Goal: Task Accomplishment & Management: Use online tool/utility

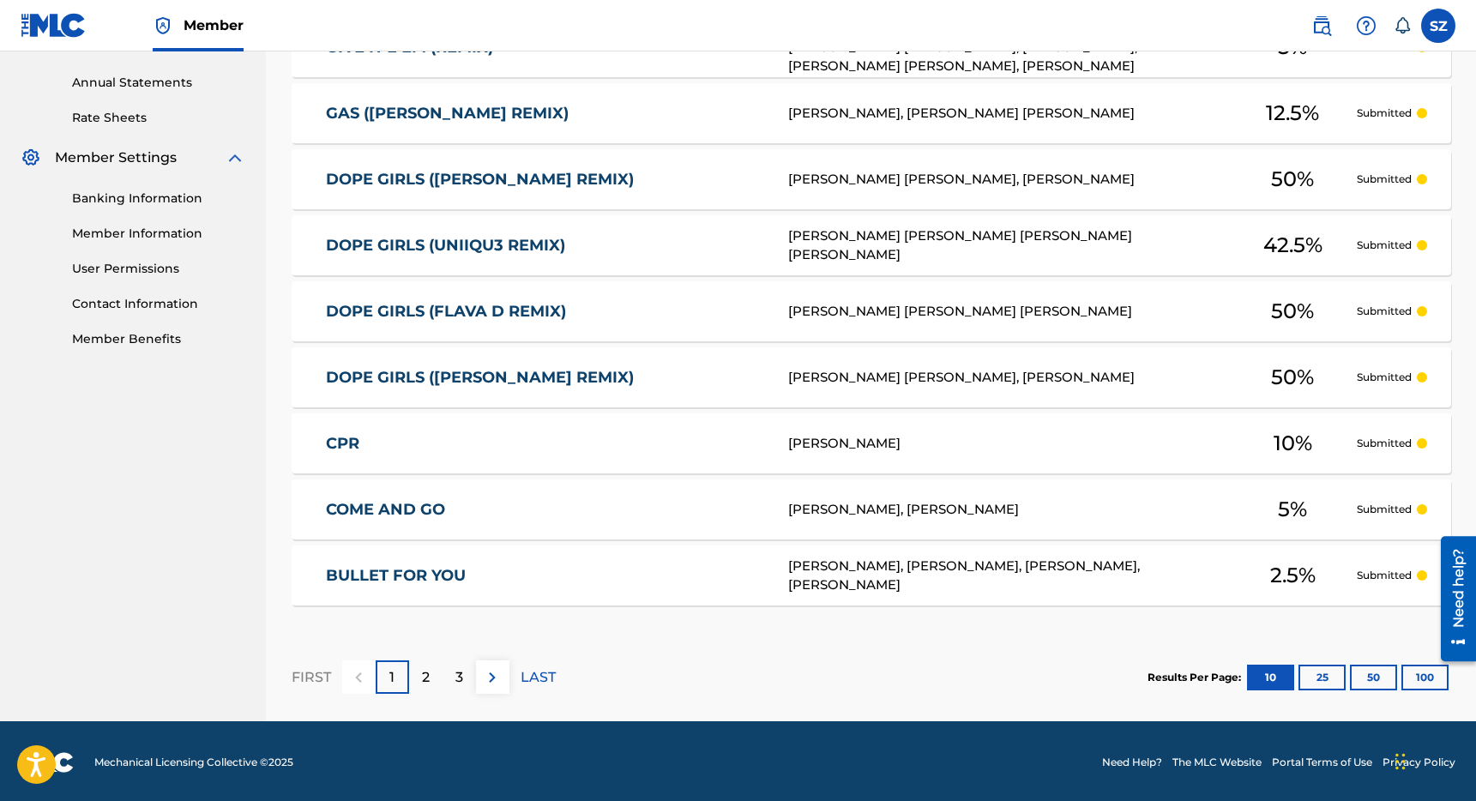
scroll to position [615, 0]
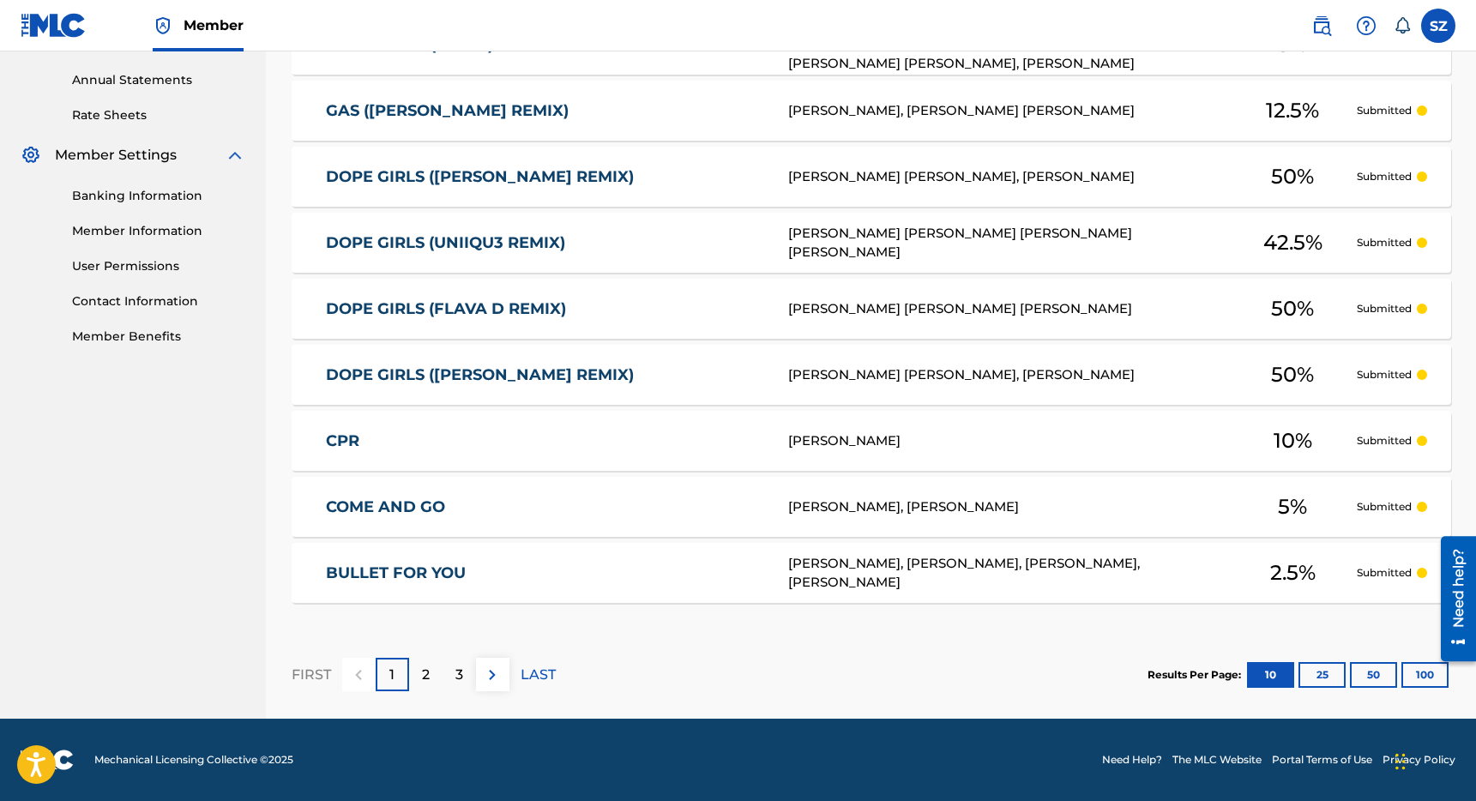
click at [422, 683] on p "2" at bounding box center [426, 675] width 8 height 21
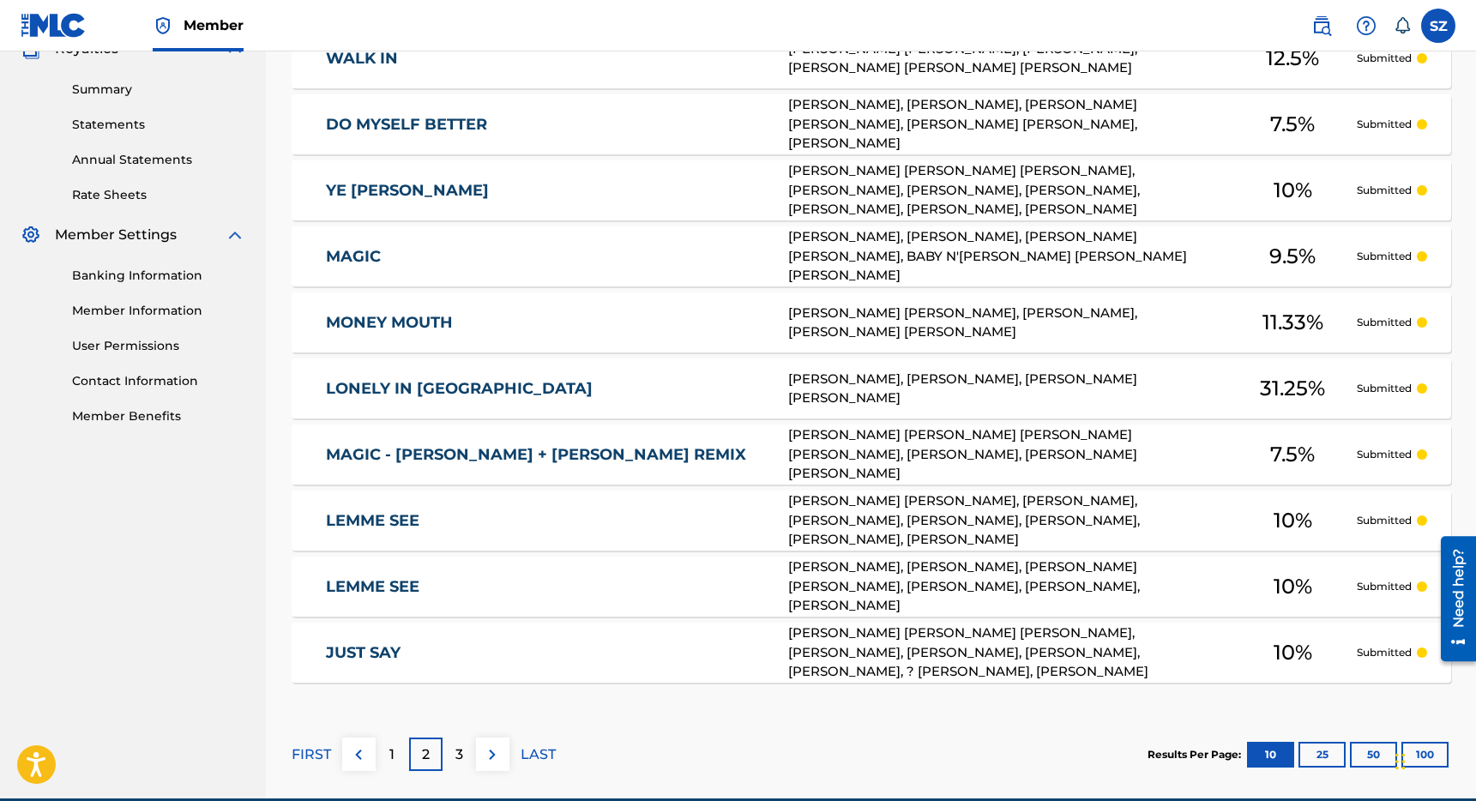
scroll to position [561, 0]
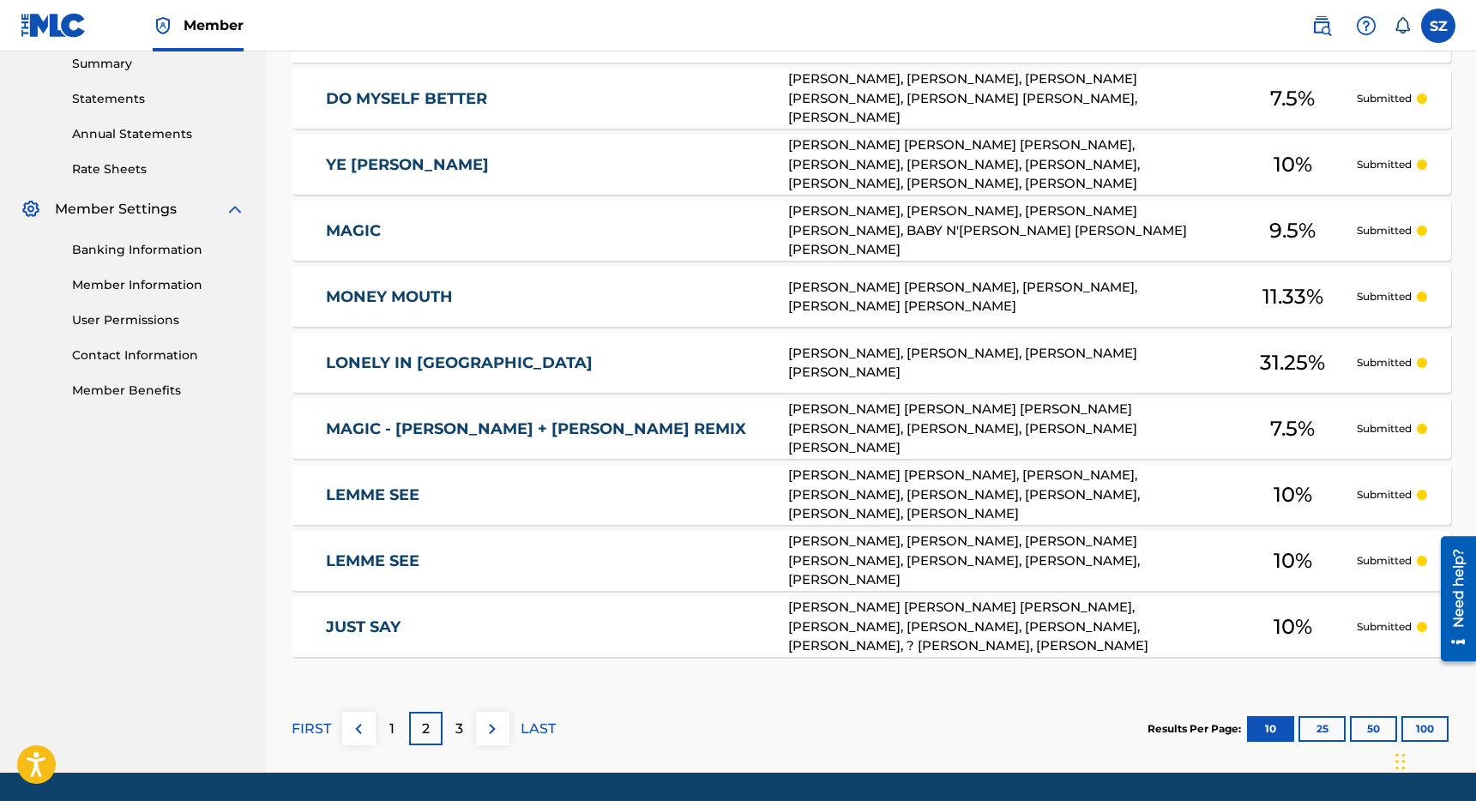
click at [459, 726] on p "3" at bounding box center [459, 729] width 8 height 21
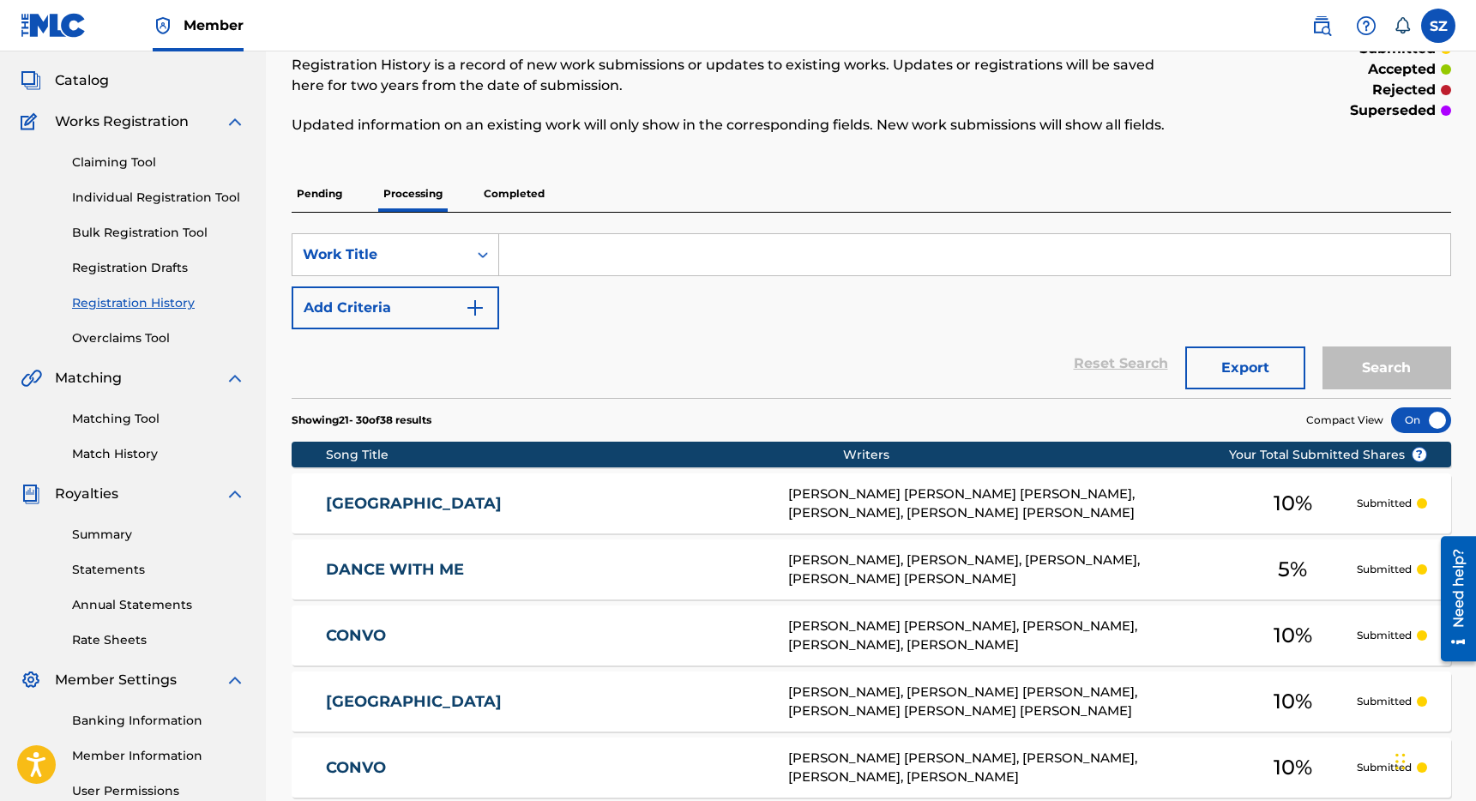
scroll to position [91, 0]
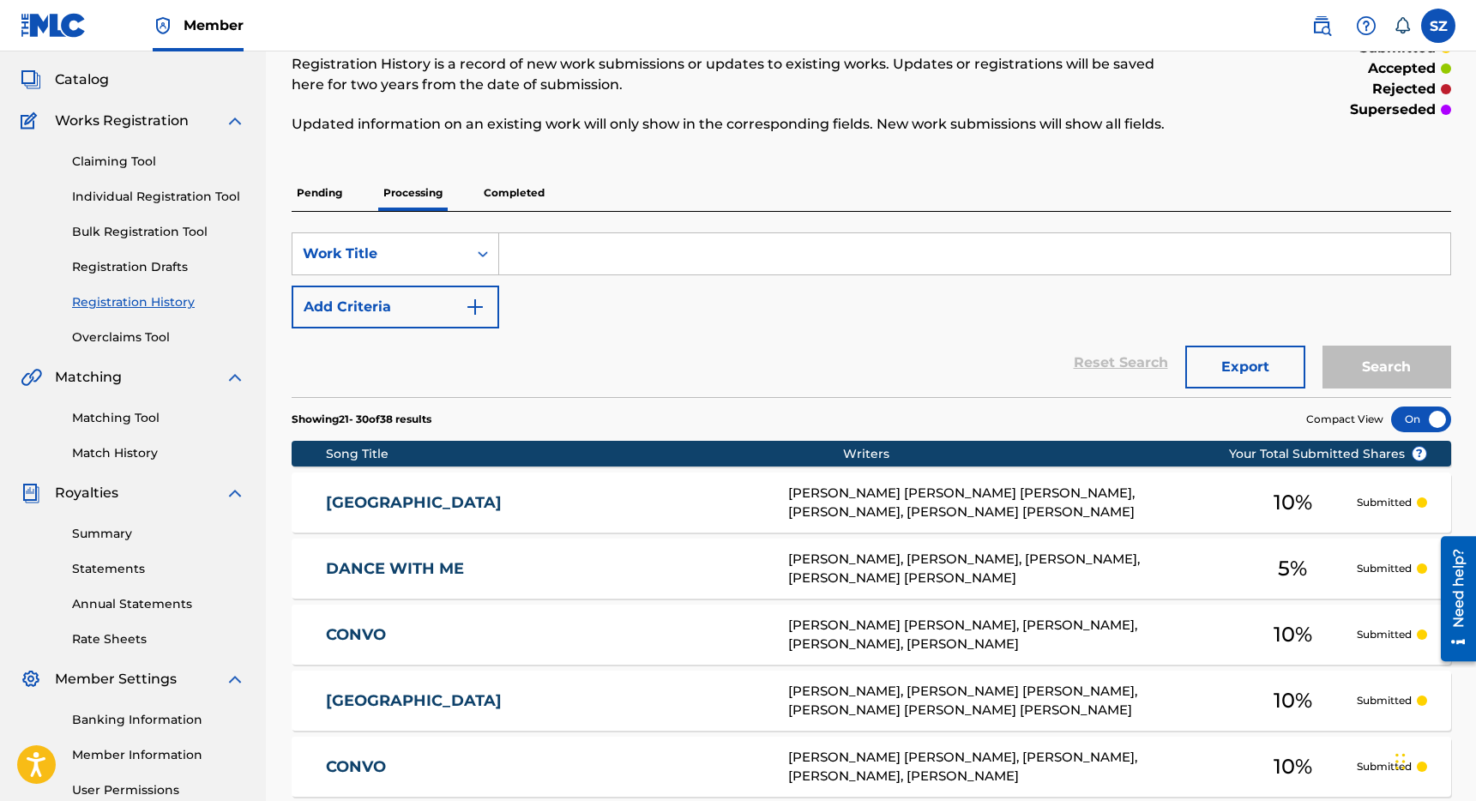
click at [530, 194] on p "Completed" at bounding box center [514, 193] width 71 height 36
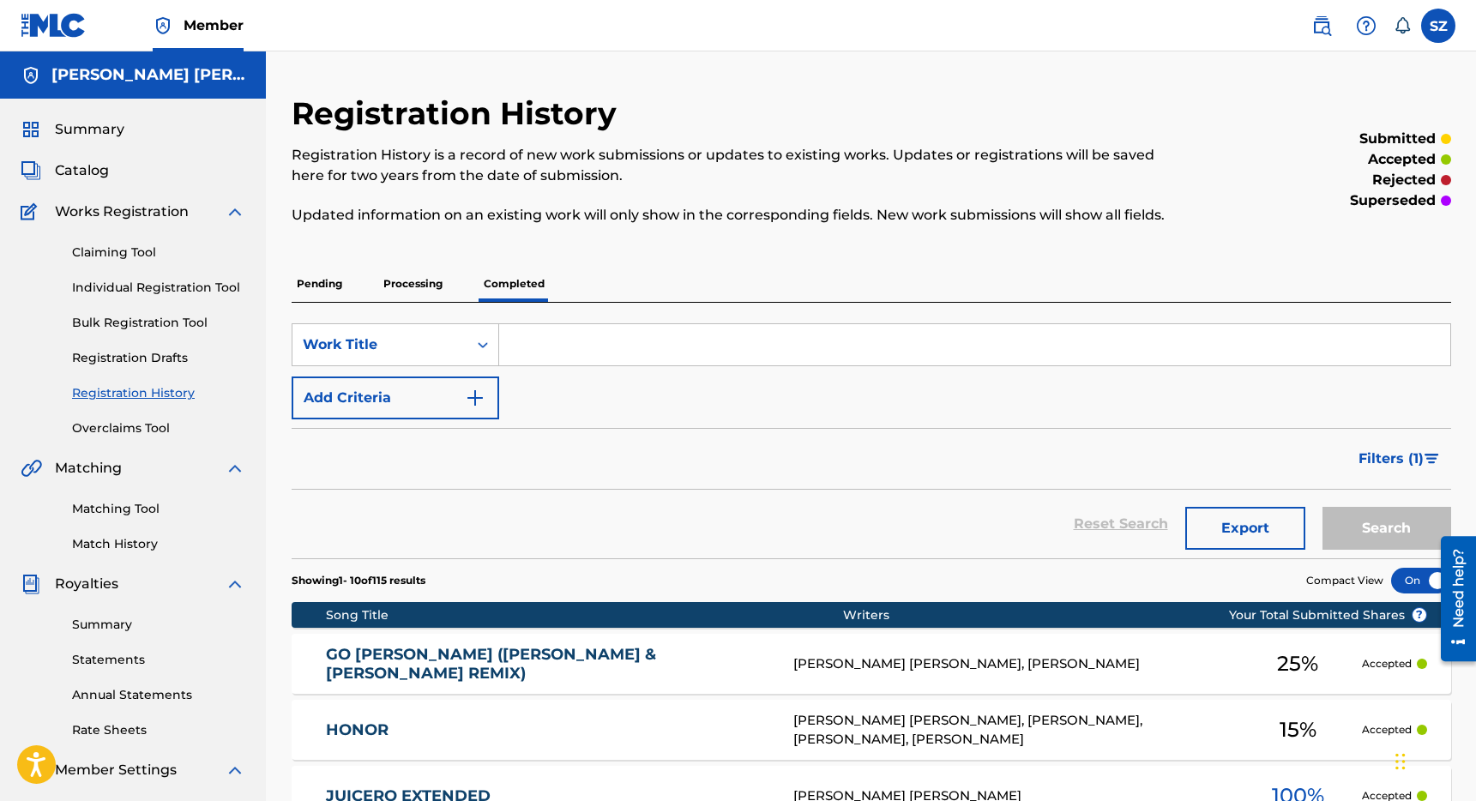
click at [88, 164] on span "Catalog" at bounding box center [82, 170] width 54 height 21
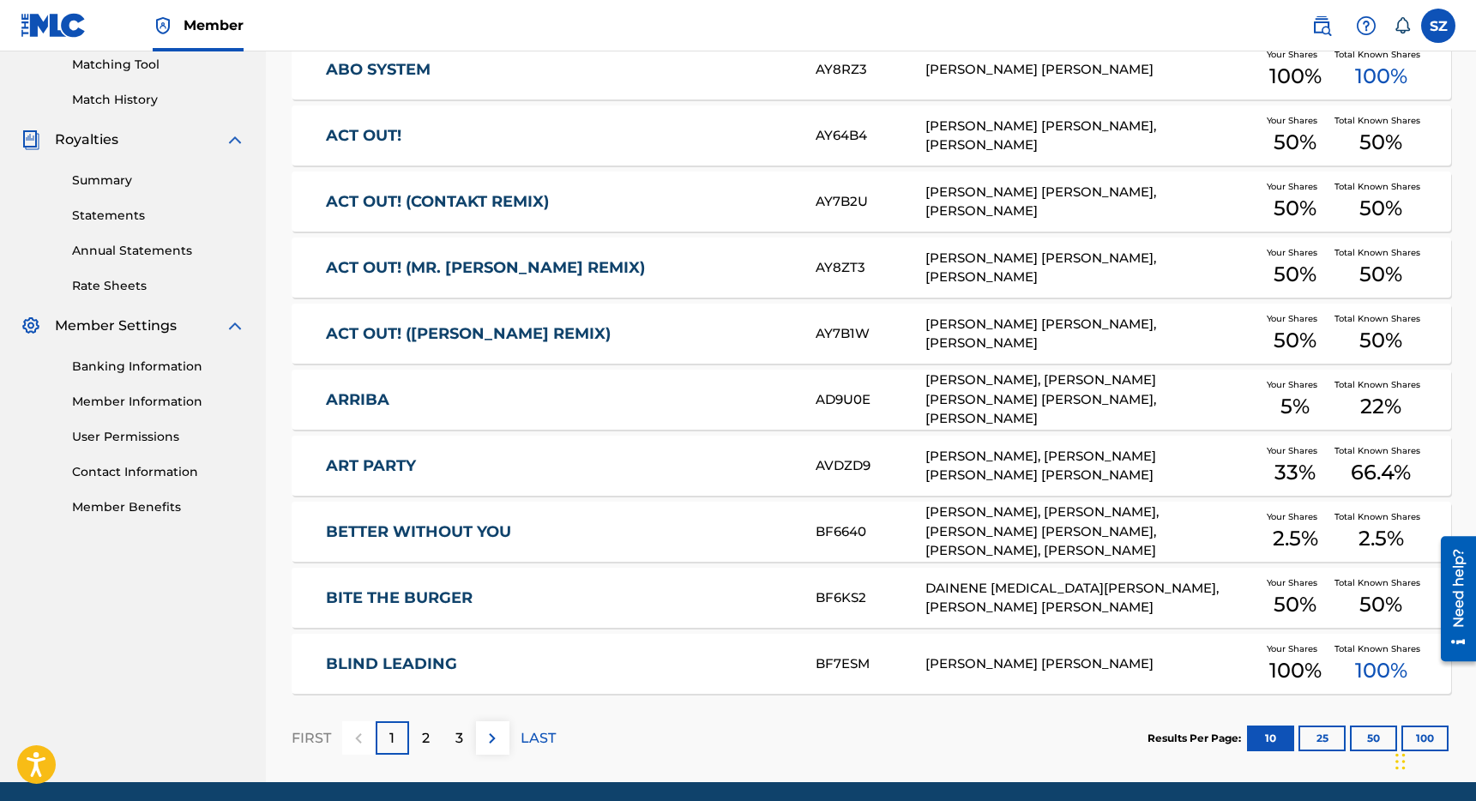
scroll to position [446, 0]
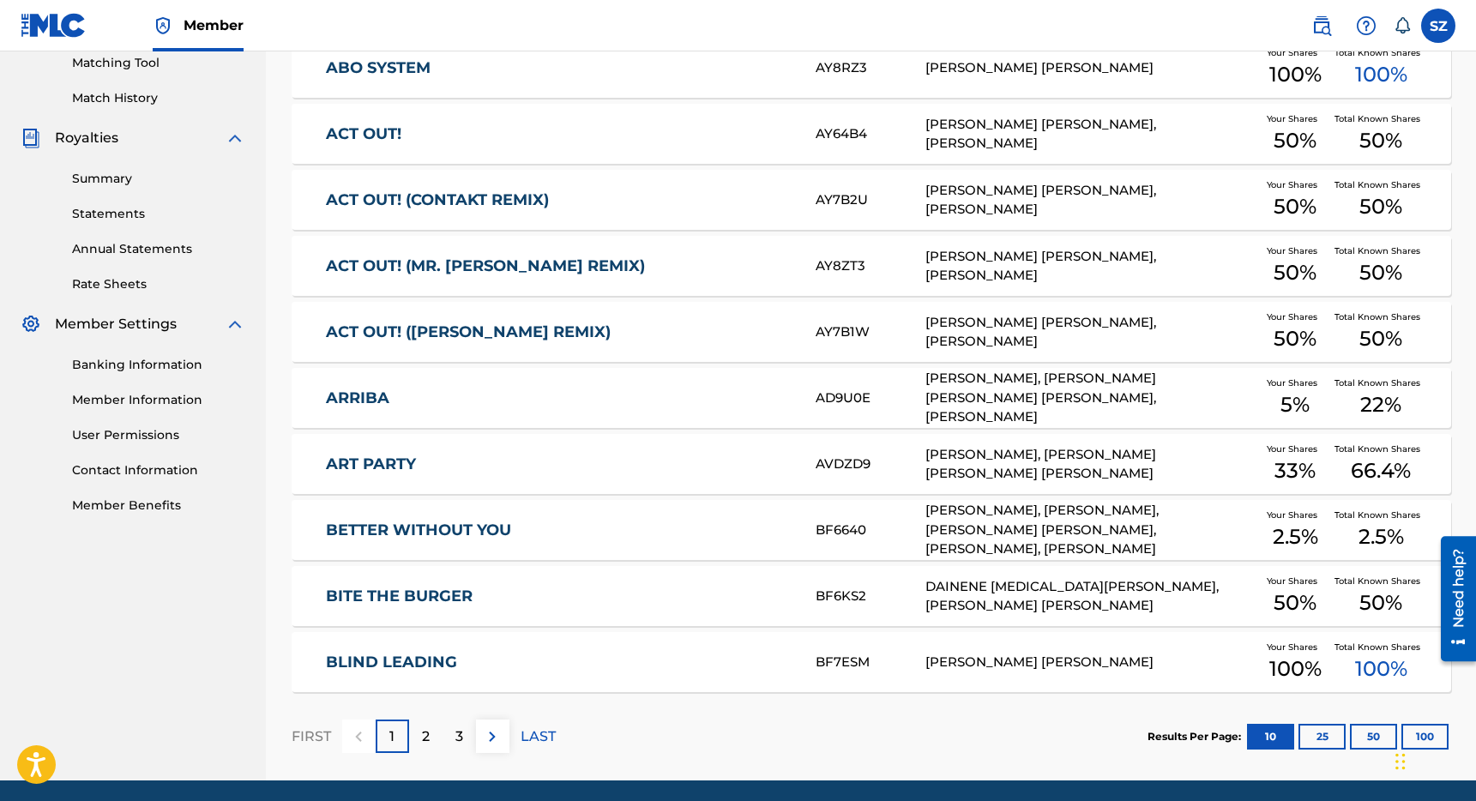
click at [425, 732] on p "2" at bounding box center [426, 736] width 8 height 21
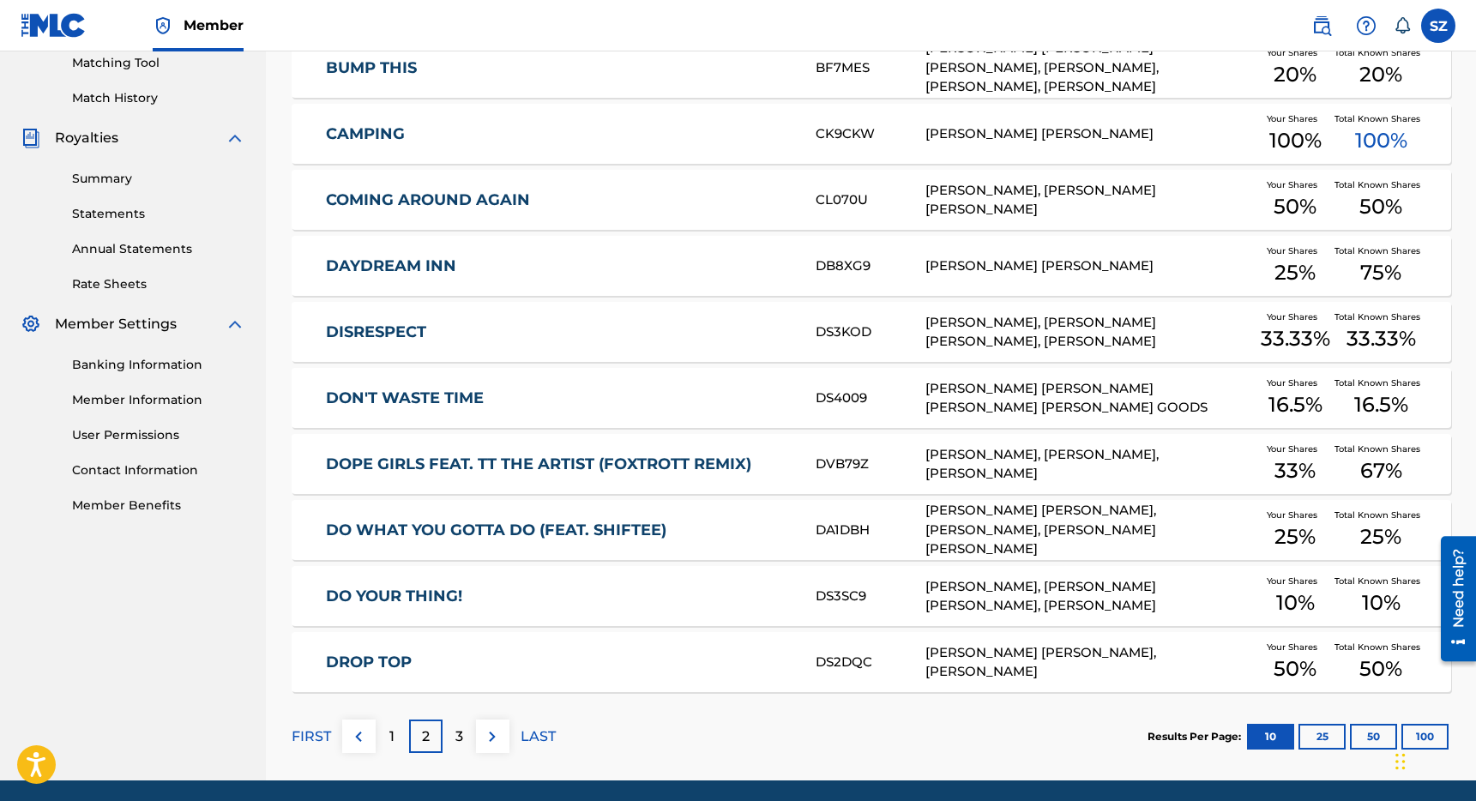
click at [460, 731] on p "3" at bounding box center [459, 736] width 8 height 21
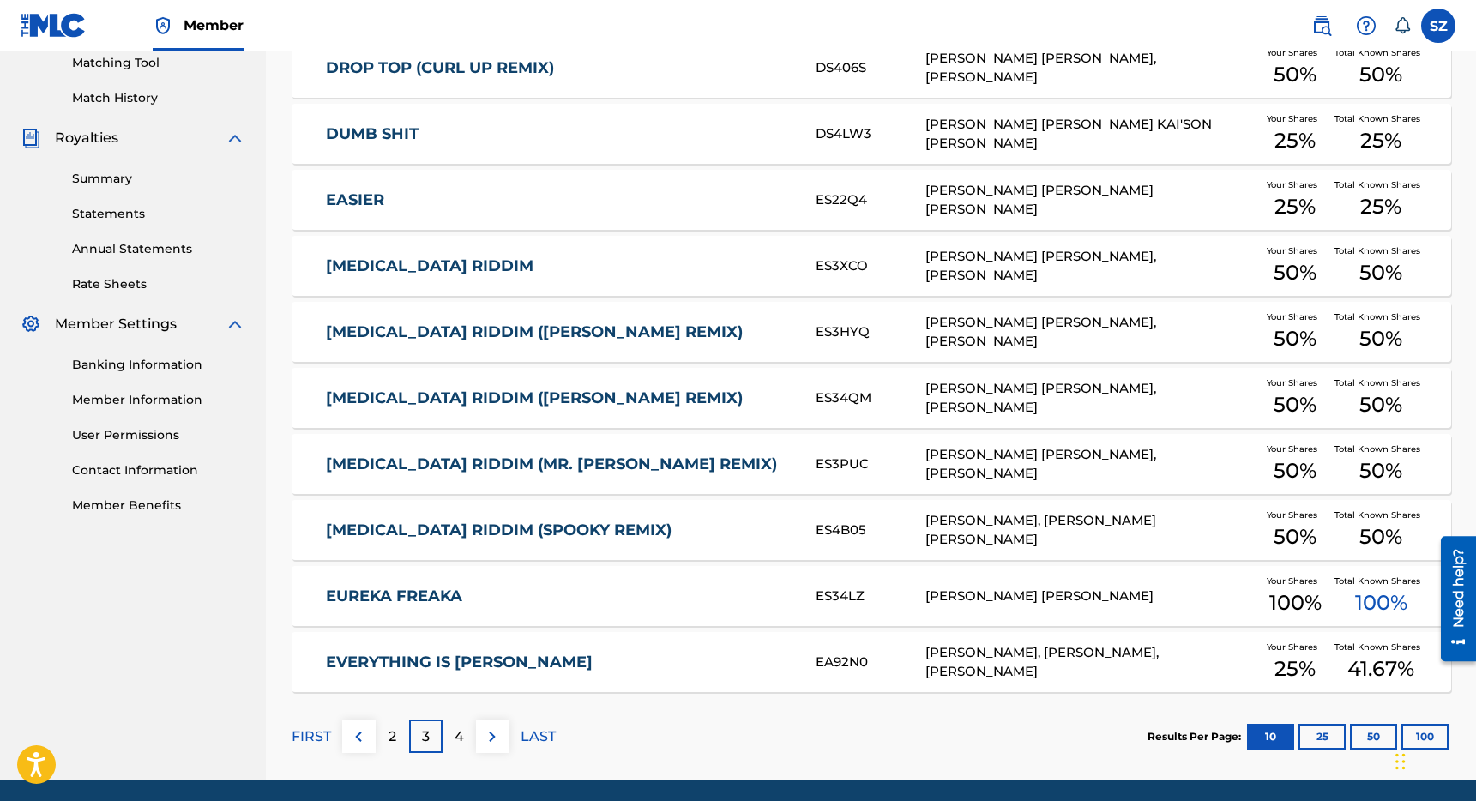
scroll to position [508, 0]
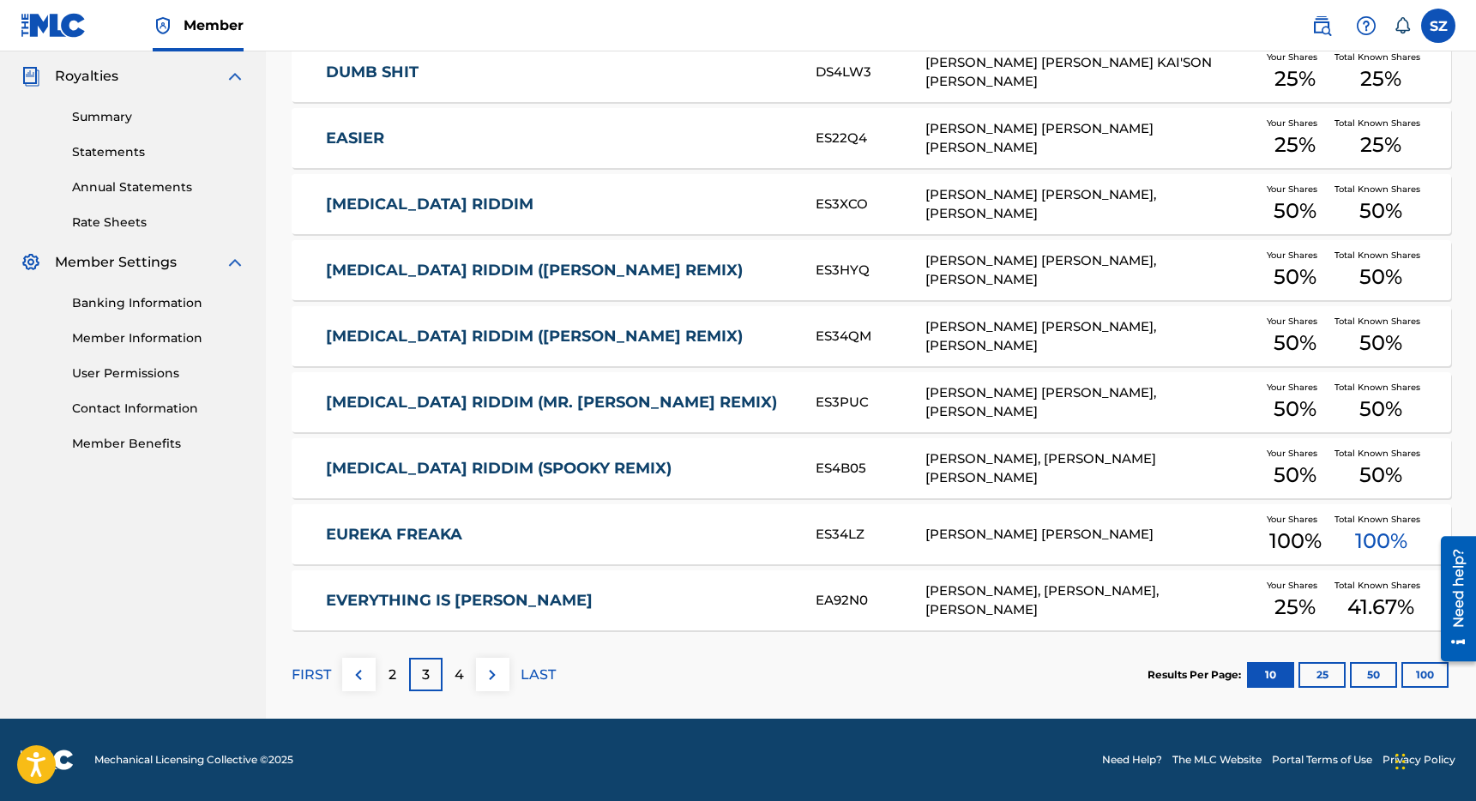
click at [1427, 678] on button "100" at bounding box center [1424, 675] width 47 height 26
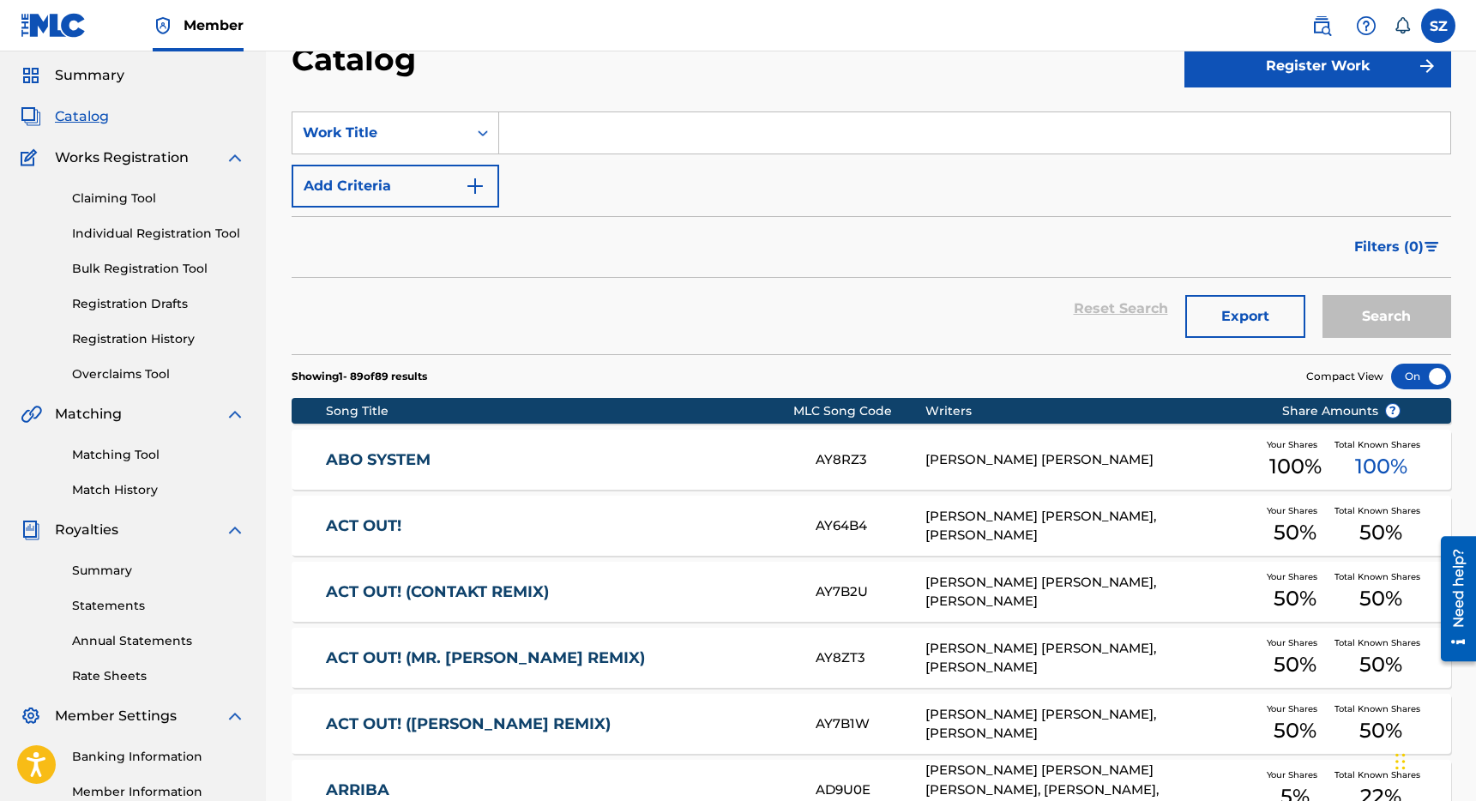
scroll to position [72, 0]
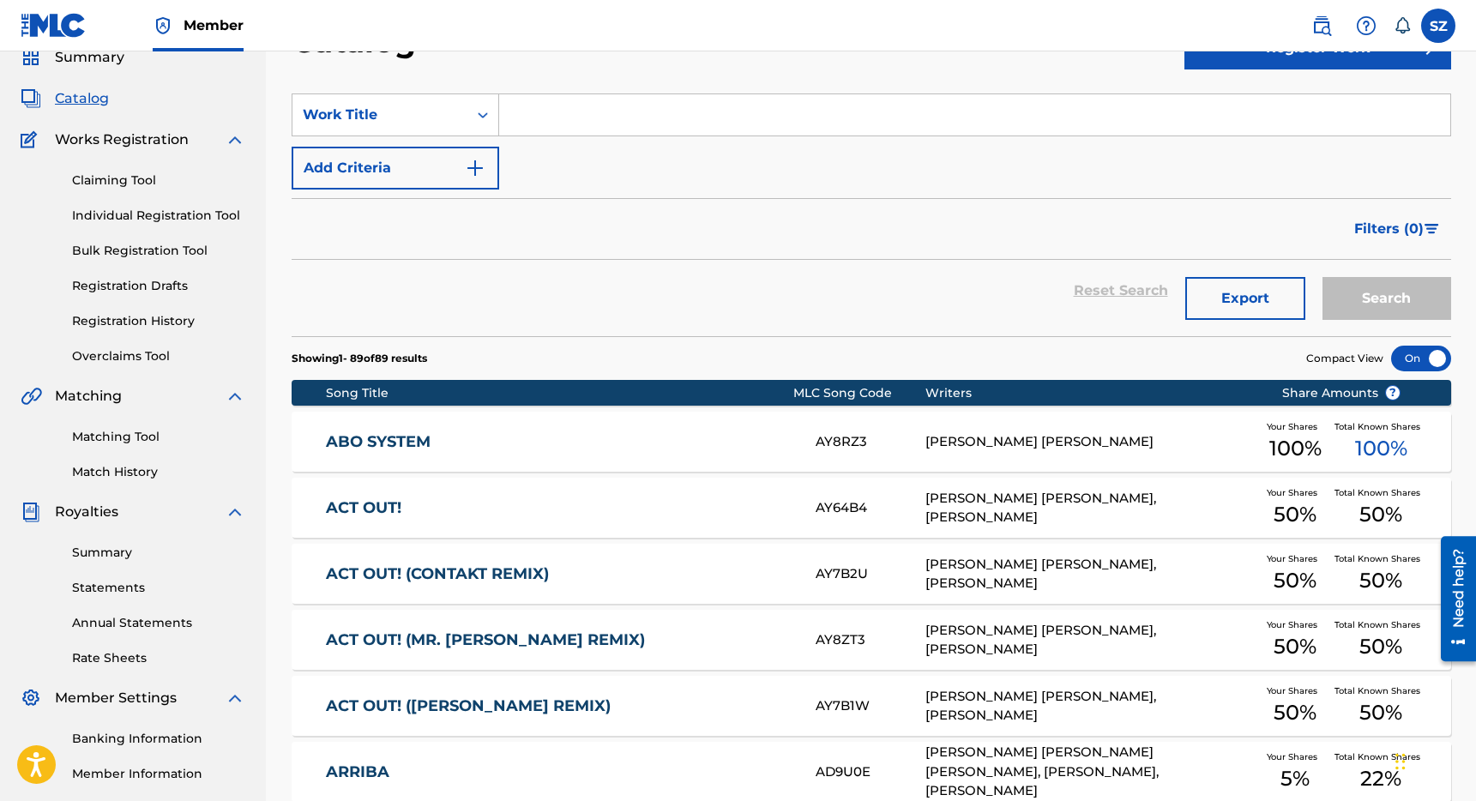
click at [130, 440] on link "Matching Tool" at bounding box center [158, 437] width 173 height 18
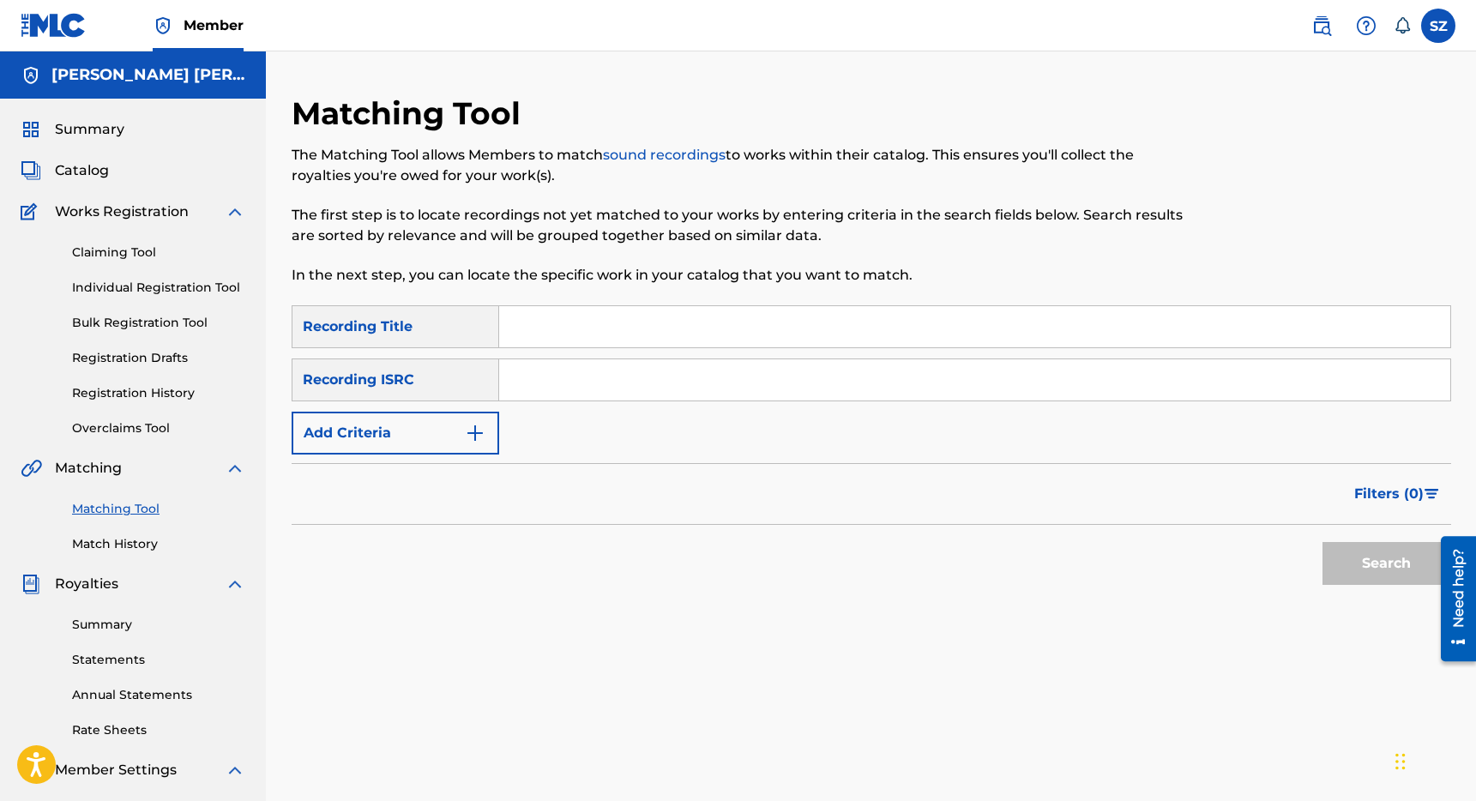
click at [469, 436] on img "Search Form" at bounding box center [475, 433] width 21 height 21
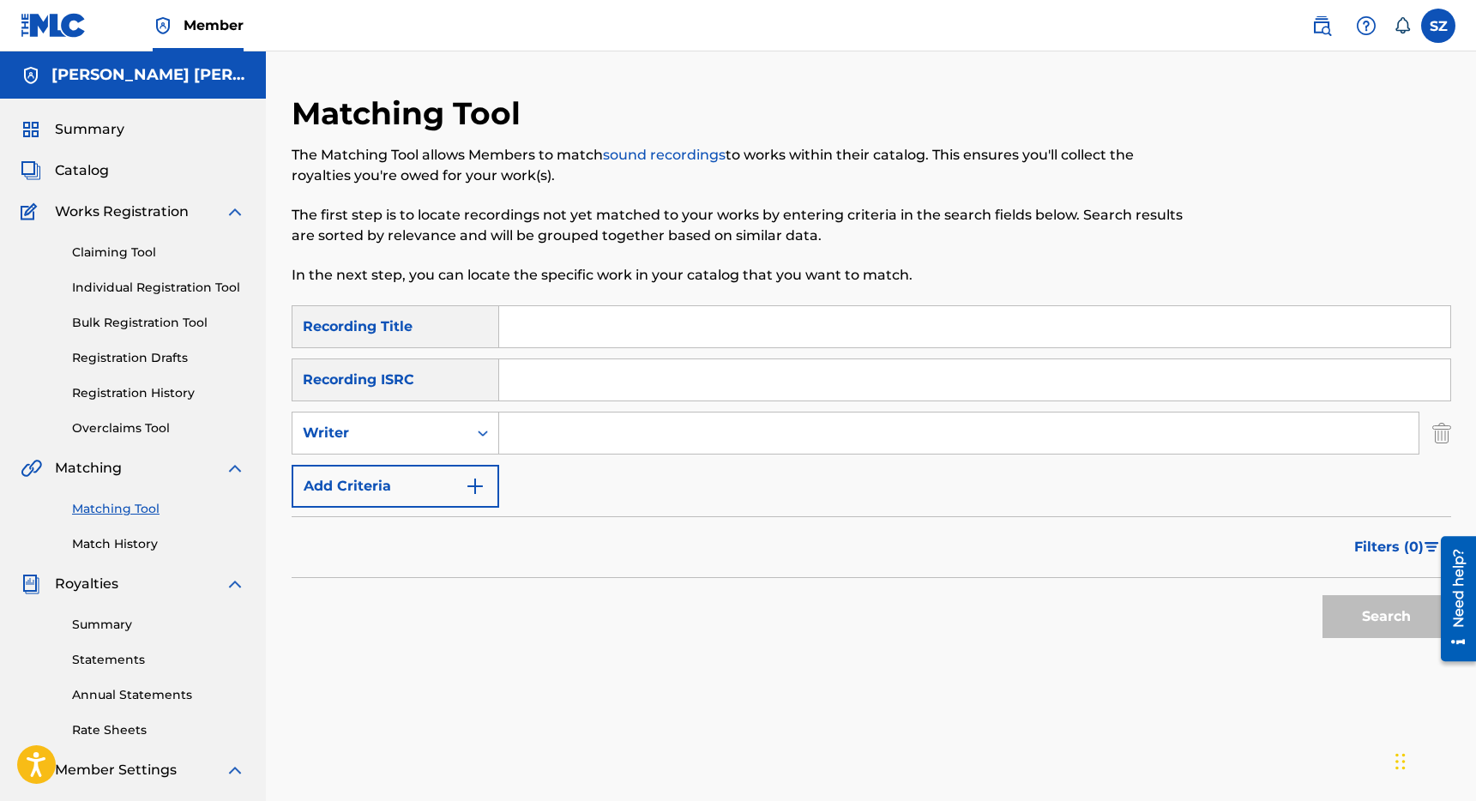
click at [565, 423] on input "Search Form" at bounding box center [958, 433] width 919 height 41
type input "[PERSON_NAME]"
click at [1361, 603] on button "Search" at bounding box center [1386, 616] width 129 height 43
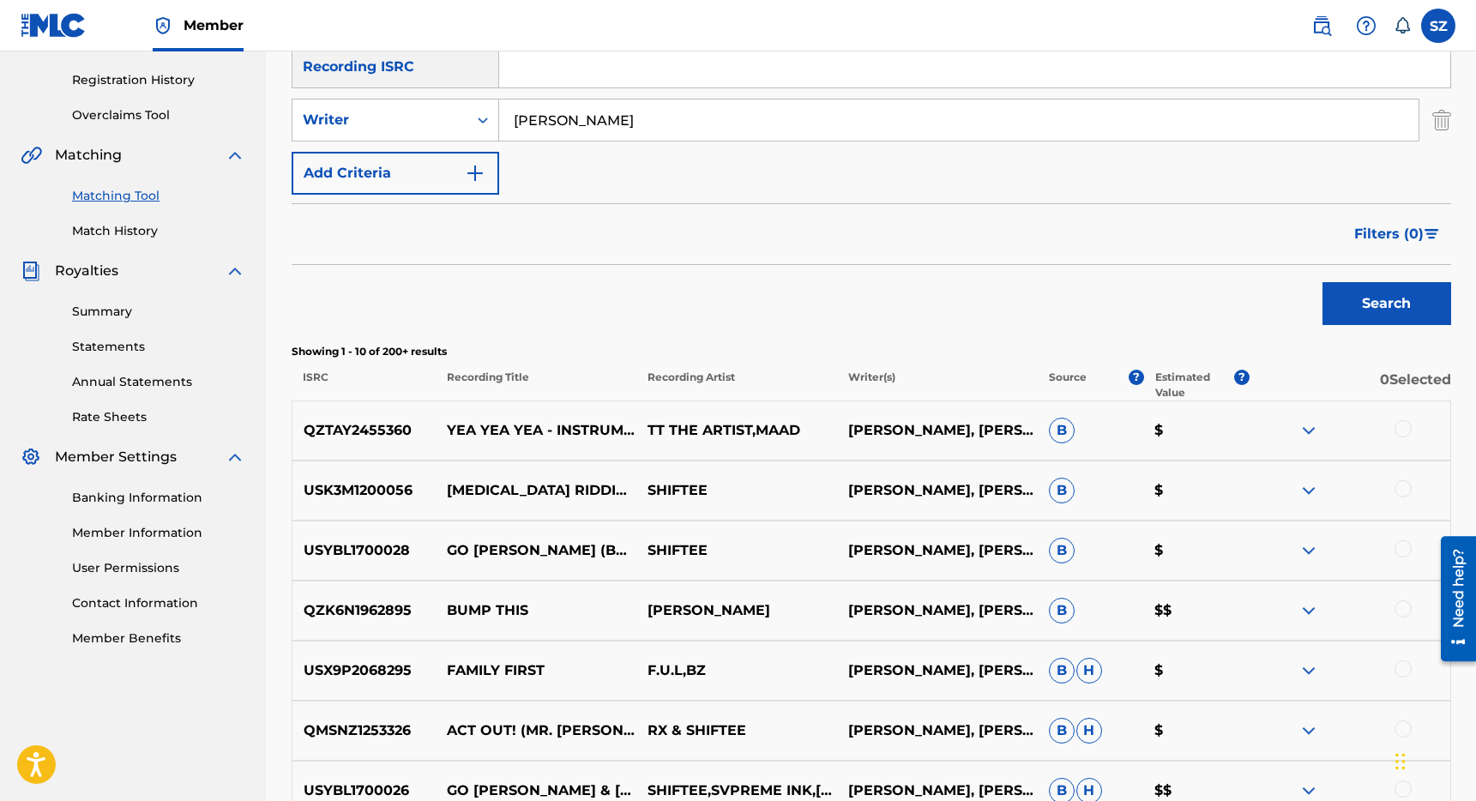
scroll to position [324, 0]
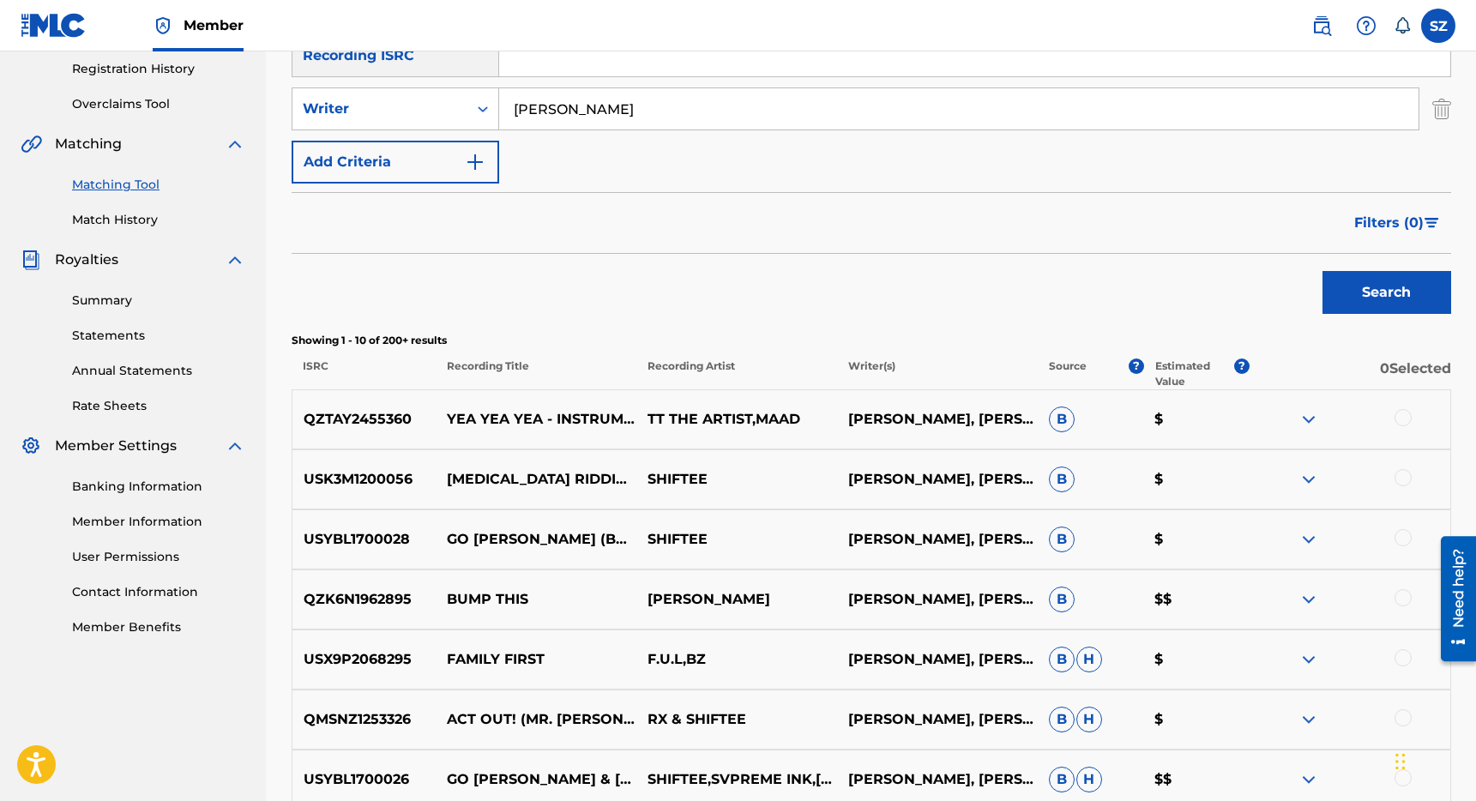
click at [1408, 420] on div at bounding box center [1403, 417] width 17 height 17
click at [1405, 413] on img at bounding box center [1403, 417] width 17 height 17
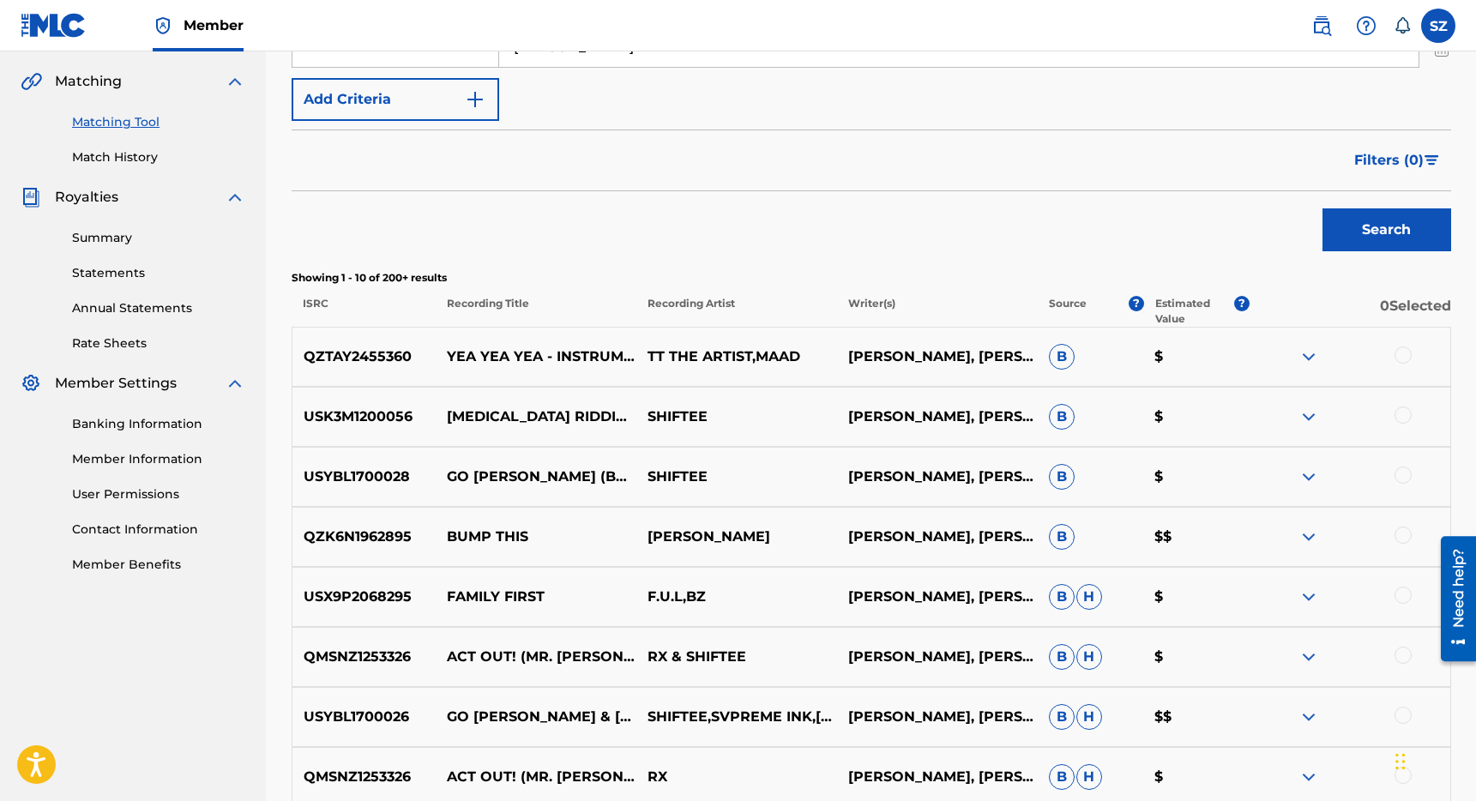
scroll to position [389, 0]
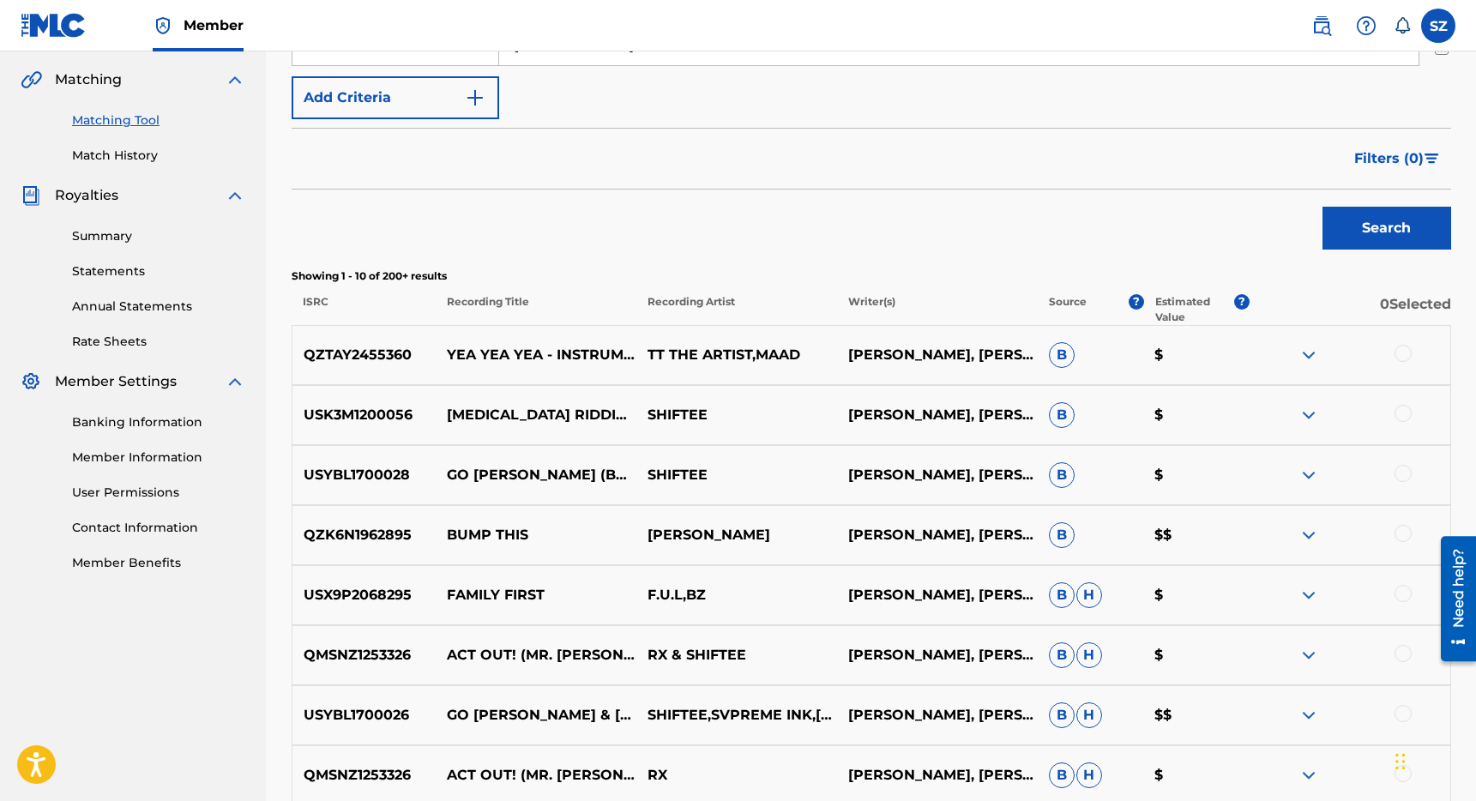
click at [1404, 657] on div at bounding box center [1403, 653] width 17 height 17
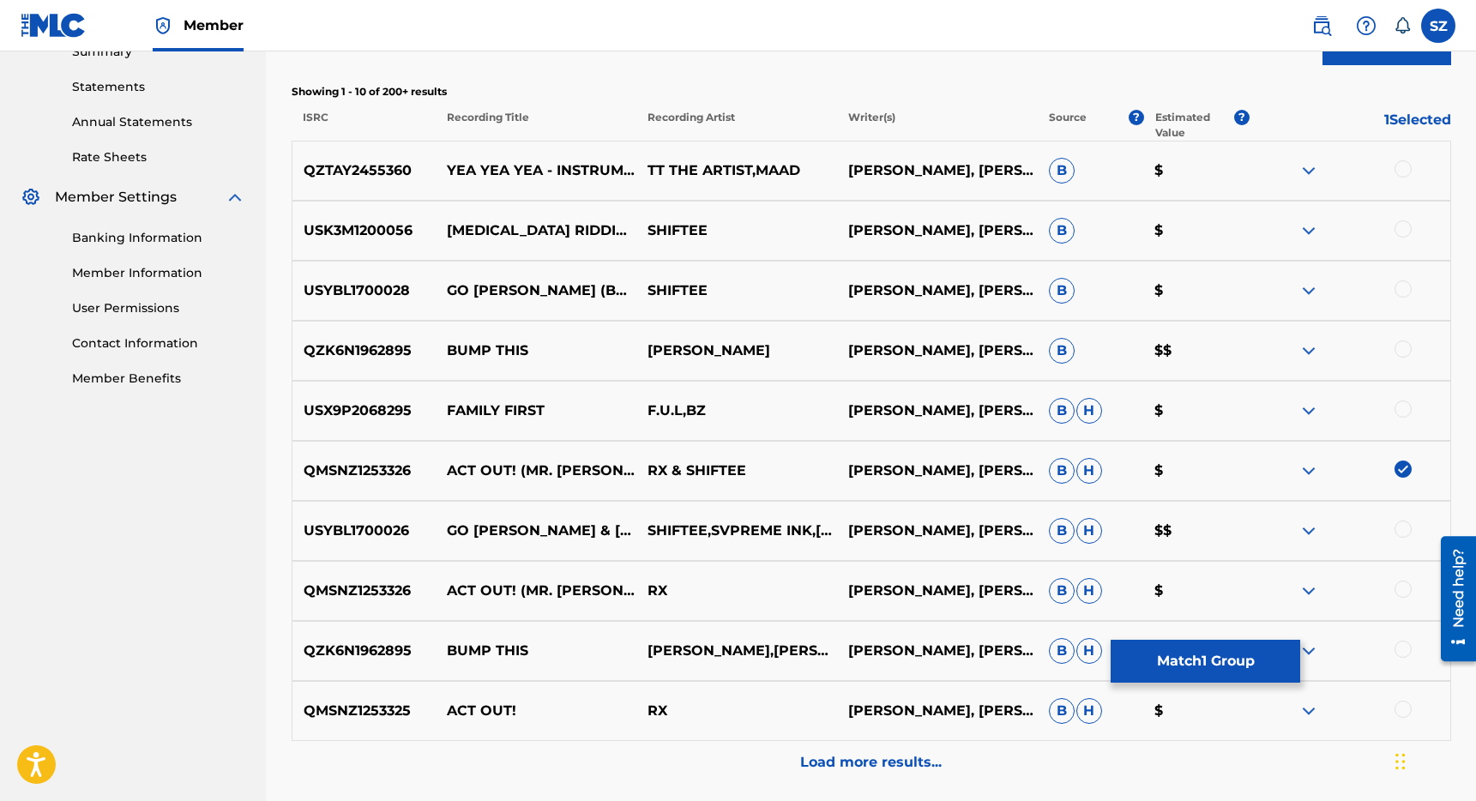
scroll to position [581, 0]
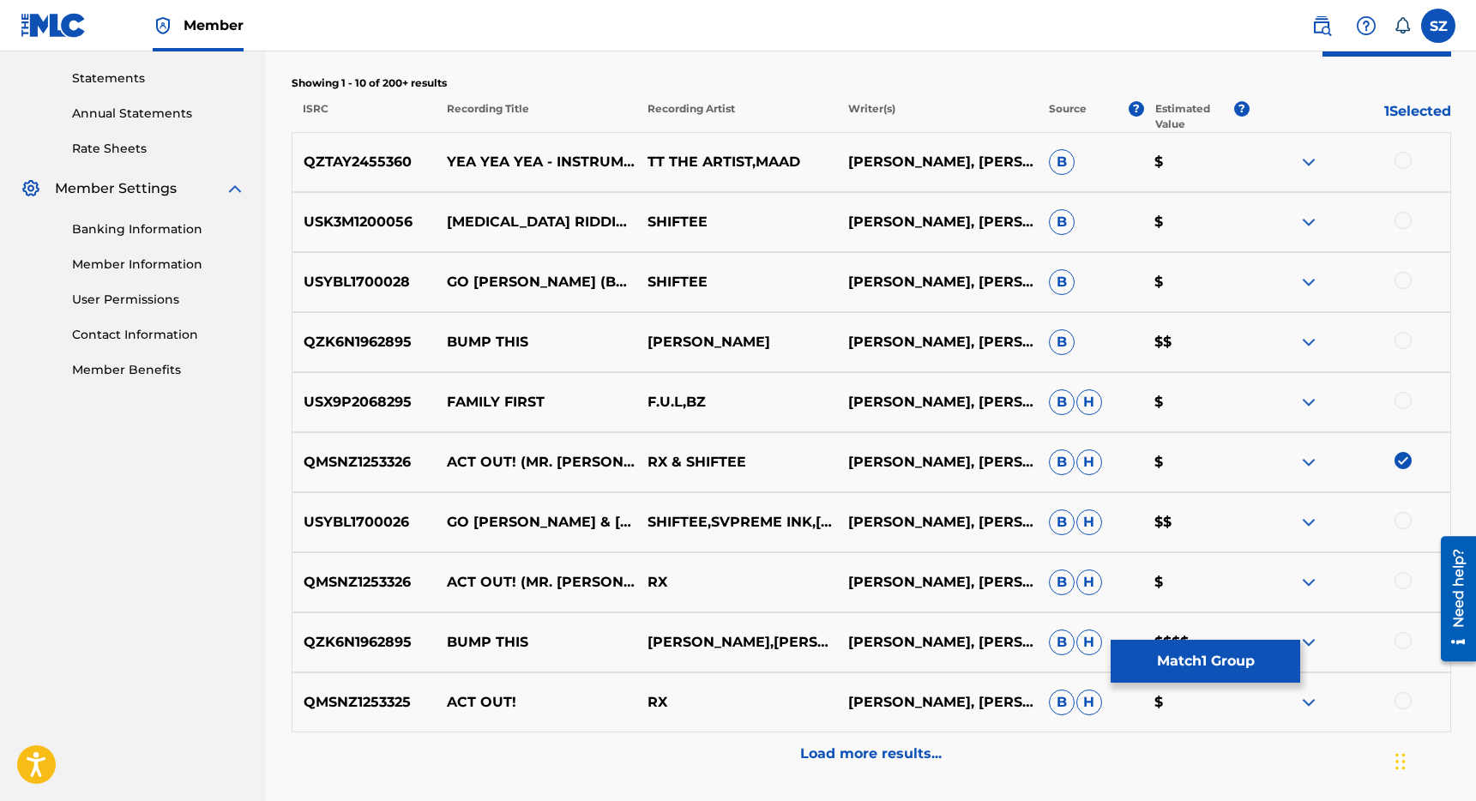
click at [1400, 578] on div at bounding box center [1403, 580] width 17 height 17
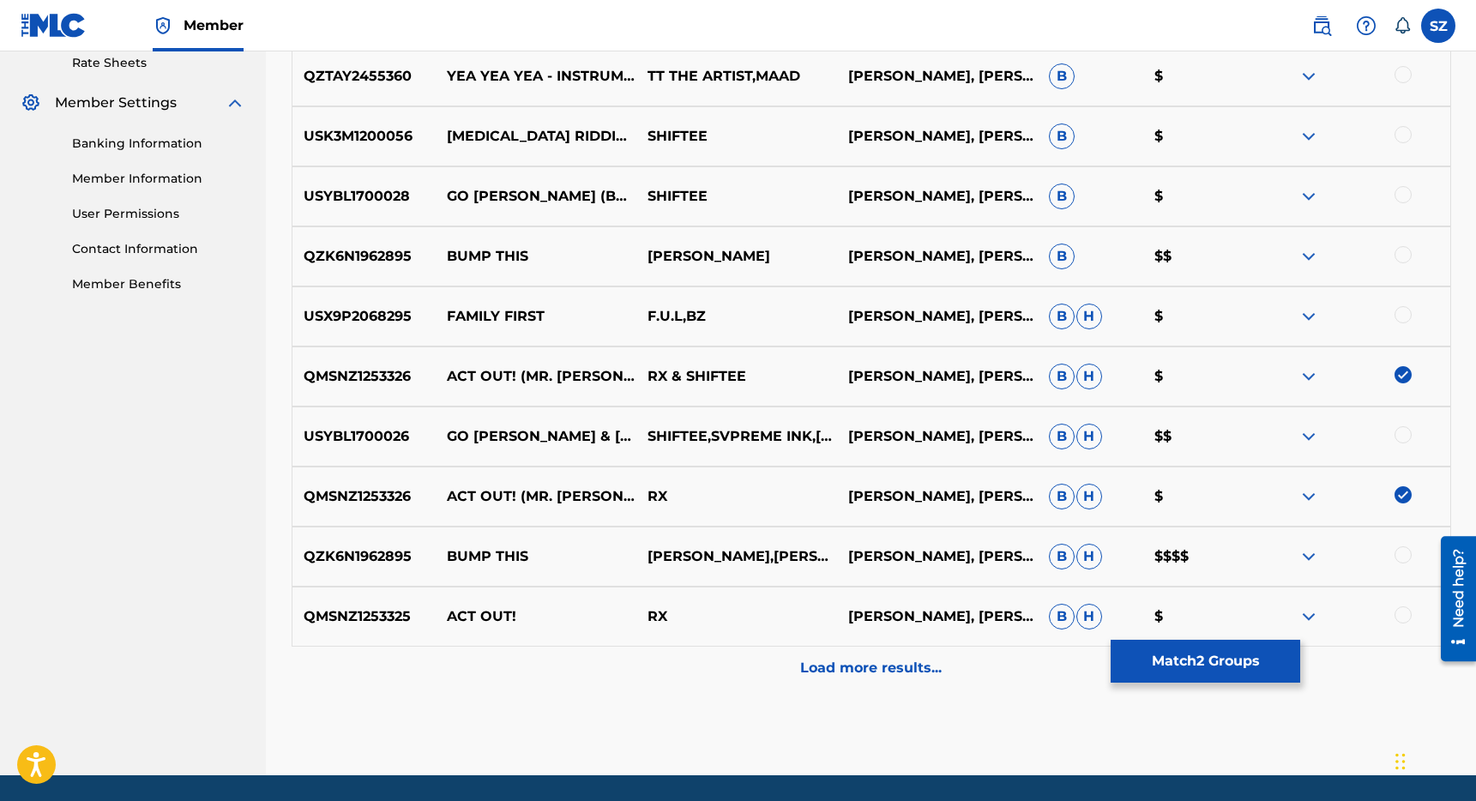
scroll to position [668, 0]
click at [1174, 661] on button "Match 2 Groups" at bounding box center [1206, 661] width 190 height 43
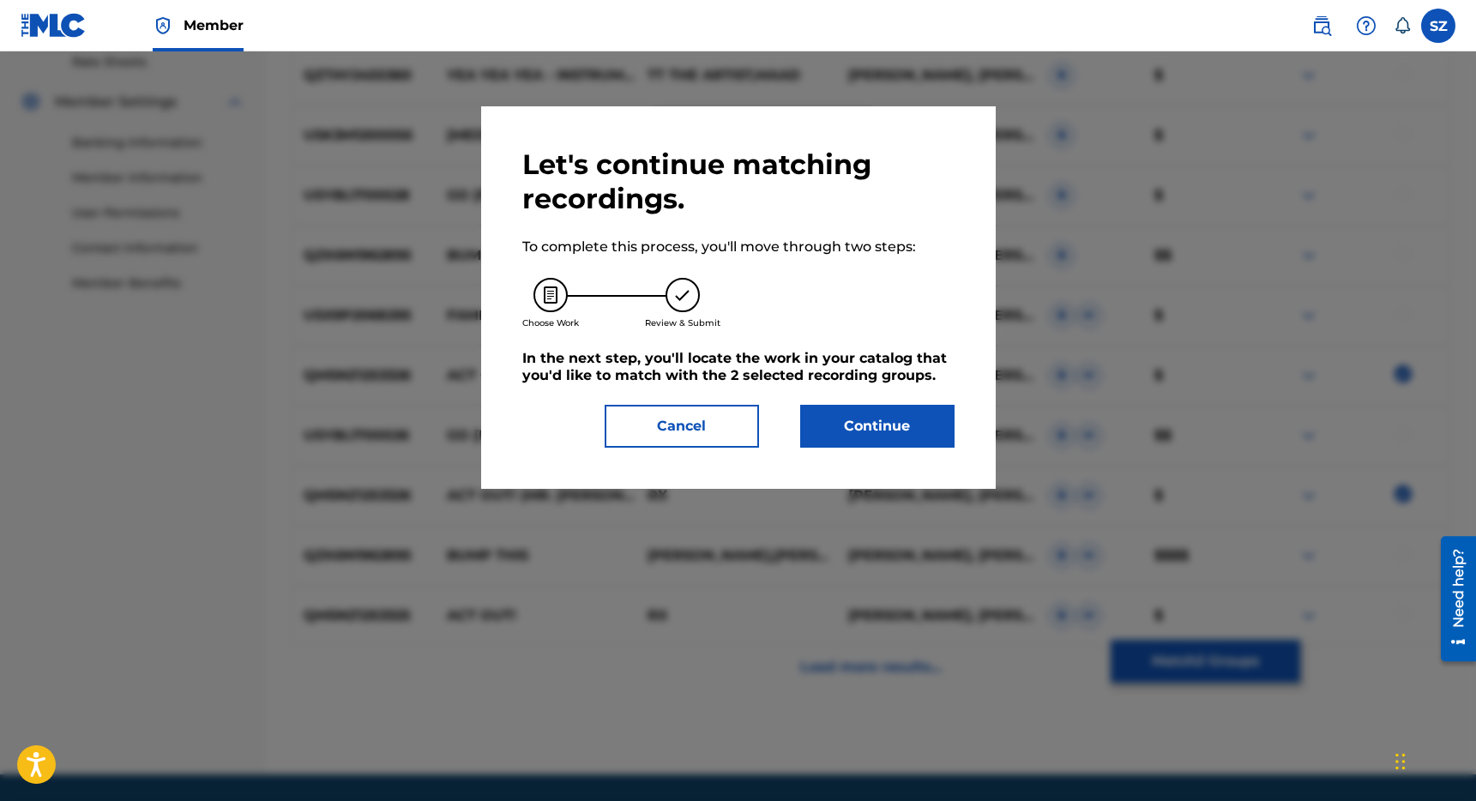
click at [867, 423] on button "Continue" at bounding box center [877, 426] width 154 height 43
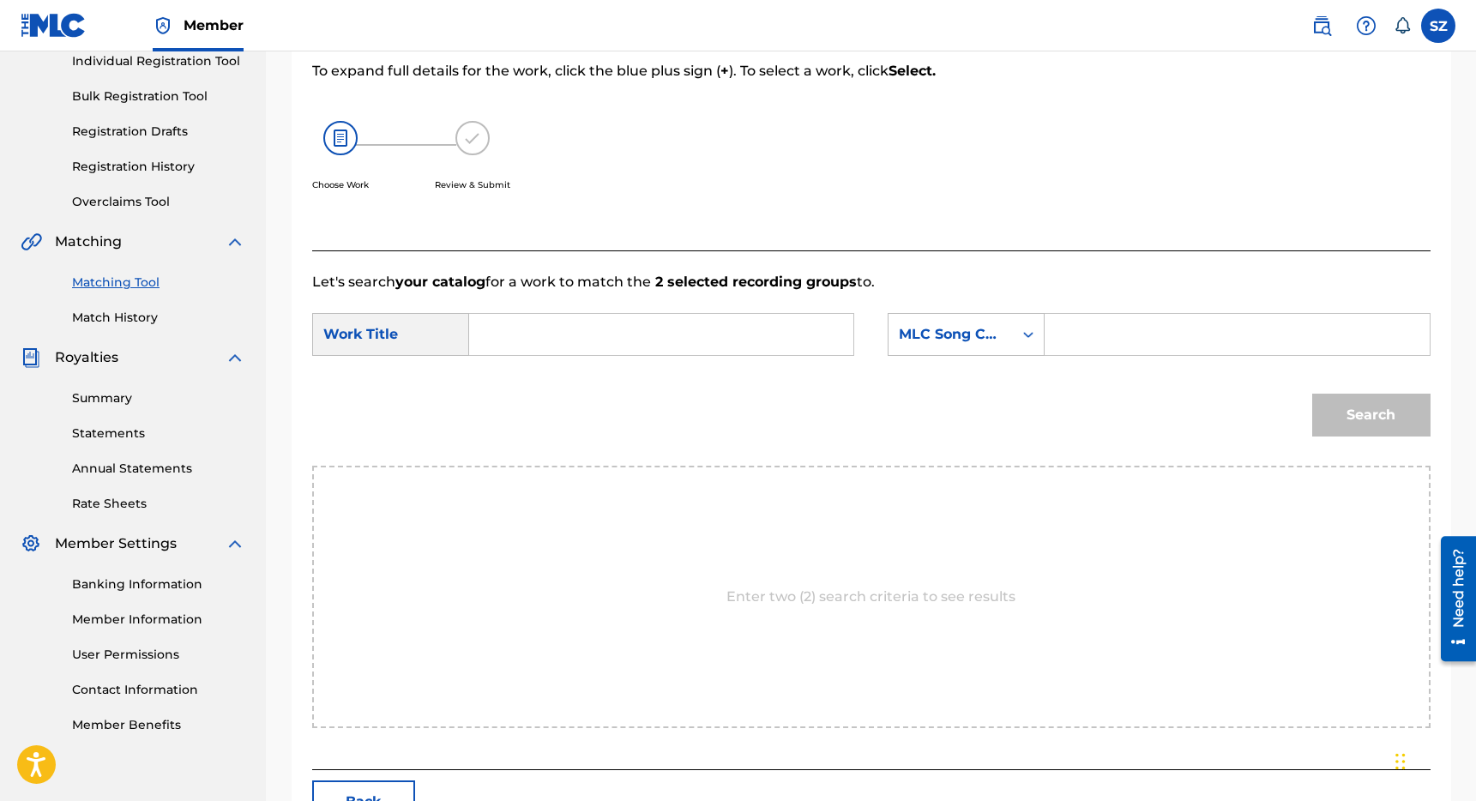
scroll to position [230, 0]
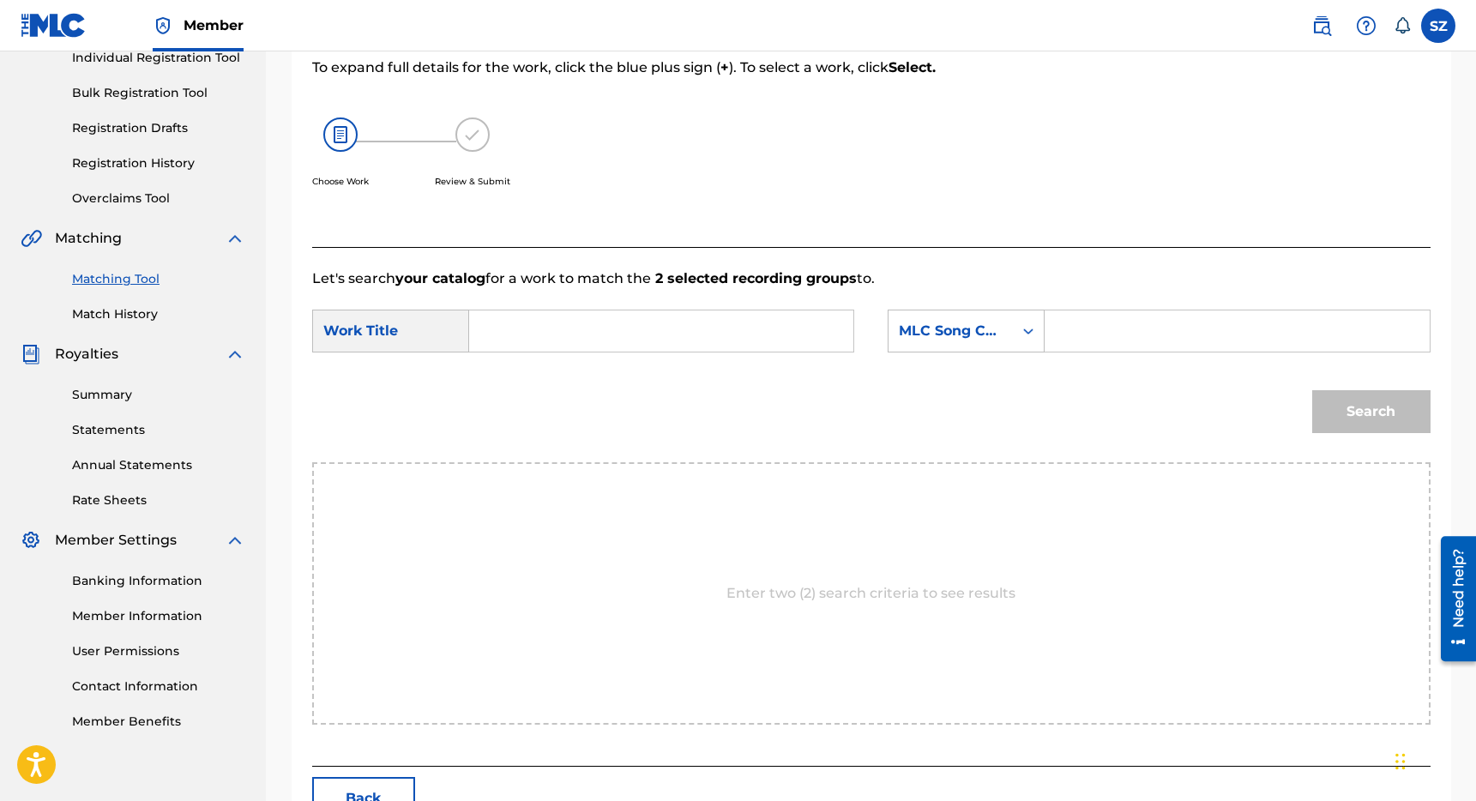
click at [557, 338] on input "Search Form" at bounding box center [661, 330] width 355 height 41
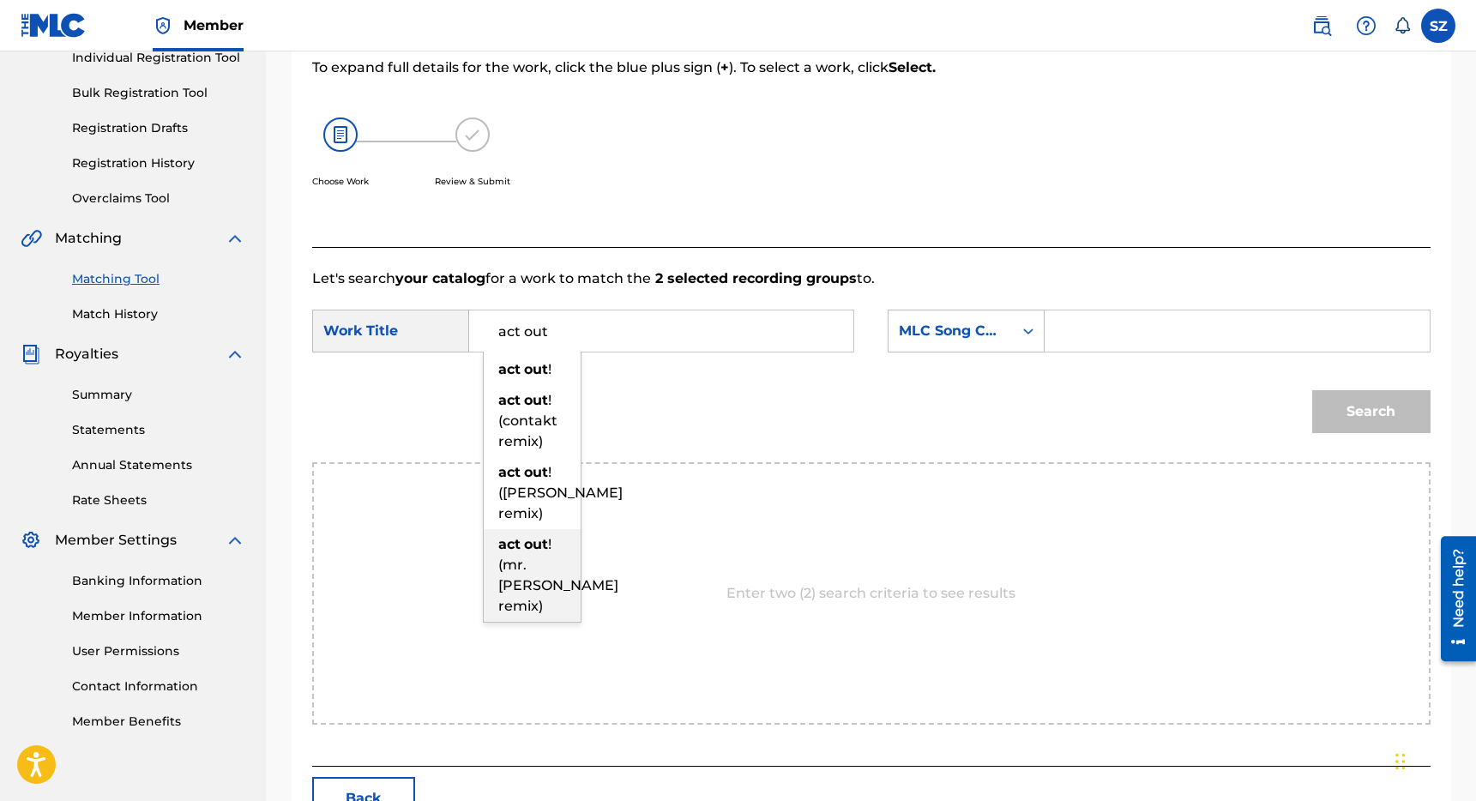
click at [539, 574] on div "act out ! (mr. [PERSON_NAME] remix)" at bounding box center [532, 575] width 97 height 93
type input "act out! (mr. [PERSON_NAME] remix)"
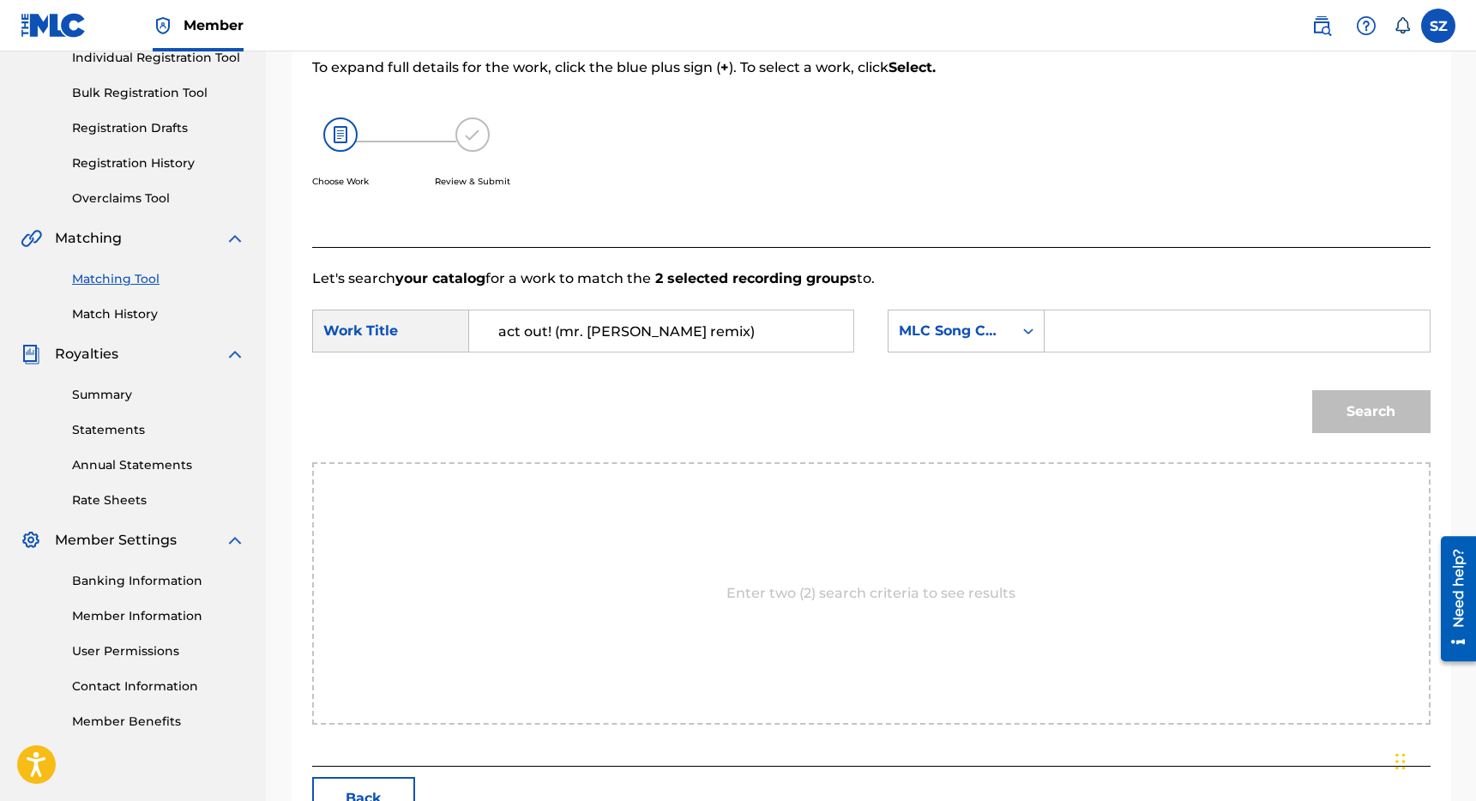
click at [1362, 408] on div "Search" at bounding box center [1367, 407] width 127 height 69
click at [943, 415] on div "Search" at bounding box center [871, 417] width 1118 height 89
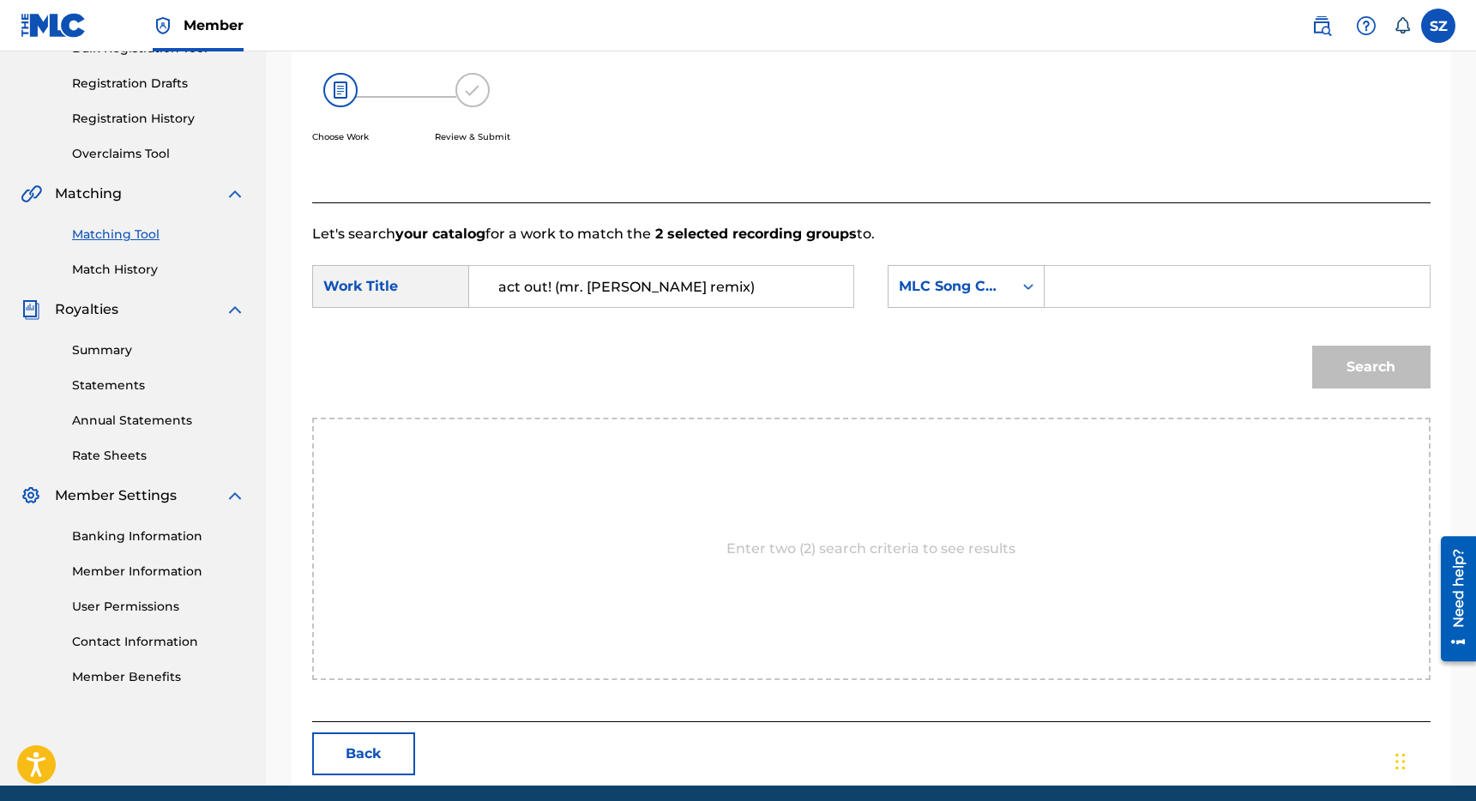
scroll to position [272, 0]
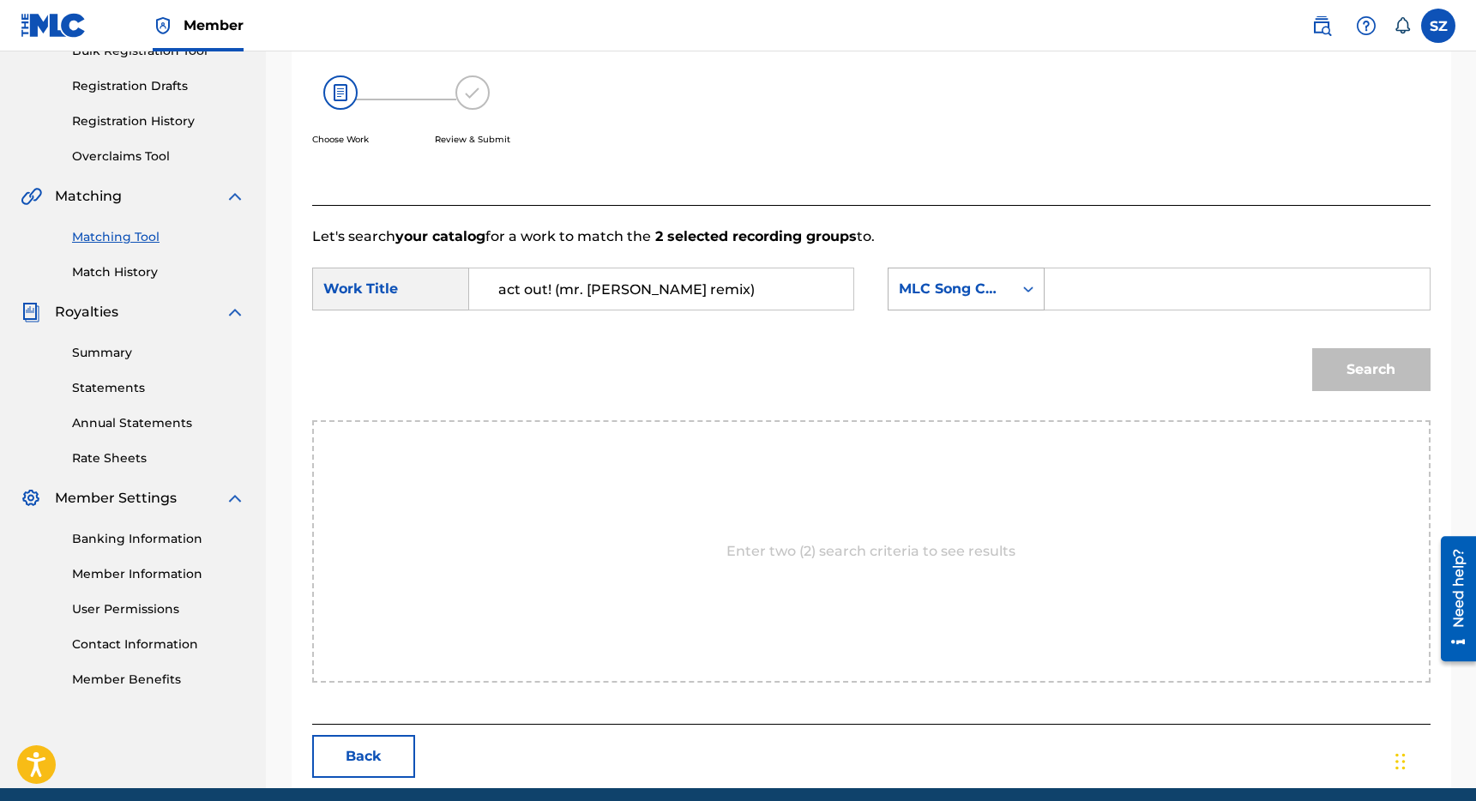
click at [1018, 296] on div "Search Form" at bounding box center [1028, 289] width 31 height 31
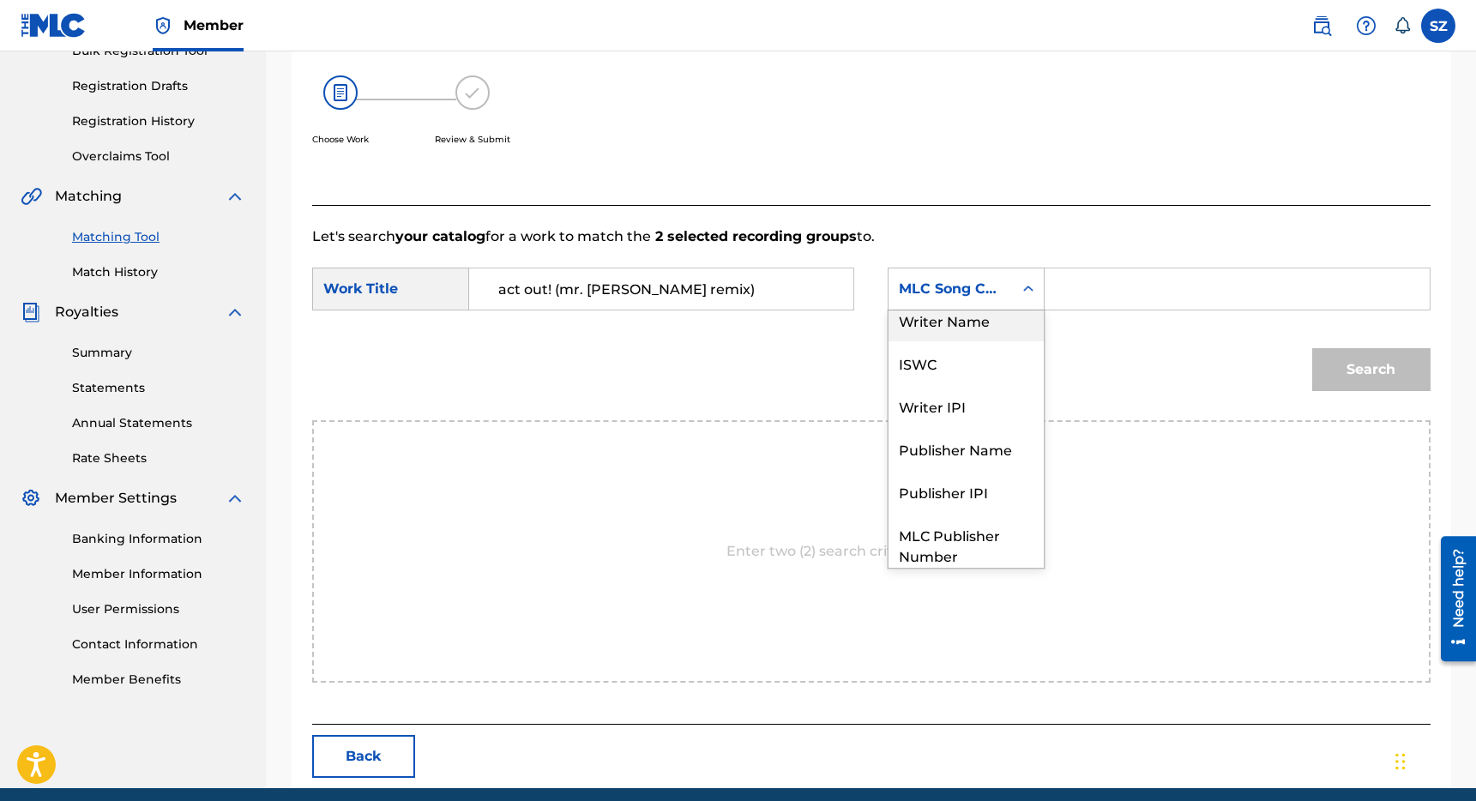
click at [961, 334] on div "Writer Name" at bounding box center [966, 319] width 155 height 43
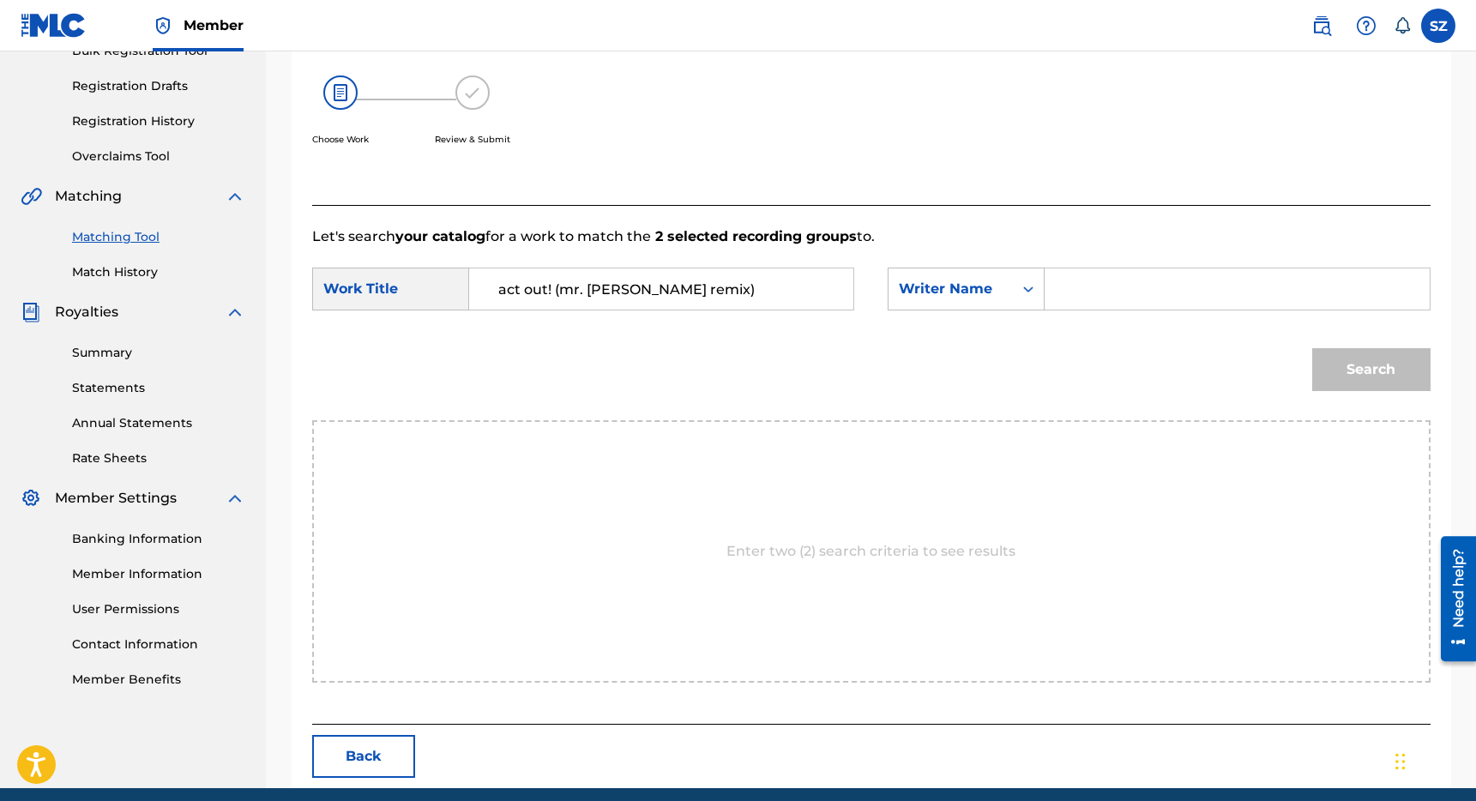
click at [1062, 296] on input "Search Form" at bounding box center [1236, 288] width 355 height 41
type input "[PERSON_NAME]"
click at [1371, 360] on button "Search" at bounding box center [1371, 369] width 118 height 43
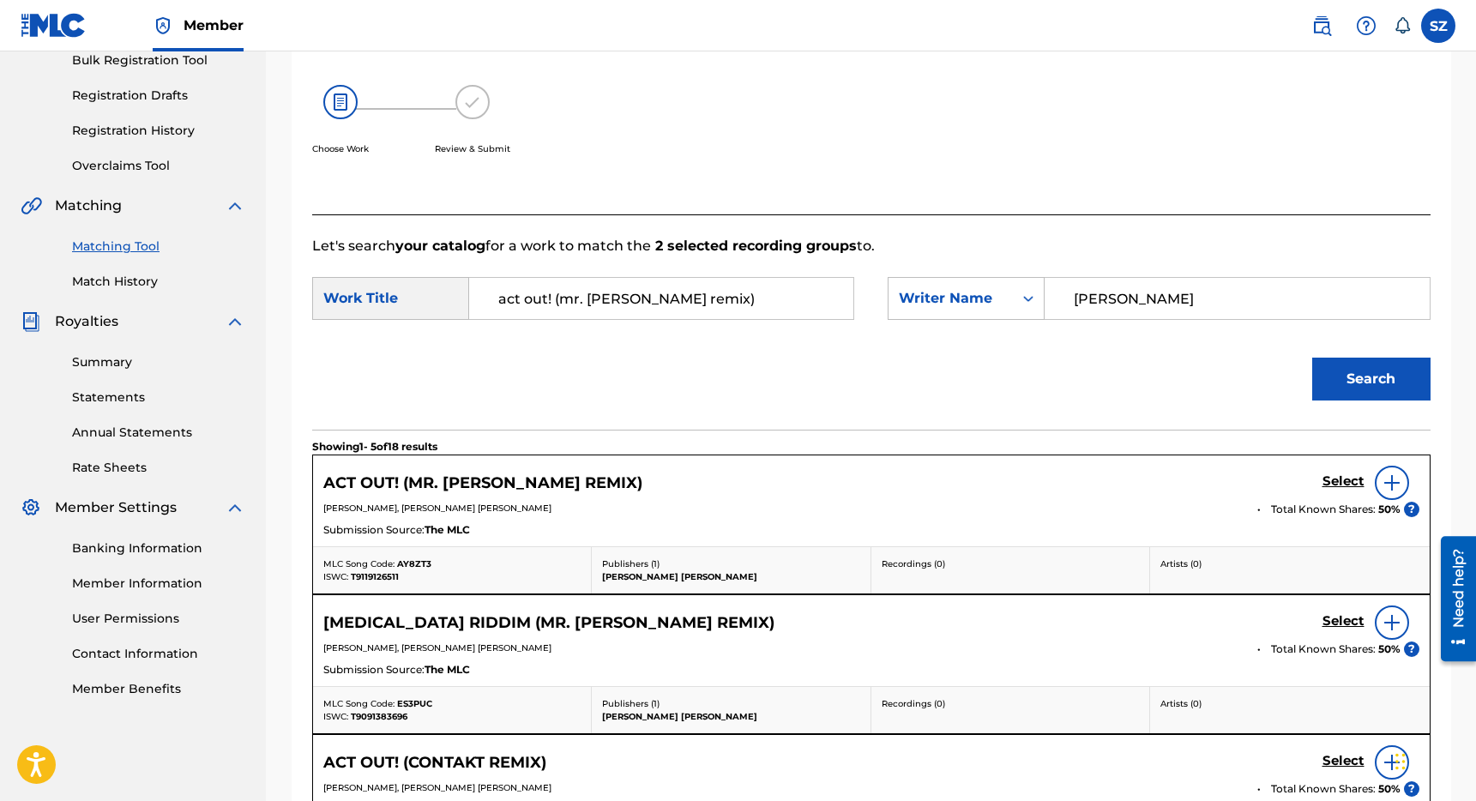
scroll to position [272, 0]
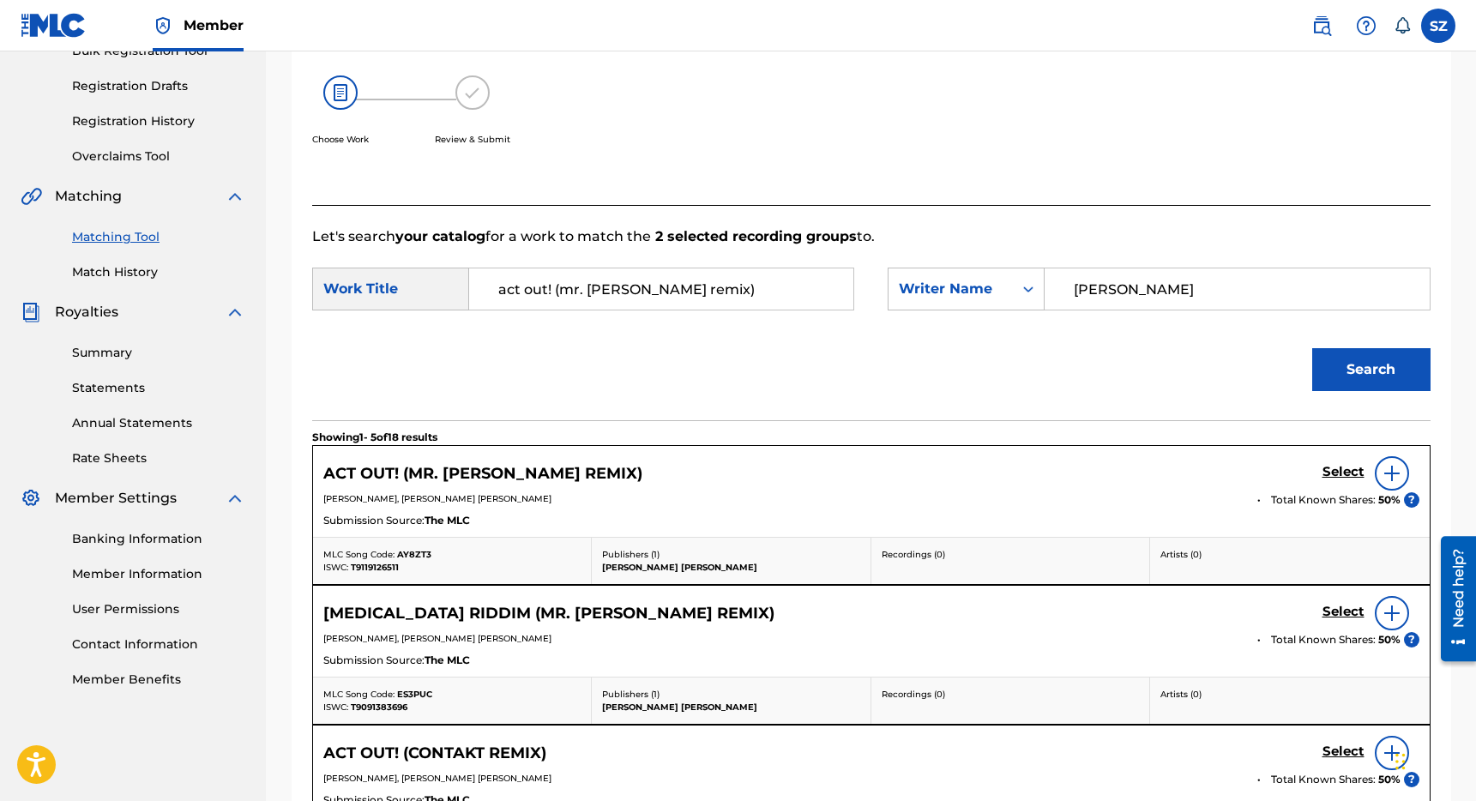
click at [1350, 470] on h5 "Select" at bounding box center [1343, 472] width 42 height 16
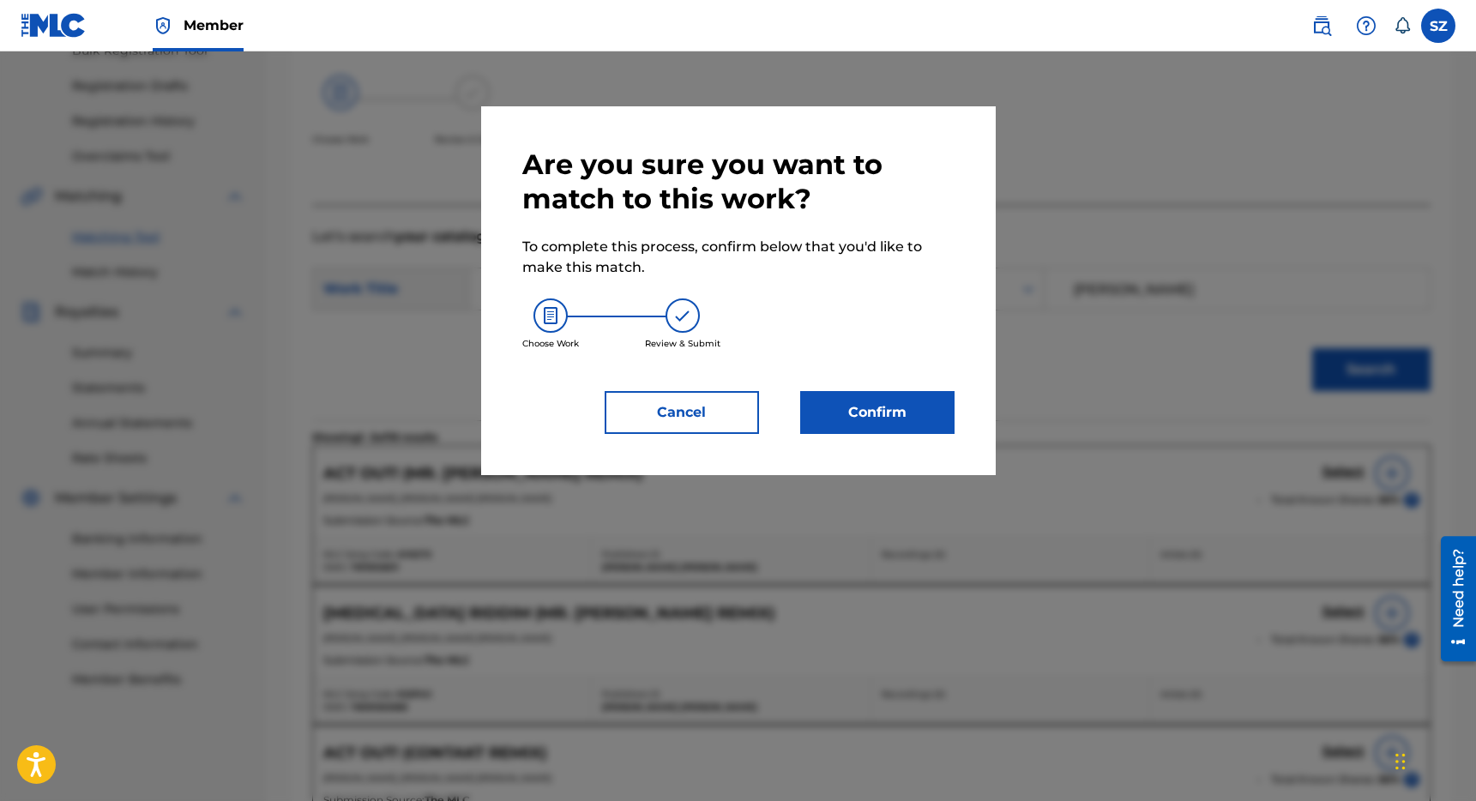
click at [899, 411] on button "Confirm" at bounding box center [877, 412] width 154 height 43
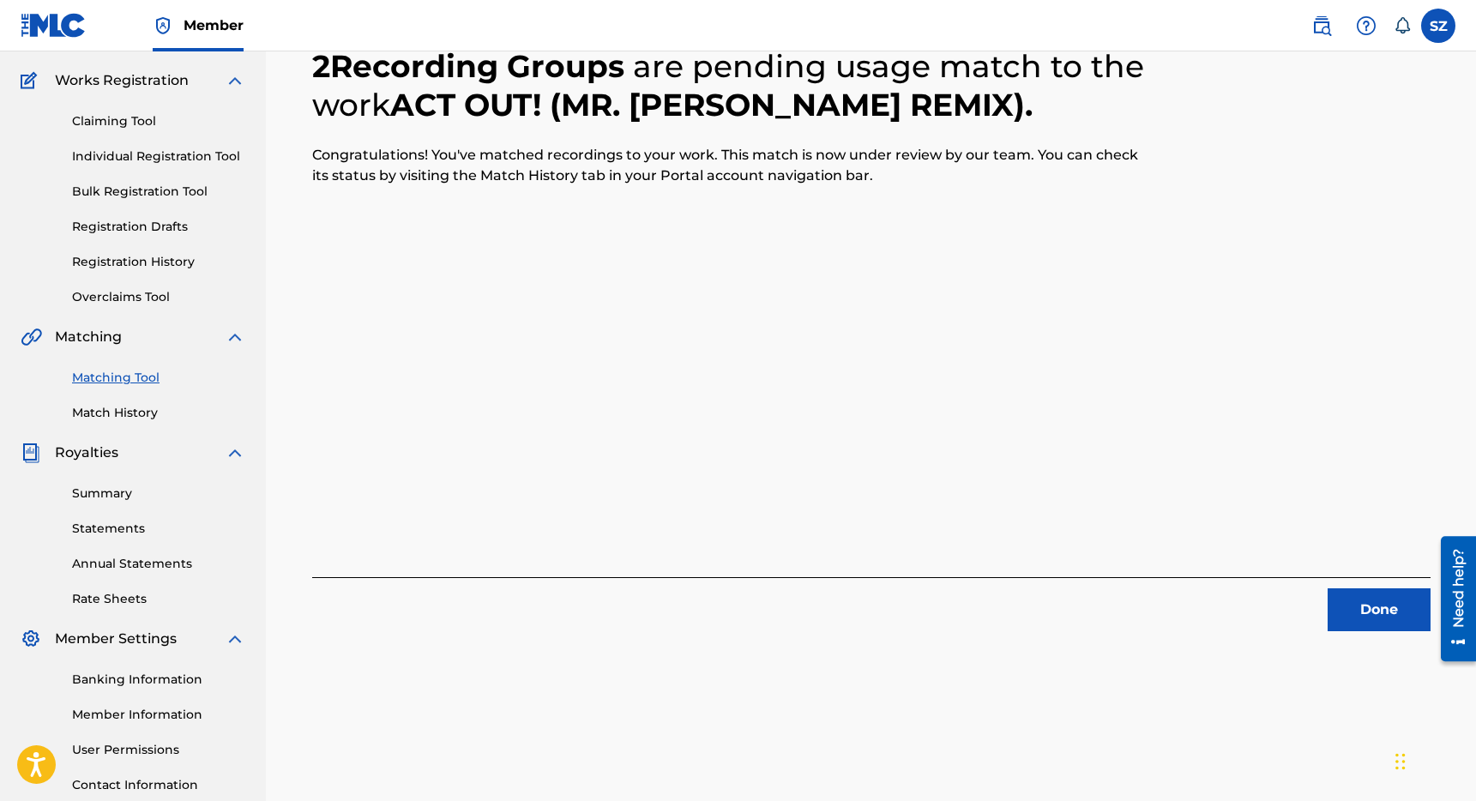
scroll to position [126, 0]
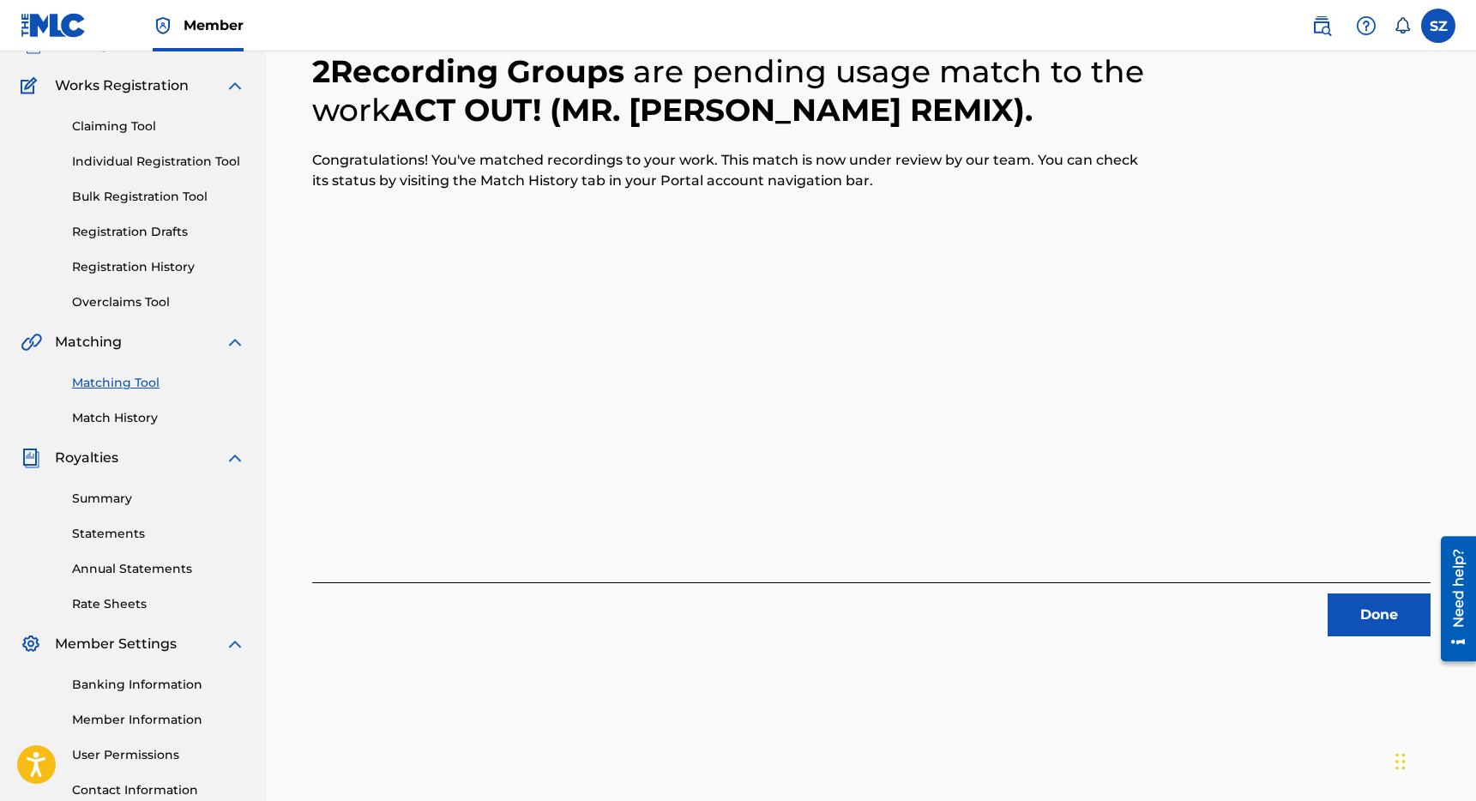
click at [1378, 624] on button "Done" at bounding box center [1379, 614] width 103 height 43
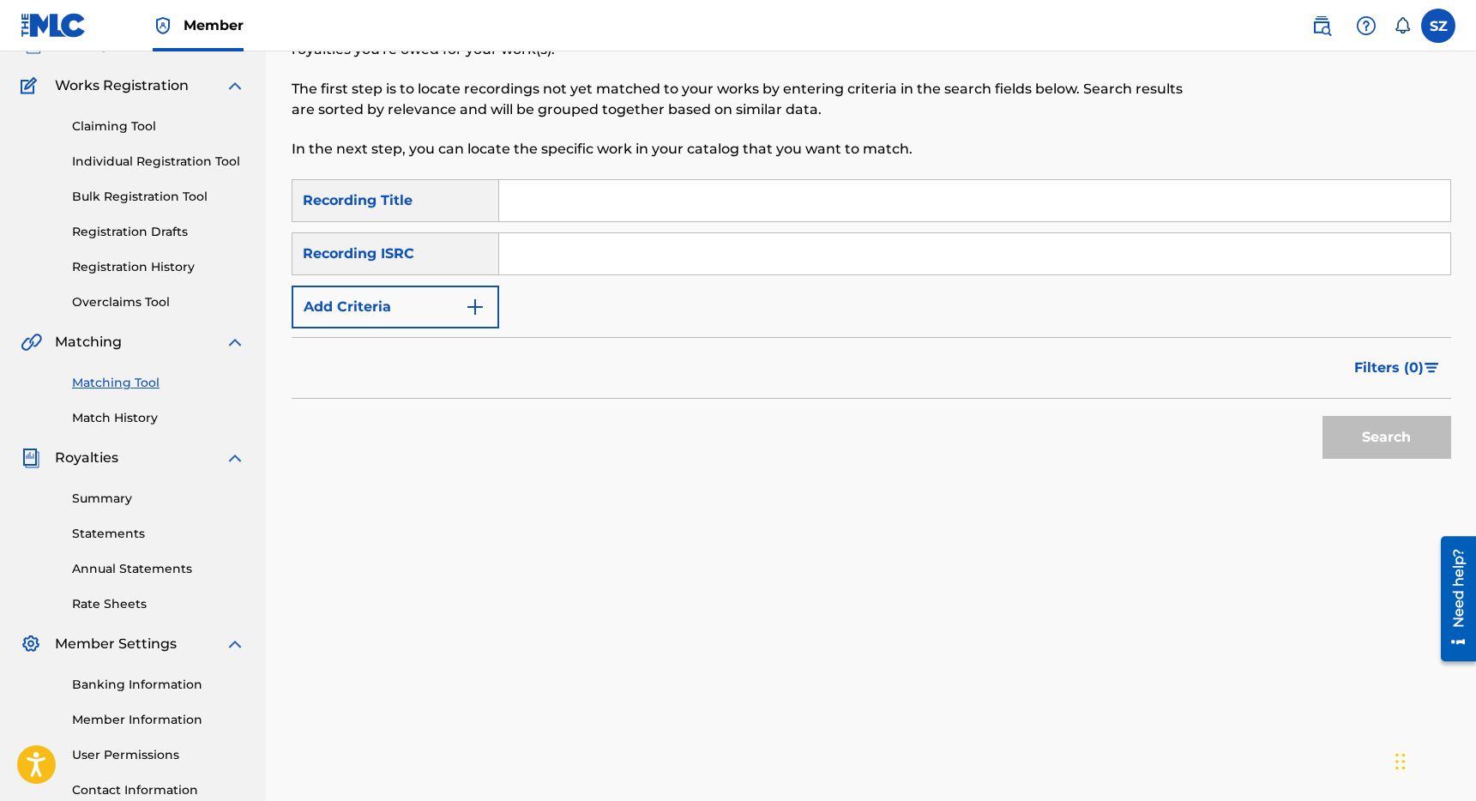
click at [475, 322] on button "Add Criteria" at bounding box center [396, 307] width 208 height 43
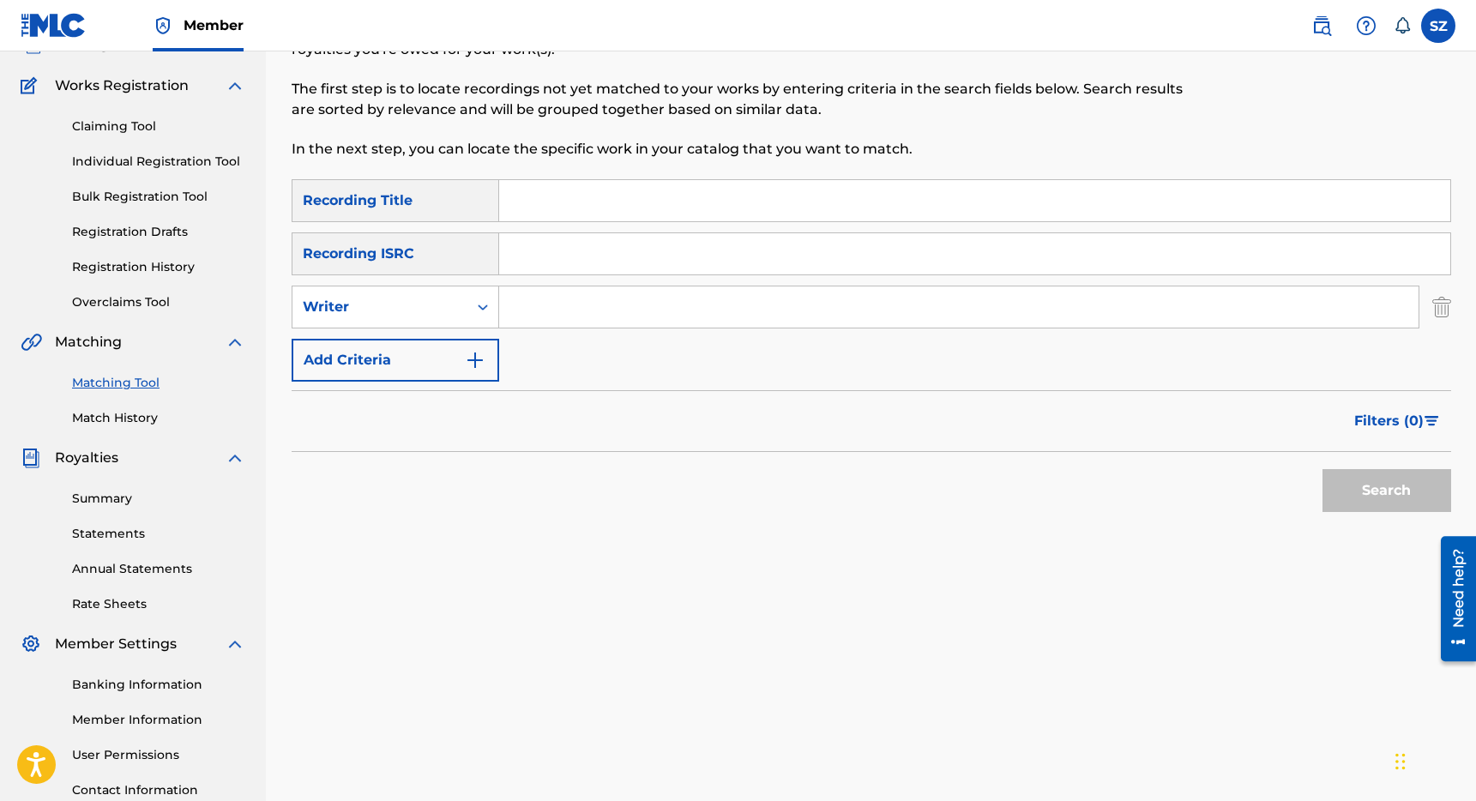
click at [563, 330] on div "SearchWithCriteriaeaf74fd2-9137-4e23-9edc-013c569be2dd Recording Title SearchWi…" at bounding box center [872, 280] width 1160 height 202
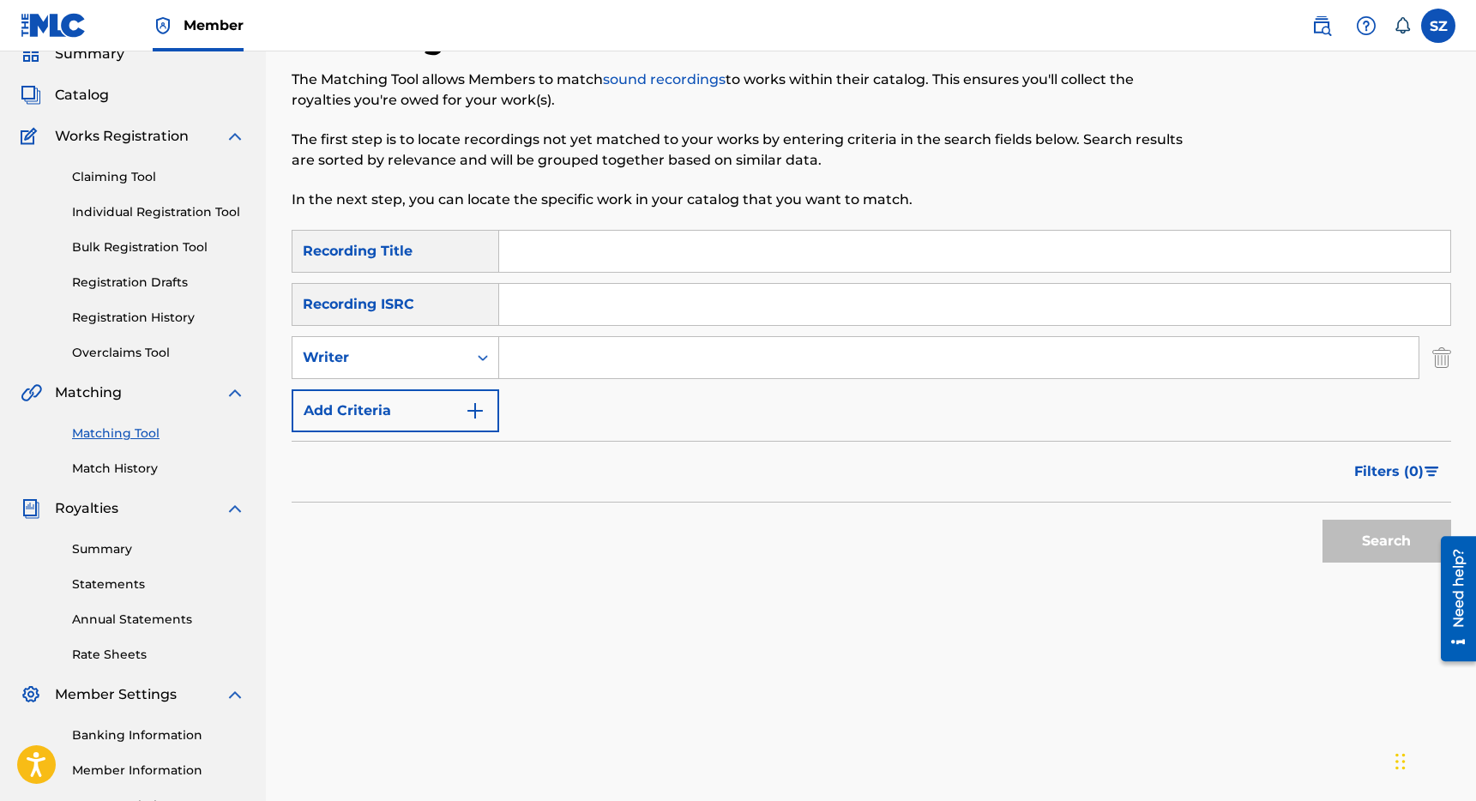
scroll to position [74, 0]
click at [99, 101] on span "Catalog" at bounding box center [82, 97] width 54 height 21
click at [610, 372] on input "Search Form" at bounding box center [958, 359] width 919 height 41
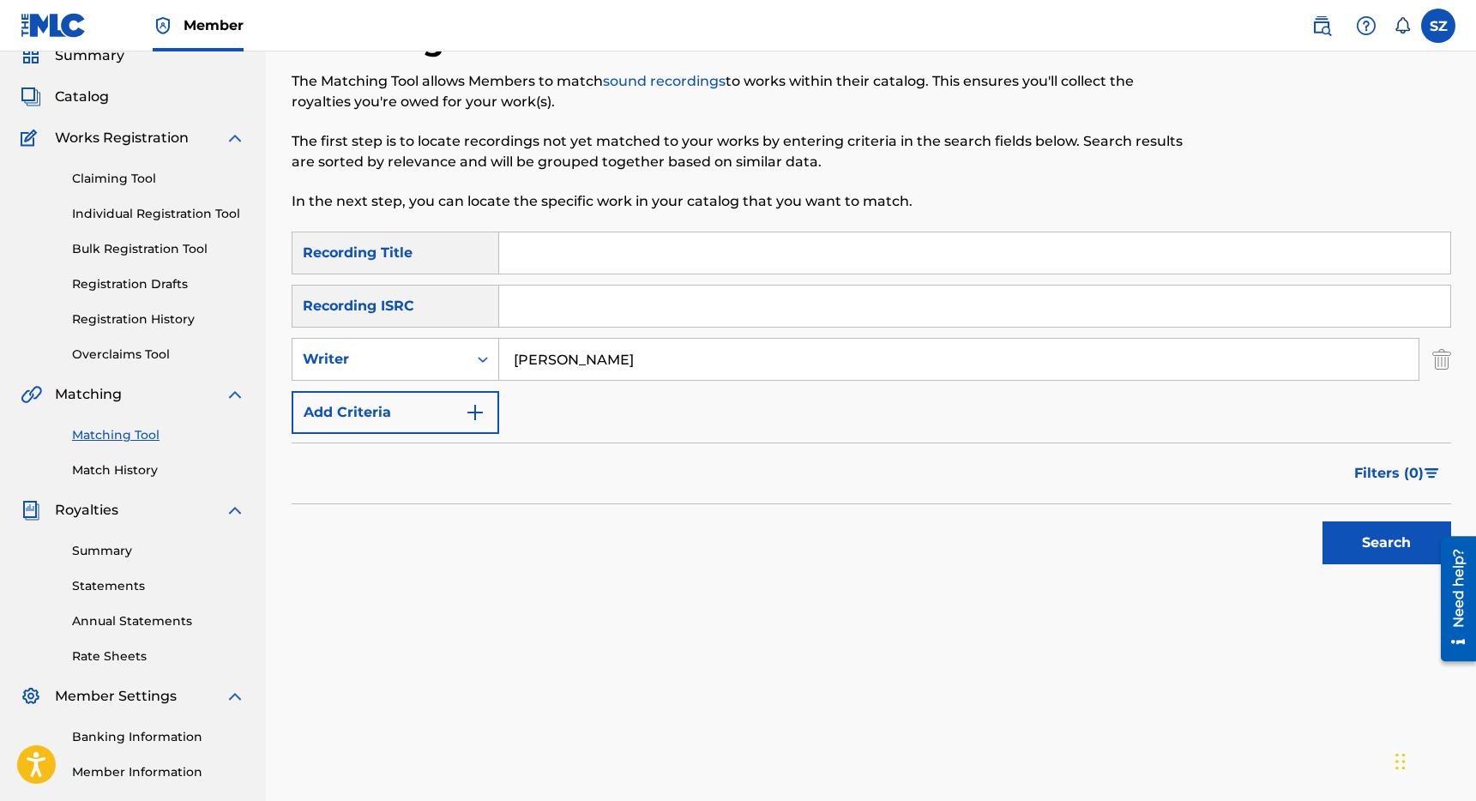
type input "[PERSON_NAME]"
click at [1386, 537] on button "Search" at bounding box center [1386, 542] width 129 height 43
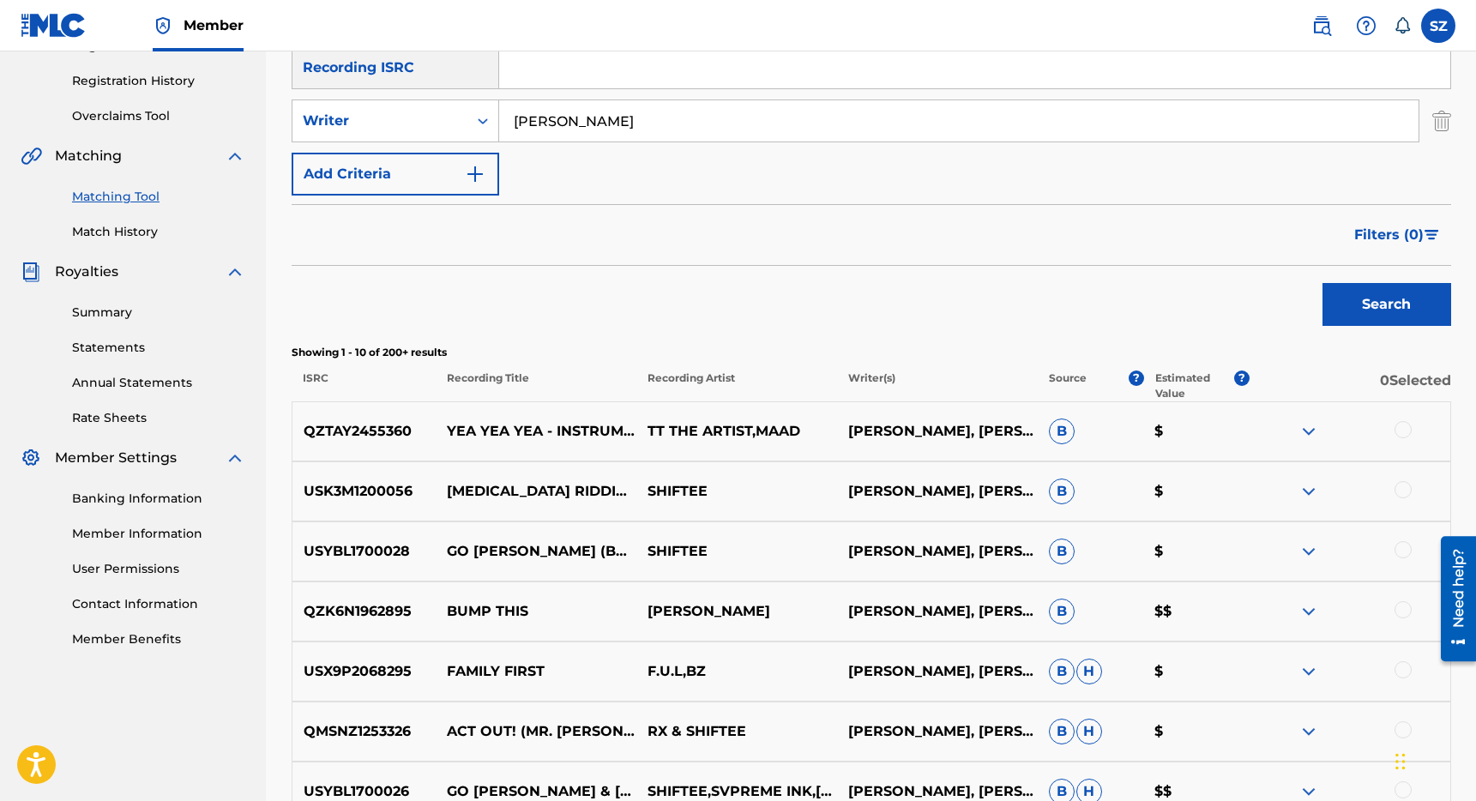
scroll to position [302, 0]
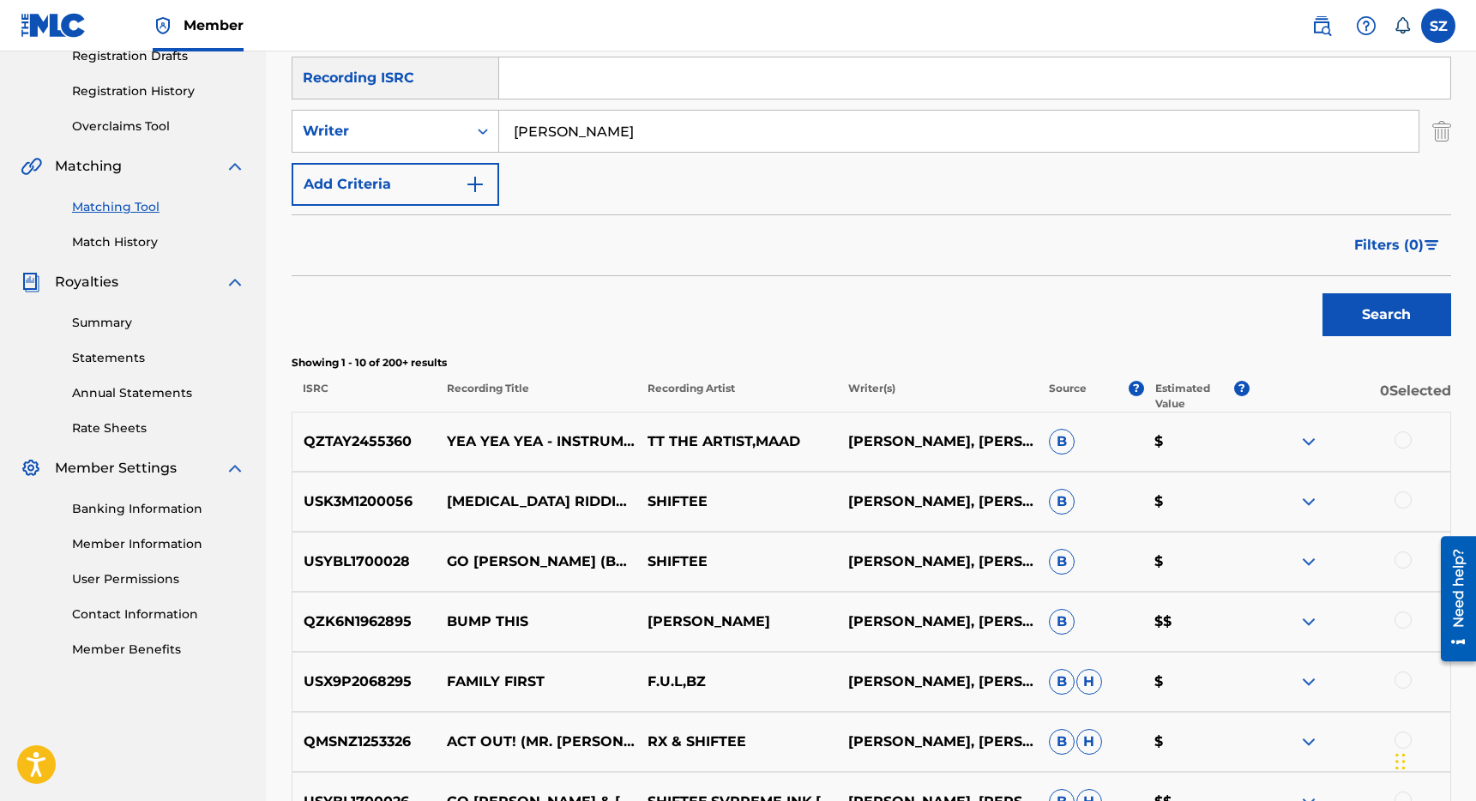
click at [469, 178] on img "Search Form" at bounding box center [475, 184] width 21 height 21
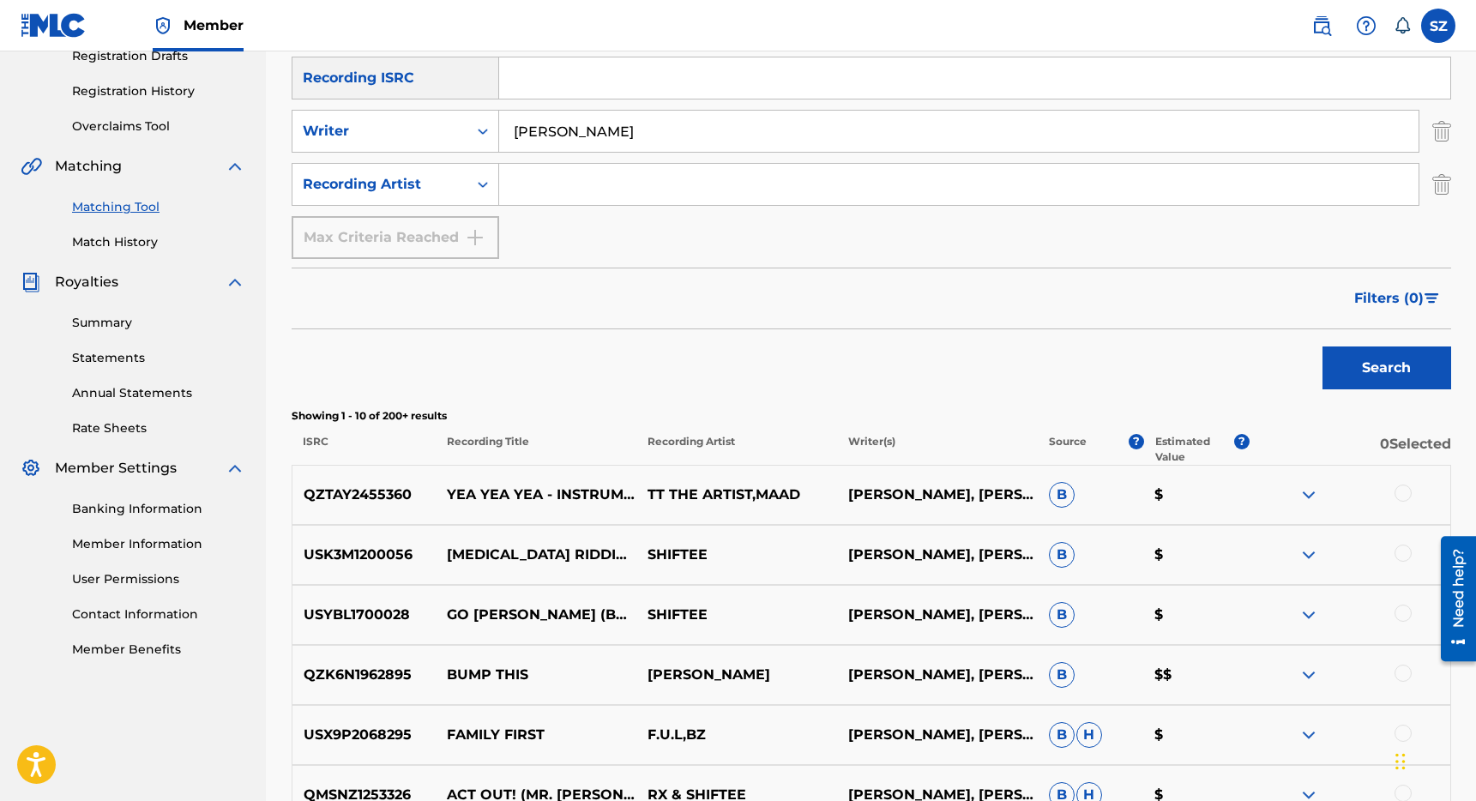
click at [547, 178] on input "Search Form" at bounding box center [958, 184] width 919 height 41
type input "medrano"
click at [1322, 346] on button "Search" at bounding box center [1386, 367] width 129 height 43
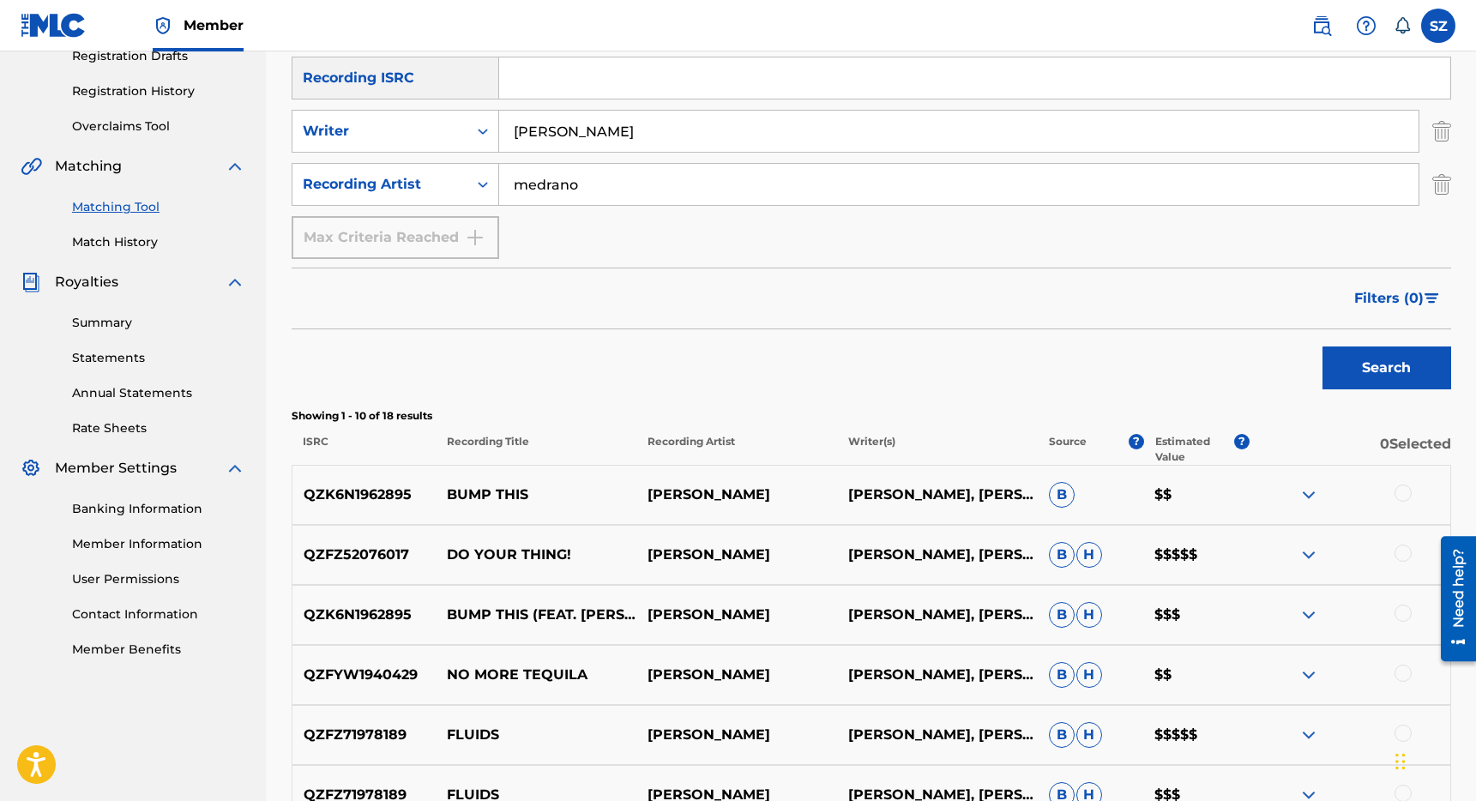
click at [1405, 495] on div at bounding box center [1403, 493] width 17 height 17
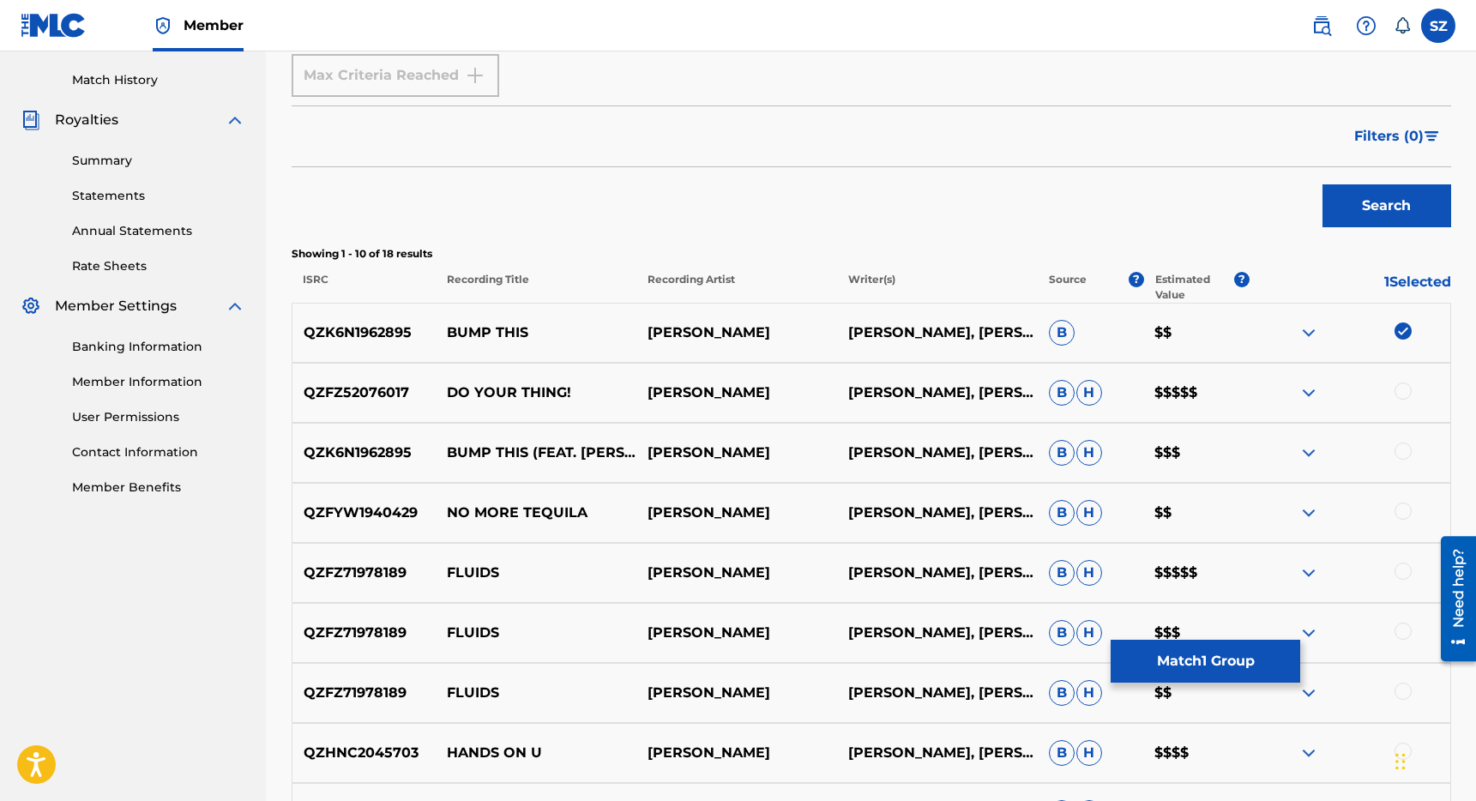
scroll to position [476, 0]
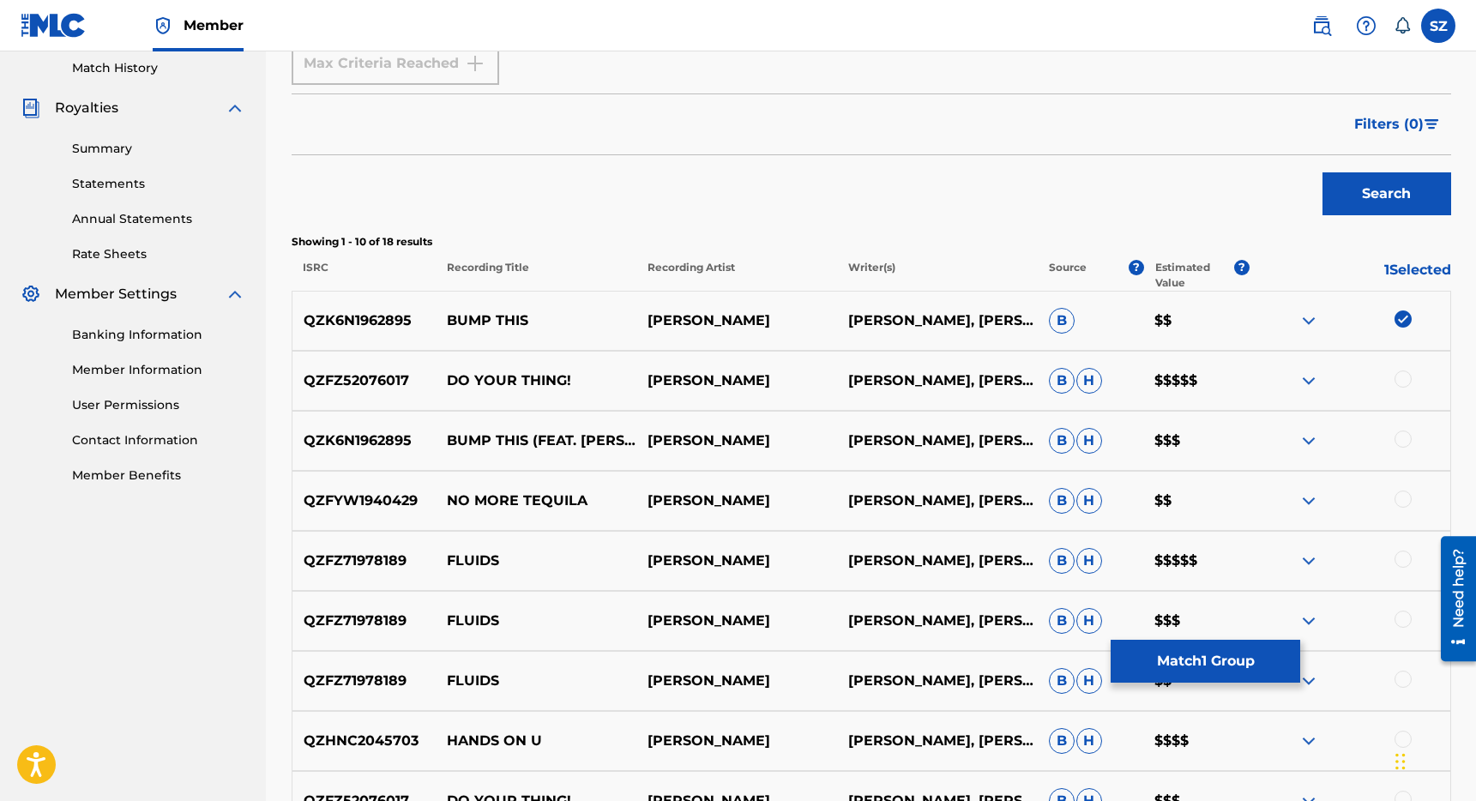
click at [1404, 440] on div at bounding box center [1403, 439] width 17 height 17
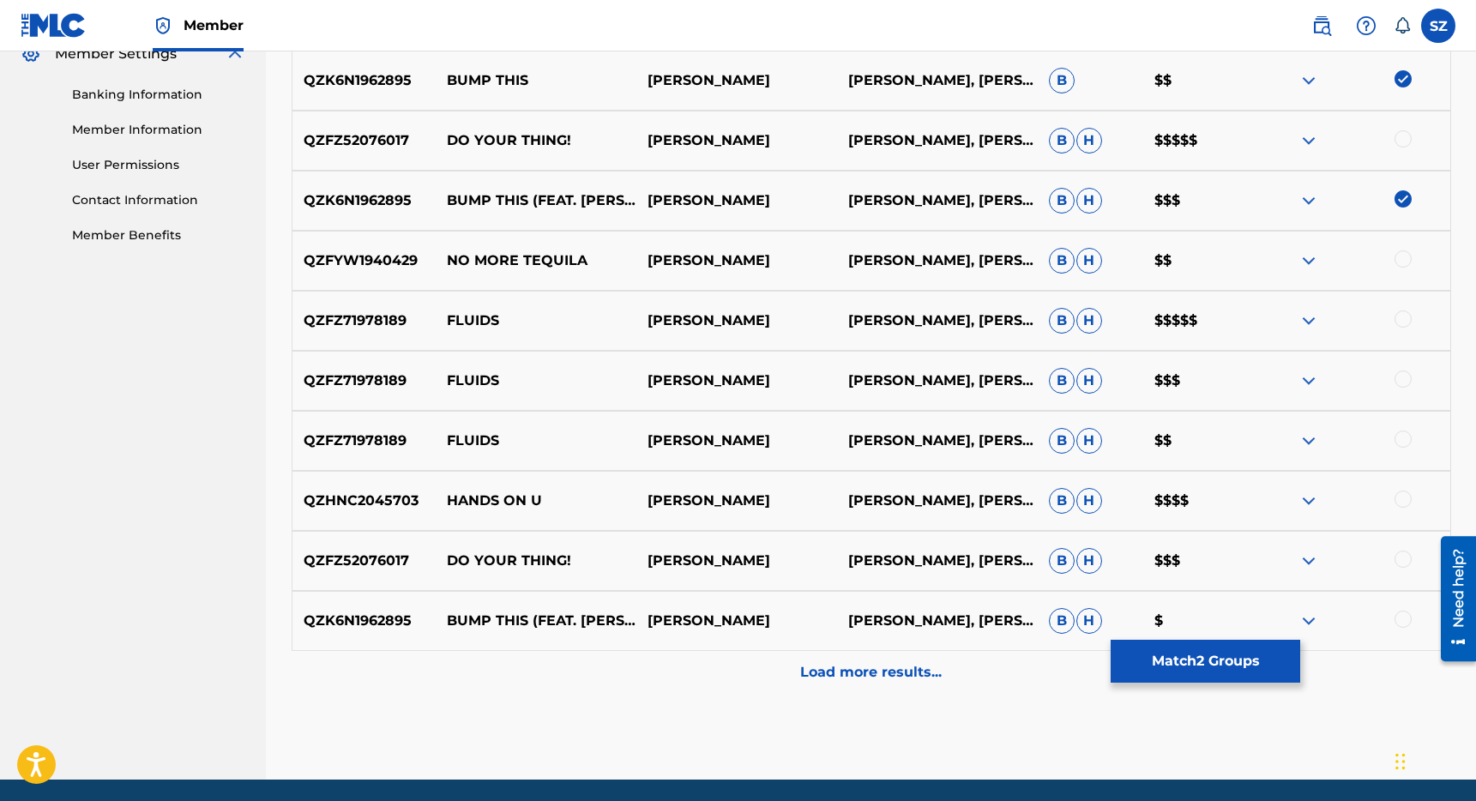
scroll to position [721, 0]
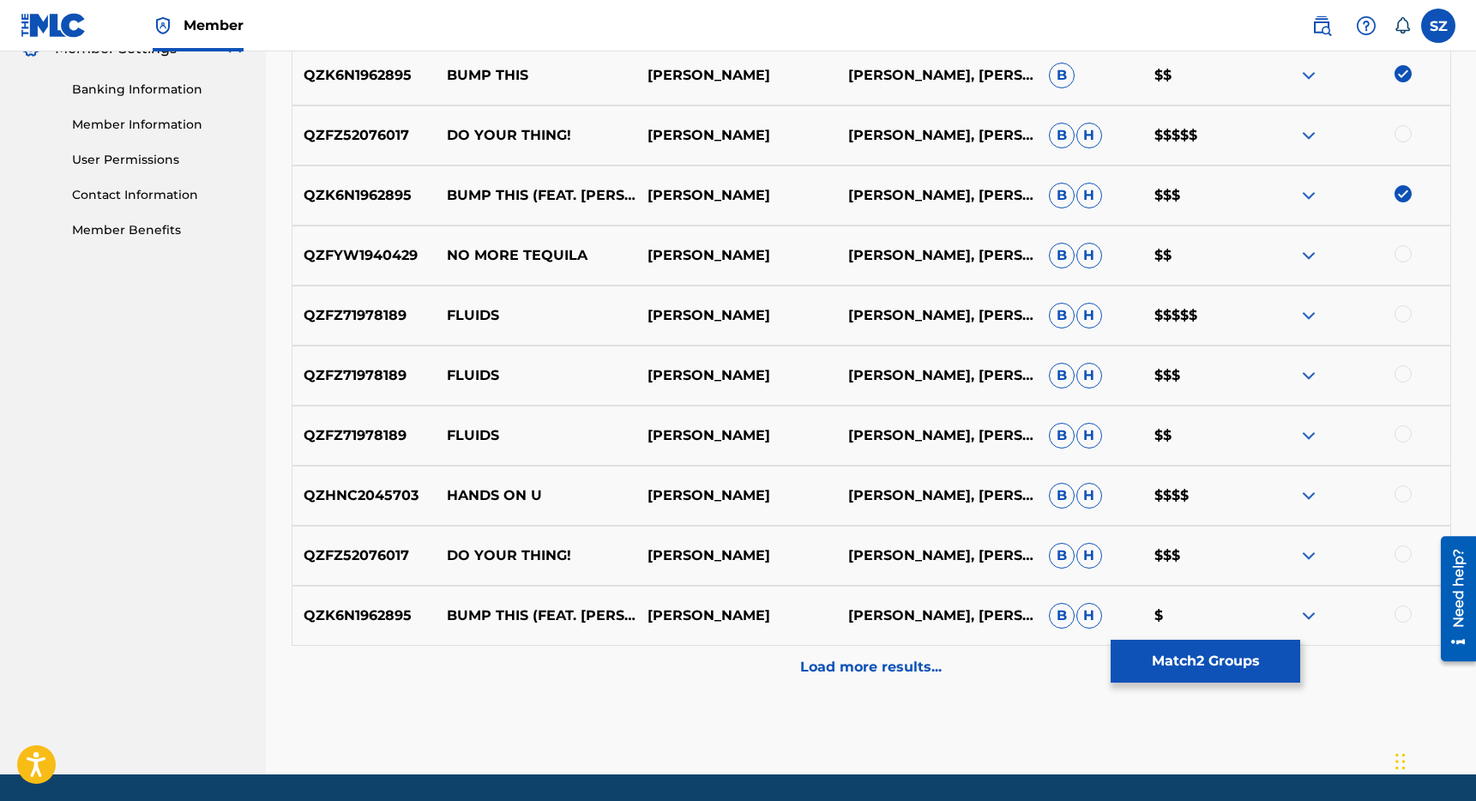
click at [1404, 610] on div at bounding box center [1403, 613] width 17 height 17
click at [829, 669] on p "Load more results..." at bounding box center [871, 667] width 142 height 21
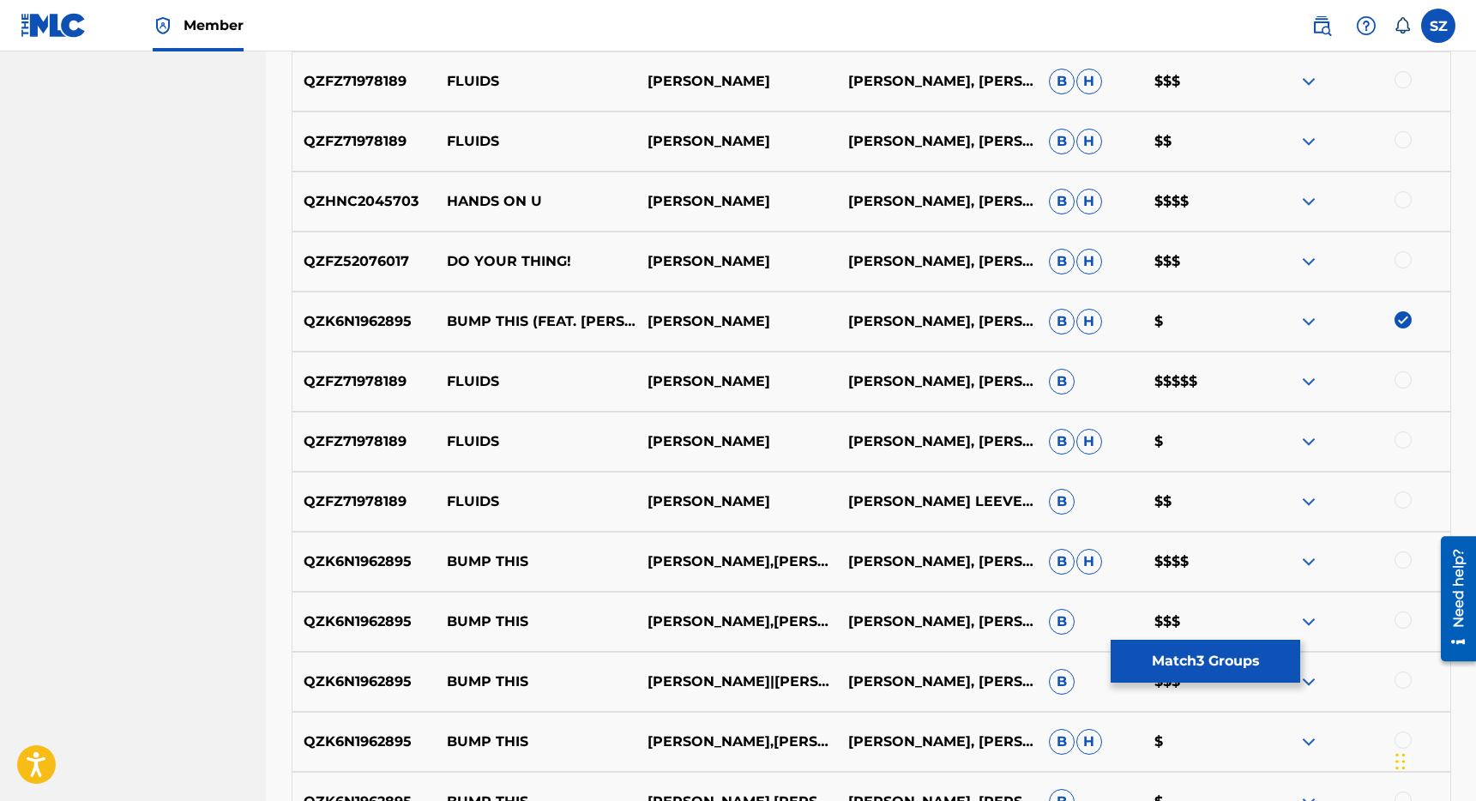
scroll to position [1050, 0]
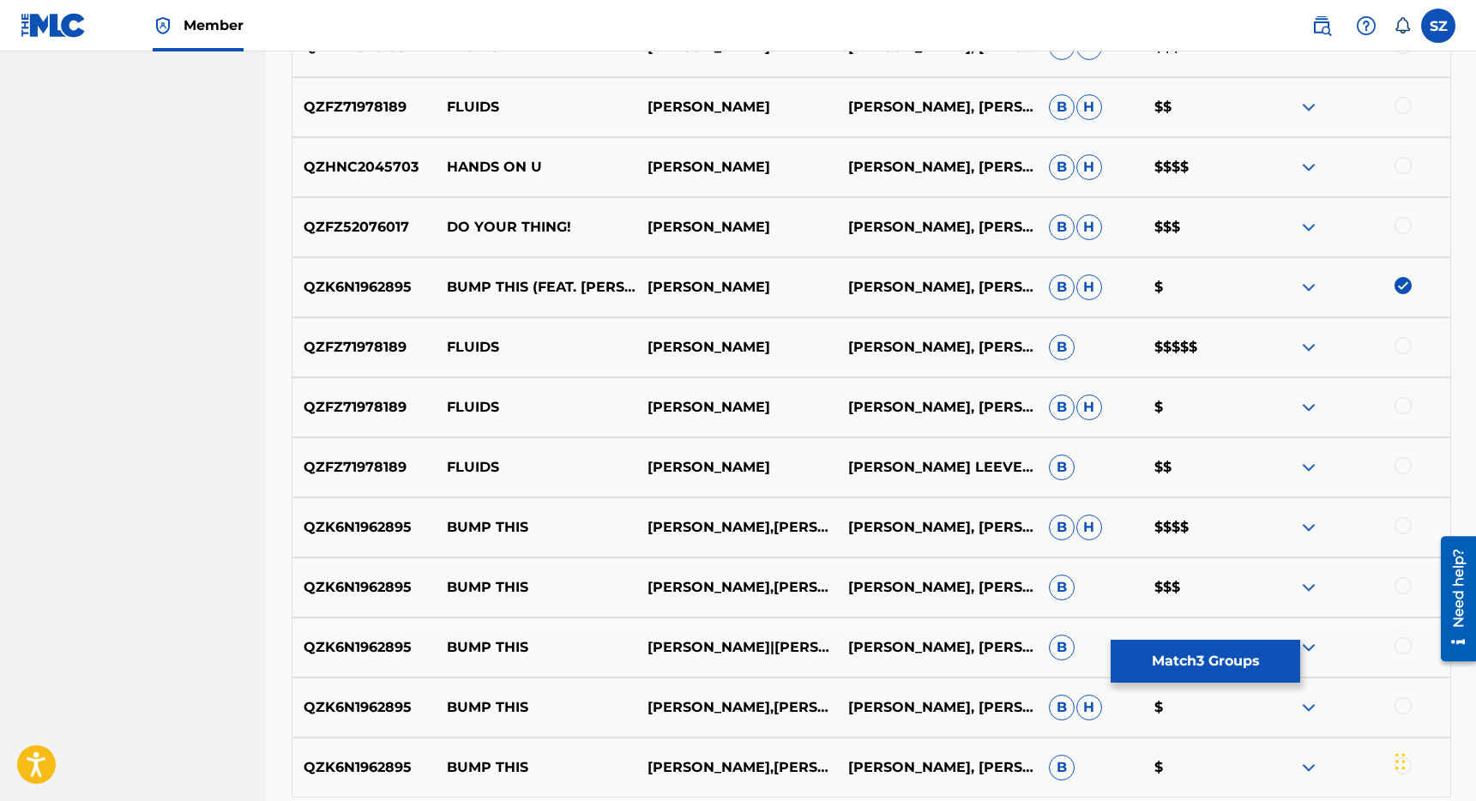
click at [1409, 527] on div at bounding box center [1403, 525] width 17 height 17
click at [1399, 587] on div at bounding box center [1403, 585] width 17 height 17
click at [1402, 643] on div at bounding box center [1403, 645] width 17 height 17
click at [1406, 709] on div at bounding box center [1403, 705] width 17 height 17
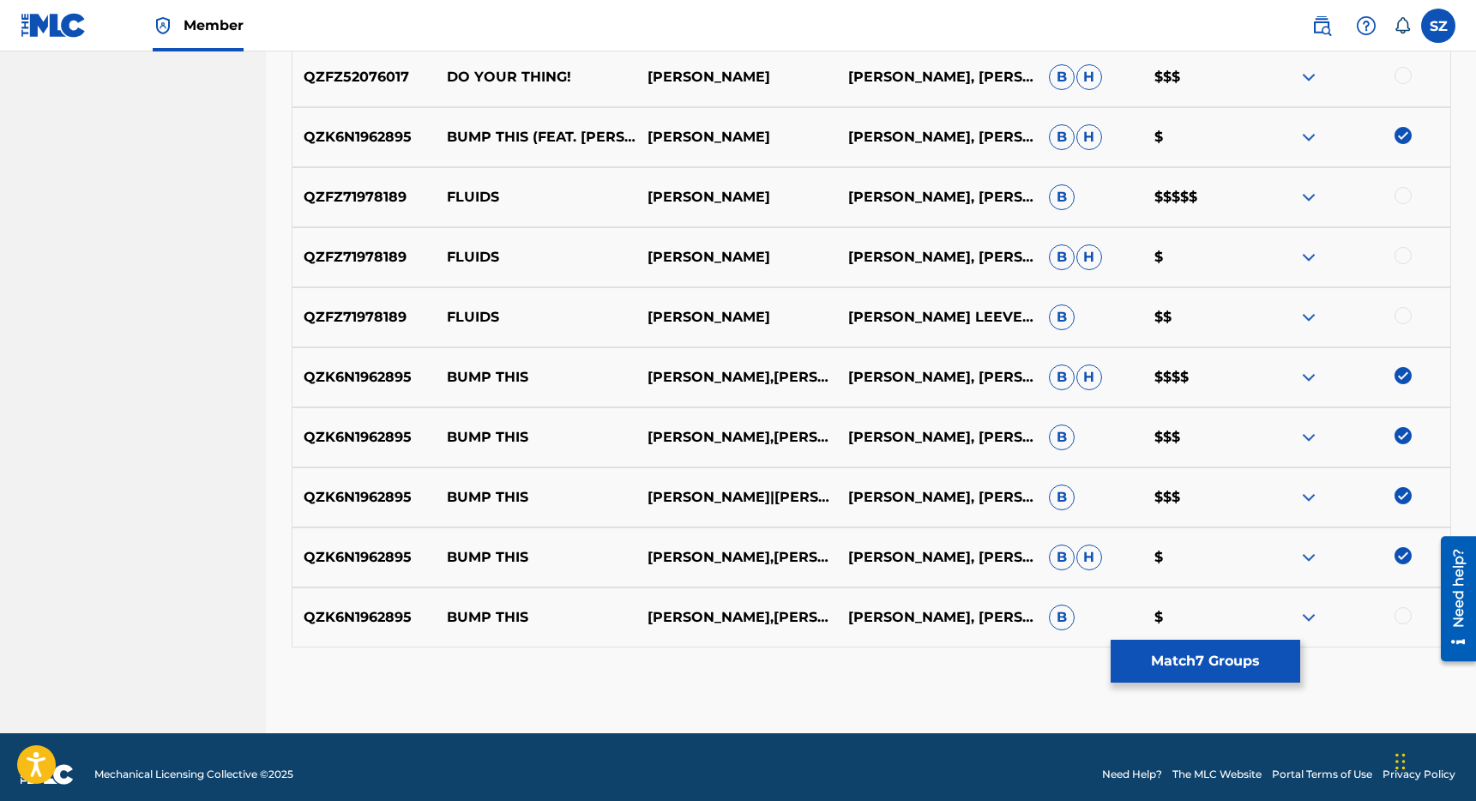
scroll to position [1207, 0]
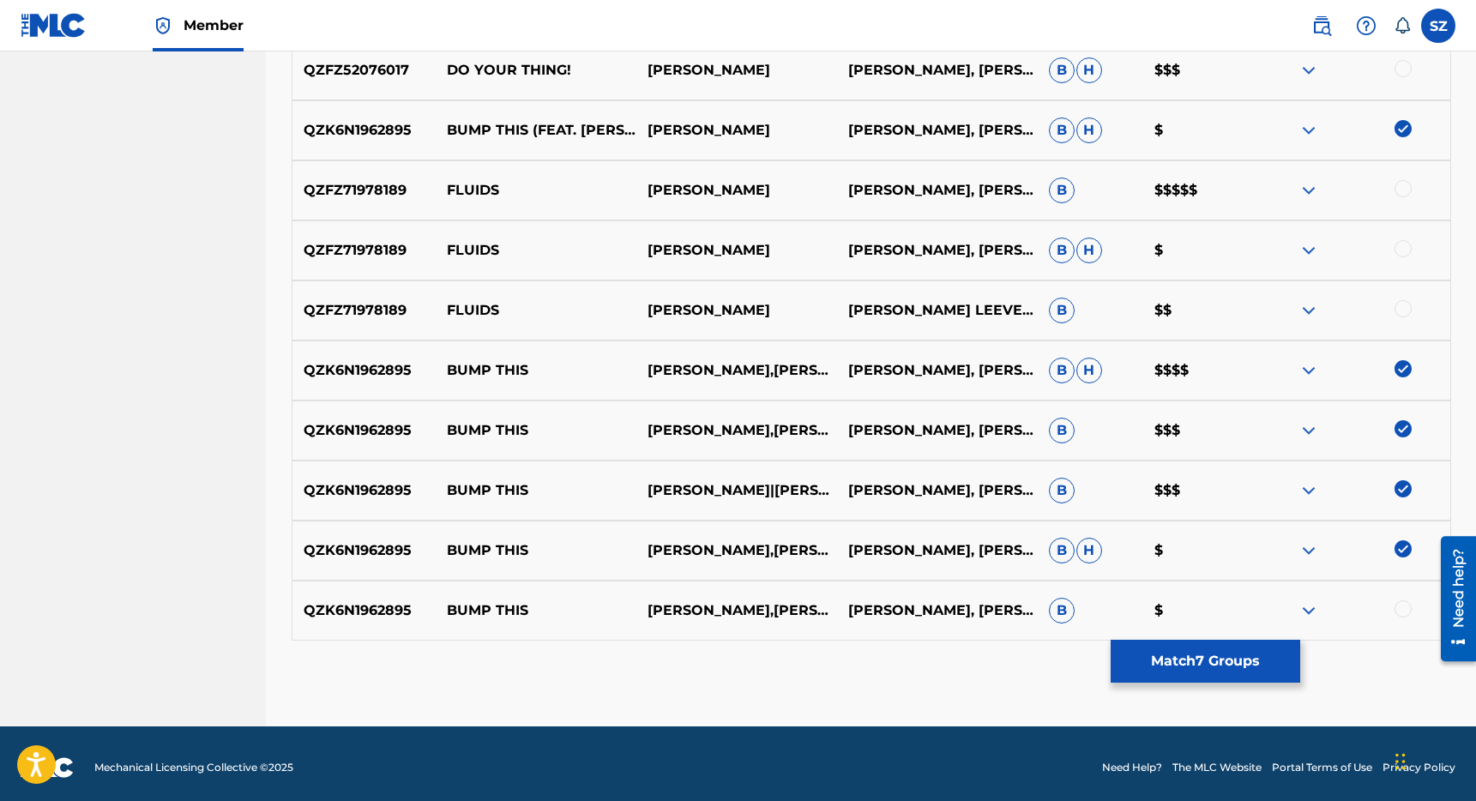
click at [1399, 606] on div at bounding box center [1403, 608] width 17 height 17
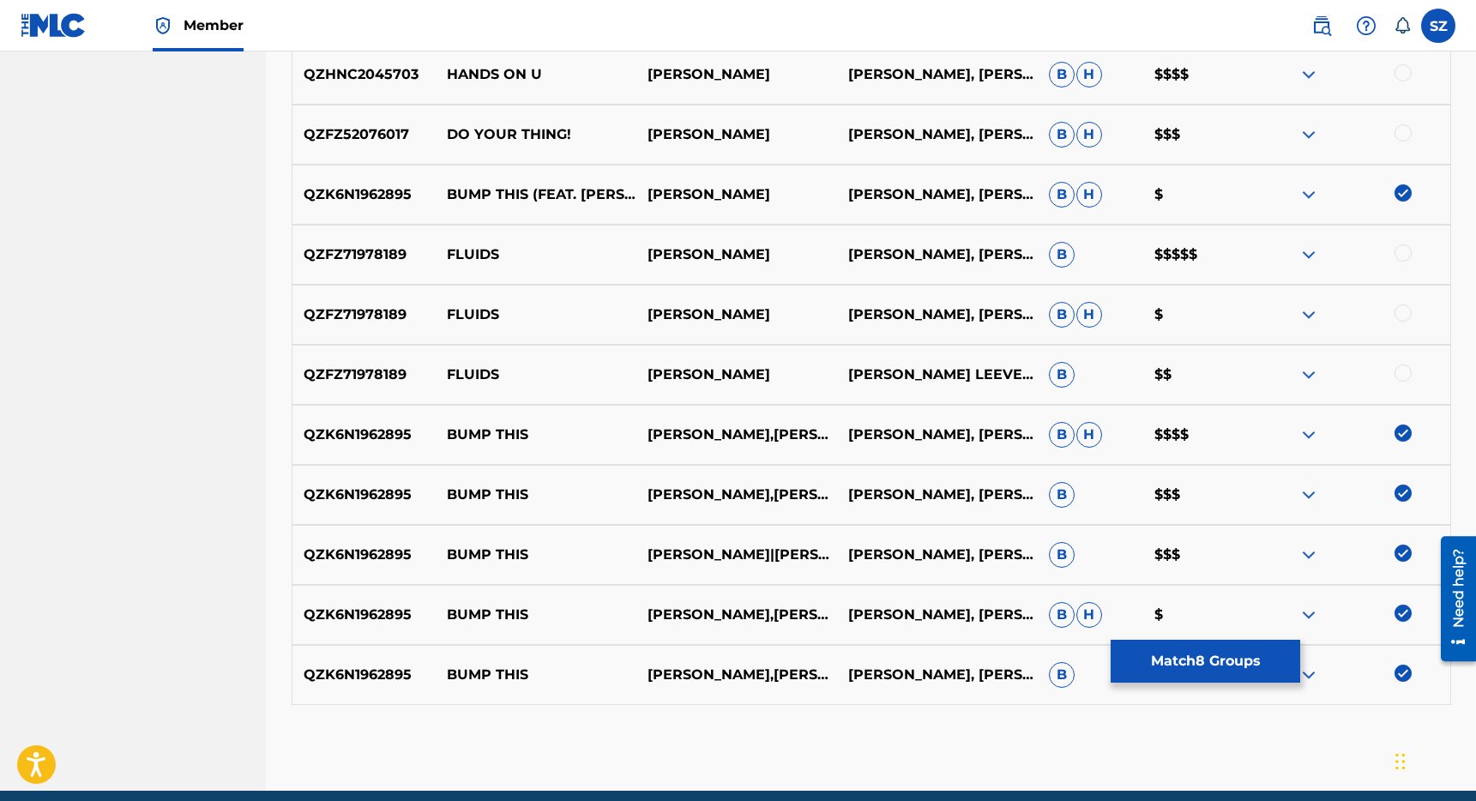
scroll to position [1177, 0]
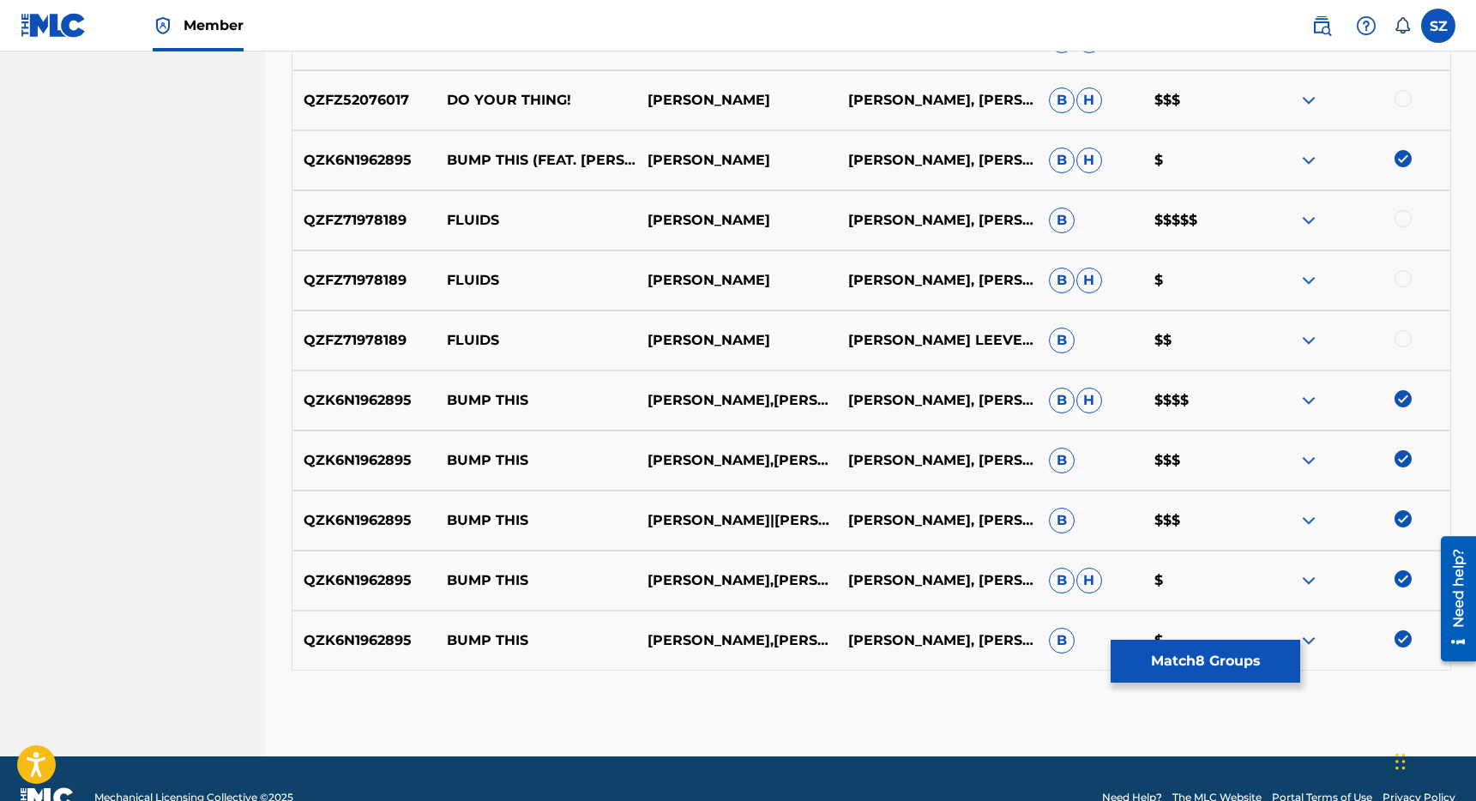
click at [1195, 664] on button "Match 8 Groups" at bounding box center [1206, 661] width 190 height 43
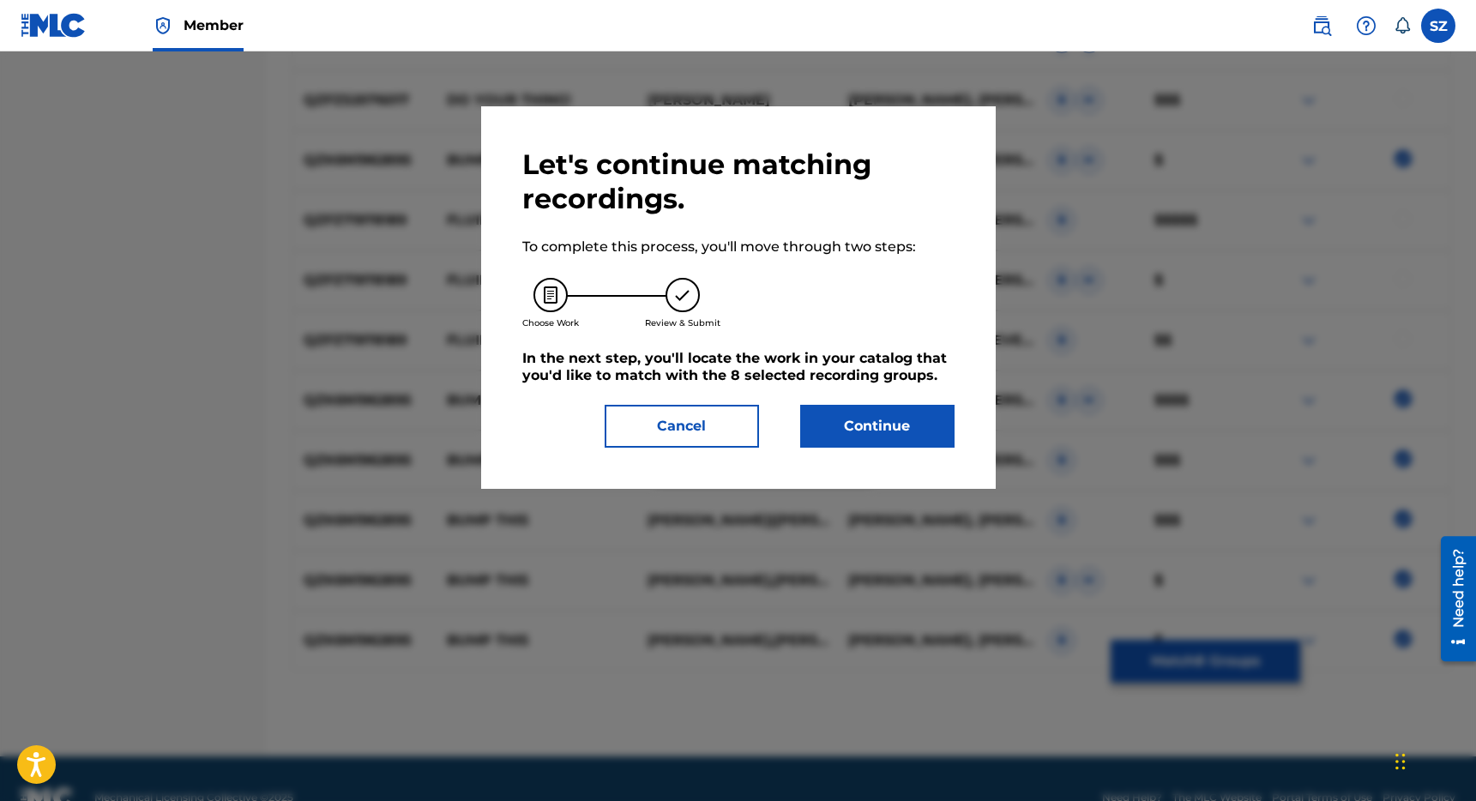
click at [901, 436] on button "Continue" at bounding box center [877, 426] width 154 height 43
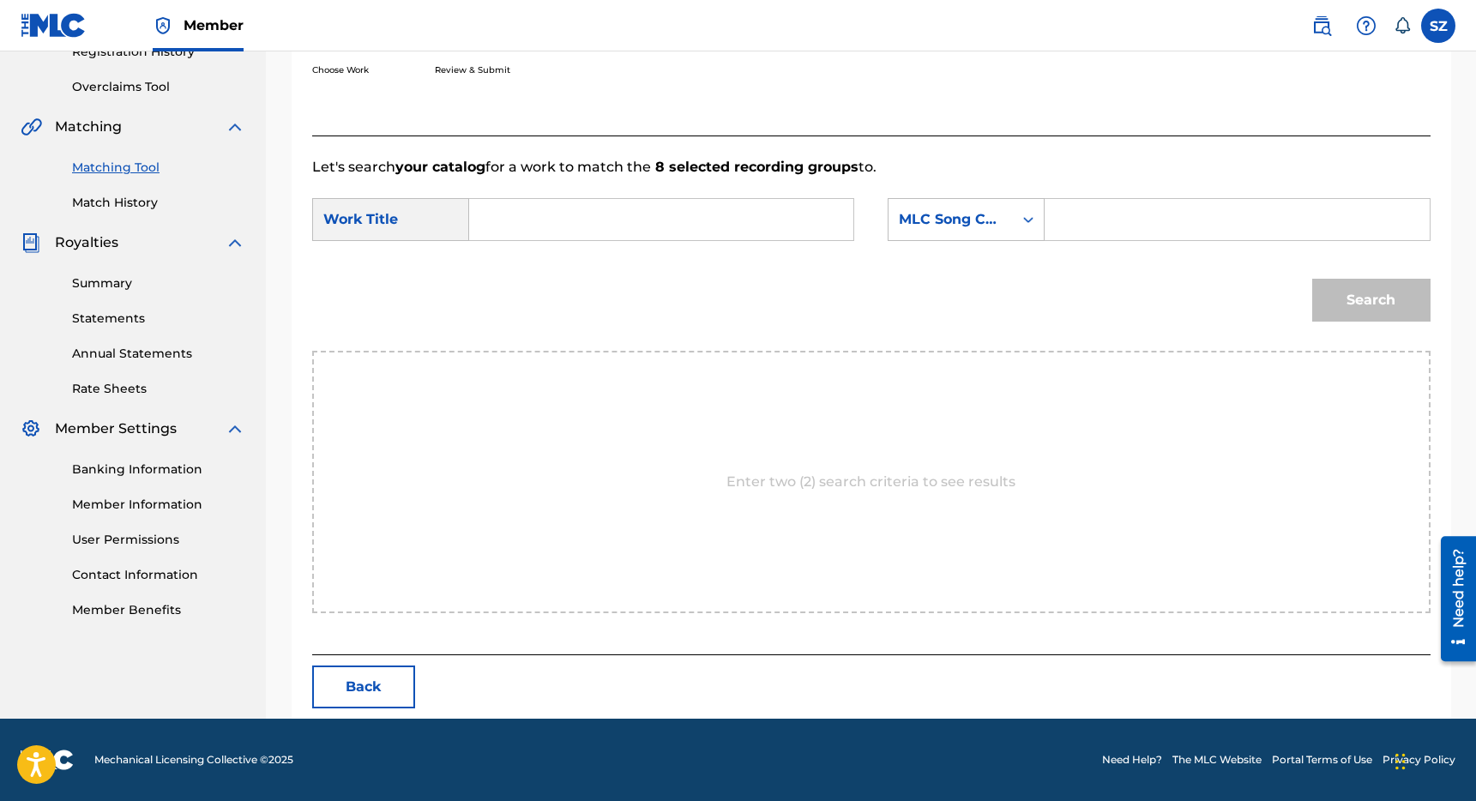
click at [661, 226] on input "Search Form" at bounding box center [661, 219] width 355 height 41
type input "bump this"
click at [1110, 226] on input "Search Form" at bounding box center [1236, 219] width 355 height 41
type input "[PERSON_NAME]"
click at [1312, 279] on button "Search" at bounding box center [1371, 300] width 118 height 43
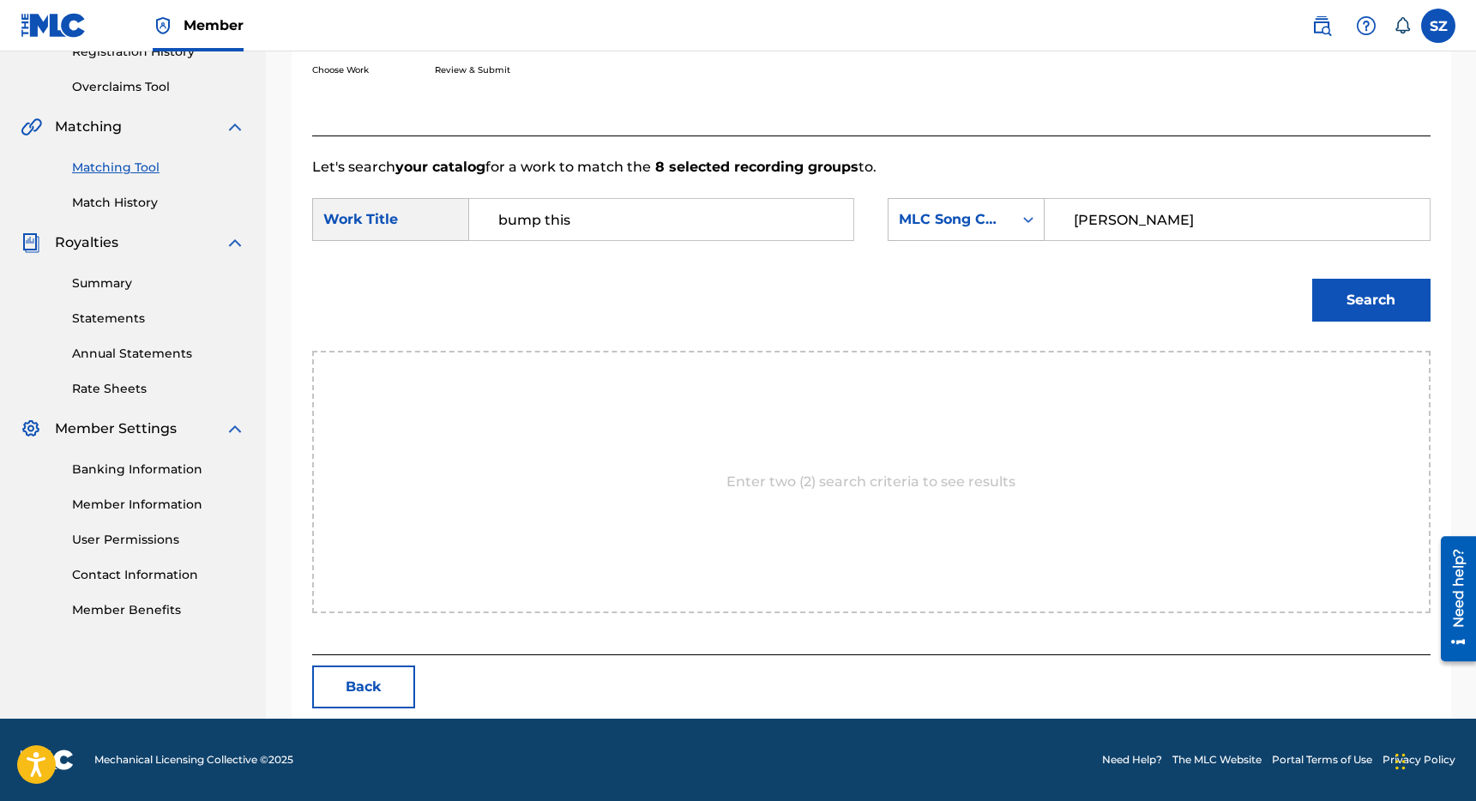
scroll to position [262, 0]
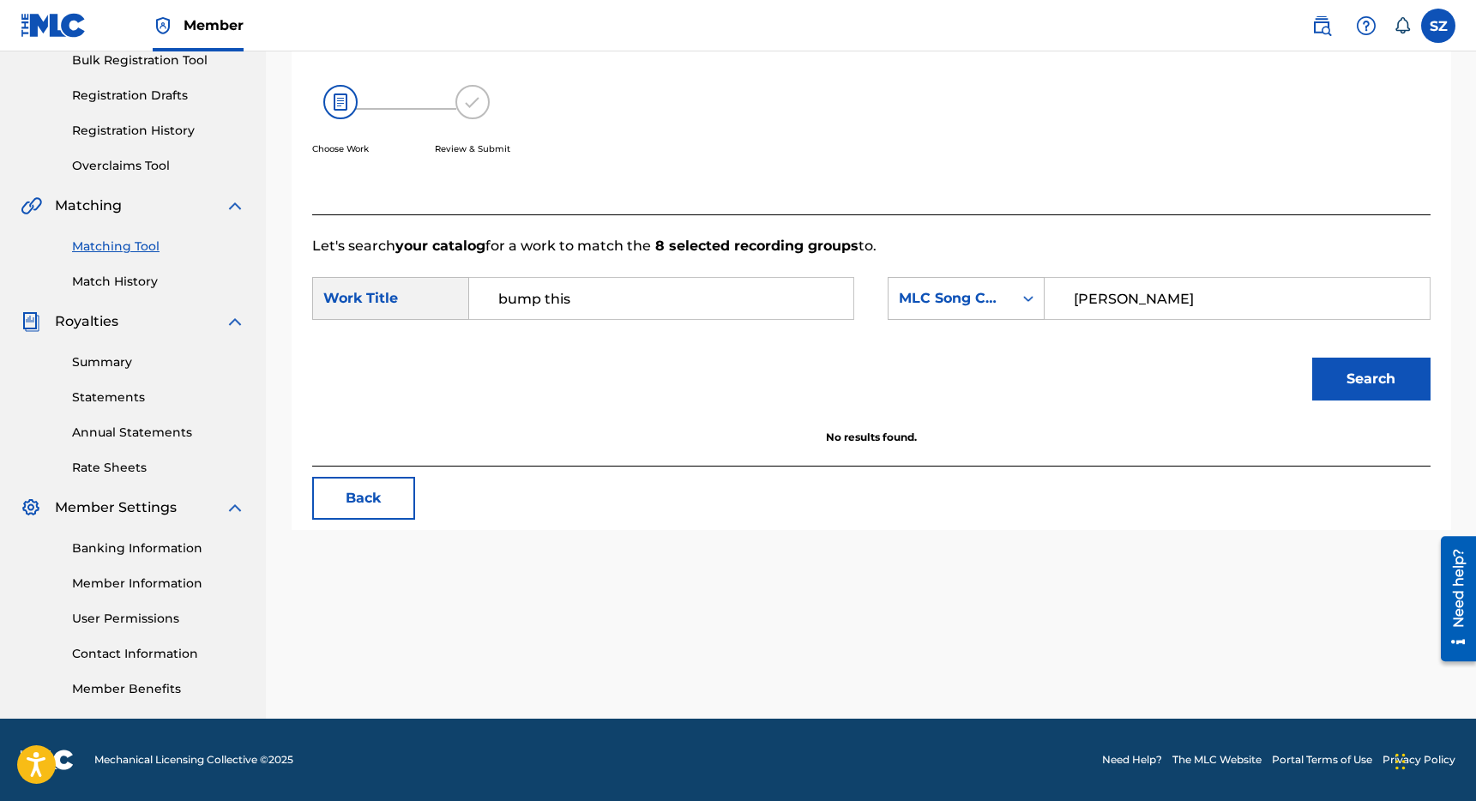
click at [711, 292] on input "bump this" at bounding box center [661, 298] width 355 height 41
click at [541, 345] on div "bump this" at bounding box center [532, 347] width 97 height 51
click at [1022, 304] on icon "Search Form" at bounding box center [1028, 298] width 17 height 17
click at [980, 352] on div "Writer Name" at bounding box center [966, 341] width 155 height 43
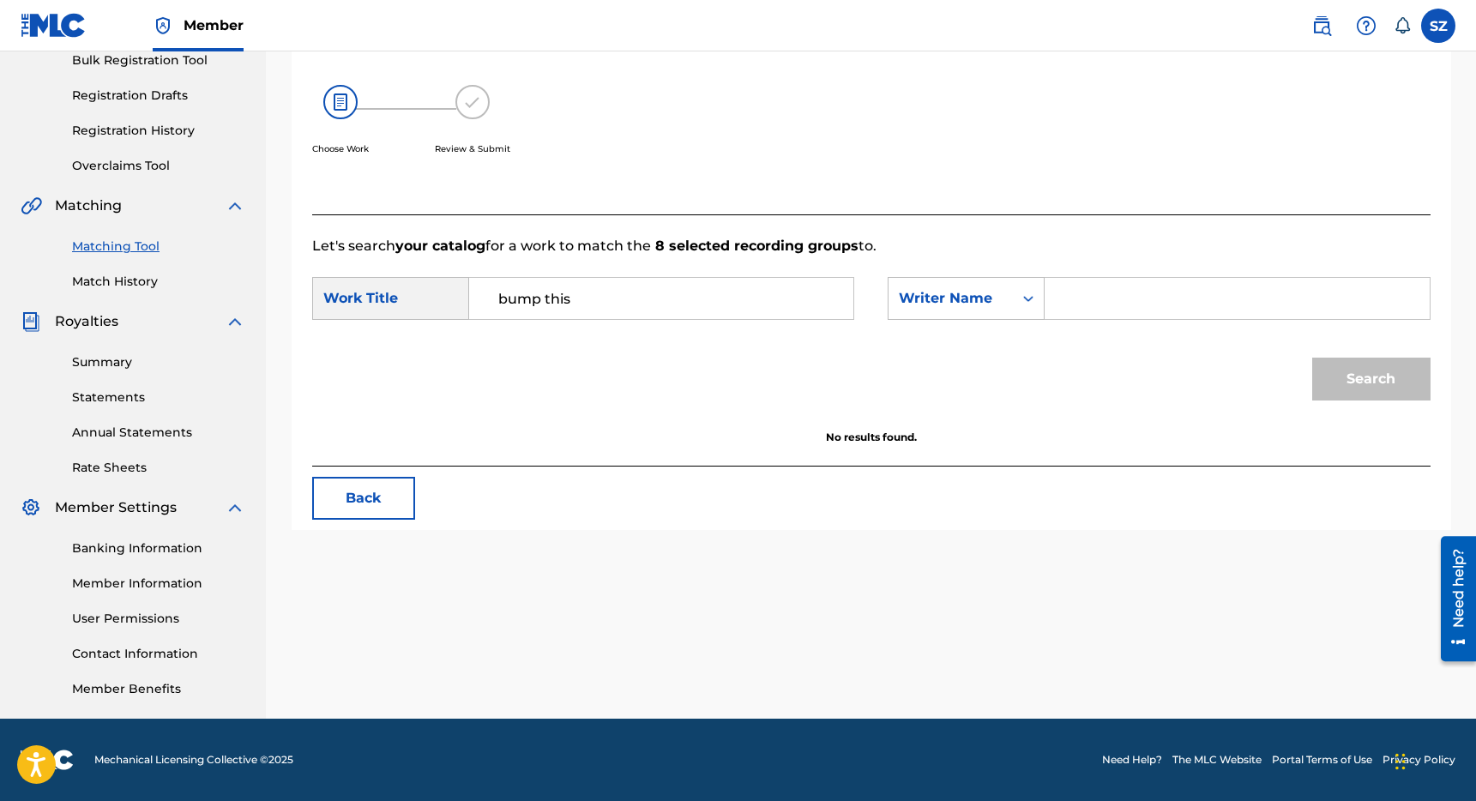
click at [1090, 301] on input "Search Form" at bounding box center [1236, 298] width 355 height 41
type input "[PERSON_NAME]"
click at [1312, 358] on button "Search" at bounding box center [1371, 379] width 118 height 43
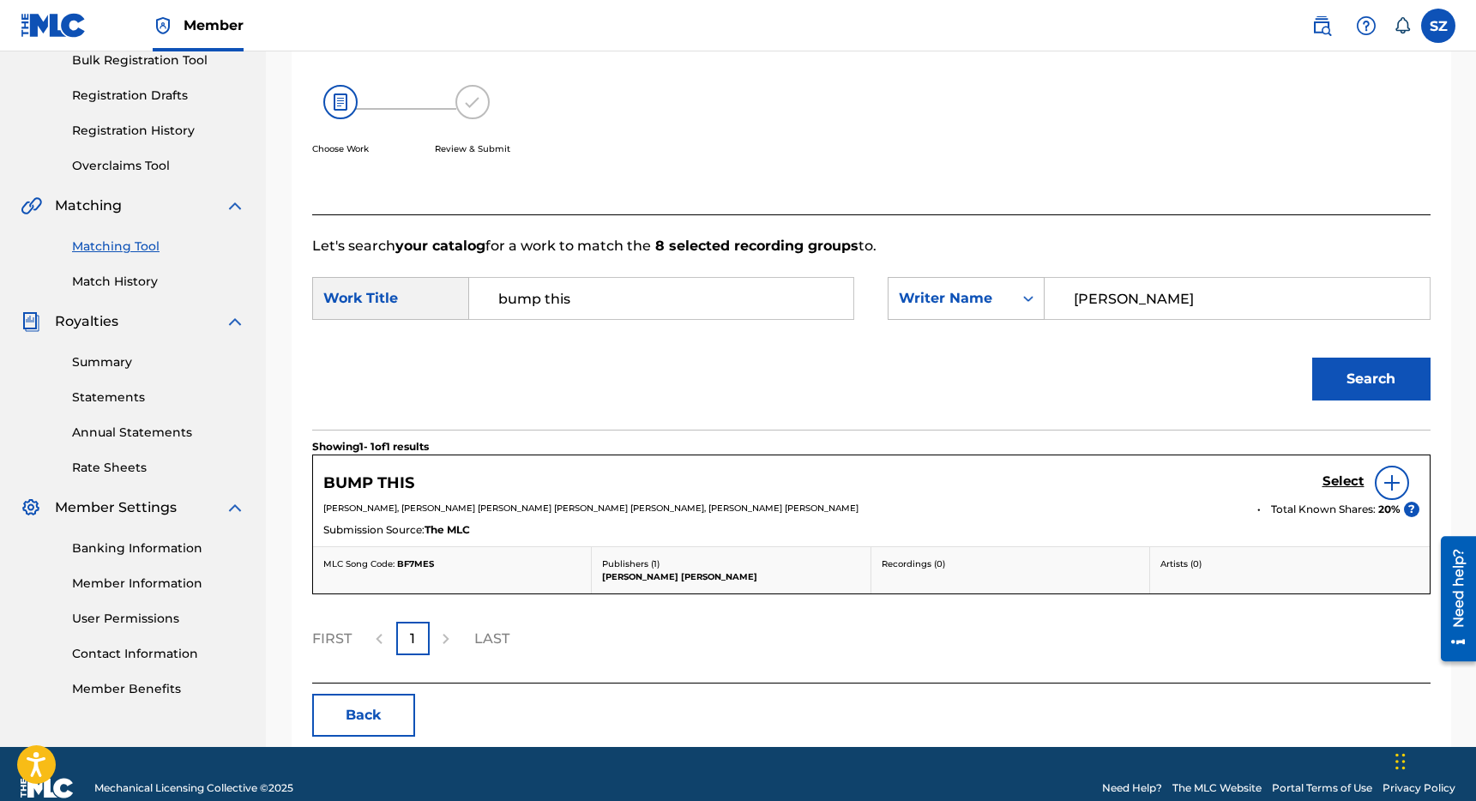
click at [1348, 485] on h5 "Select" at bounding box center [1343, 481] width 42 height 16
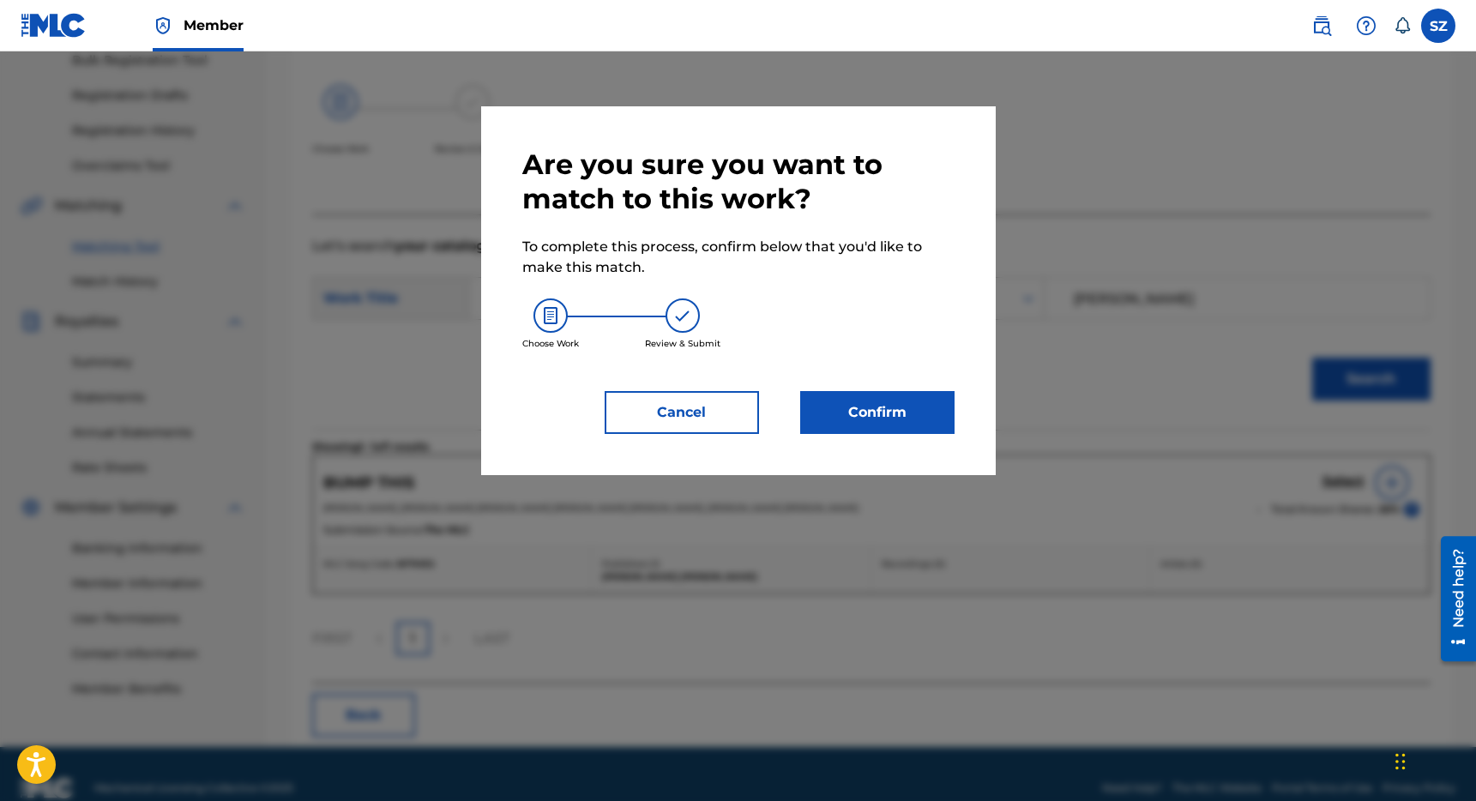
click at [879, 420] on button "Confirm" at bounding box center [877, 412] width 154 height 43
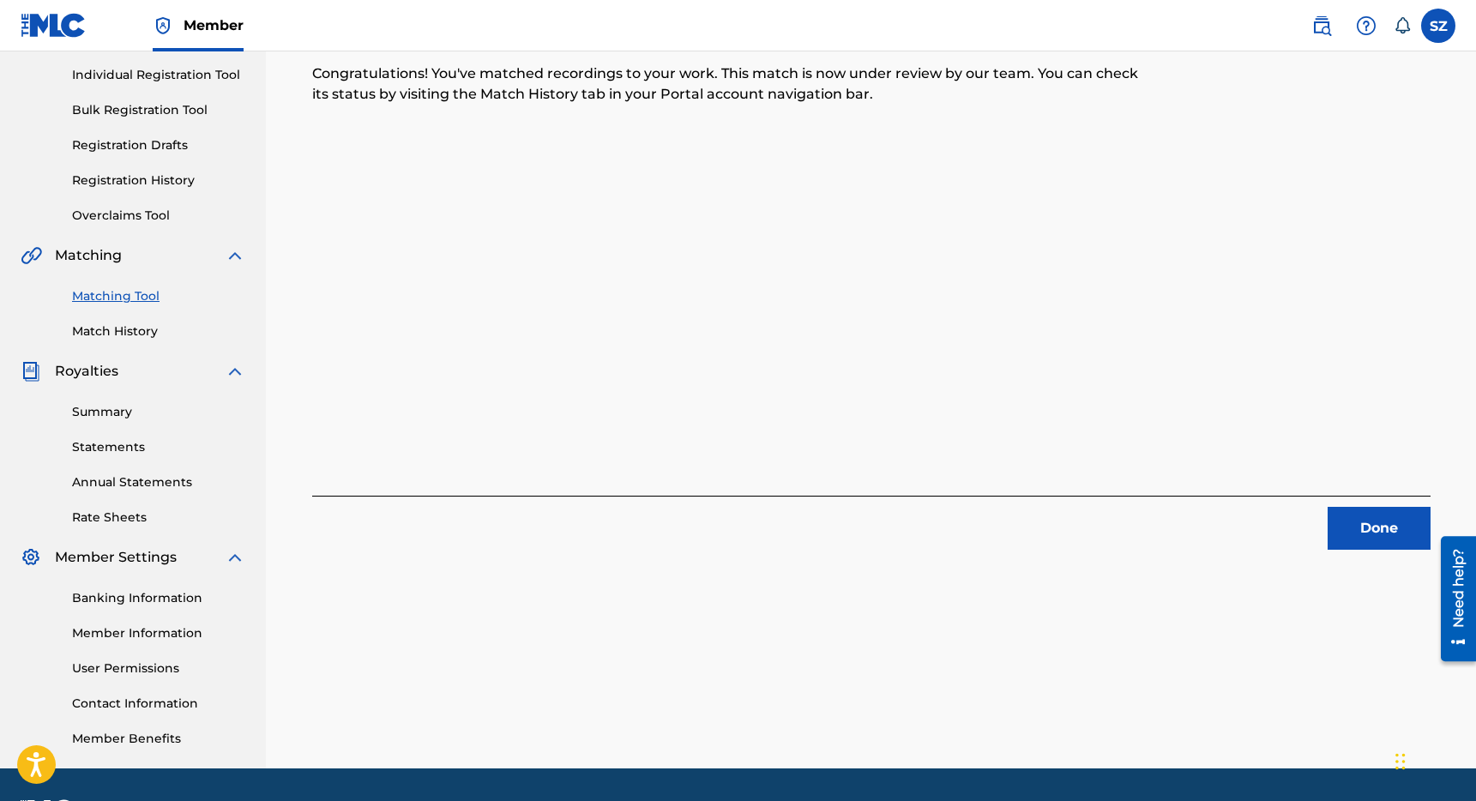
scroll to position [229, 0]
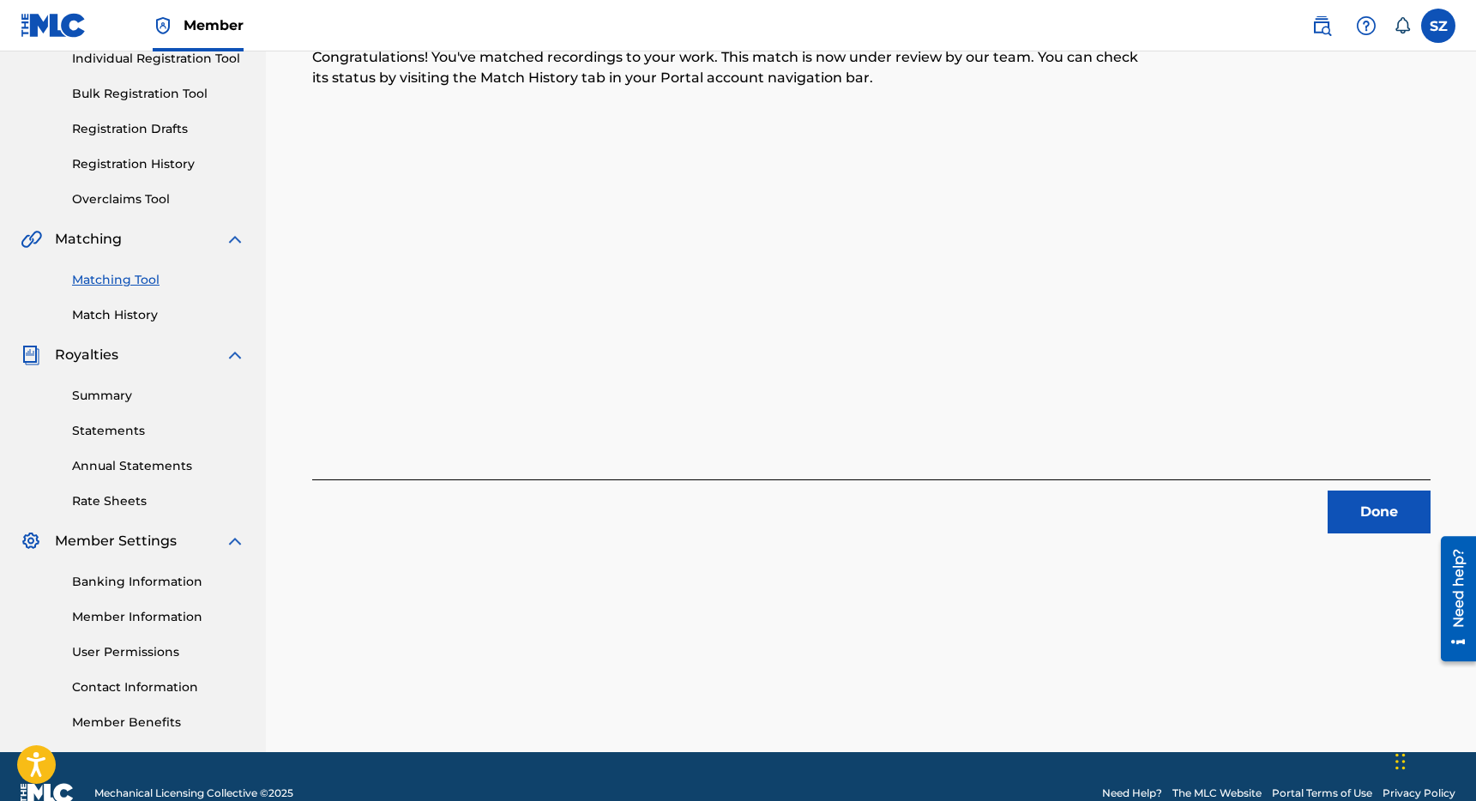
click at [1398, 525] on button "Done" at bounding box center [1379, 512] width 103 height 43
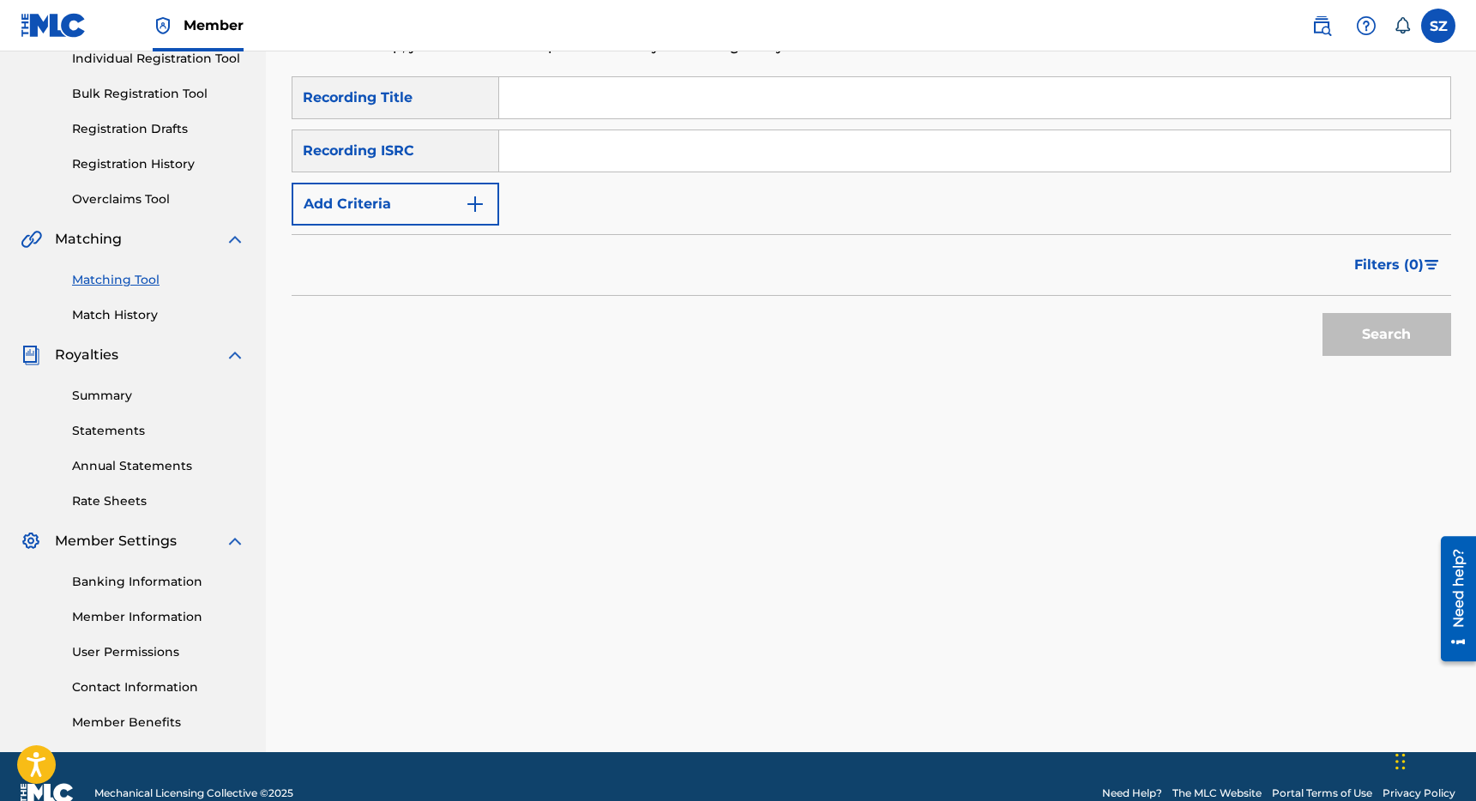
click at [452, 196] on button "Add Criteria" at bounding box center [396, 204] width 208 height 43
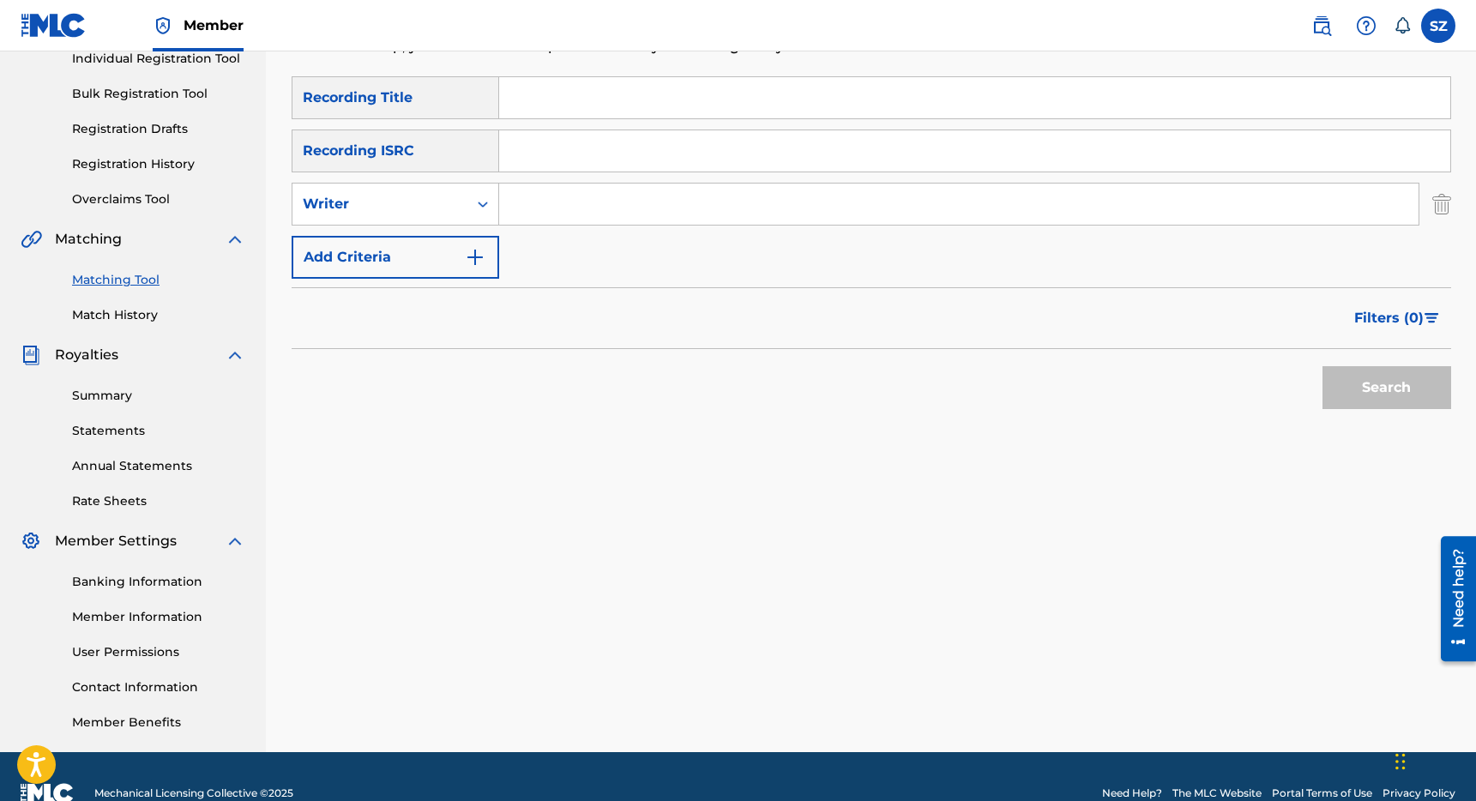
click at [538, 208] on input "Search Form" at bounding box center [958, 204] width 919 height 41
type input "medrano"
click at [585, 89] on input "Search Form" at bounding box center [974, 97] width 951 height 41
type input "fluids"
click at [1402, 389] on button "Search" at bounding box center [1386, 387] width 129 height 43
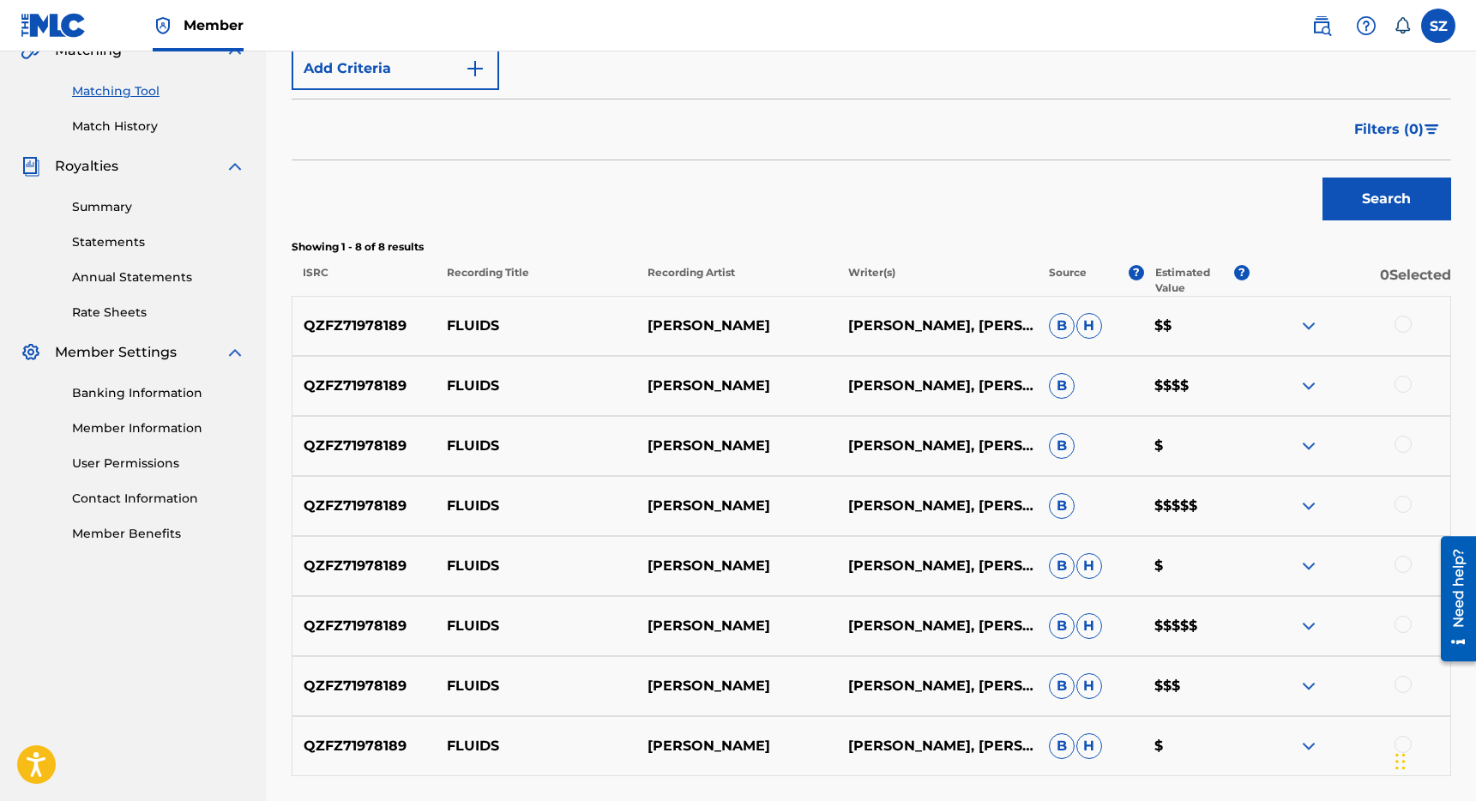
scroll to position [442, 0]
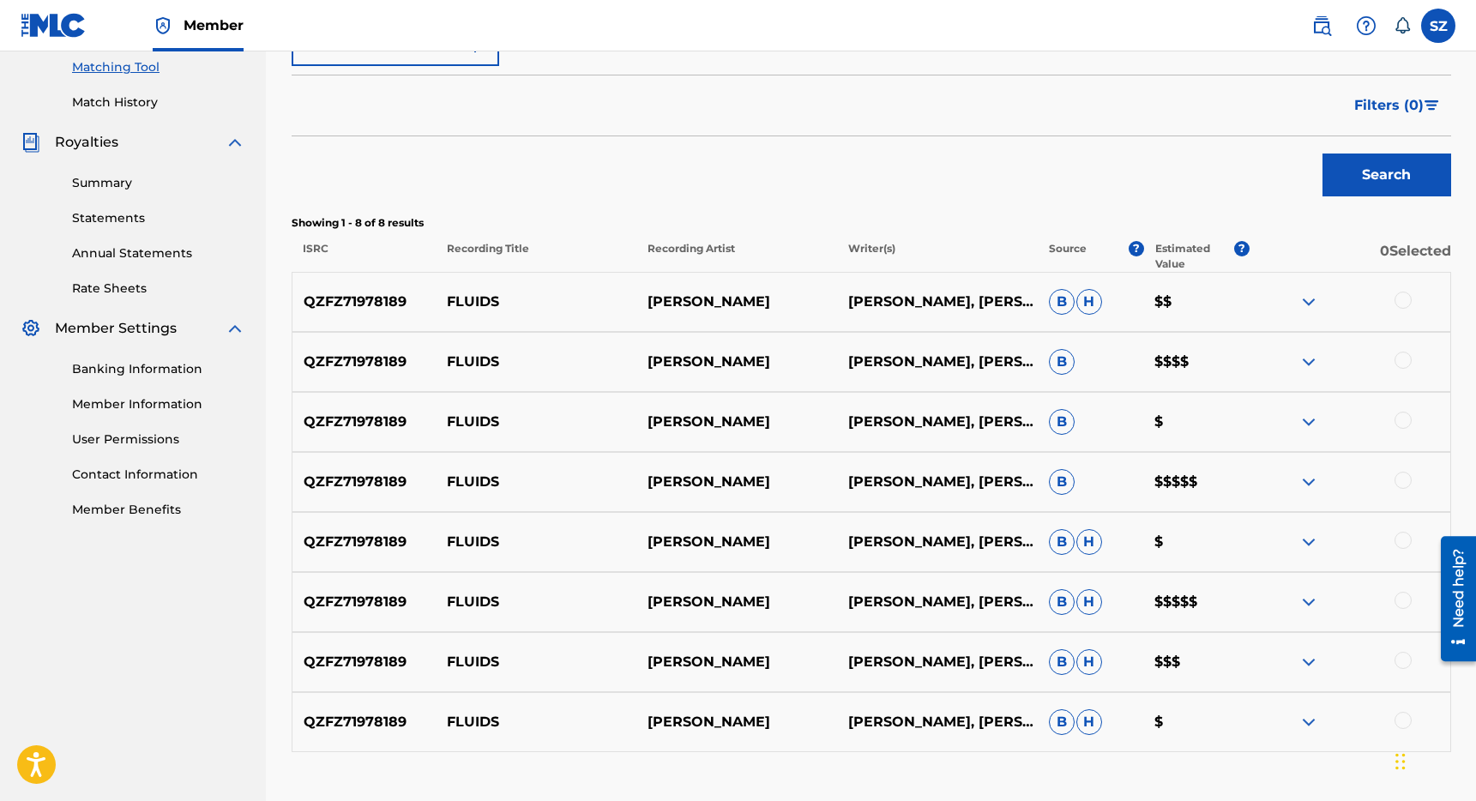
click at [1408, 301] on div at bounding box center [1403, 300] width 17 height 17
click at [1408, 363] on div at bounding box center [1403, 360] width 17 height 17
click at [1401, 418] on div at bounding box center [1403, 420] width 17 height 17
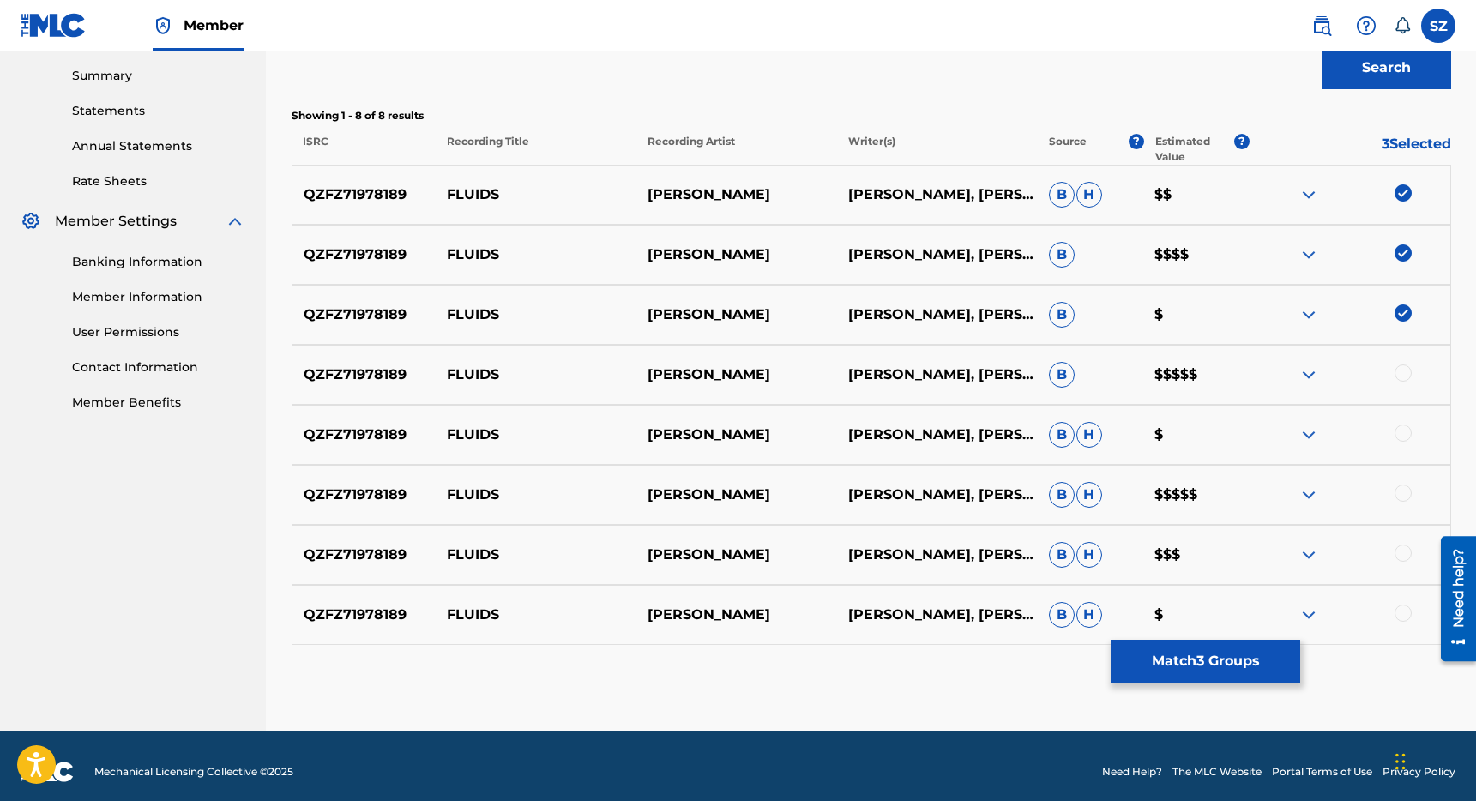
scroll to position [551, 0]
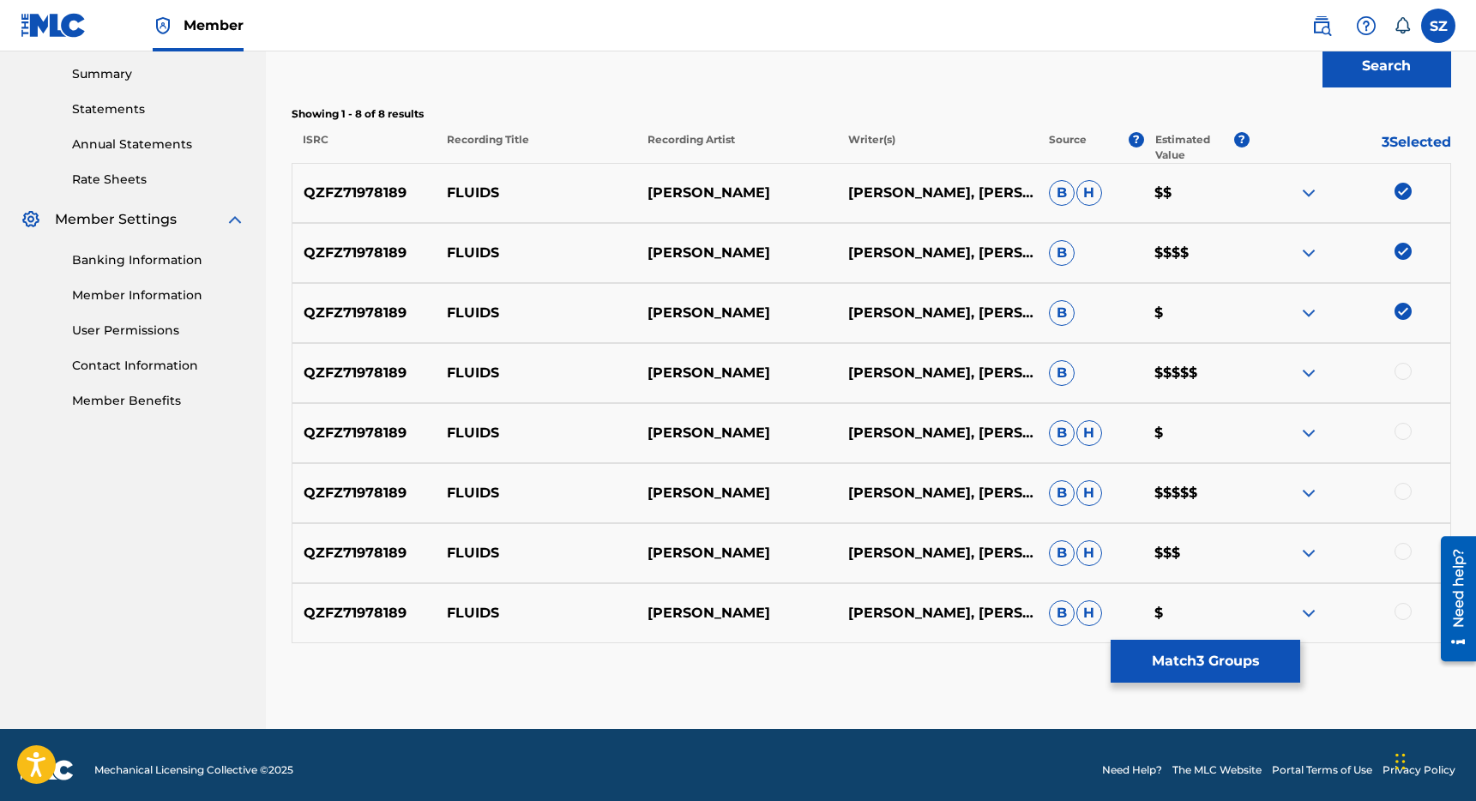
click at [1402, 367] on div at bounding box center [1403, 371] width 17 height 17
click at [1404, 434] on div at bounding box center [1403, 431] width 17 height 17
click at [1401, 495] on div at bounding box center [1403, 491] width 17 height 17
click at [1402, 557] on div at bounding box center [1403, 551] width 17 height 17
click at [1401, 617] on div at bounding box center [1403, 611] width 17 height 17
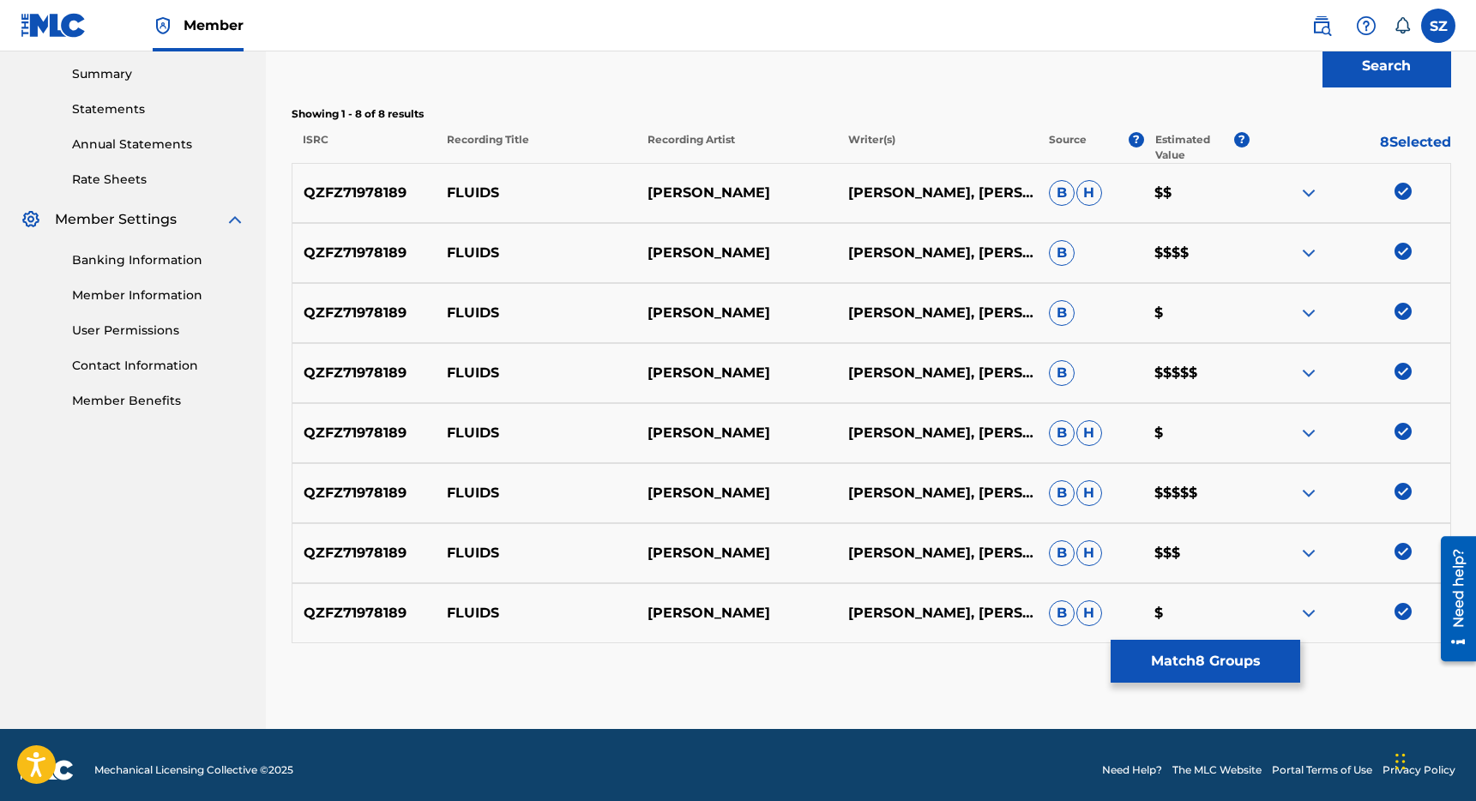
scroll to position [561, 0]
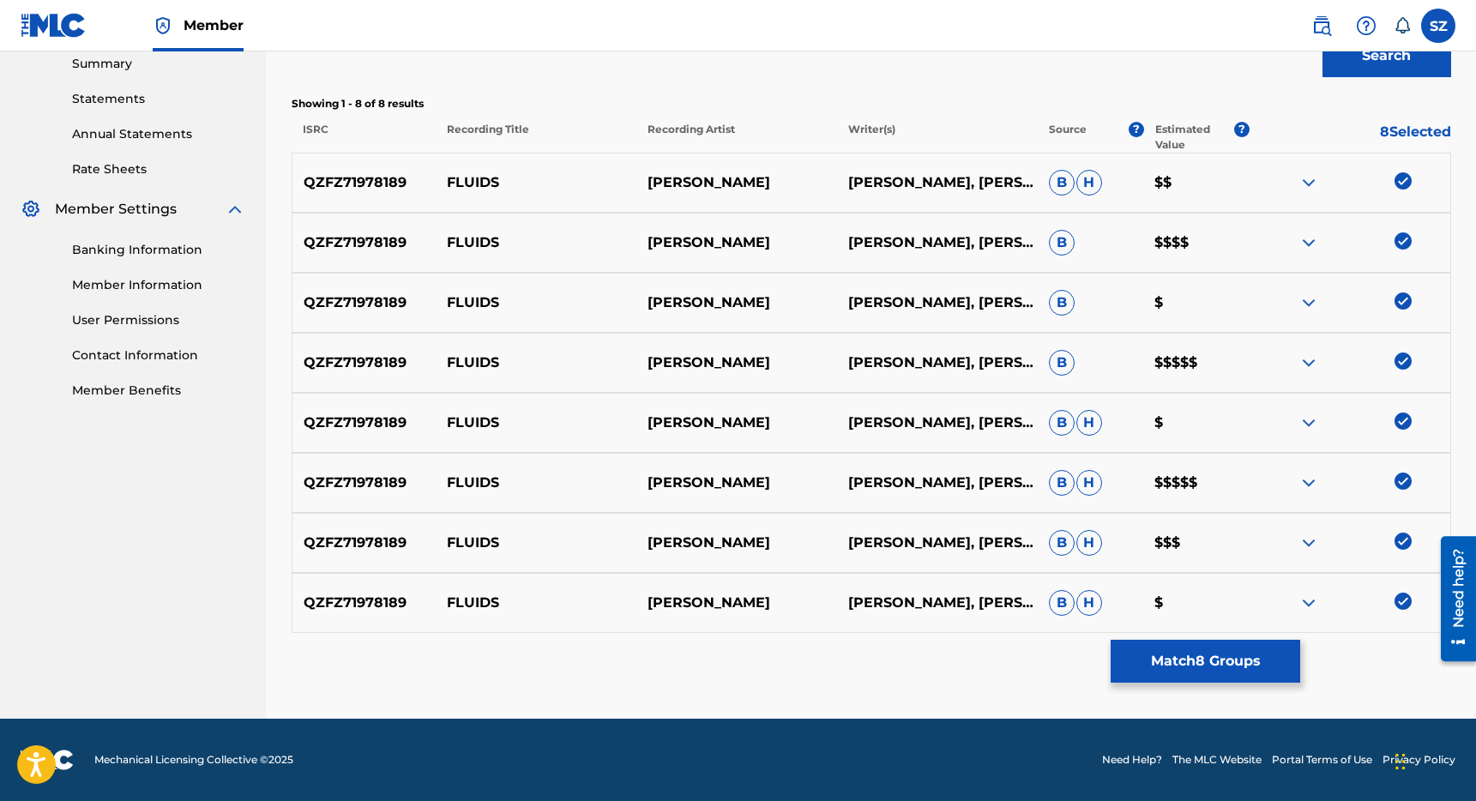
click at [1189, 664] on button "Match 8 Groups" at bounding box center [1206, 661] width 190 height 43
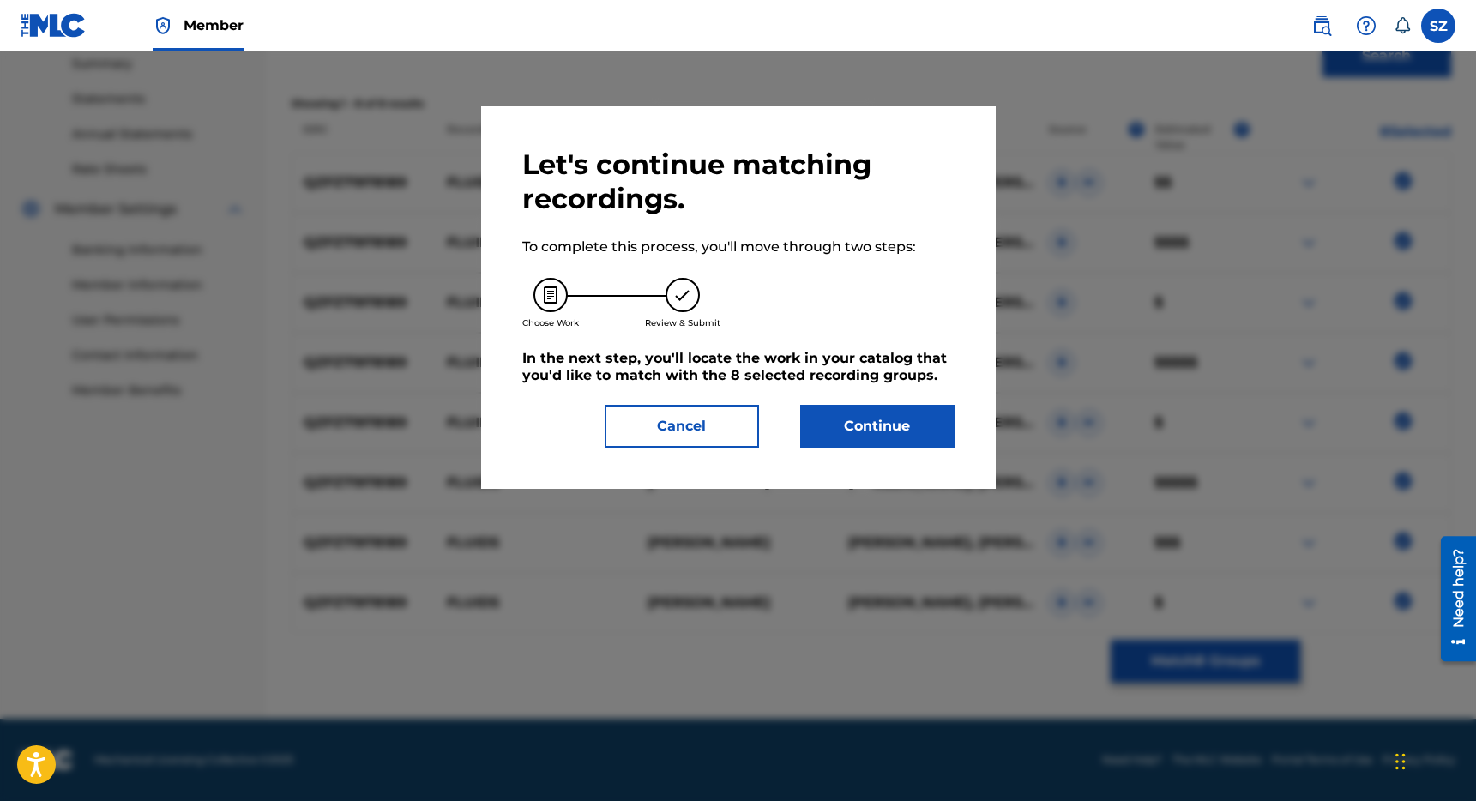
click at [871, 435] on button "Continue" at bounding box center [877, 426] width 154 height 43
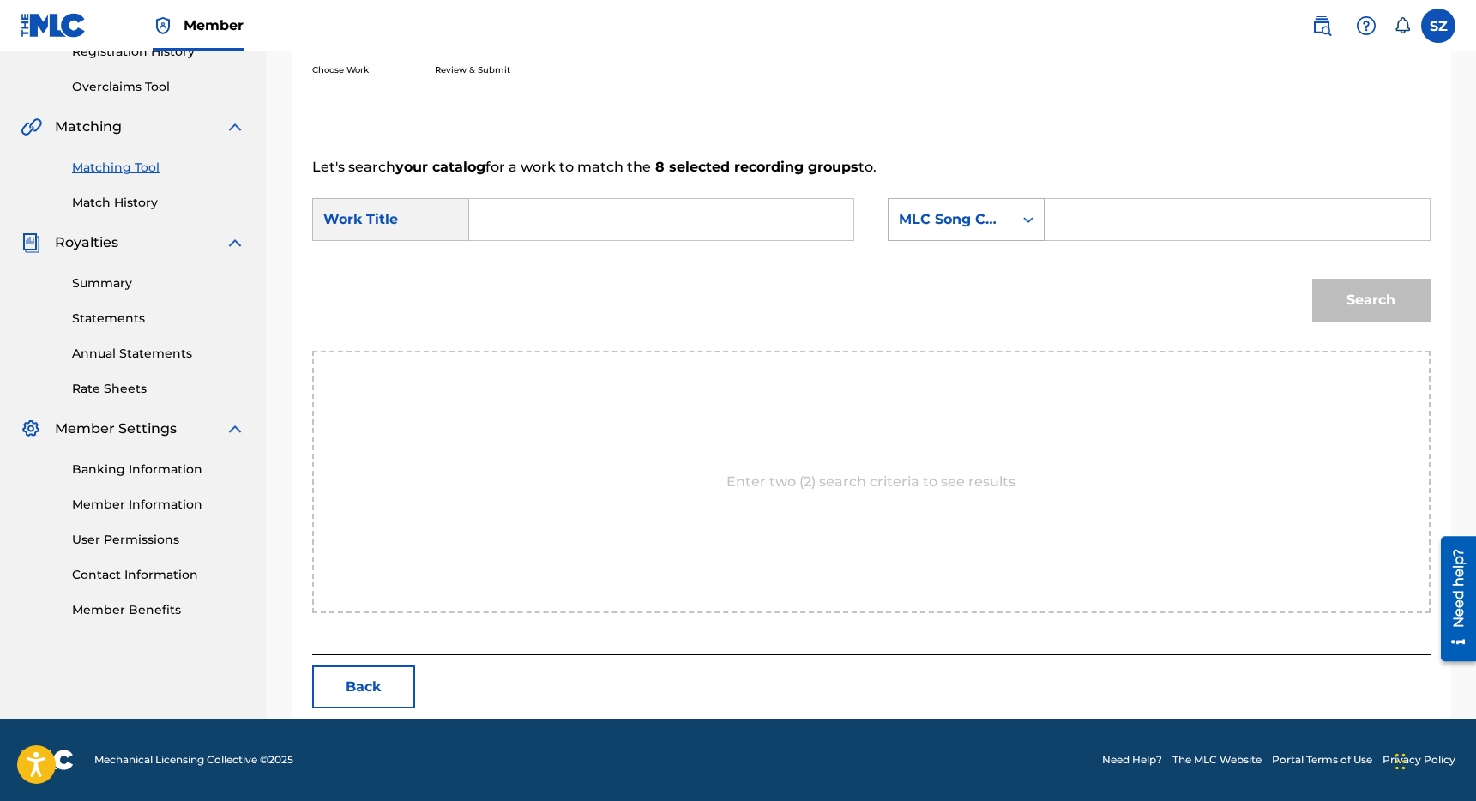
click at [990, 238] on div "MLC Song Code" at bounding box center [966, 219] width 157 height 43
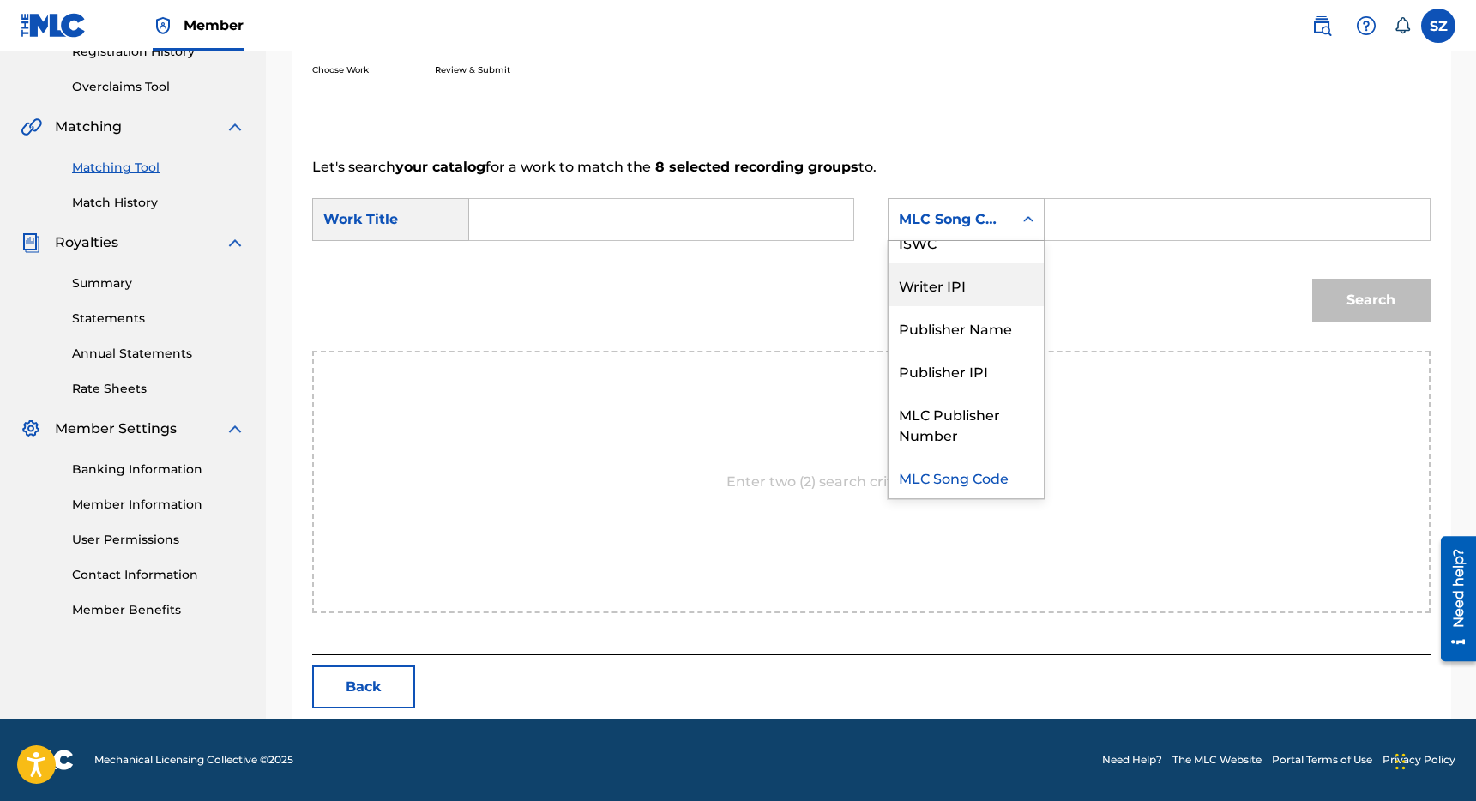
scroll to position [0, 0]
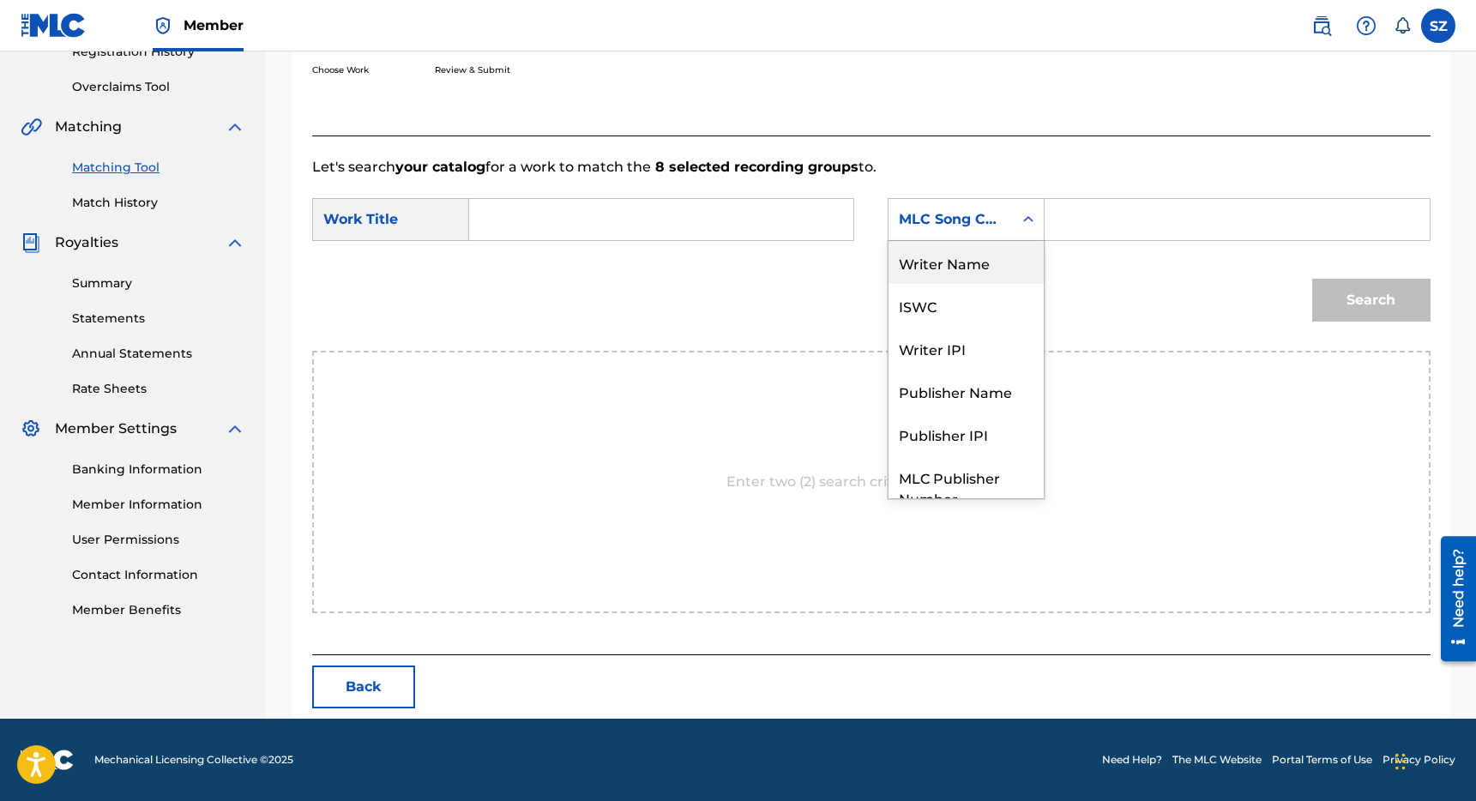
click at [936, 275] on div "Writer Name" at bounding box center [966, 262] width 155 height 43
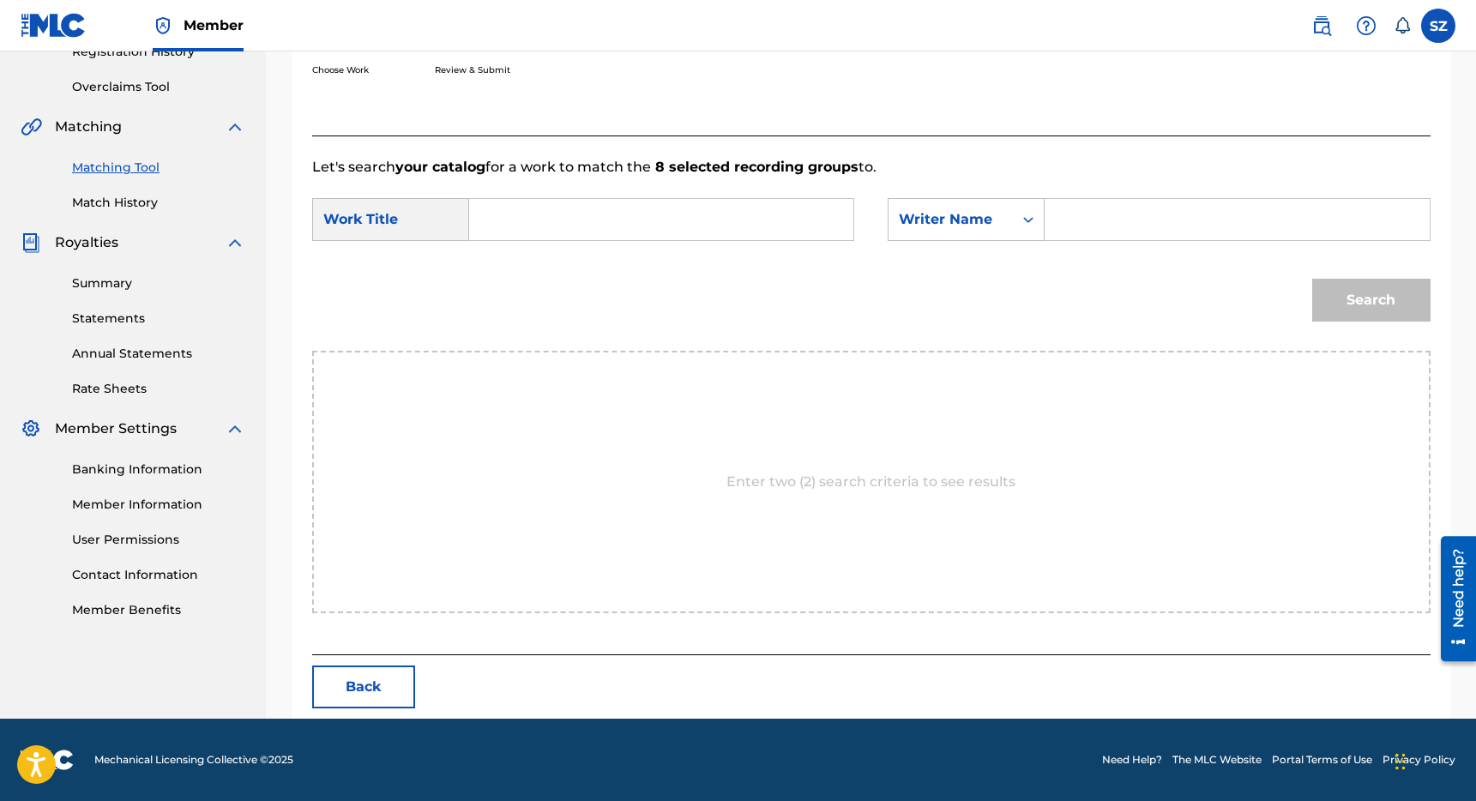
click at [735, 224] on input "Search Form" at bounding box center [661, 219] width 355 height 41
type input "Fluids"
click at [1076, 220] on input "Search Form" at bounding box center [1236, 219] width 355 height 41
type input "[PERSON_NAME]"
click at [1312, 279] on button "Search" at bounding box center [1371, 300] width 118 height 43
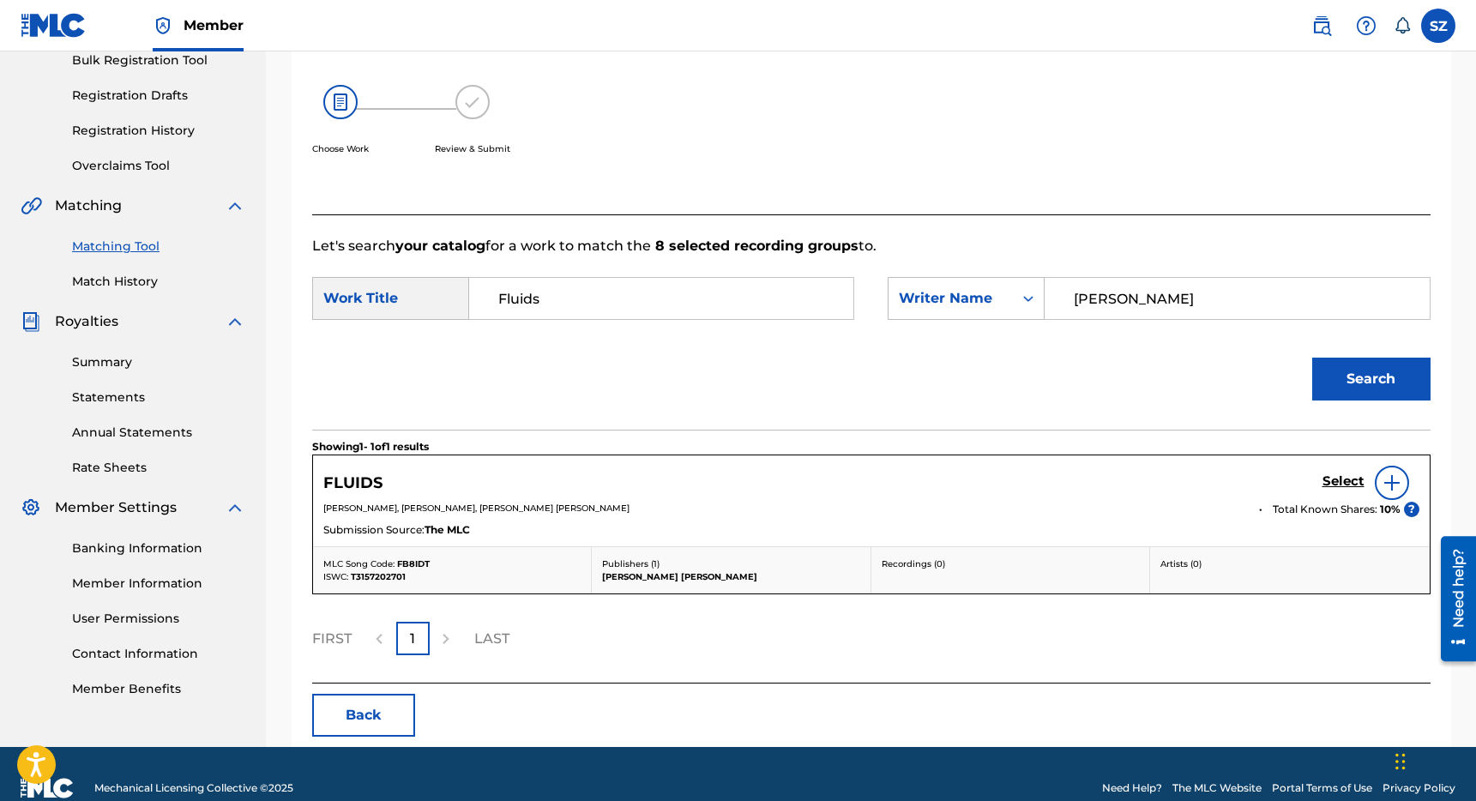
scroll to position [291, 0]
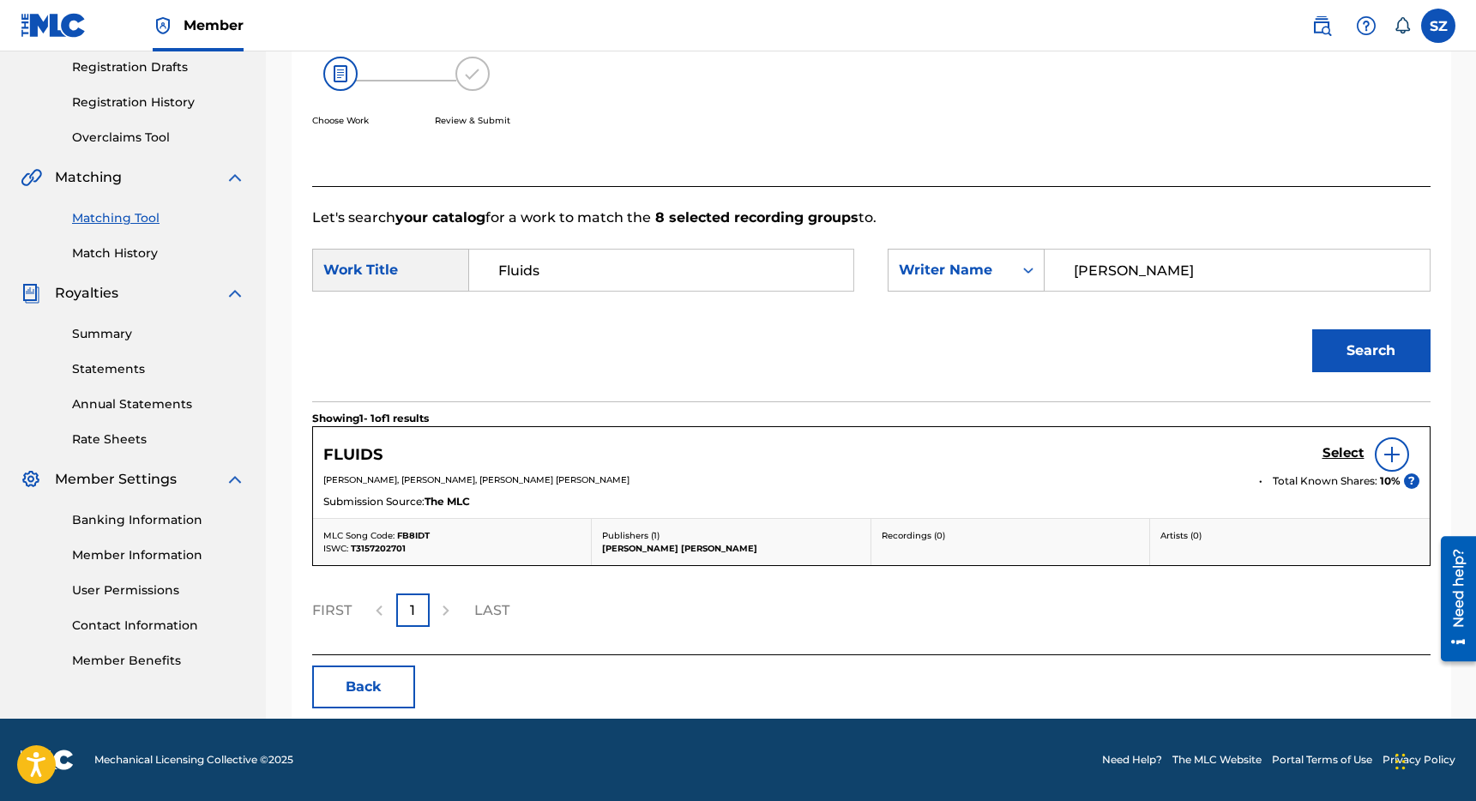
click at [1342, 456] on h5 "Select" at bounding box center [1343, 453] width 42 height 16
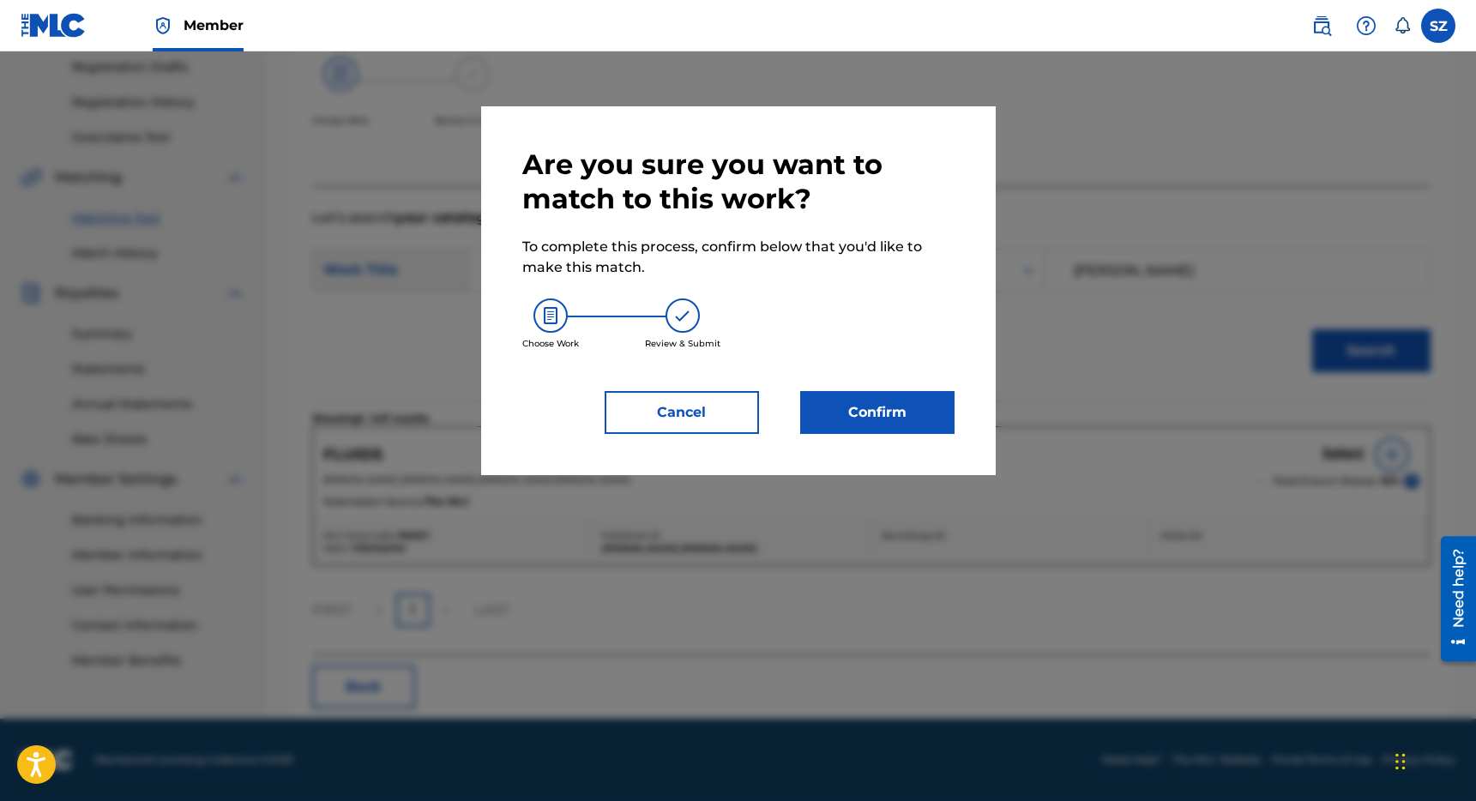
click at [874, 400] on button "Confirm" at bounding box center [877, 412] width 154 height 43
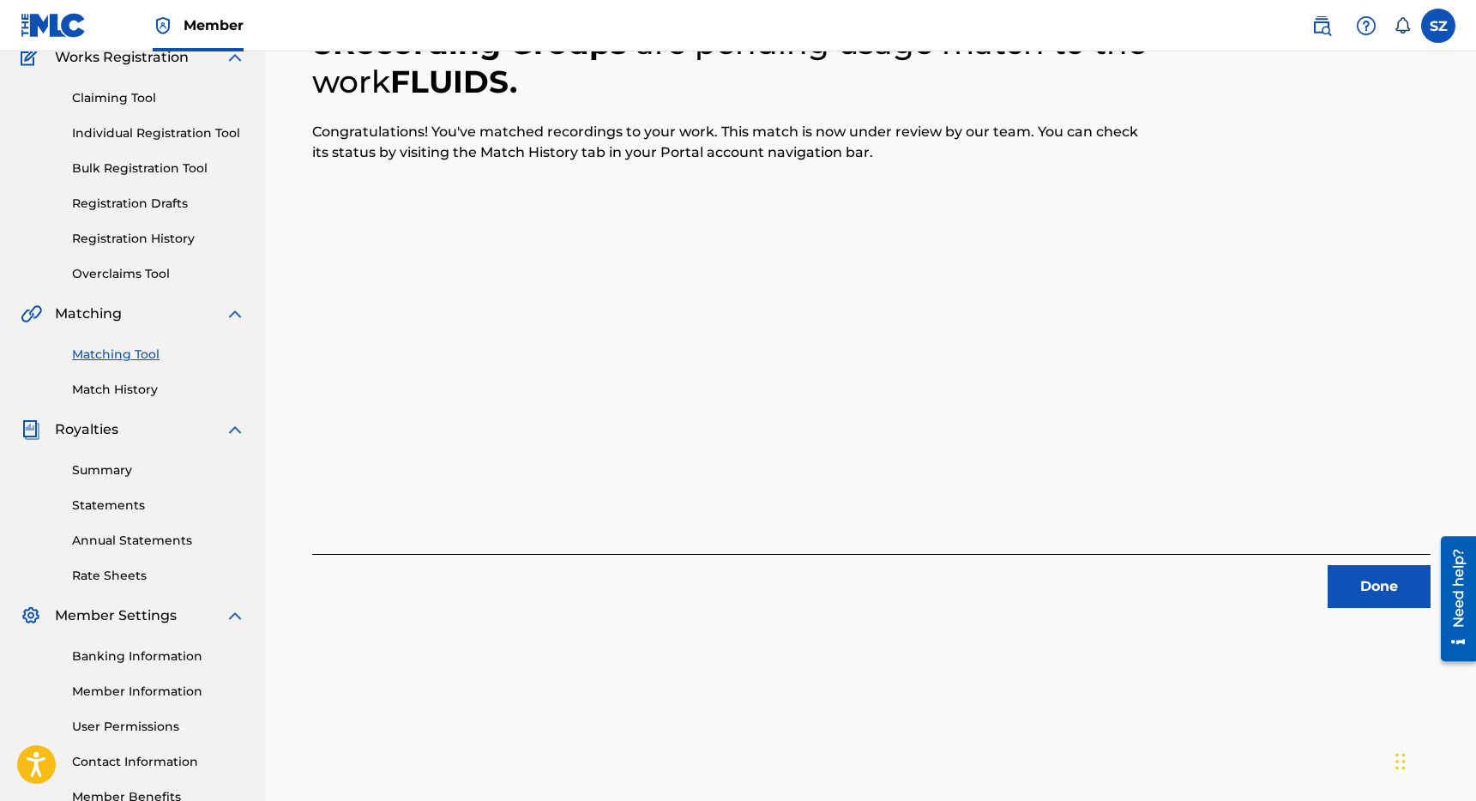
scroll to position [162, 0]
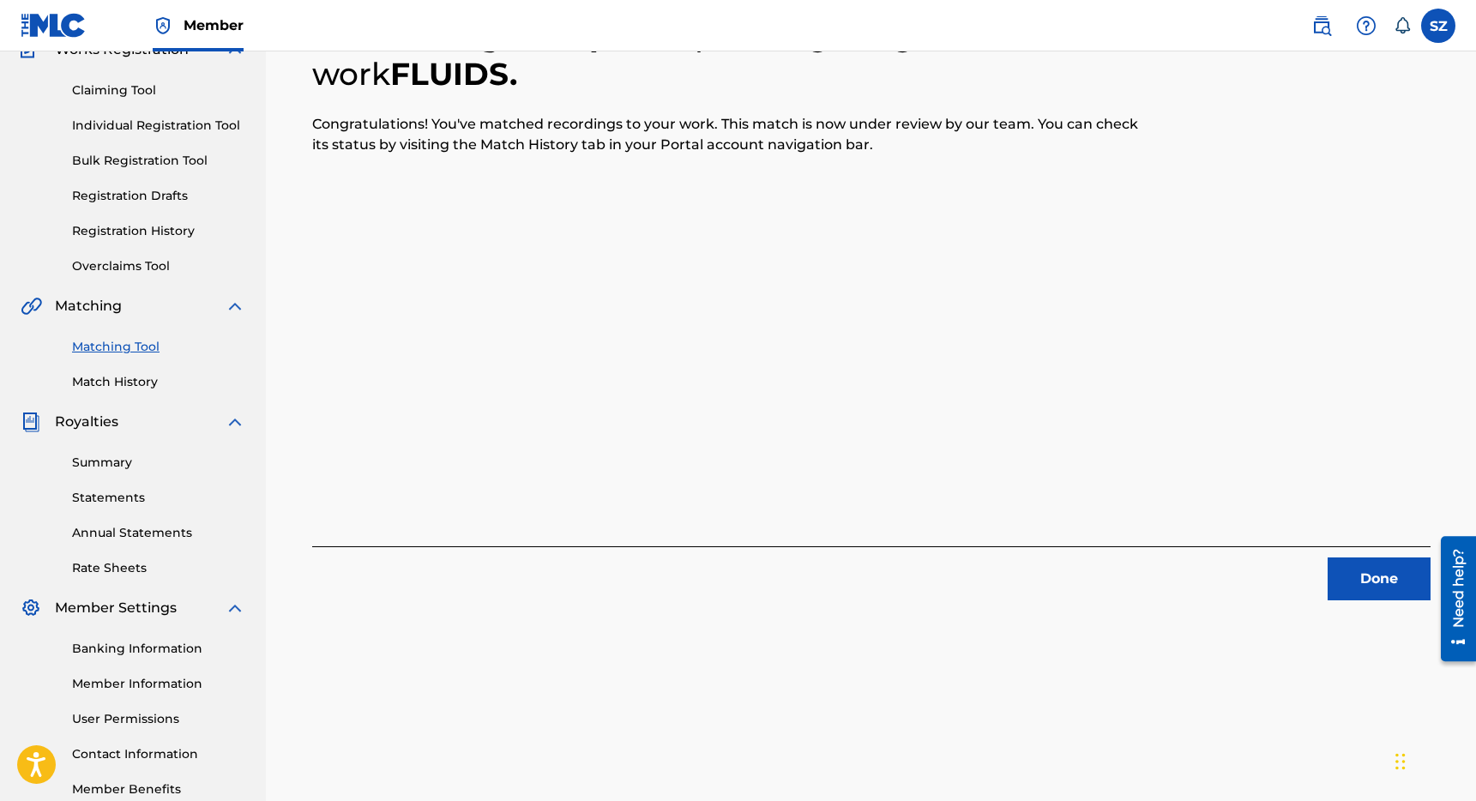
click at [1382, 587] on button "Done" at bounding box center [1379, 578] width 103 height 43
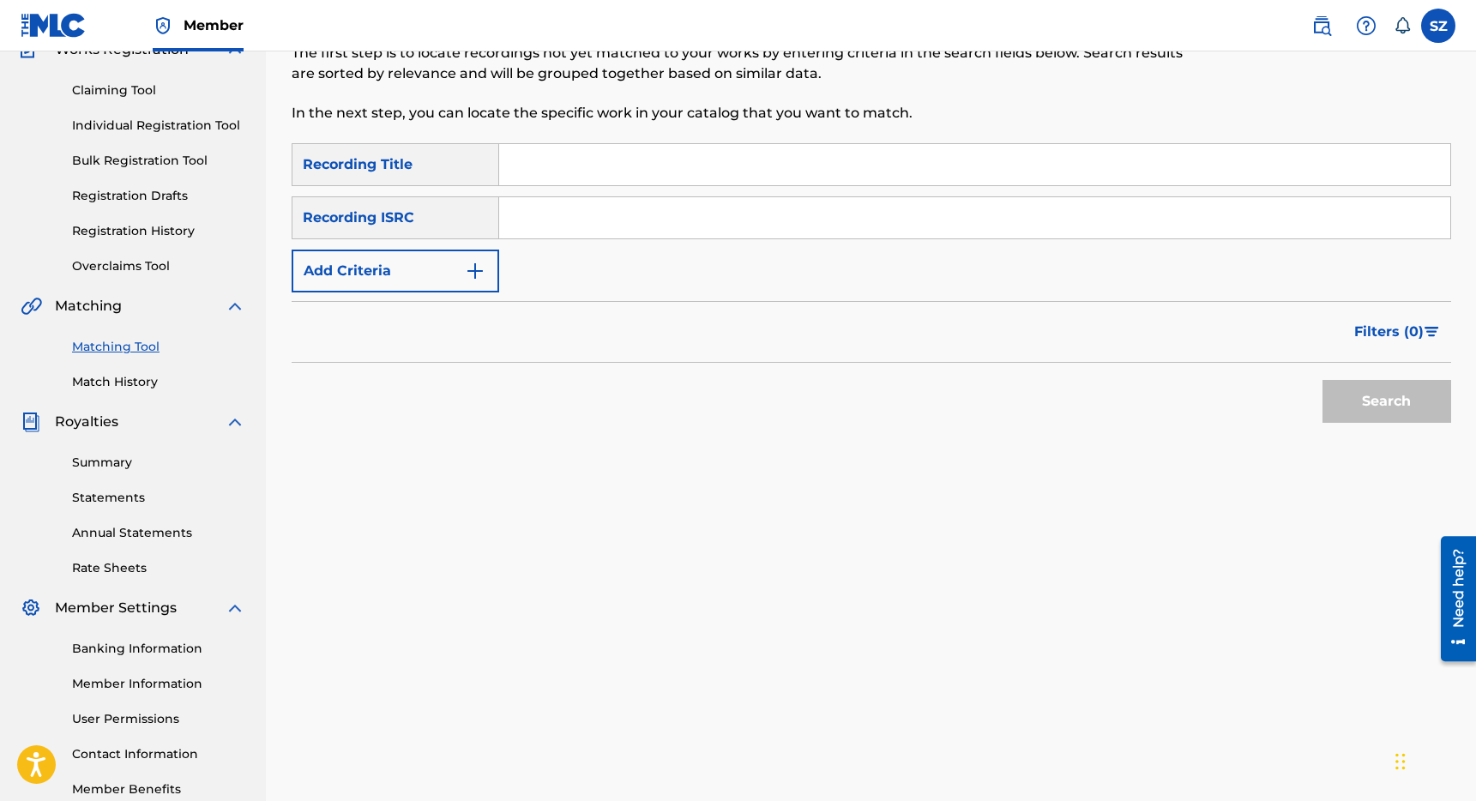
click at [545, 166] on input "Search Form" at bounding box center [974, 164] width 951 height 41
type input "do your thing!"
click at [410, 268] on button "Add Criteria" at bounding box center [396, 271] width 208 height 43
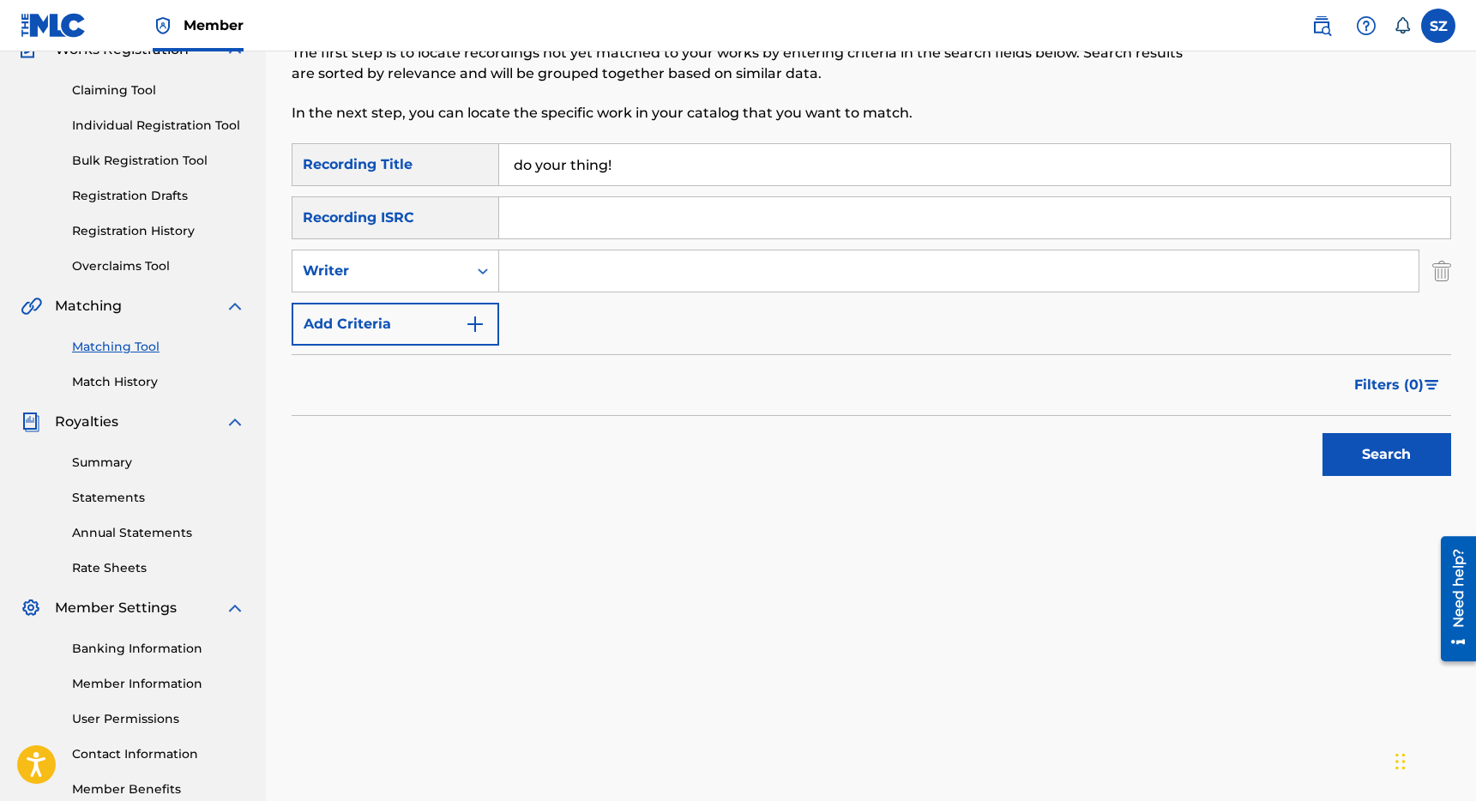
click at [557, 285] on input "Search Form" at bounding box center [958, 270] width 919 height 41
type input "medrano"
click at [1358, 465] on button "Search" at bounding box center [1386, 454] width 129 height 43
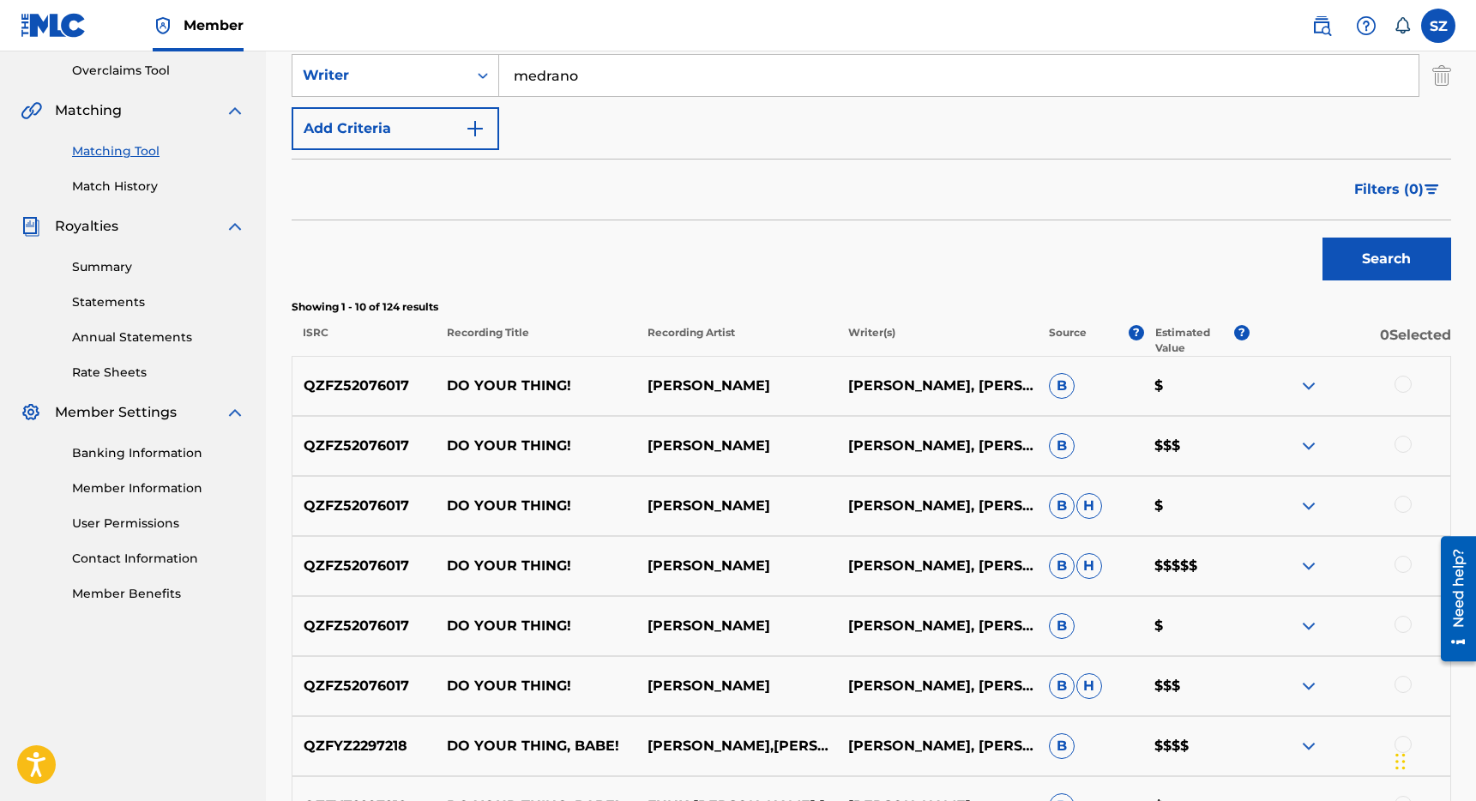
scroll to position [410, 0]
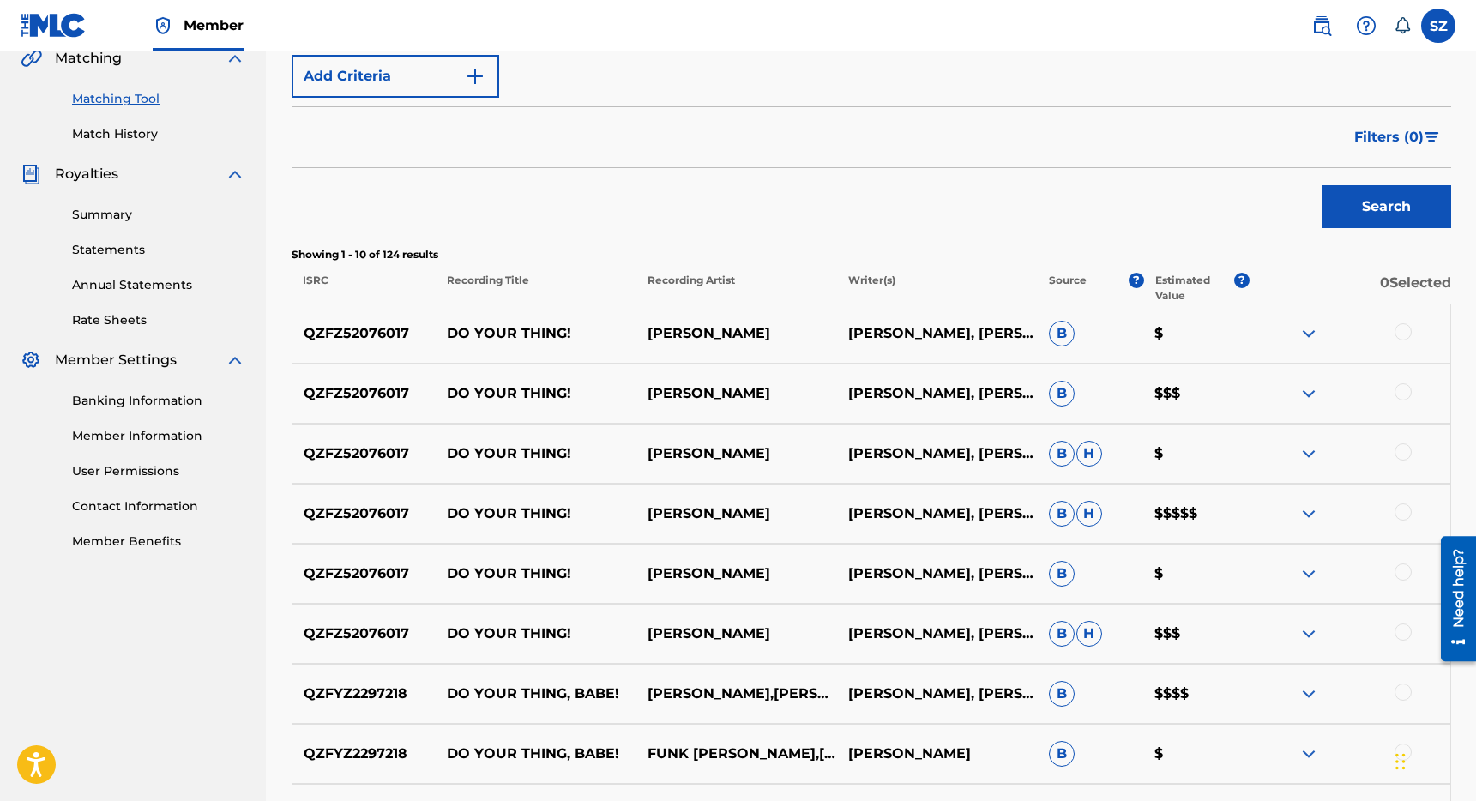
click at [1408, 326] on div at bounding box center [1403, 331] width 17 height 17
click at [1405, 390] on div at bounding box center [1403, 391] width 17 height 17
click at [1407, 450] on div at bounding box center [1403, 451] width 17 height 17
click at [1403, 516] on div at bounding box center [1403, 511] width 17 height 17
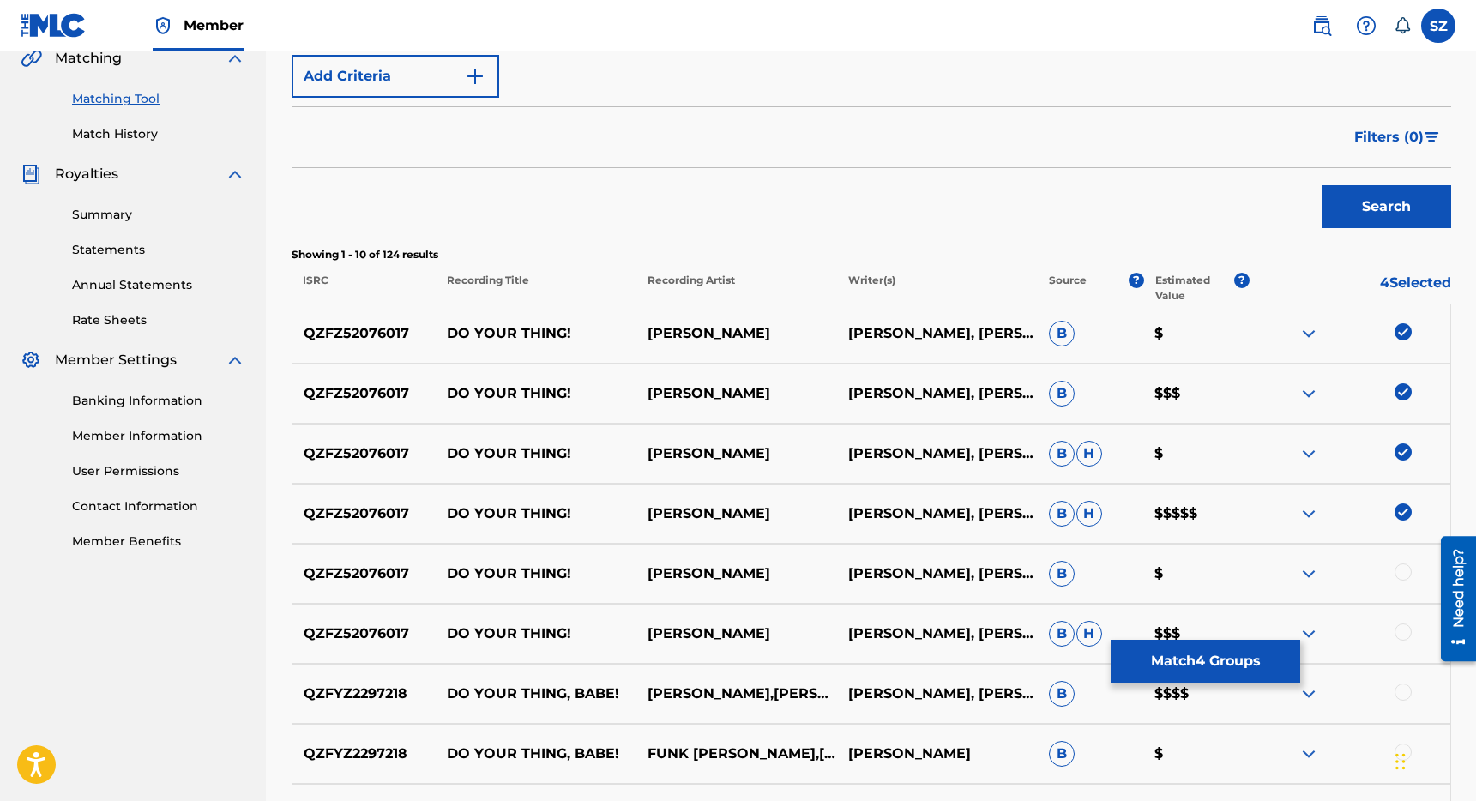
click at [1401, 573] on div at bounding box center [1403, 571] width 17 height 17
click at [1402, 629] on div at bounding box center [1403, 632] width 17 height 17
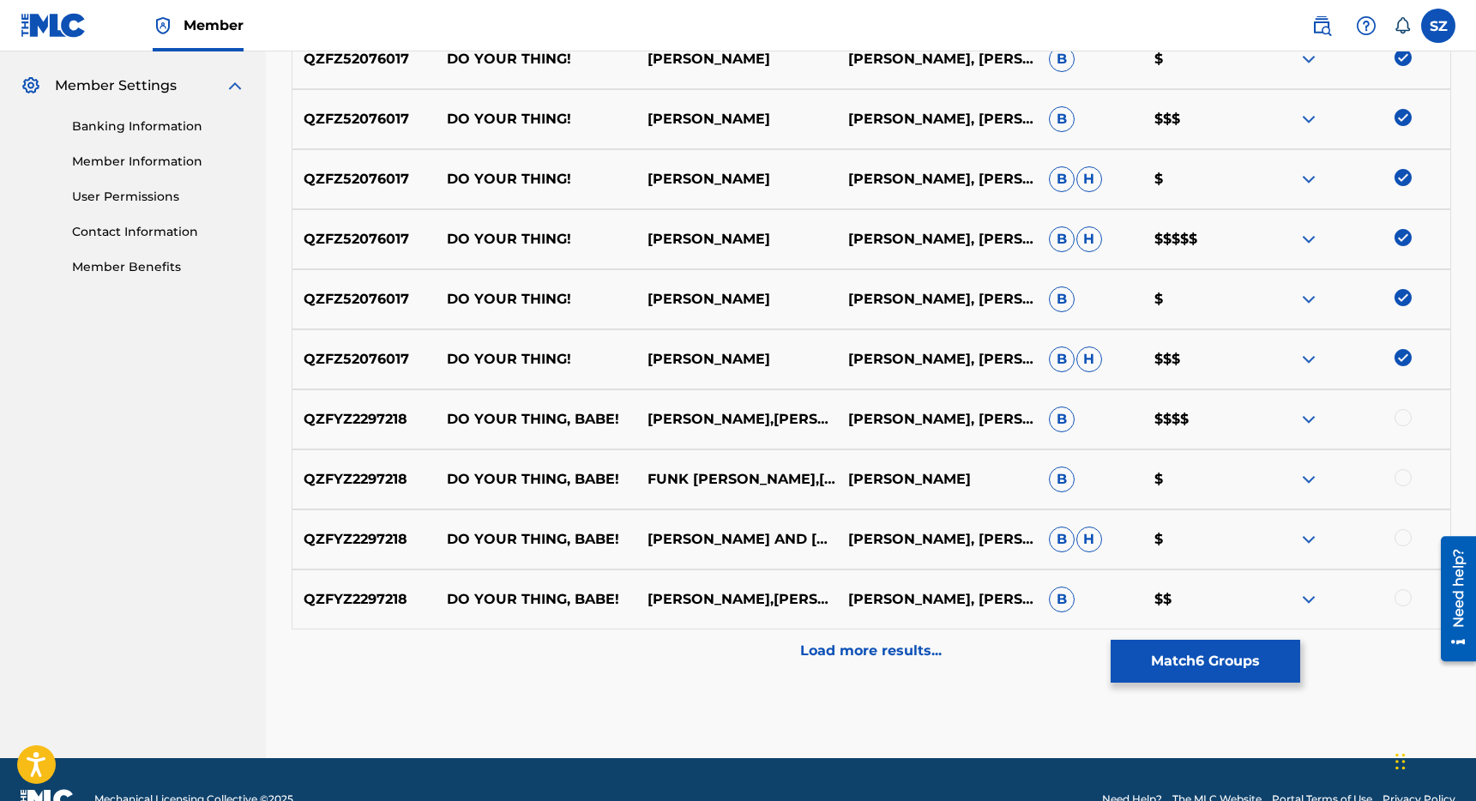
click at [889, 648] on p "Load more results..." at bounding box center [871, 651] width 142 height 21
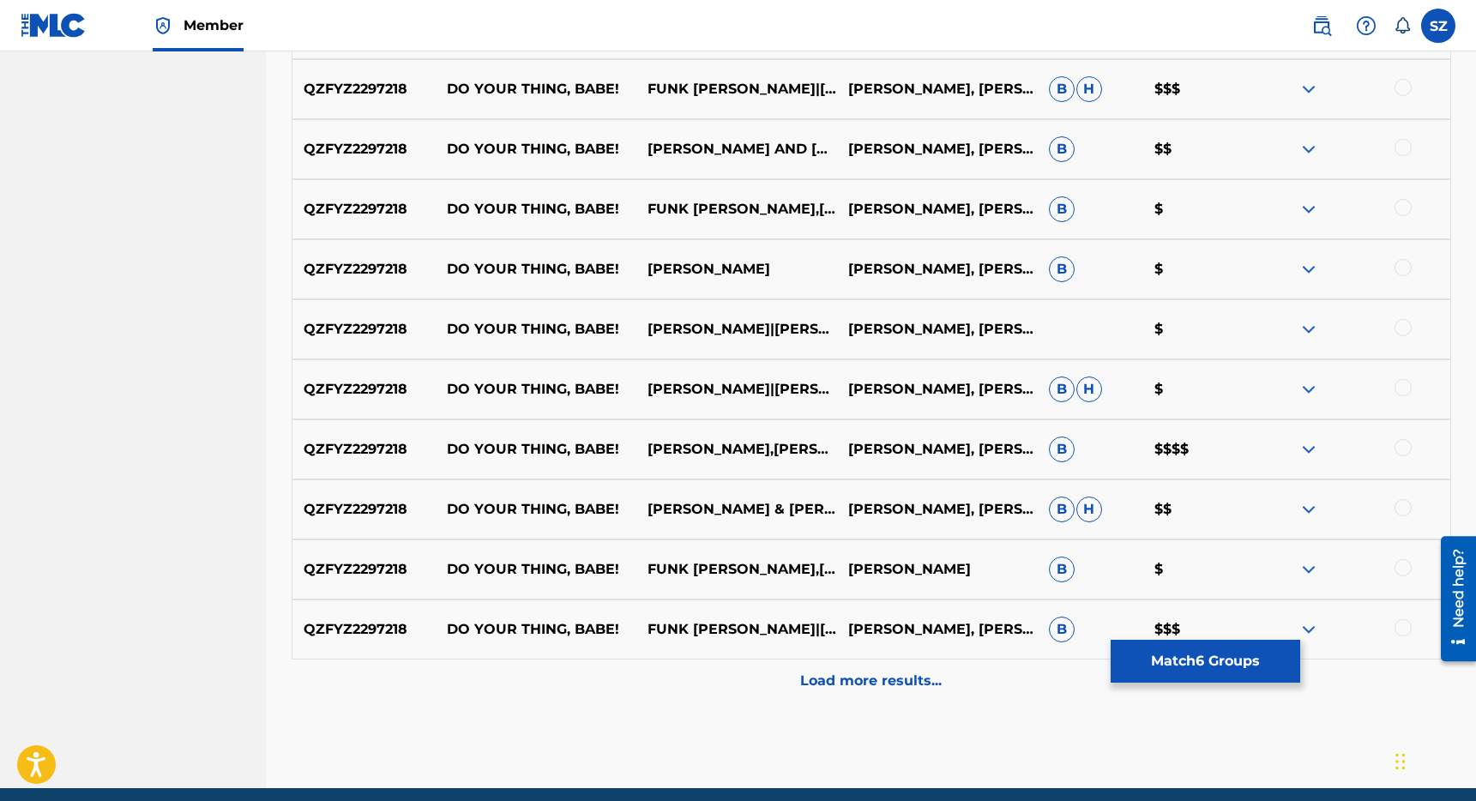
scroll to position [1324, 0]
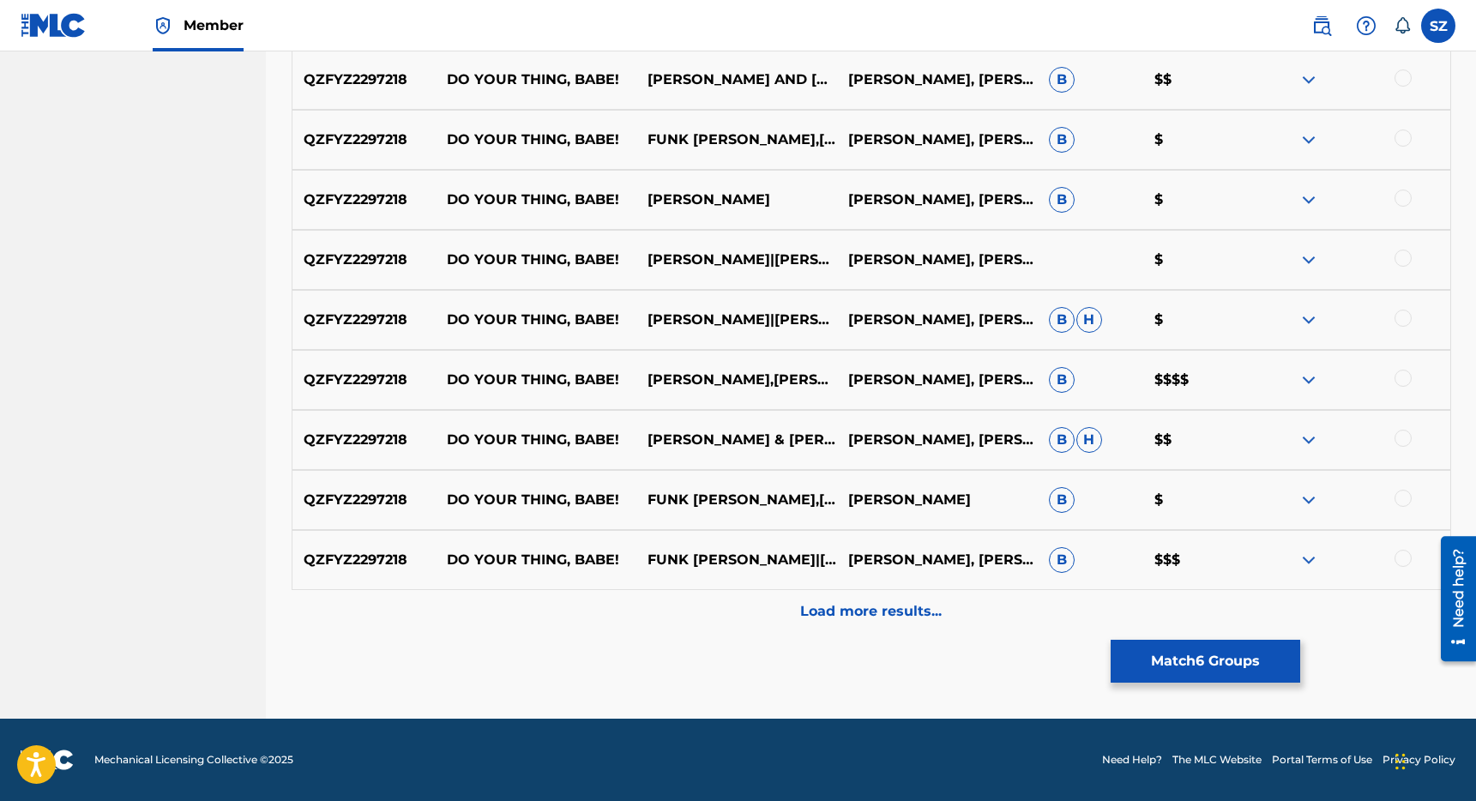
click at [830, 612] on p "Load more results..." at bounding box center [871, 611] width 142 height 21
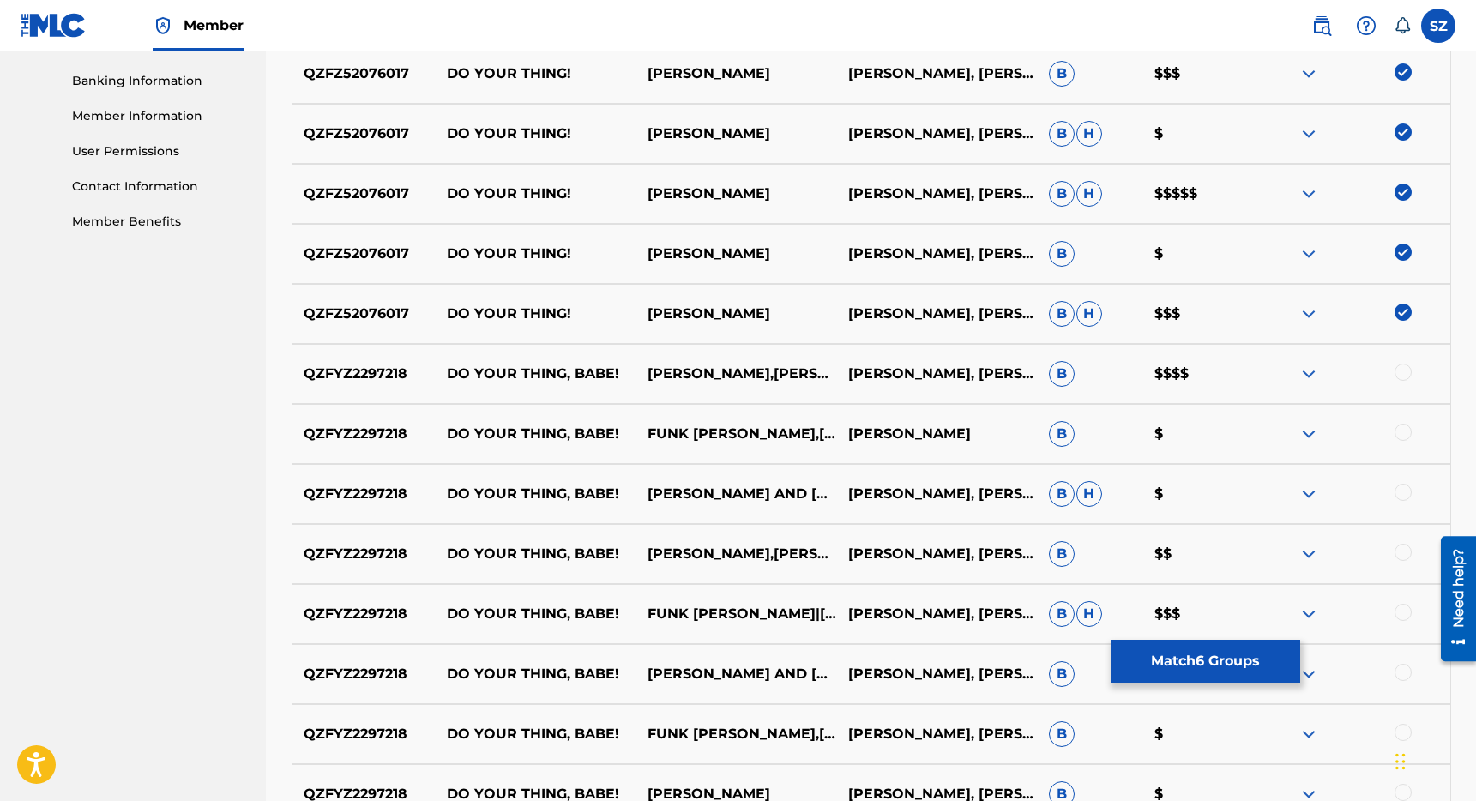
scroll to position [726, 0]
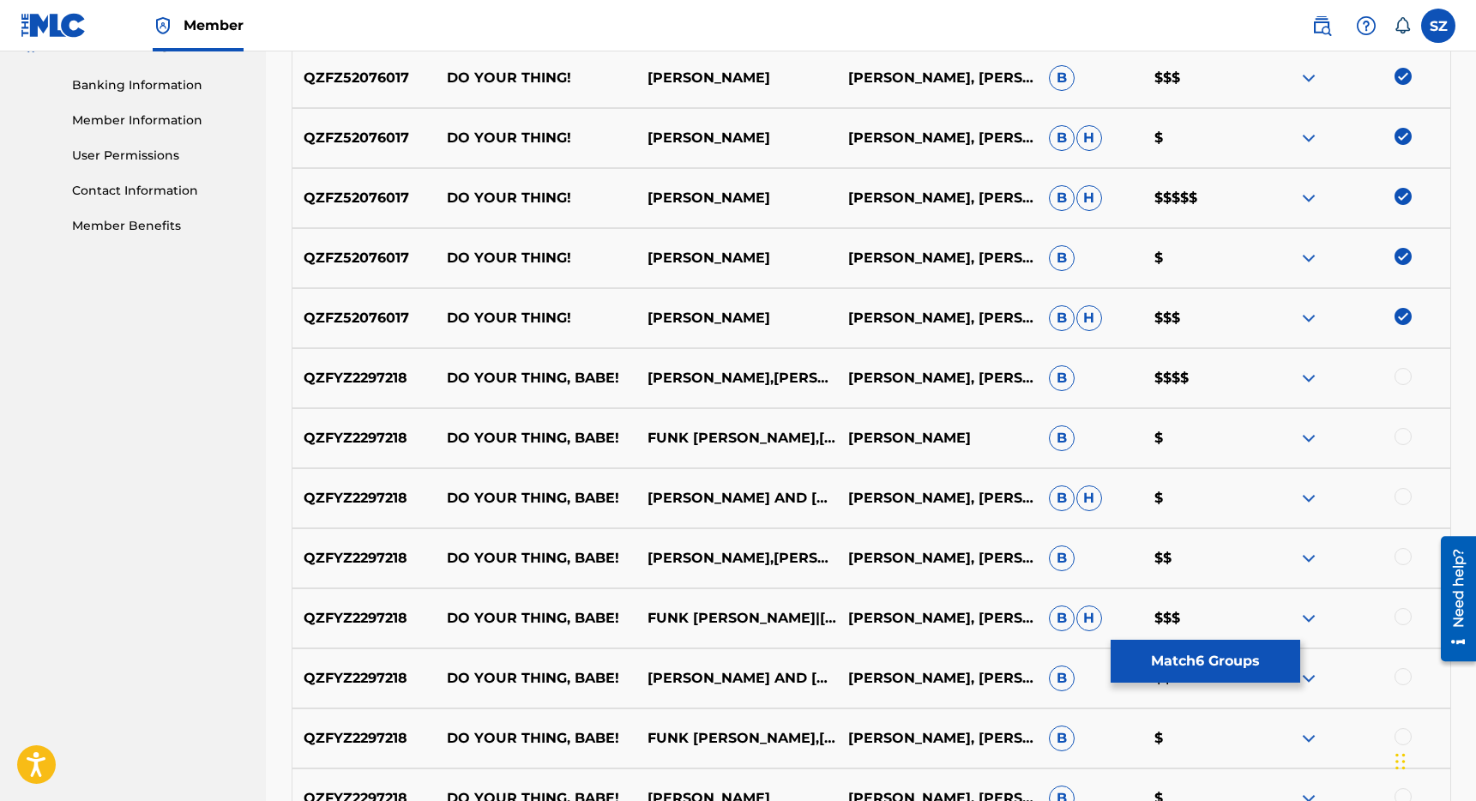
click at [1172, 650] on button "Match 6 Groups" at bounding box center [1206, 661] width 190 height 43
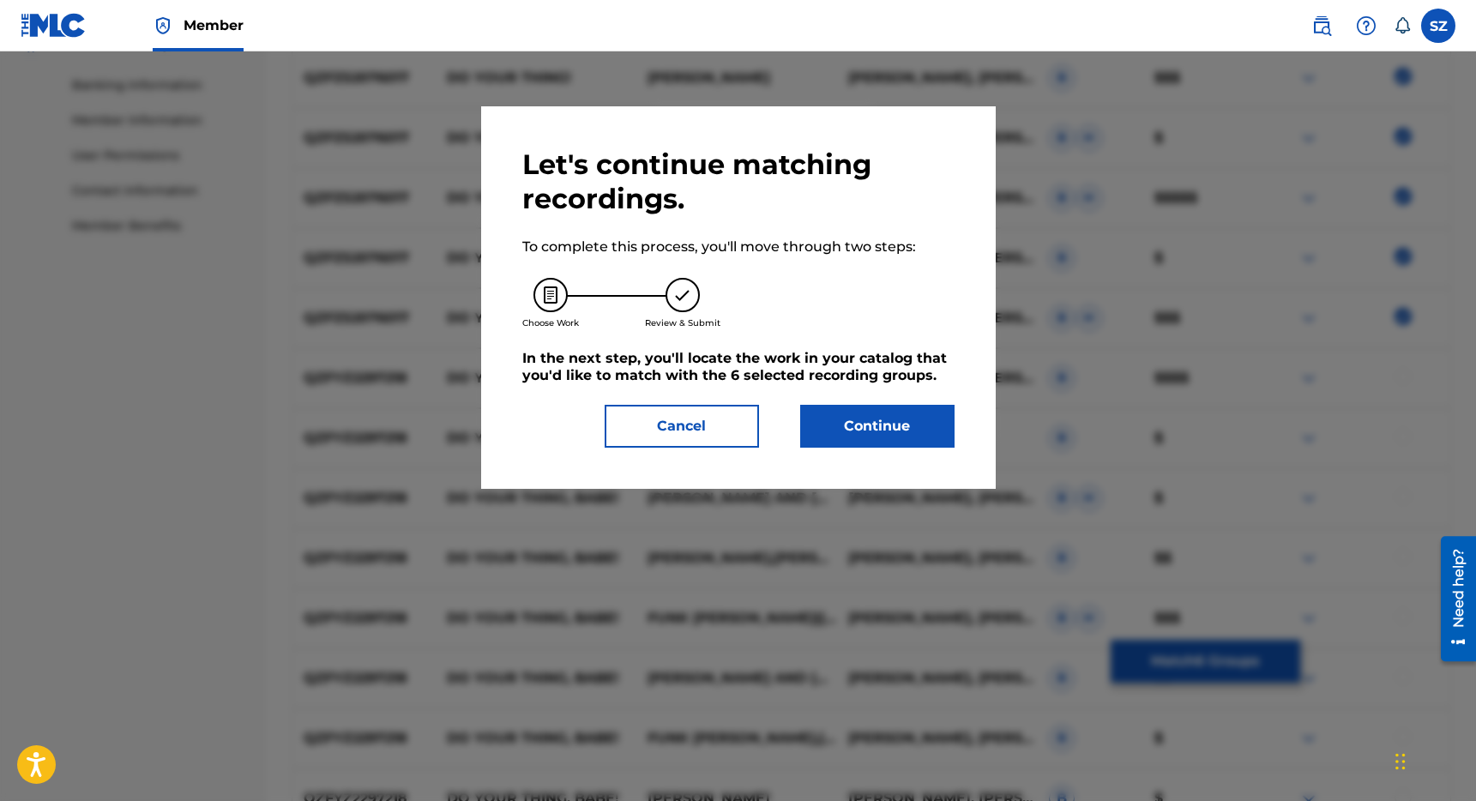
click at [859, 431] on button "Continue" at bounding box center [877, 426] width 154 height 43
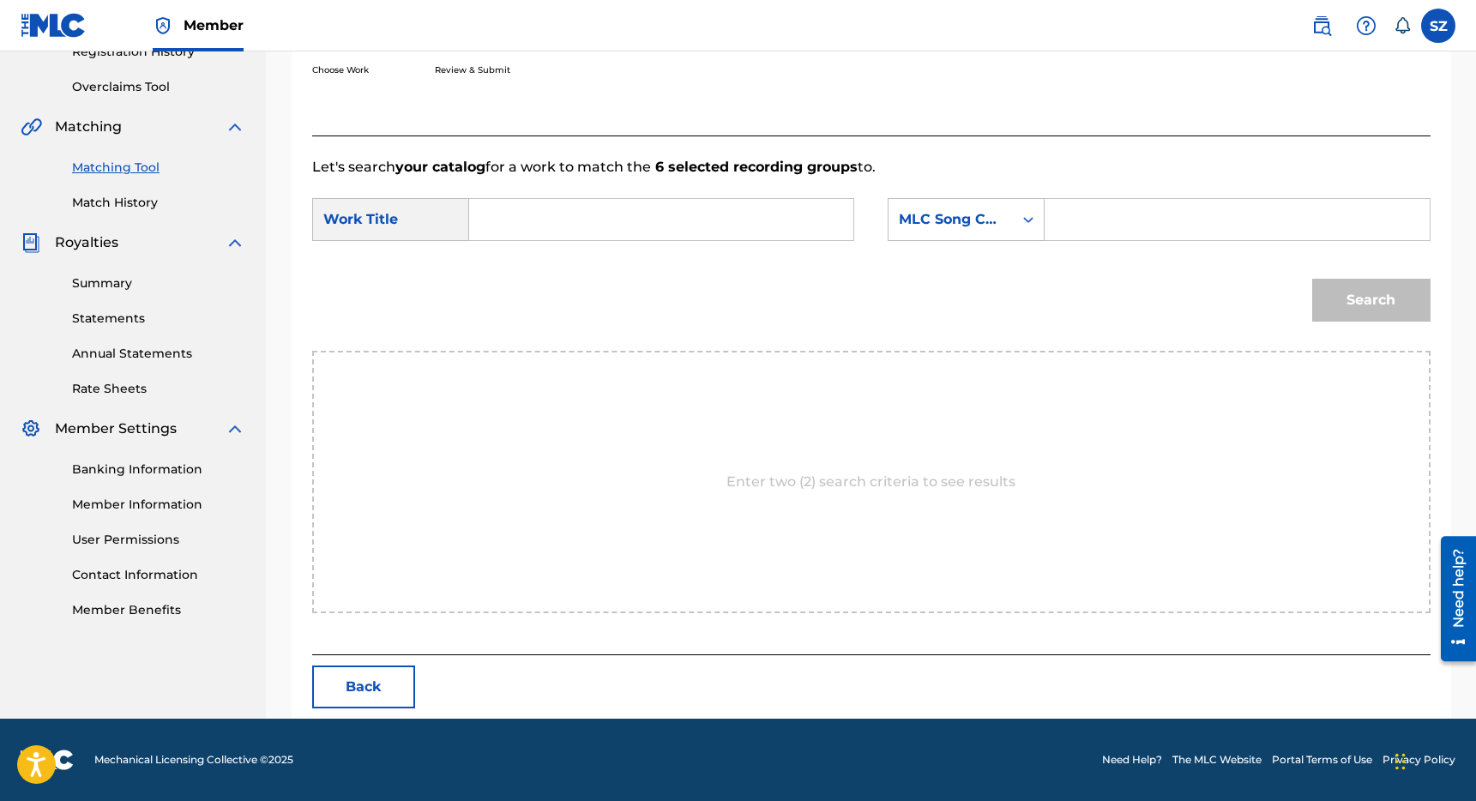
scroll to position [341, 0]
click at [678, 237] on input "Search Form" at bounding box center [661, 219] width 355 height 41
type input "do your thing"
click at [959, 235] on div "MLC Song Code" at bounding box center [951, 219] width 124 height 33
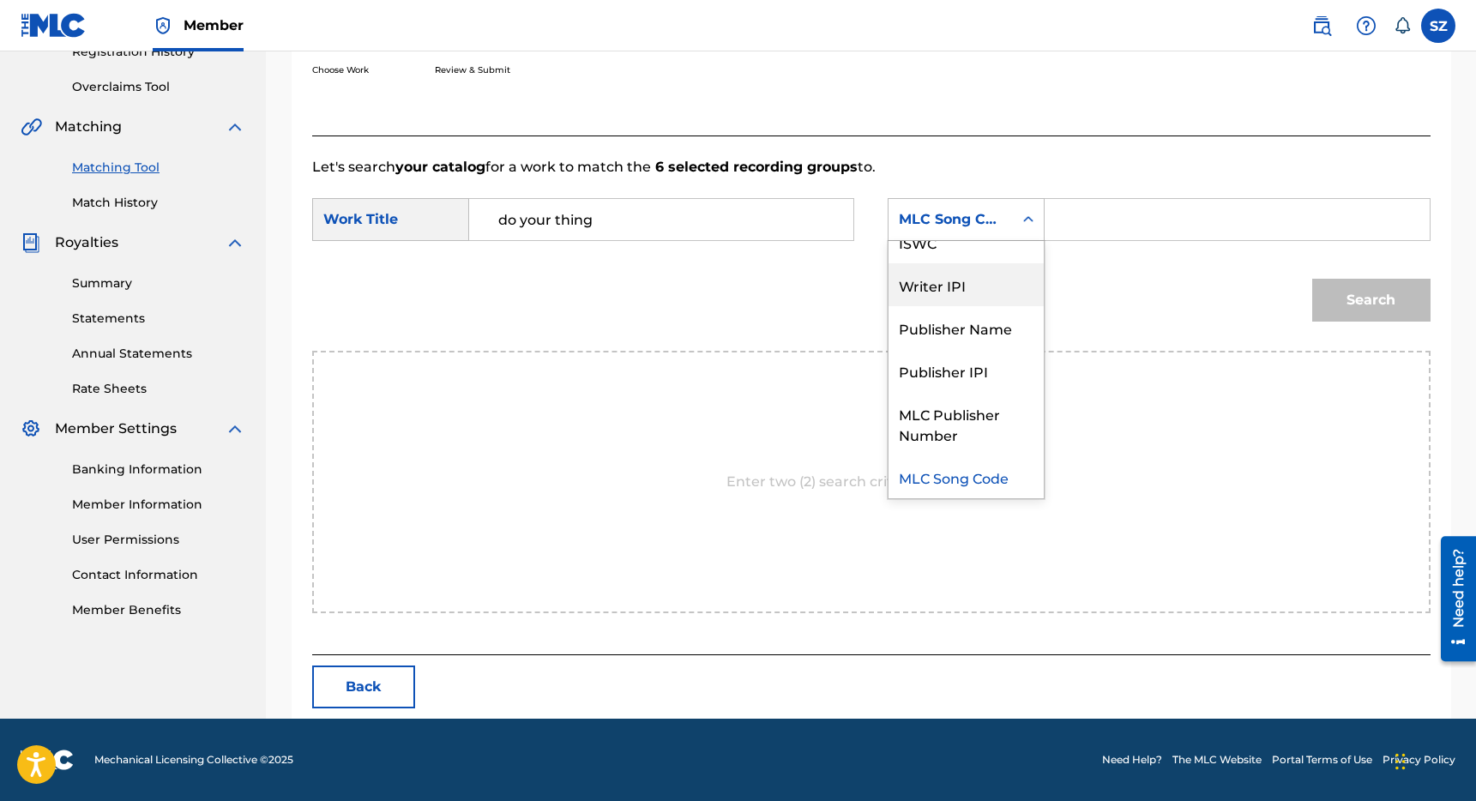
scroll to position [0, 0]
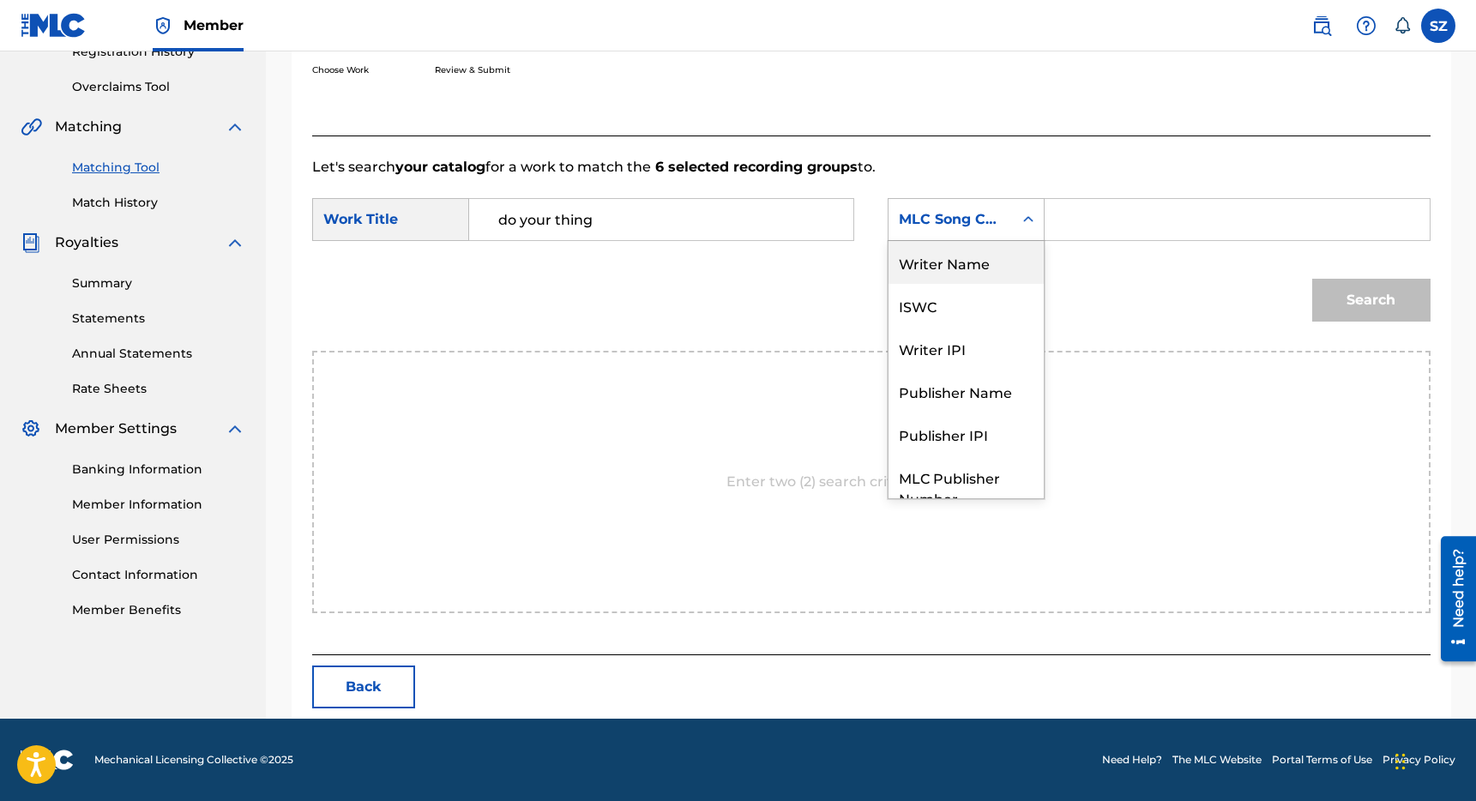
click at [975, 261] on div "Writer Name" at bounding box center [966, 262] width 155 height 43
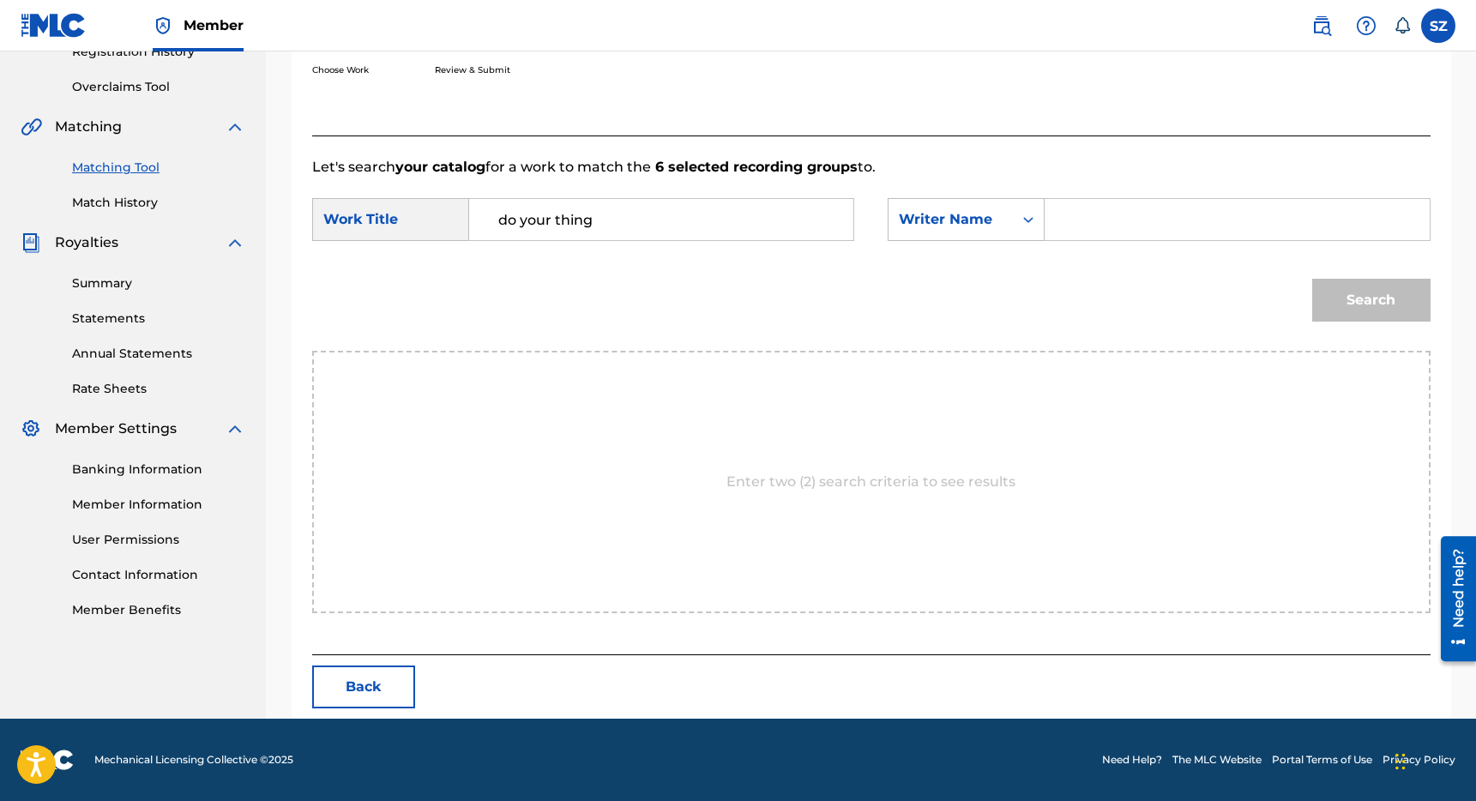
click at [1076, 234] on input "Search Form" at bounding box center [1236, 219] width 355 height 41
type input "[PERSON_NAME]"
click at [1369, 301] on button "Search" at bounding box center [1371, 300] width 118 height 43
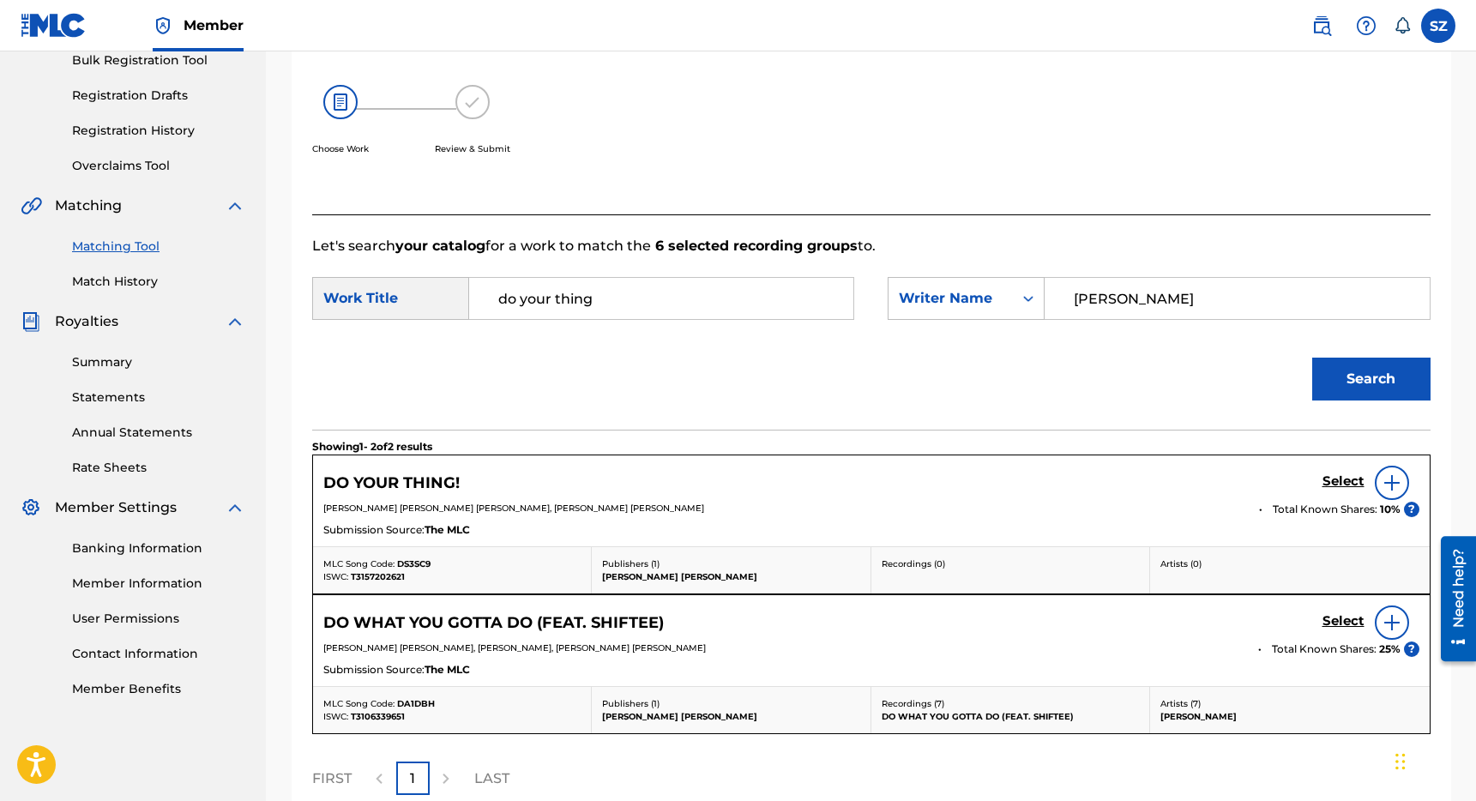
scroll to position [341, 0]
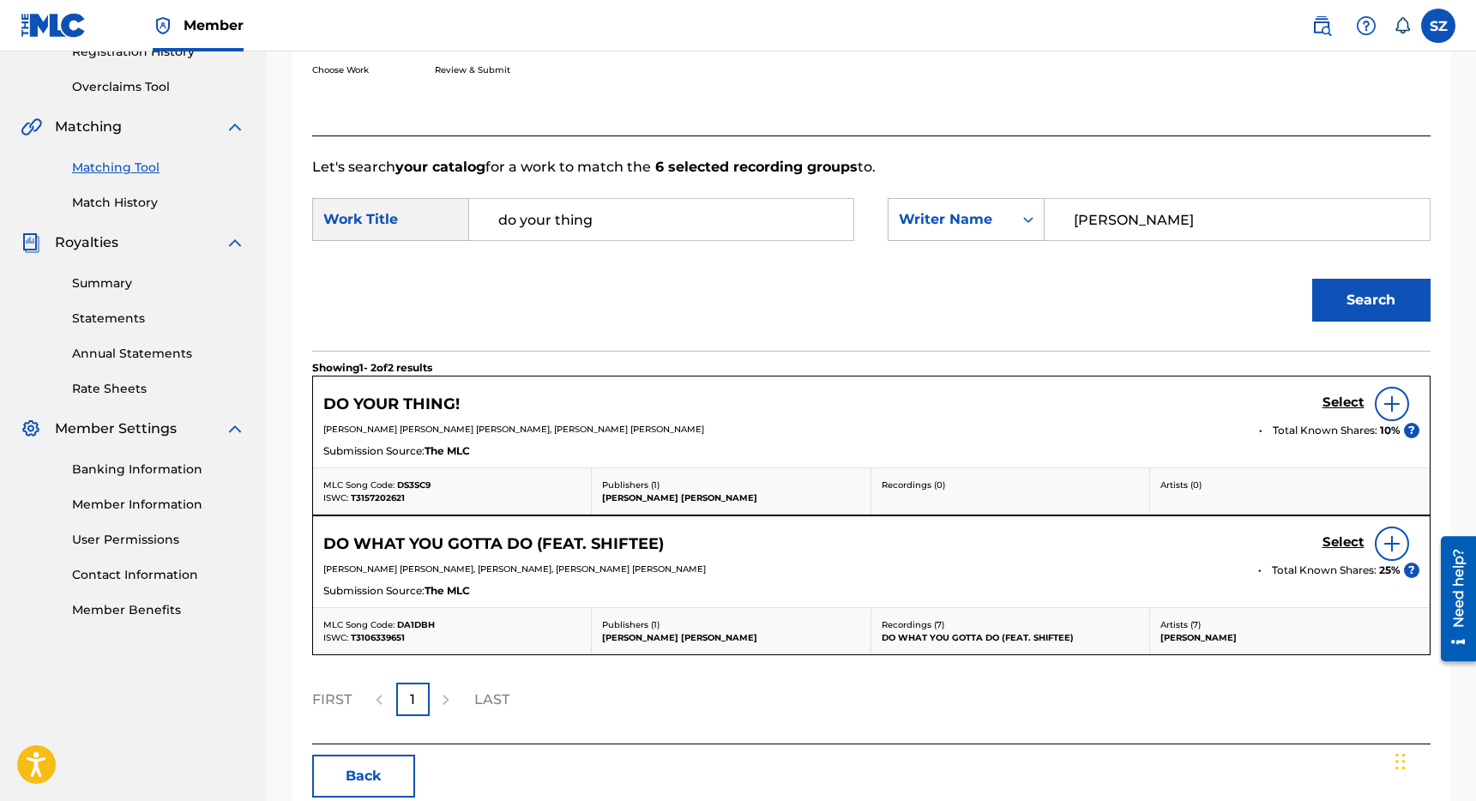
click at [1341, 401] on h5 "Select" at bounding box center [1343, 403] width 42 height 16
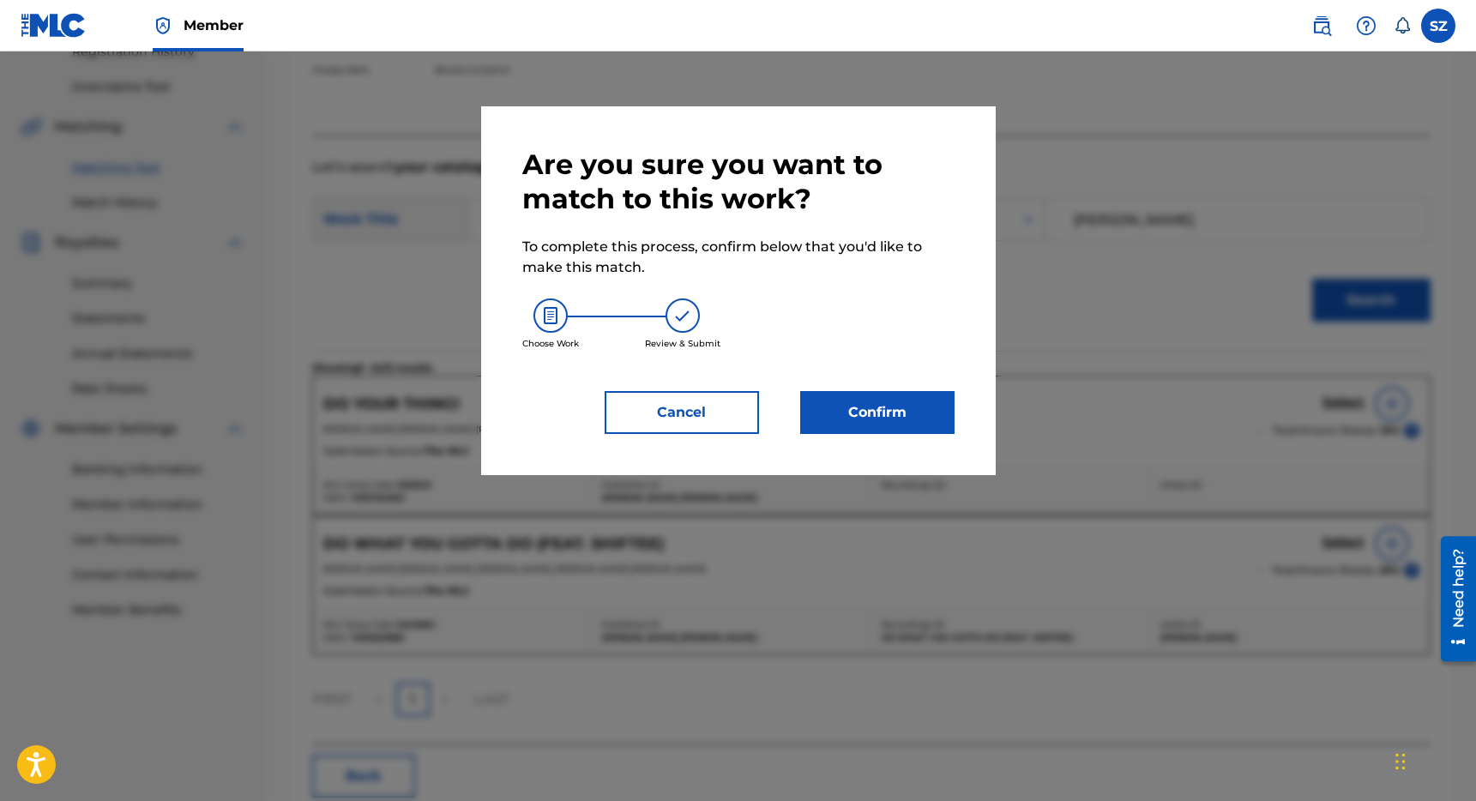
click at [893, 424] on button "Confirm" at bounding box center [877, 412] width 154 height 43
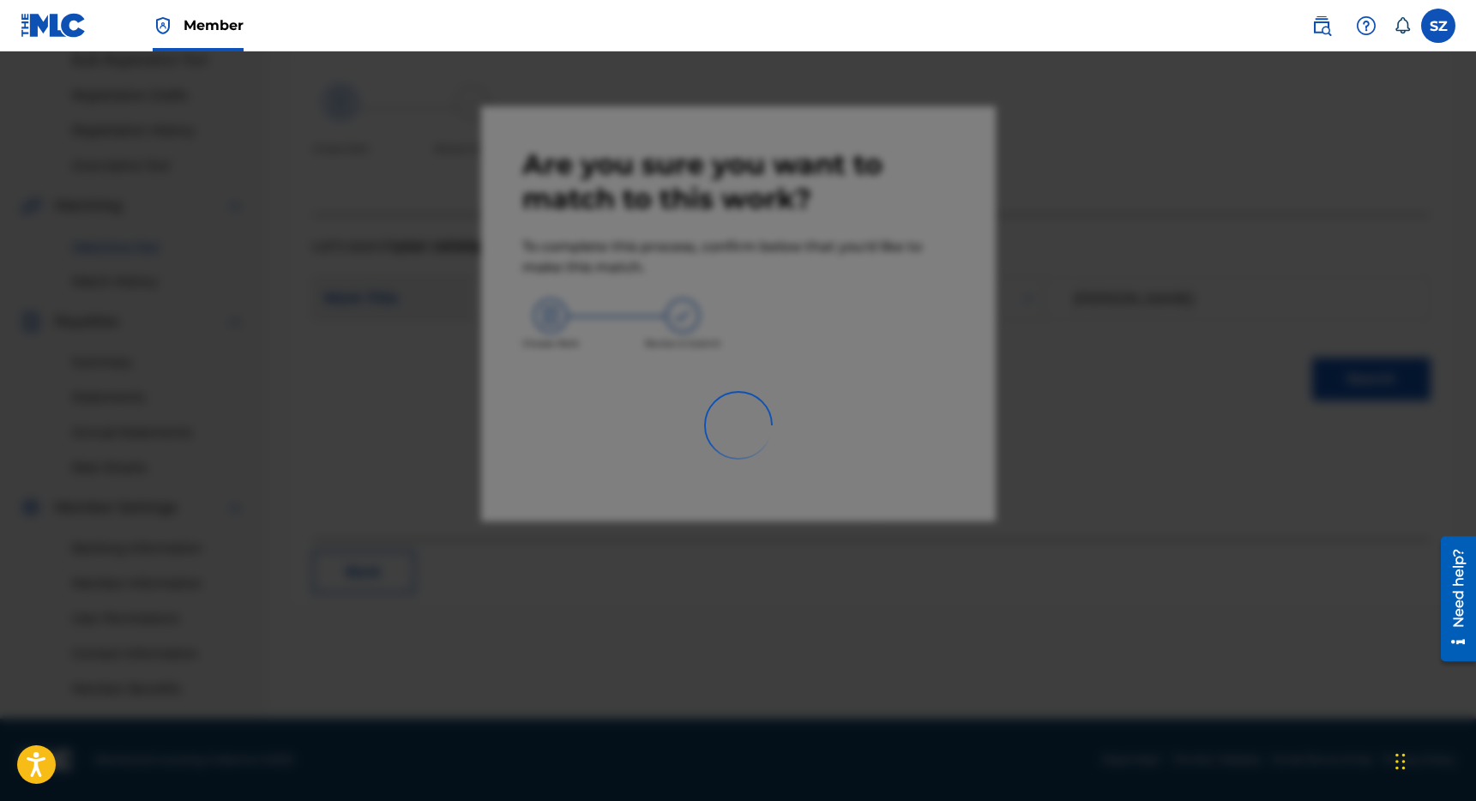
scroll to position [262, 0]
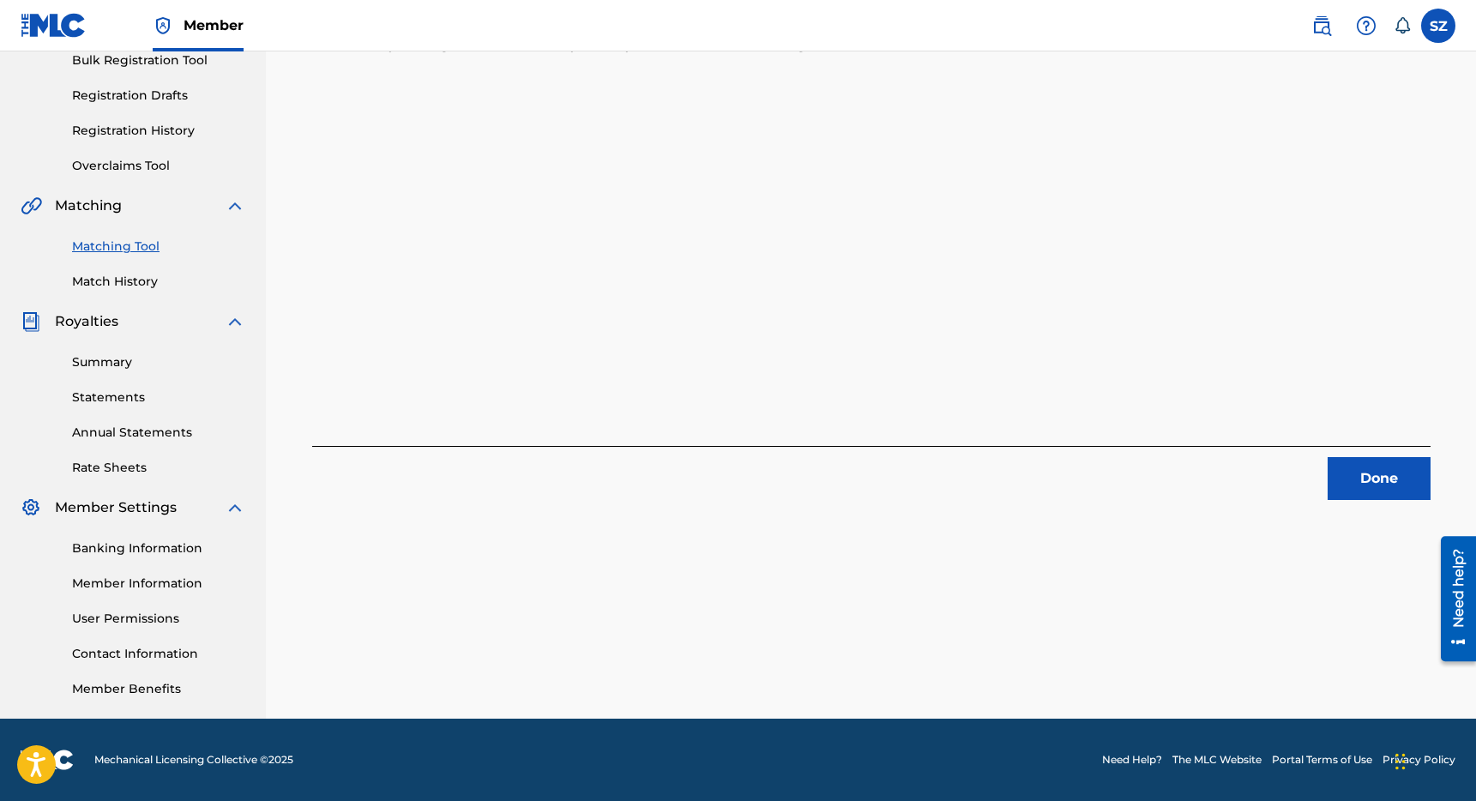
click at [132, 242] on link "Matching Tool" at bounding box center [158, 247] width 173 height 18
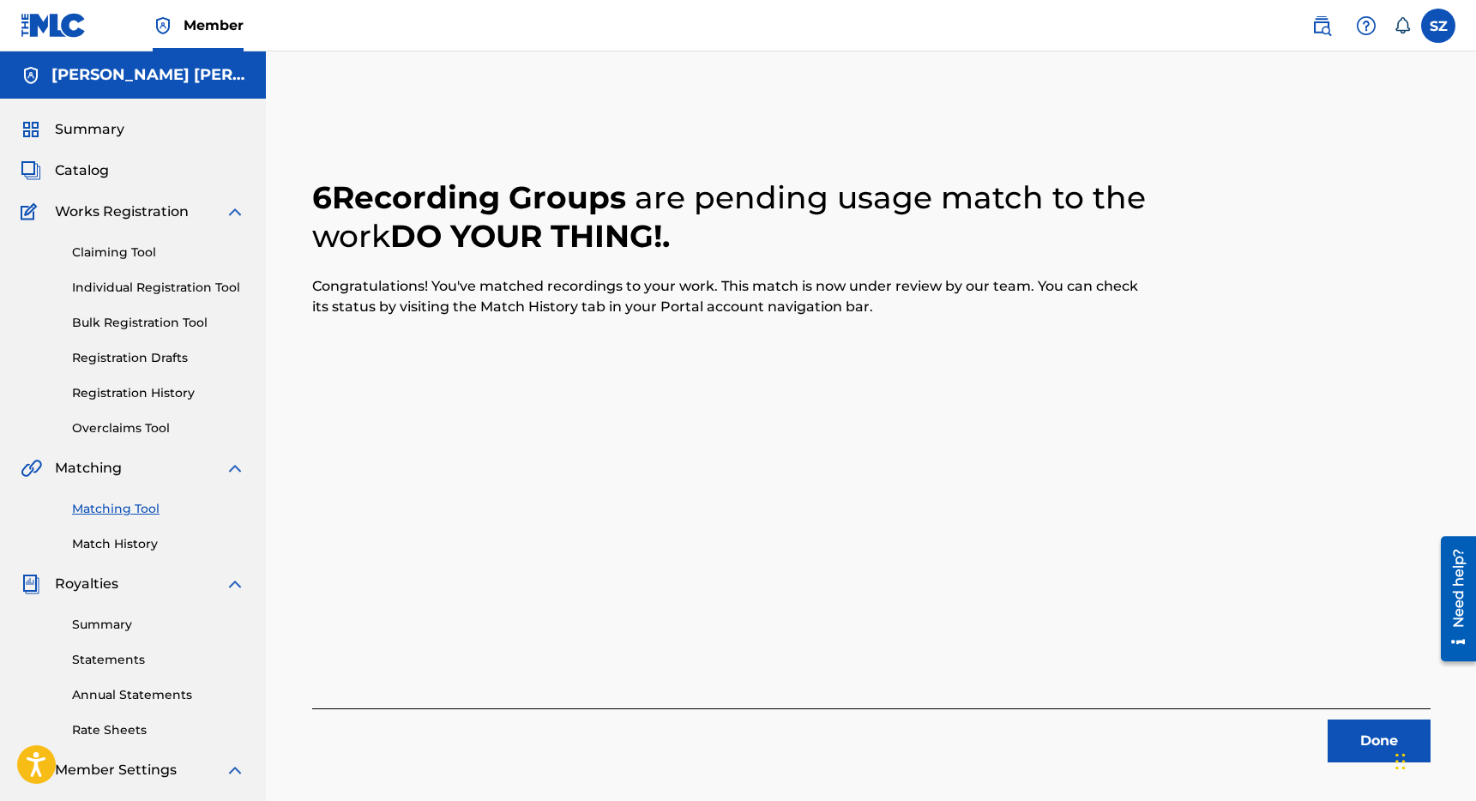
click at [1342, 744] on button "Done" at bounding box center [1379, 741] width 103 height 43
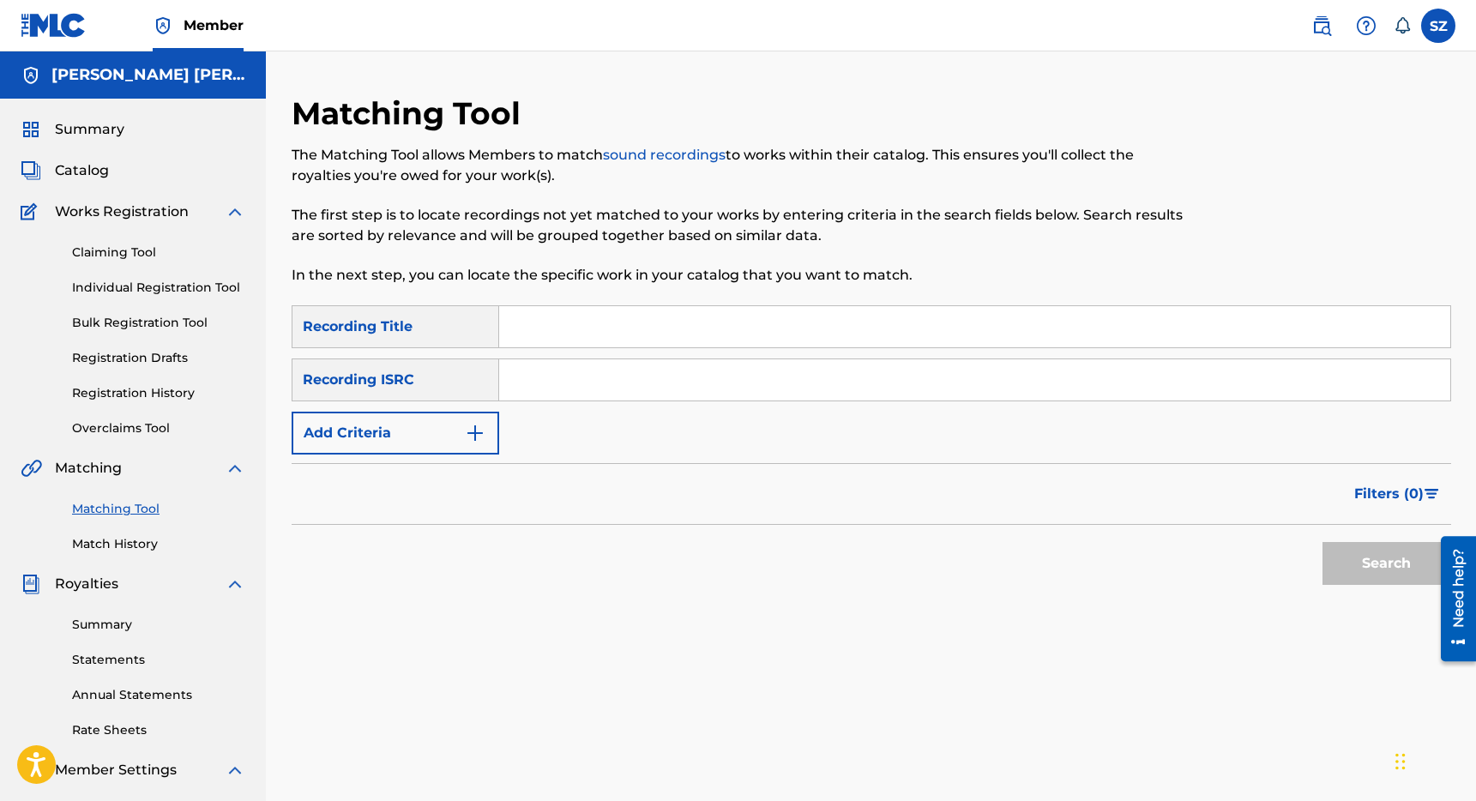
click at [594, 333] on input "Search Form" at bounding box center [974, 326] width 951 height 41
type input "Act Out!"
click at [472, 426] on img "Search Form" at bounding box center [475, 433] width 21 height 21
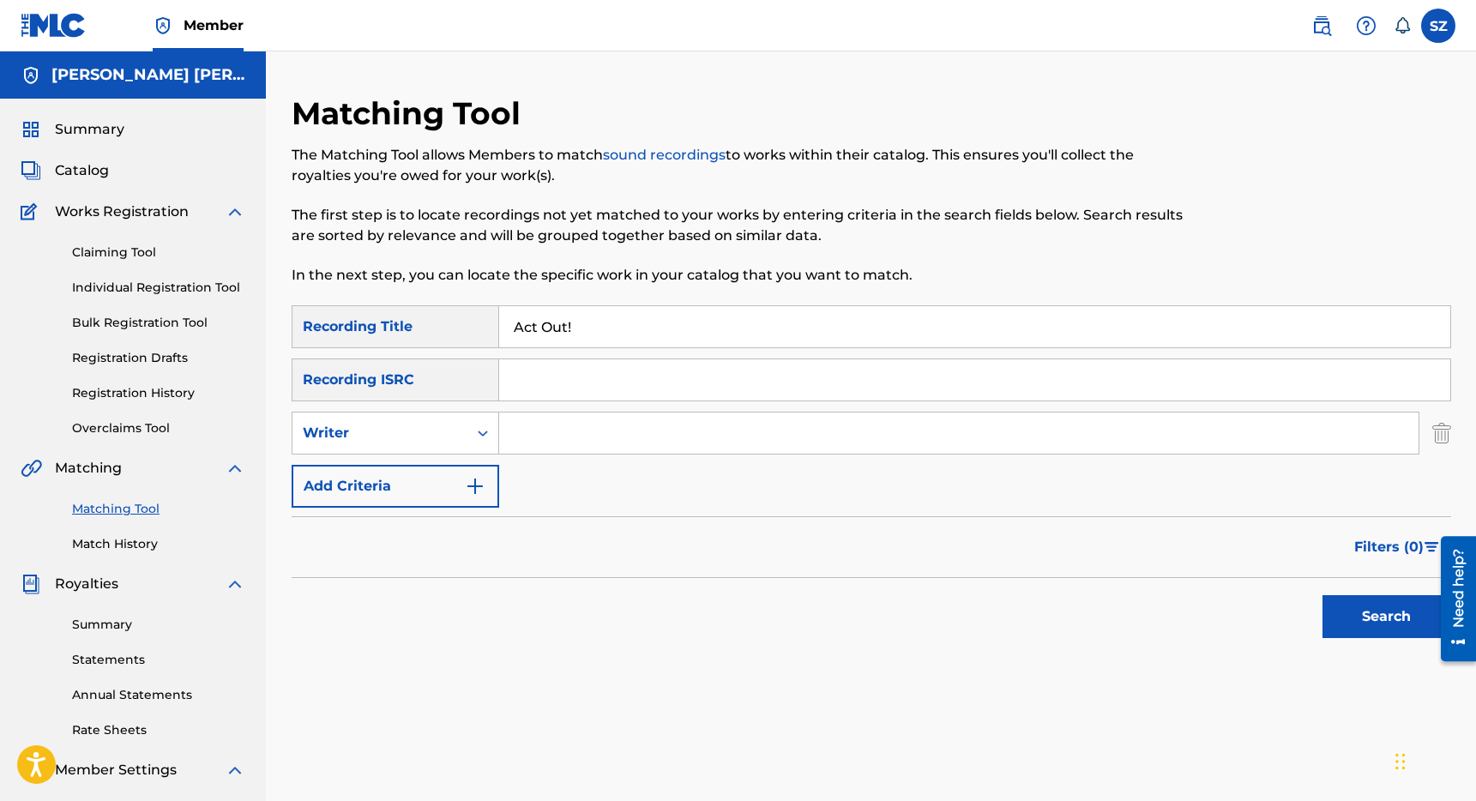
click at [564, 435] on input "Search Form" at bounding box center [958, 433] width 919 height 41
click at [1368, 615] on button "Search" at bounding box center [1386, 616] width 129 height 43
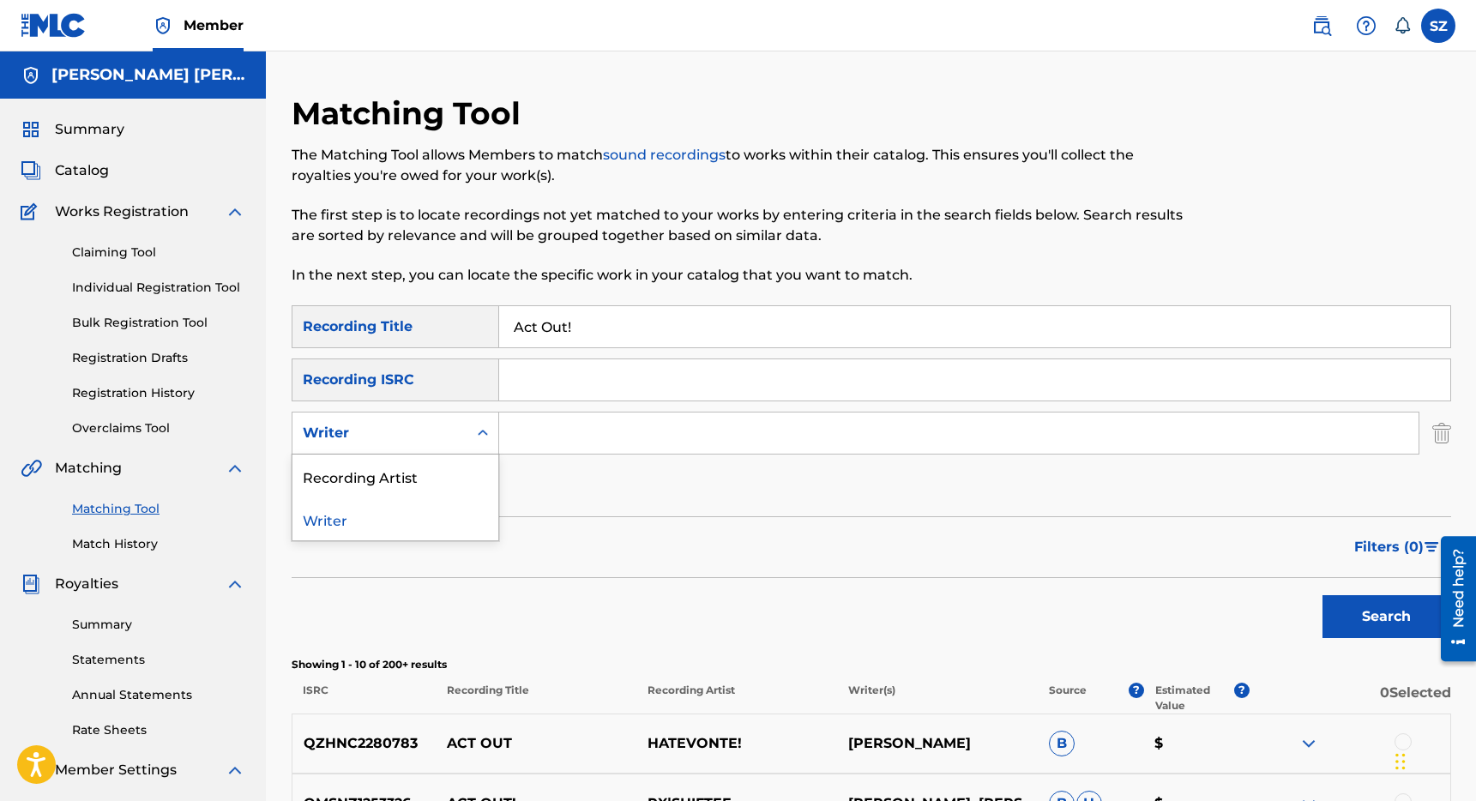
click at [477, 430] on icon "Search Form" at bounding box center [482, 433] width 17 height 17
click at [424, 472] on div "Recording Artist" at bounding box center [395, 476] width 206 height 43
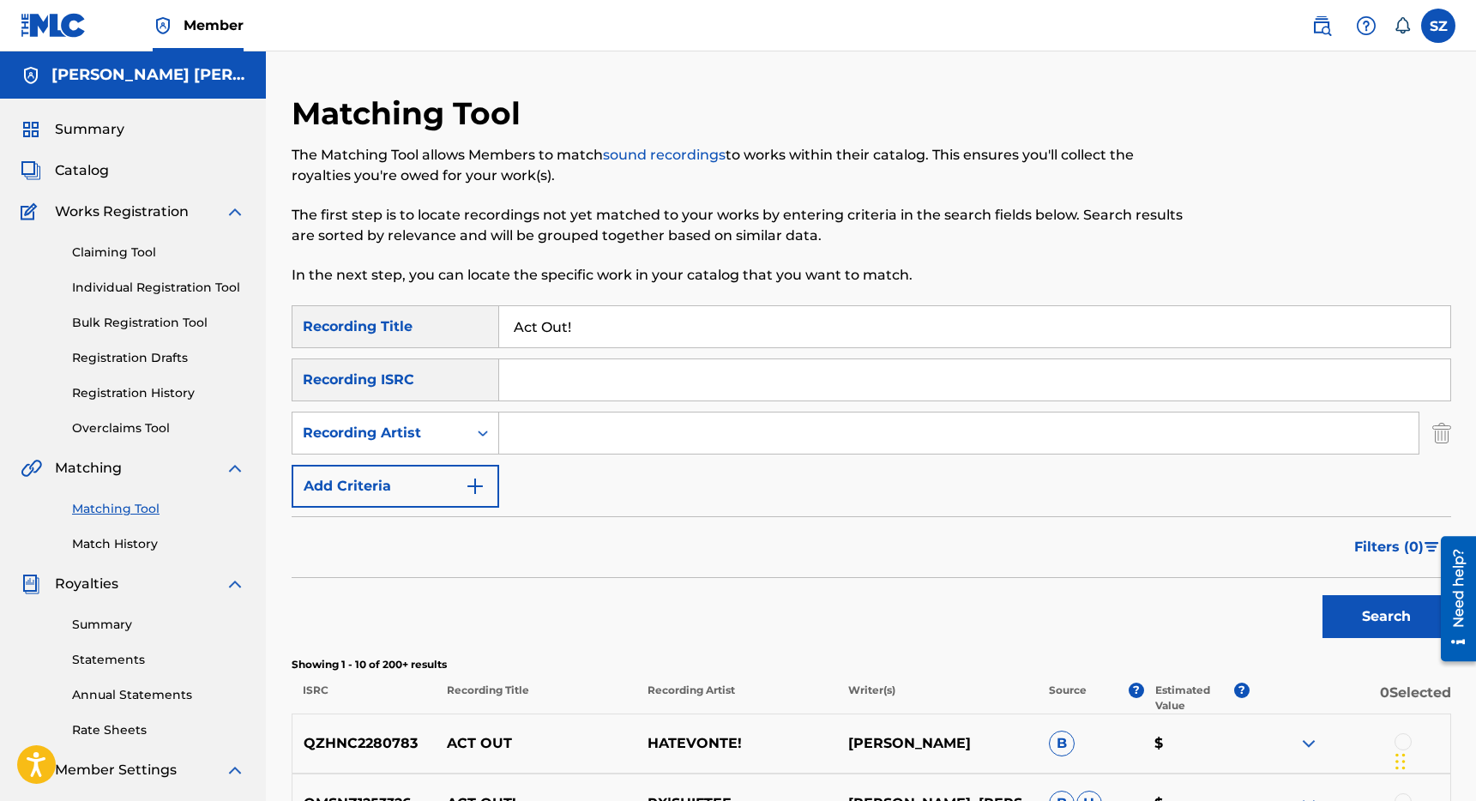
click at [542, 435] on input "Search Form" at bounding box center [958, 433] width 919 height 41
type input "Rx"
click at [1322, 595] on button "Search" at bounding box center [1386, 616] width 129 height 43
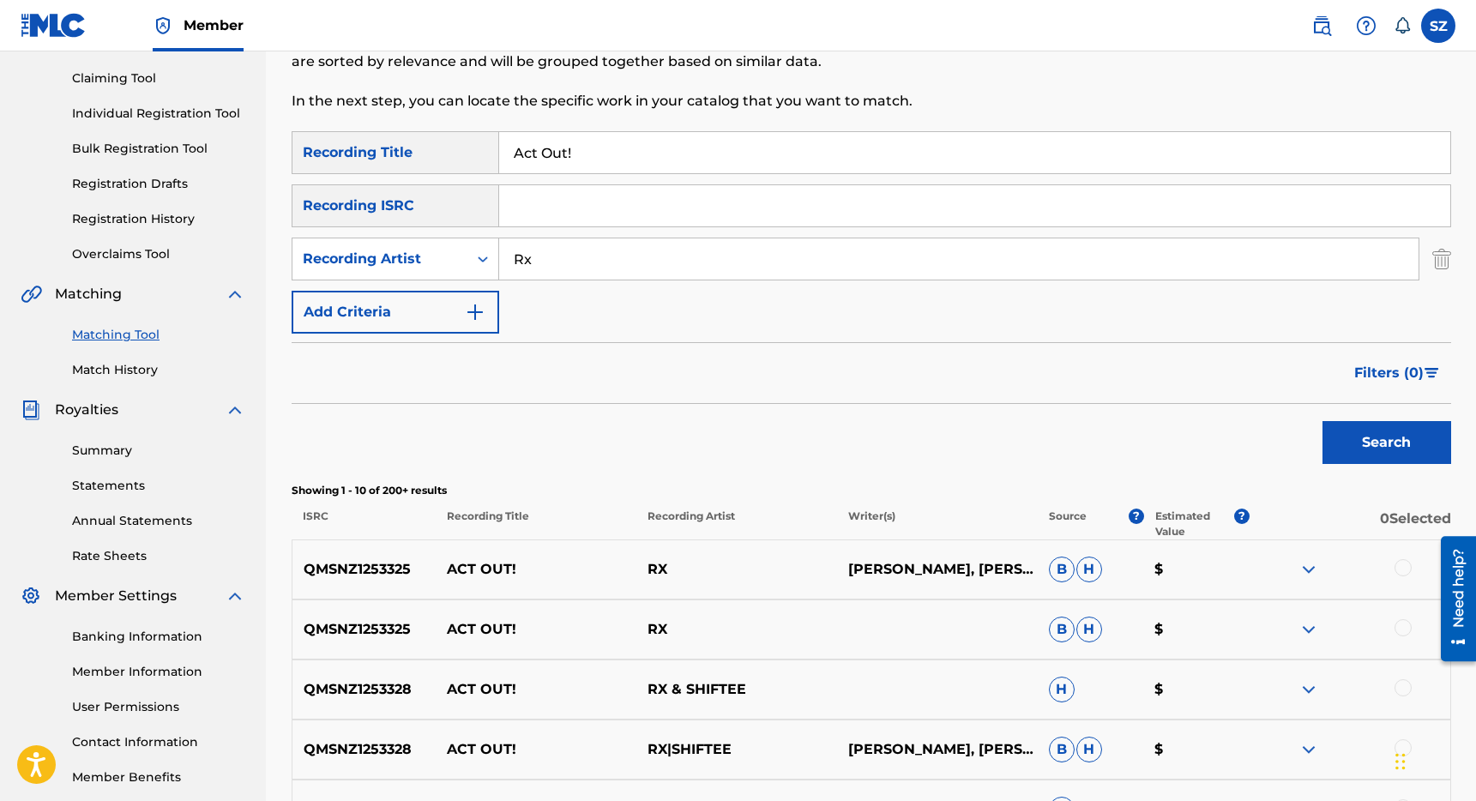
scroll to position [188, 0]
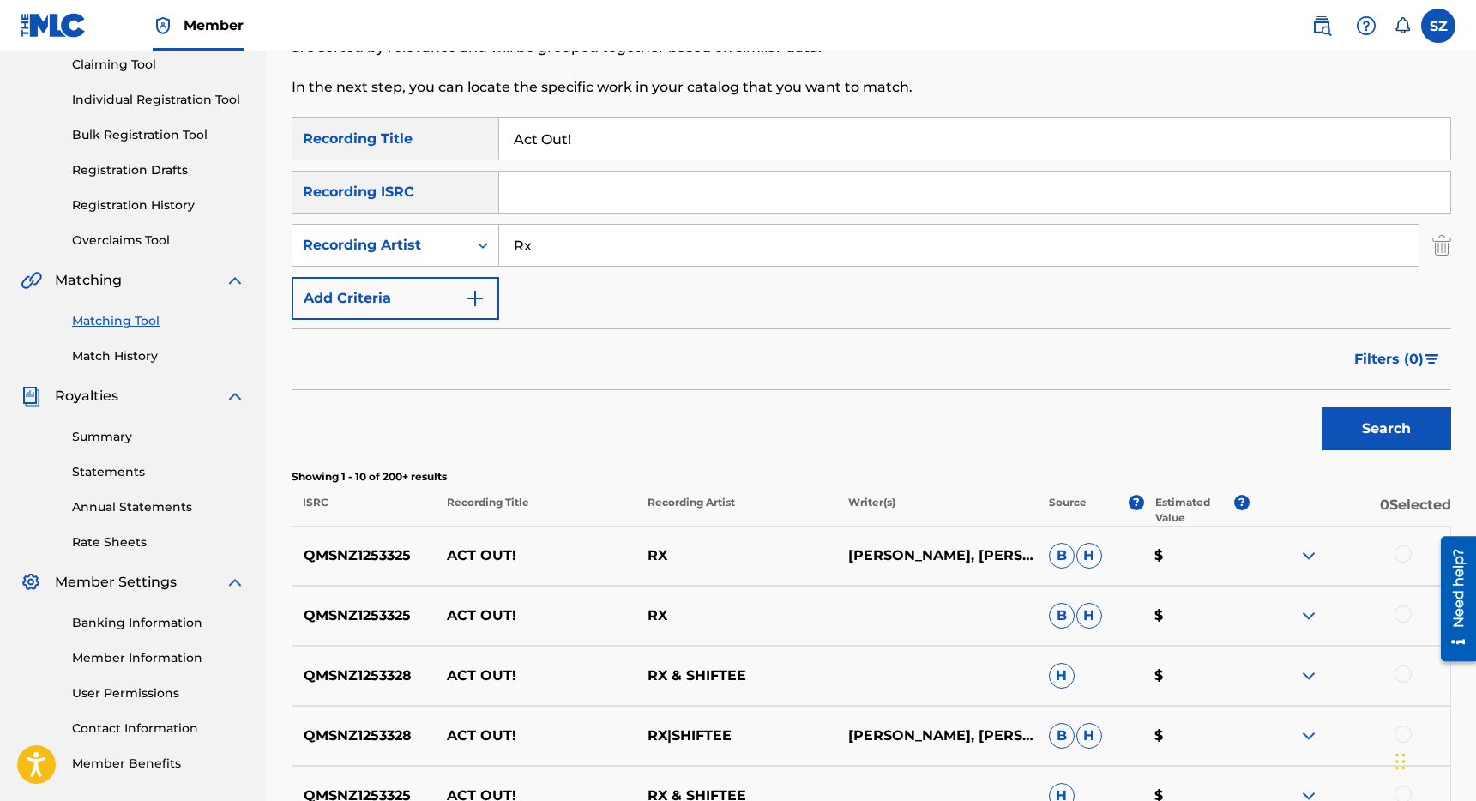
click at [1404, 555] on div at bounding box center [1403, 553] width 17 height 17
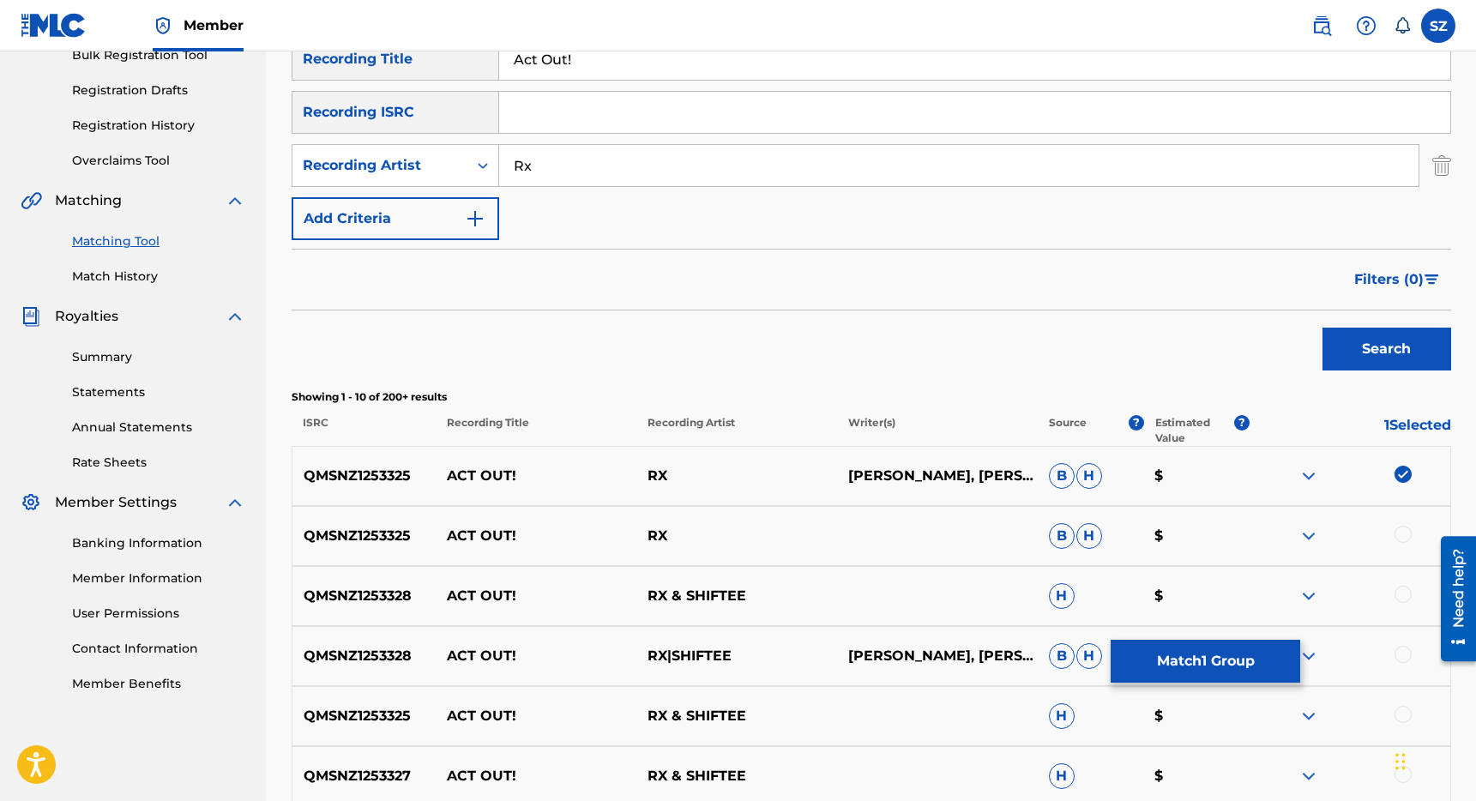
scroll to position [274, 0]
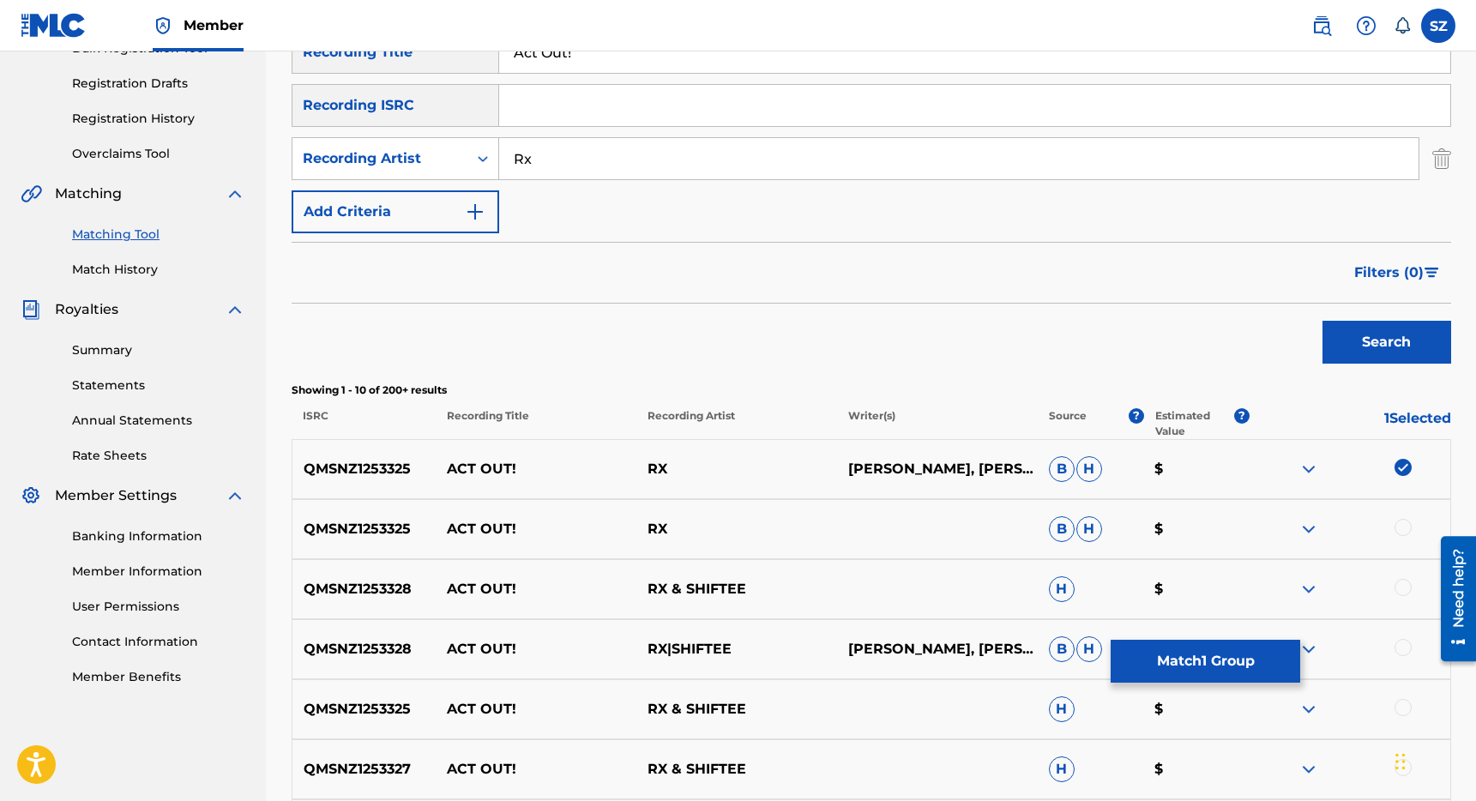
click at [1407, 532] on div at bounding box center [1403, 527] width 17 height 17
click at [1402, 581] on div at bounding box center [1403, 587] width 17 height 17
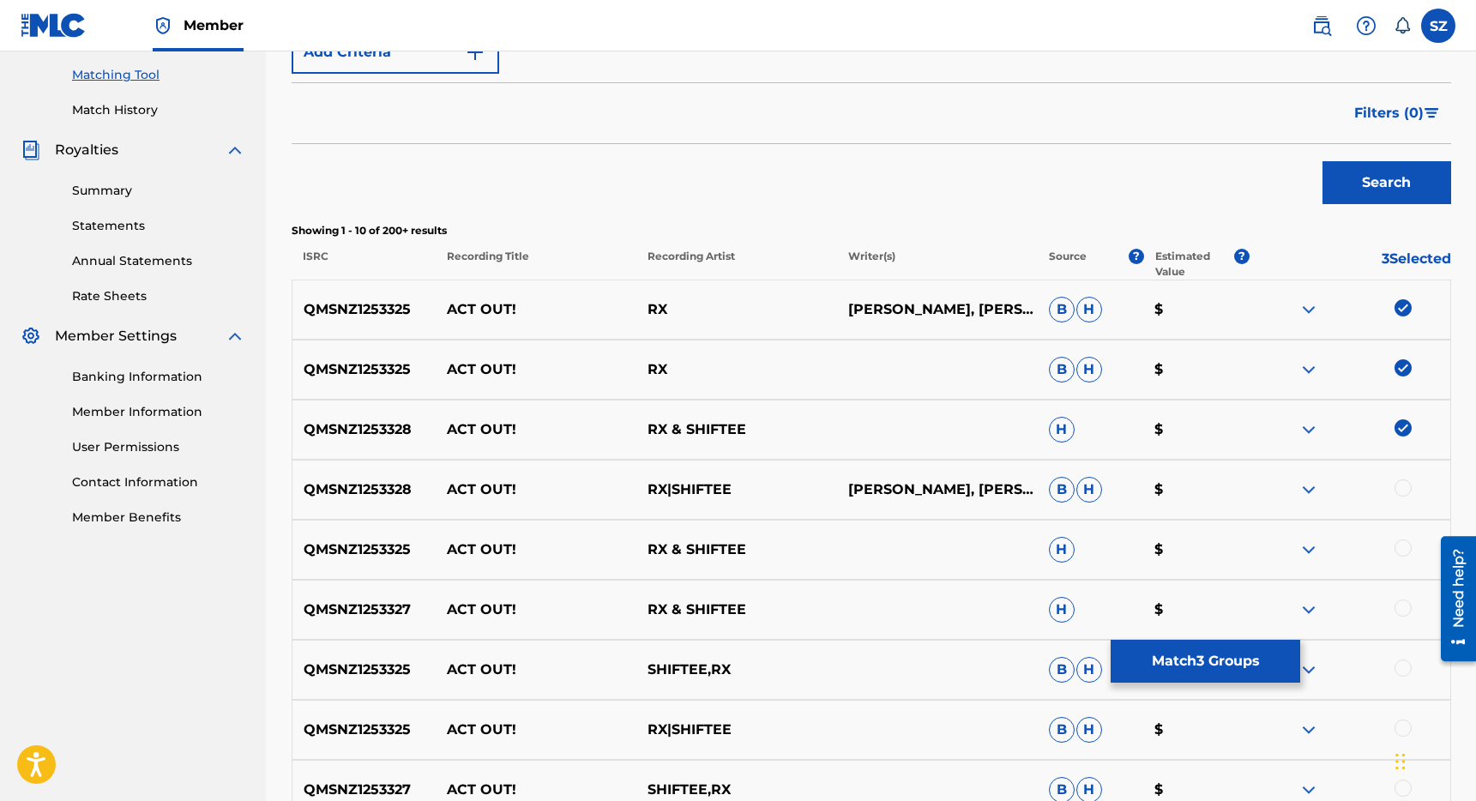
scroll to position [449, 0]
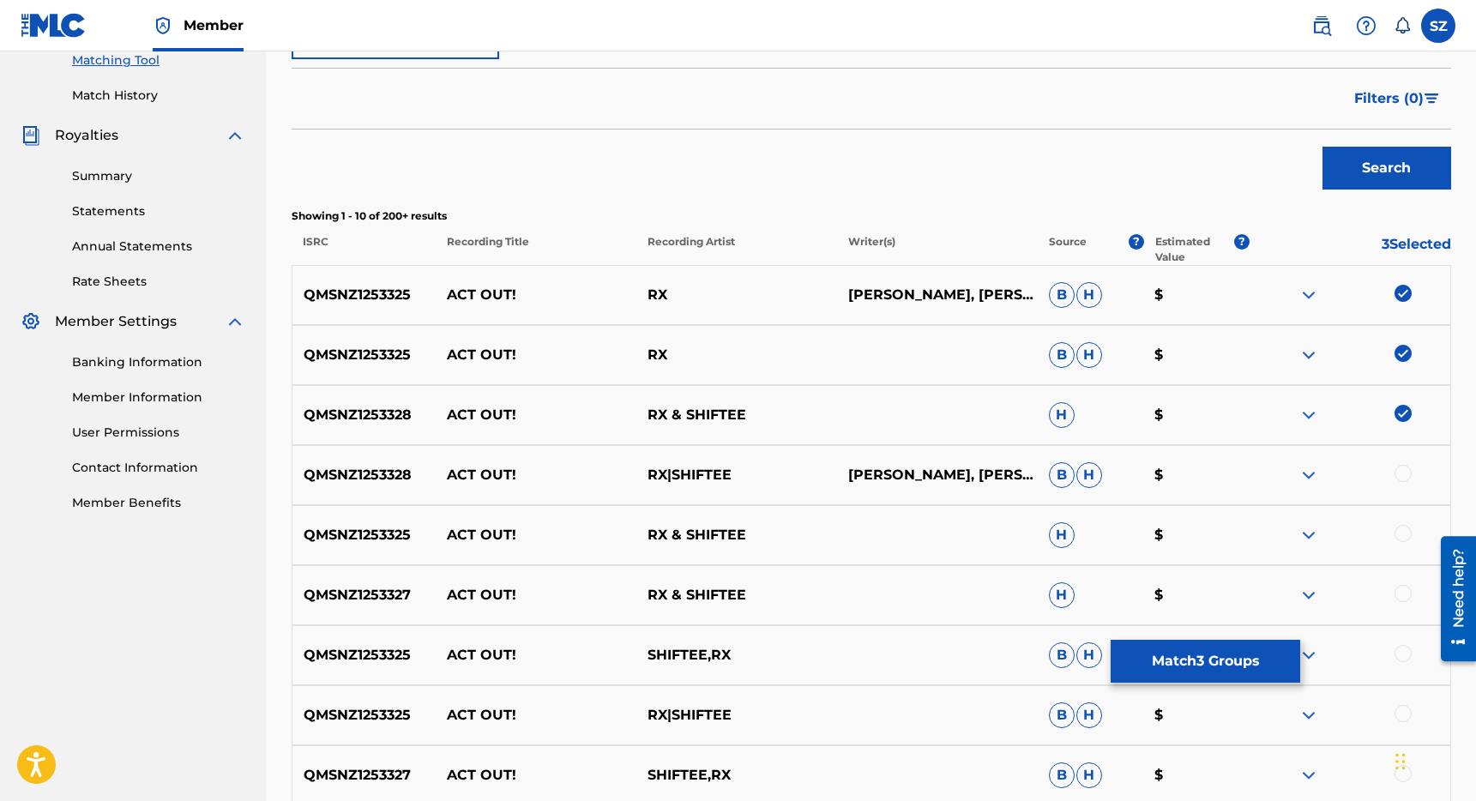
click at [1403, 479] on div at bounding box center [1403, 473] width 17 height 17
click at [1403, 534] on div at bounding box center [1403, 533] width 17 height 17
click at [1404, 593] on div at bounding box center [1403, 593] width 17 height 17
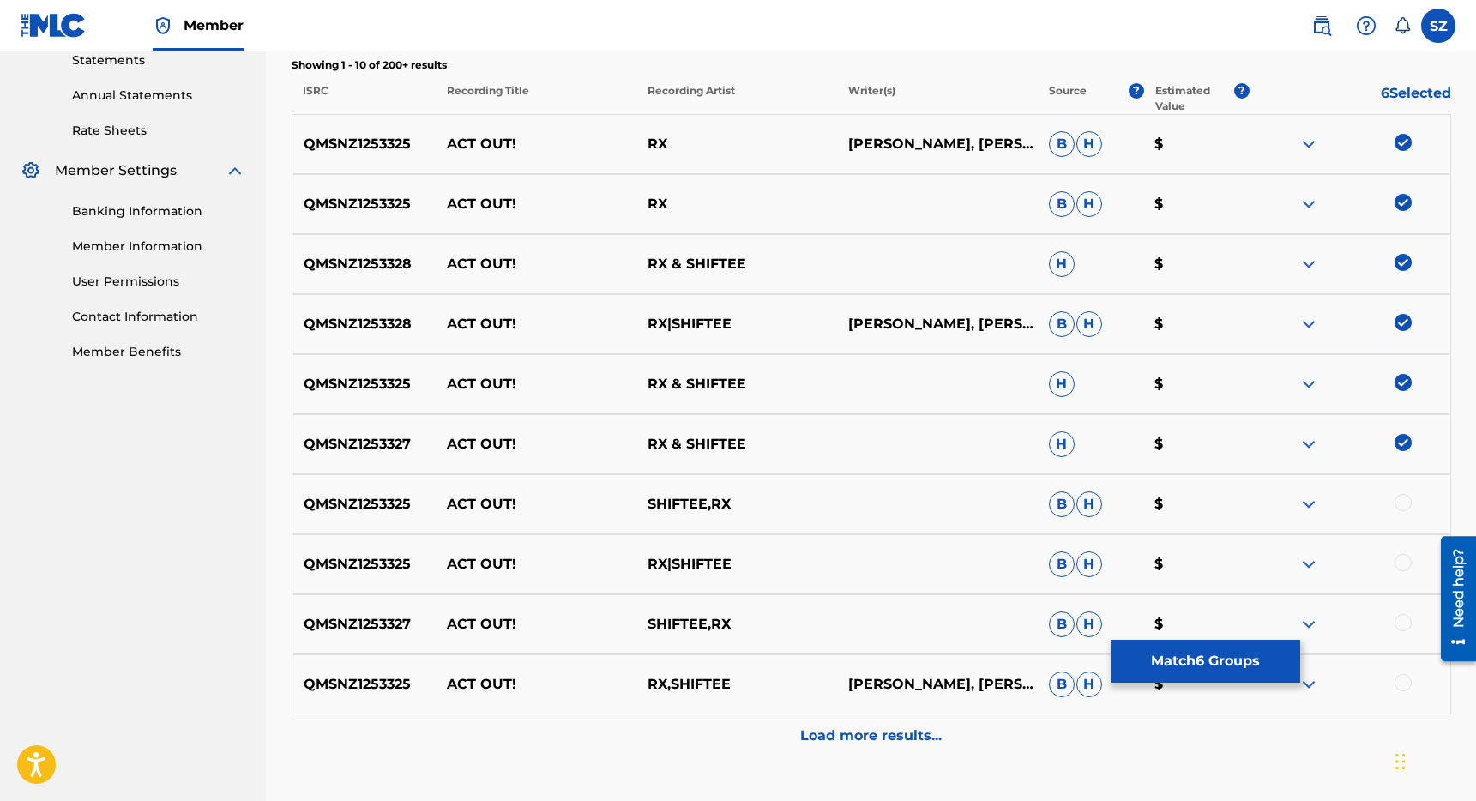
scroll to position [607, 0]
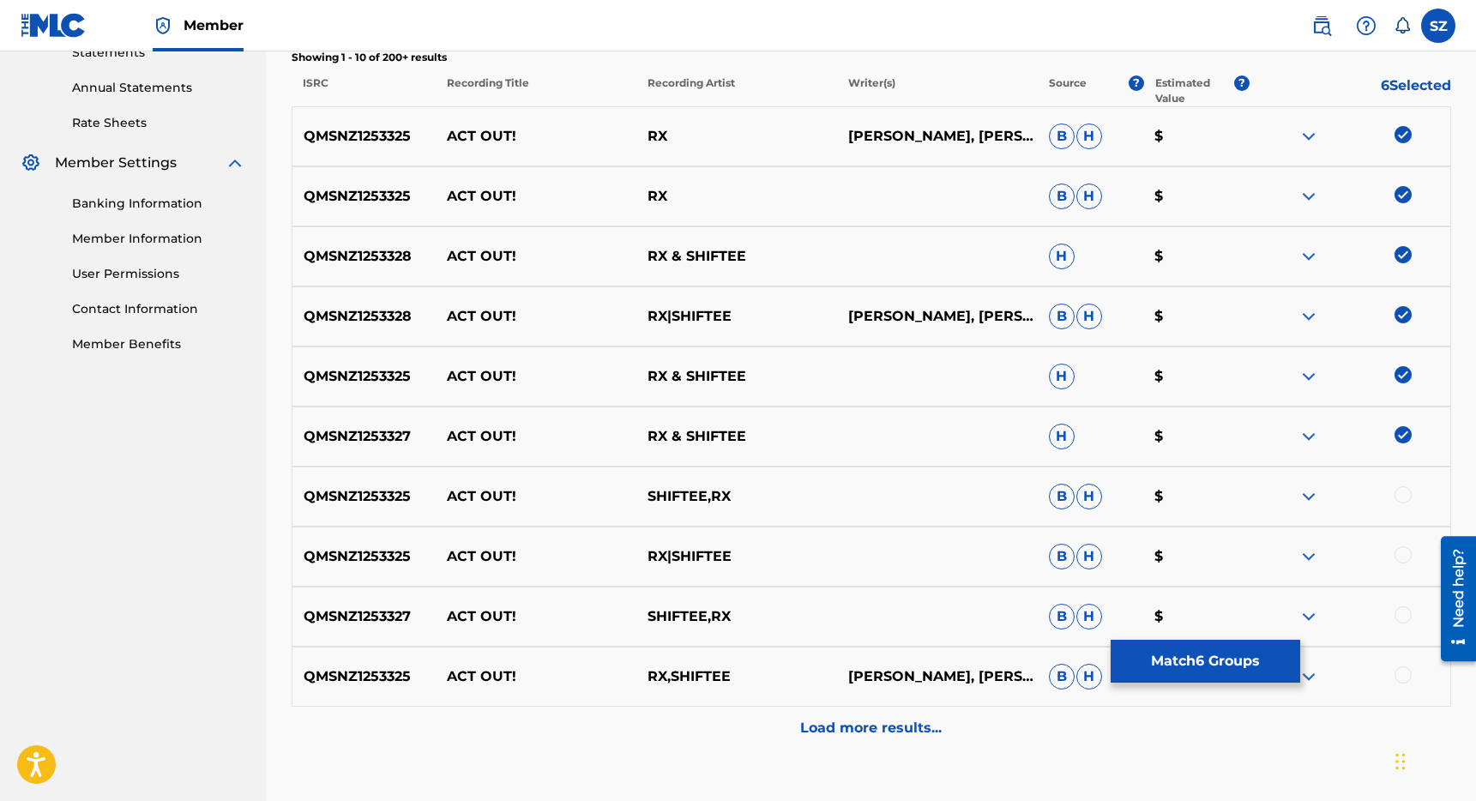
click at [1405, 497] on div at bounding box center [1403, 494] width 17 height 17
click at [1401, 554] on div at bounding box center [1403, 554] width 17 height 17
click at [1401, 614] on div at bounding box center [1403, 614] width 17 height 17
click at [1406, 672] on div at bounding box center [1403, 674] width 17 height 17
click at [917, 723] on p "Load more results..." at bounding box center [871, 728] width 142 height 21
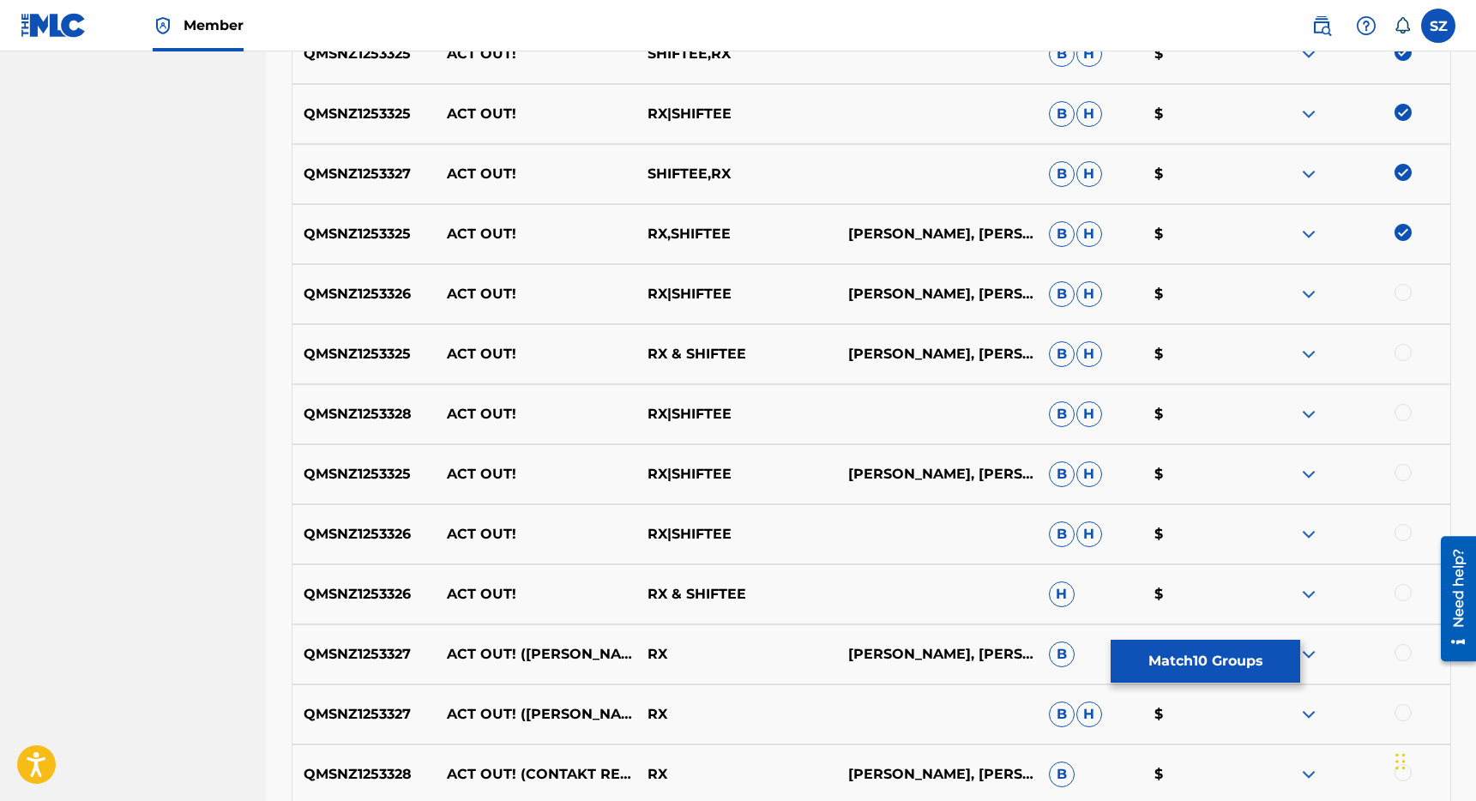
scroll to position [1096, 0]
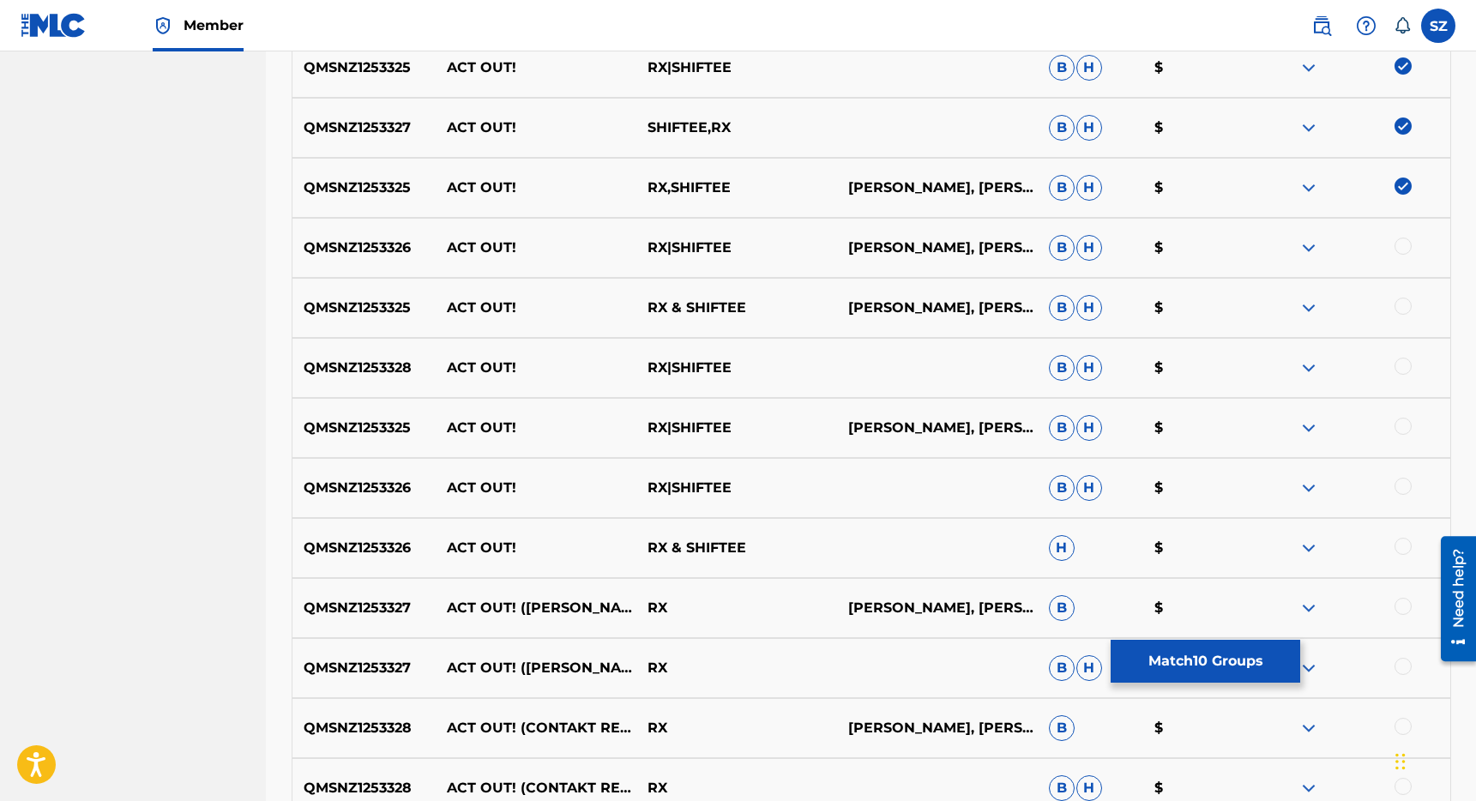
click at [1398, 245] on div at bounding box center [1403, 246] width 17 height 17
click at [1407, 304] on div at bounding box center [1403, 306] width 17 height 17
click at [1403, 372] on div at bounding box center [1403, 366] width 17 height 17
click at [1403, 425] on div at bounding box center [1403, 426] width 17 height 17
click at [1402, 483] on div at bounding box center [1403, 486] width 17 height 17
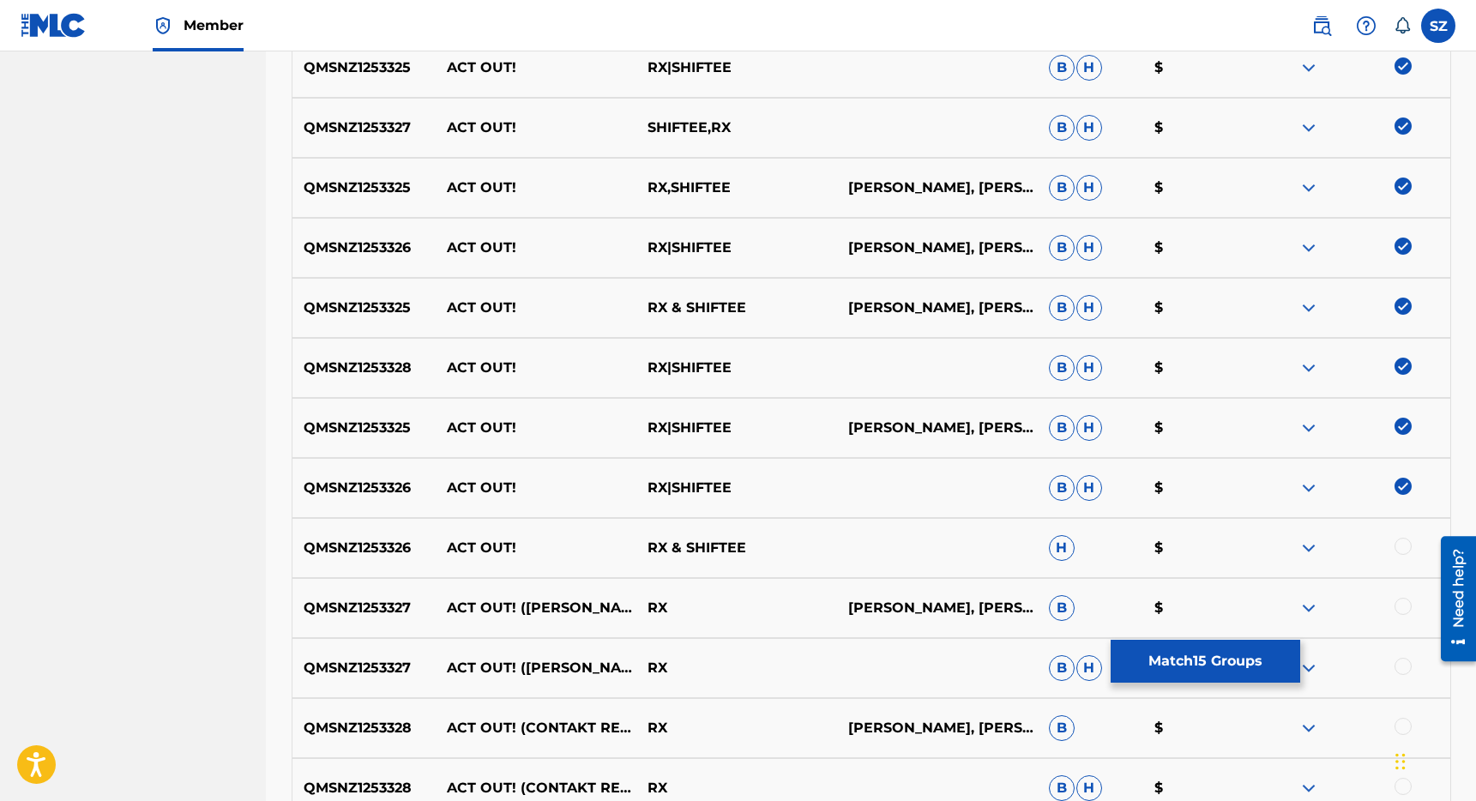
click at [1403, 549] on div at bounding box center [1403, 546] width 17 height 17
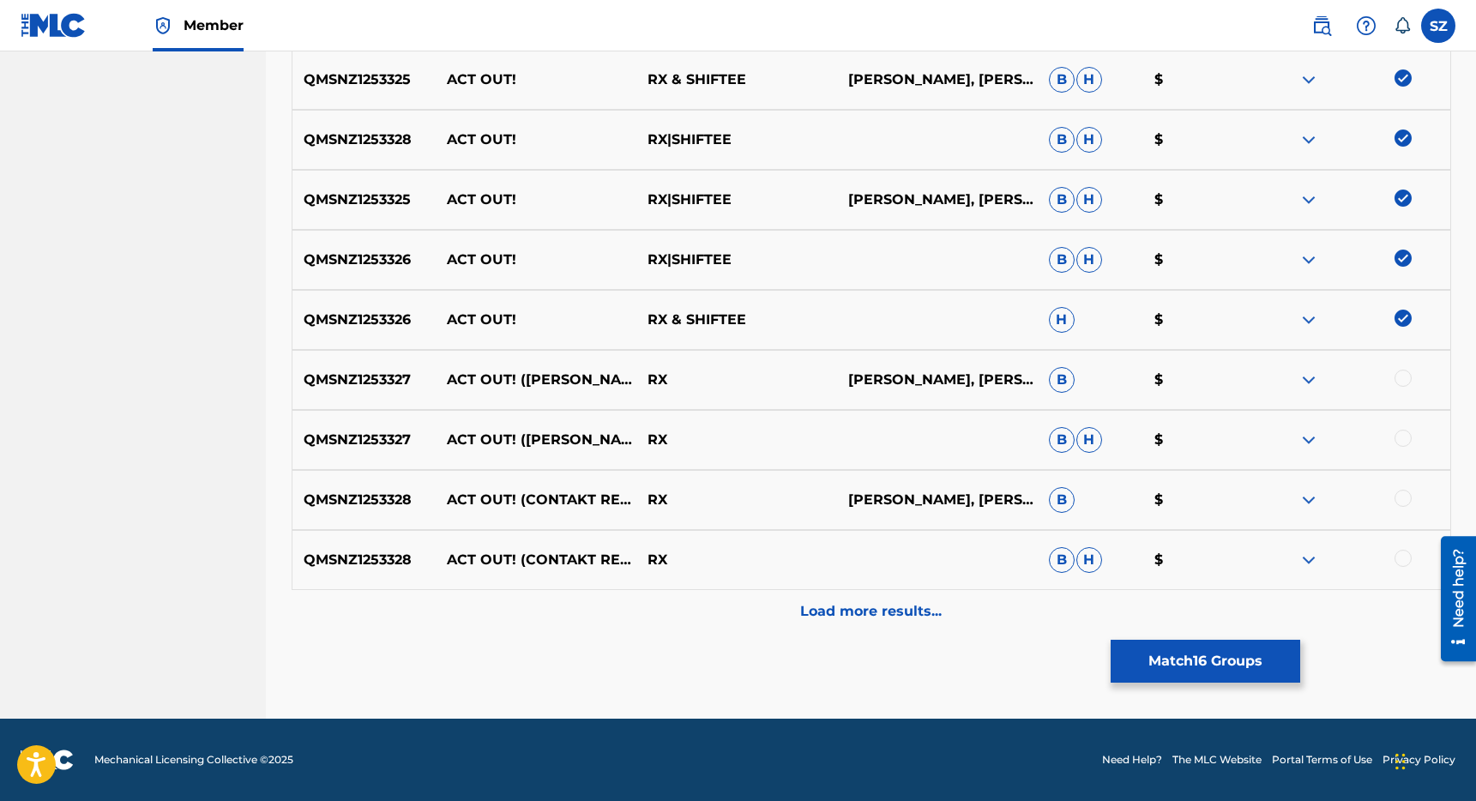
click at [870, 611] on p "Load more results..." at bounding box center [871, 611] width 142 height 21
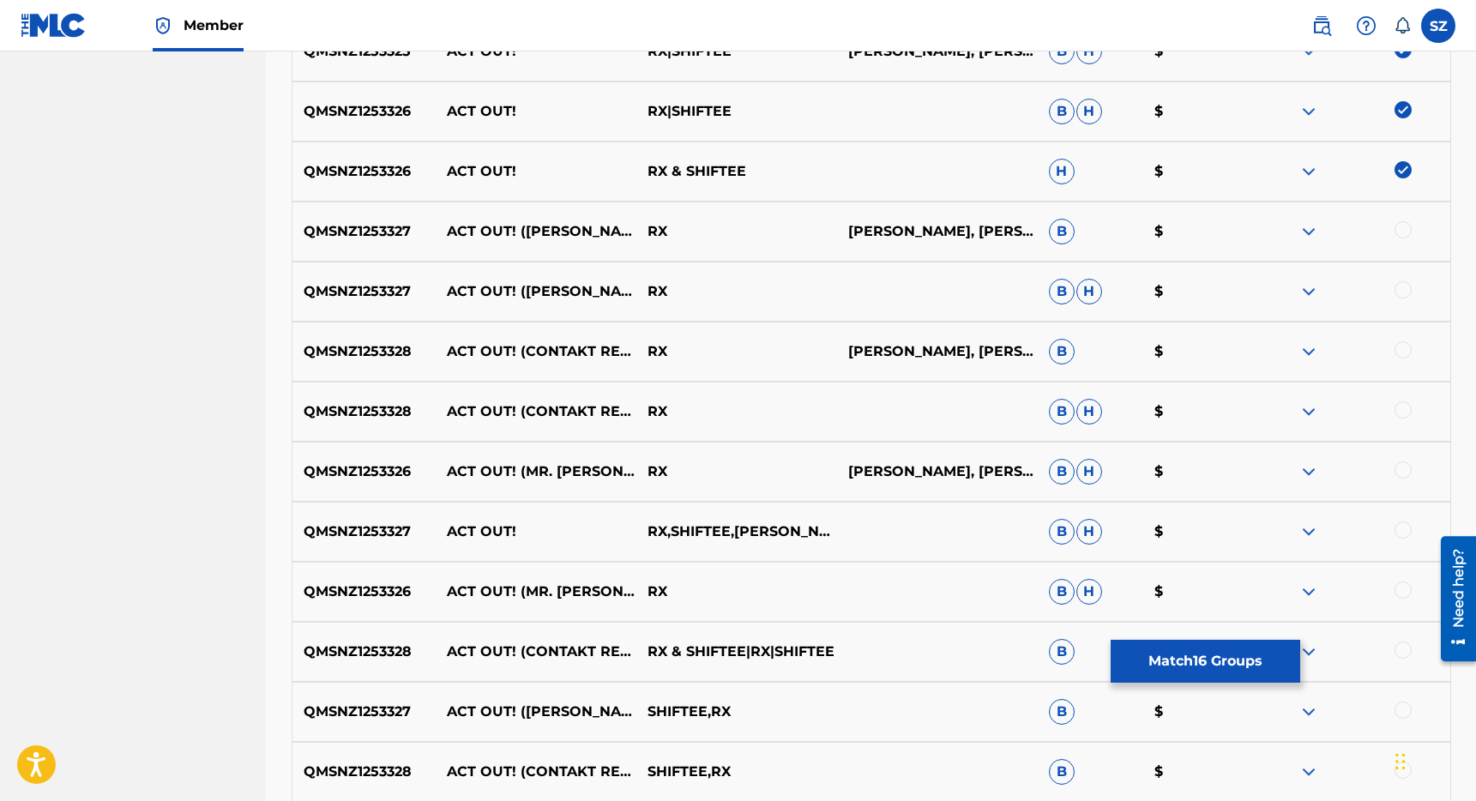
scroll to position [1481, 0]
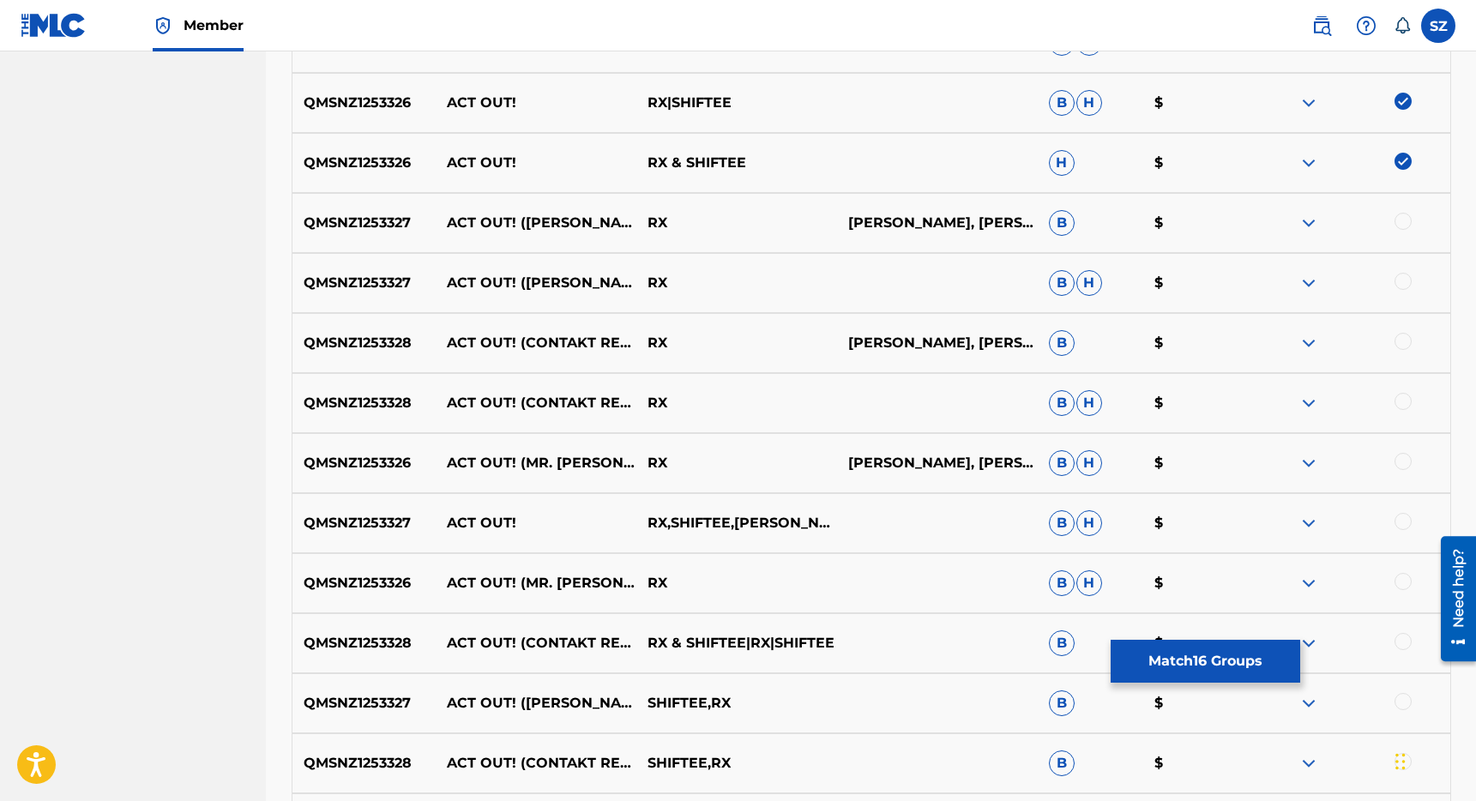
click at [1402, 525] on div at bounding box center [1403, 521] width 17 height 17
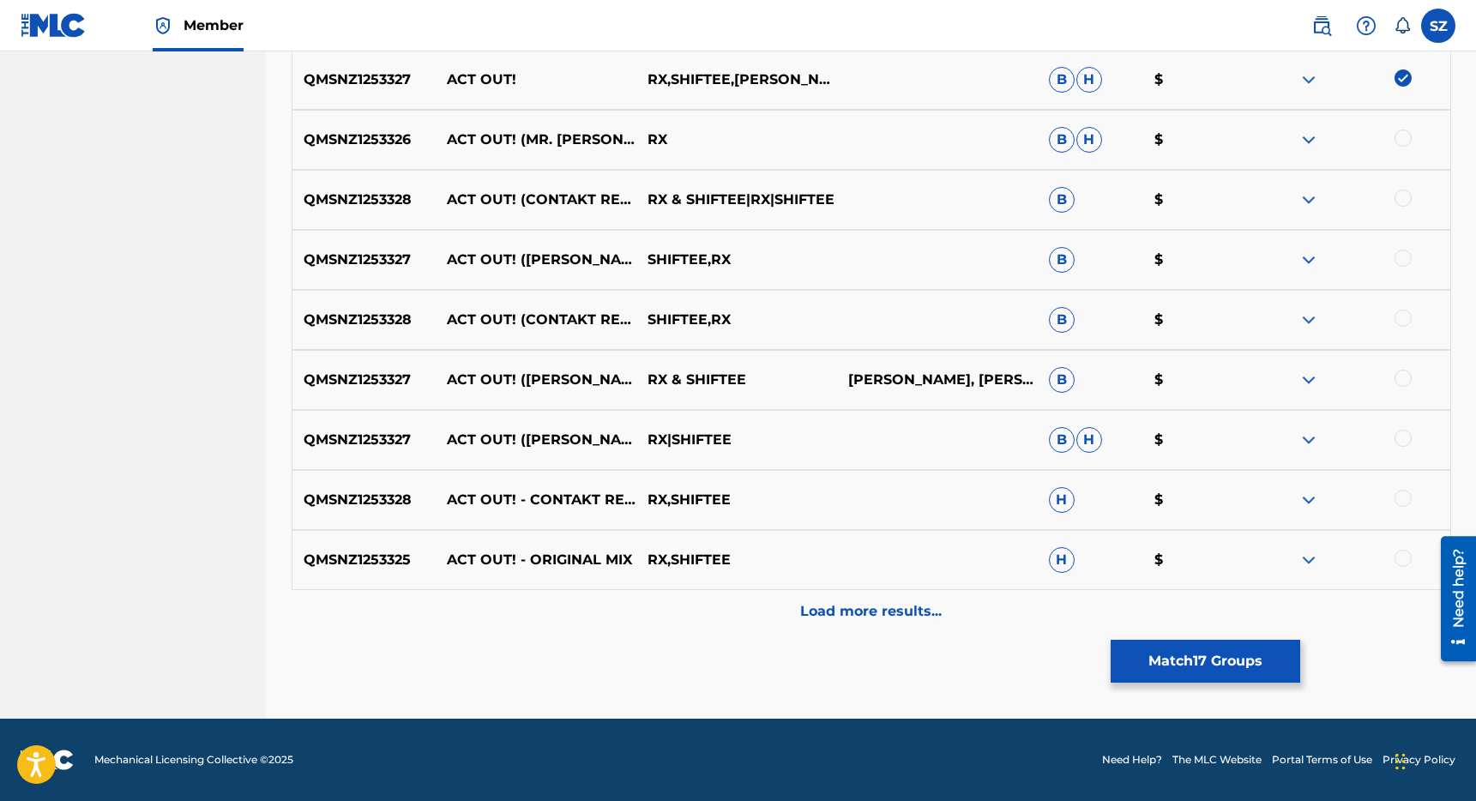
click at [880, 605] on p "Load more results..." at bounding box center [871, 611] width 142 height 21
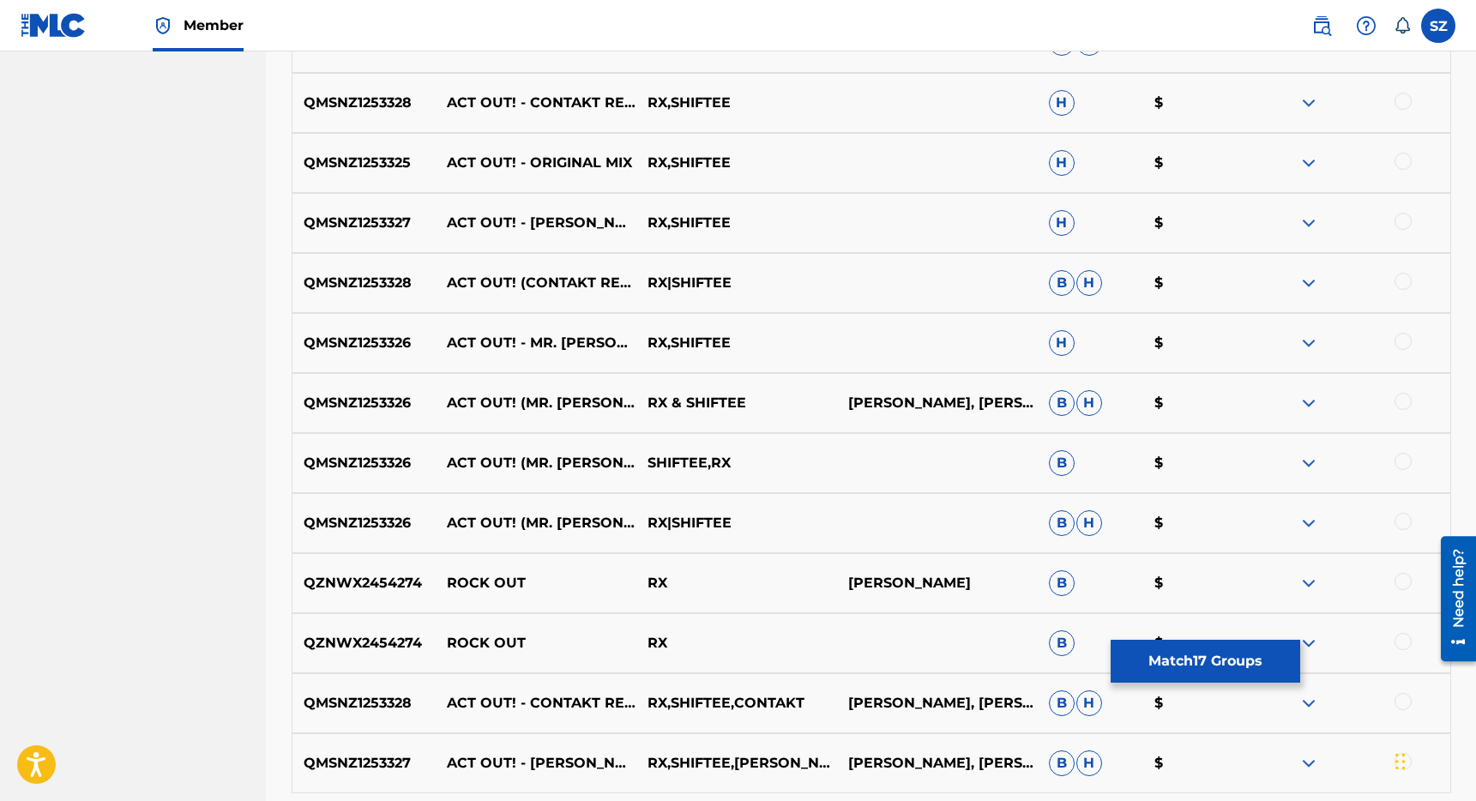
scroll to position [2525, 0]
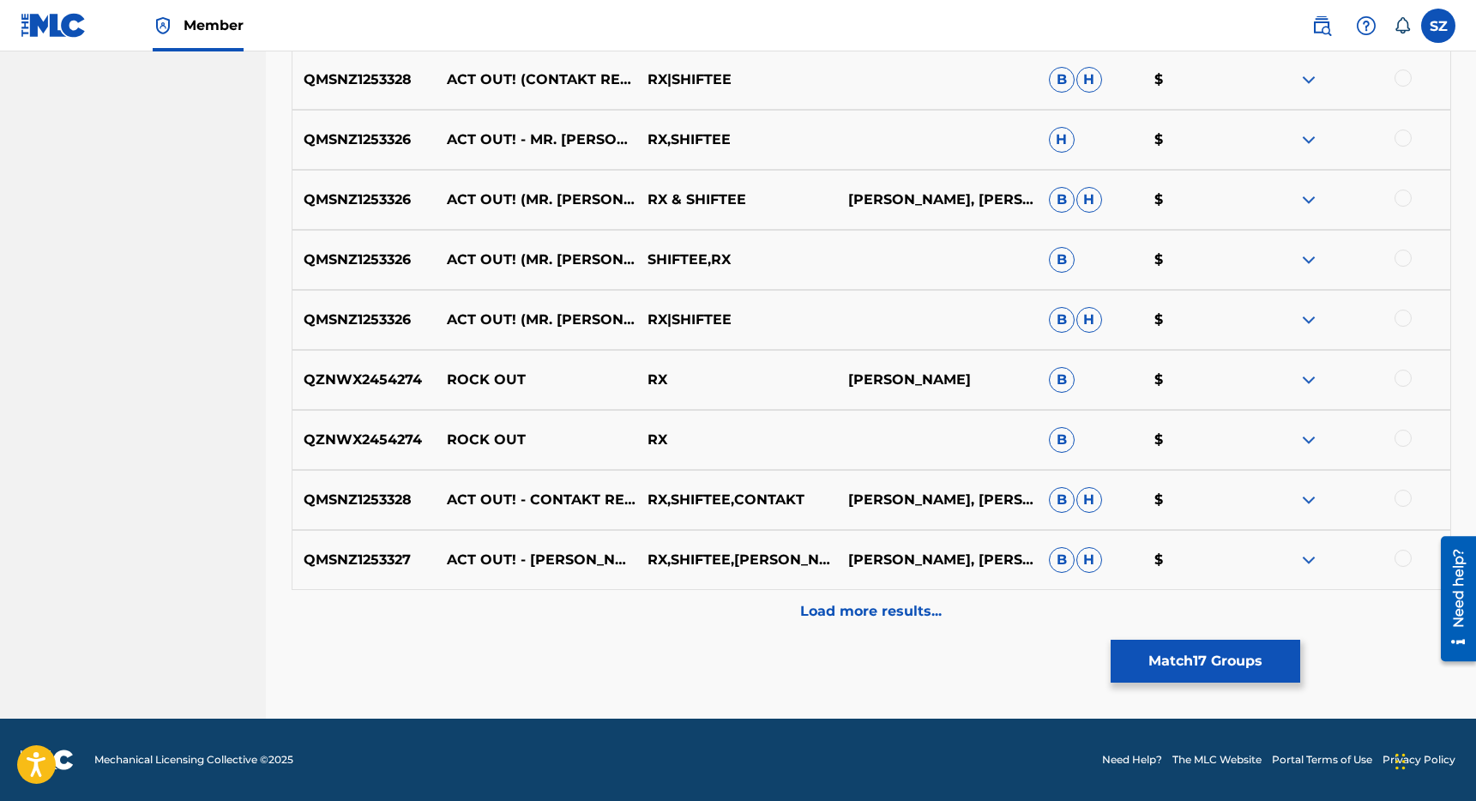
click at [850, 613] on p "Load more results..." at bounding box center [871, 611] width 142 height 21
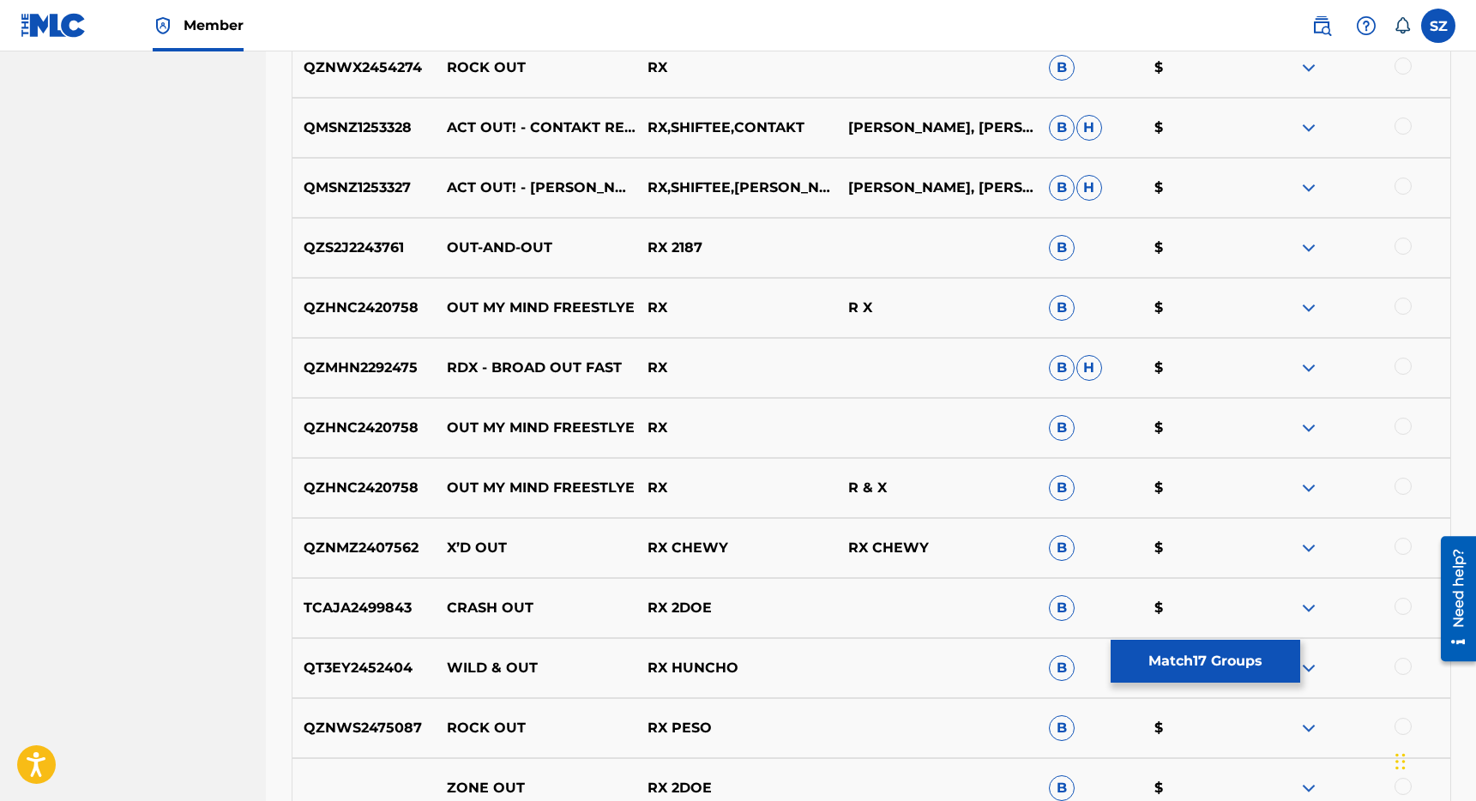
scroll to position [2923, 0]
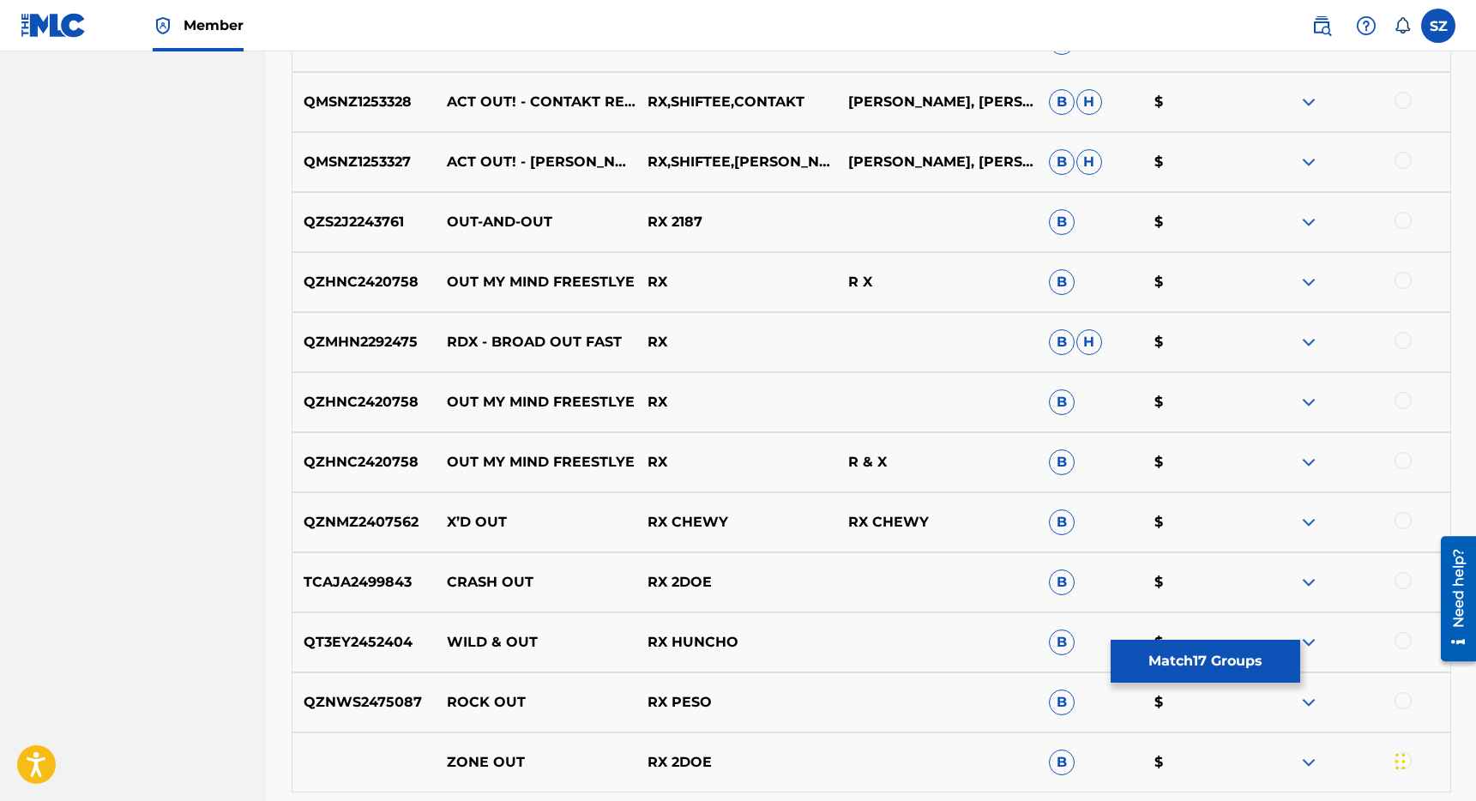
click at [1189, 656] on button "Match 17 Groups" at bounding box center [1206, 661] width 190 height 43
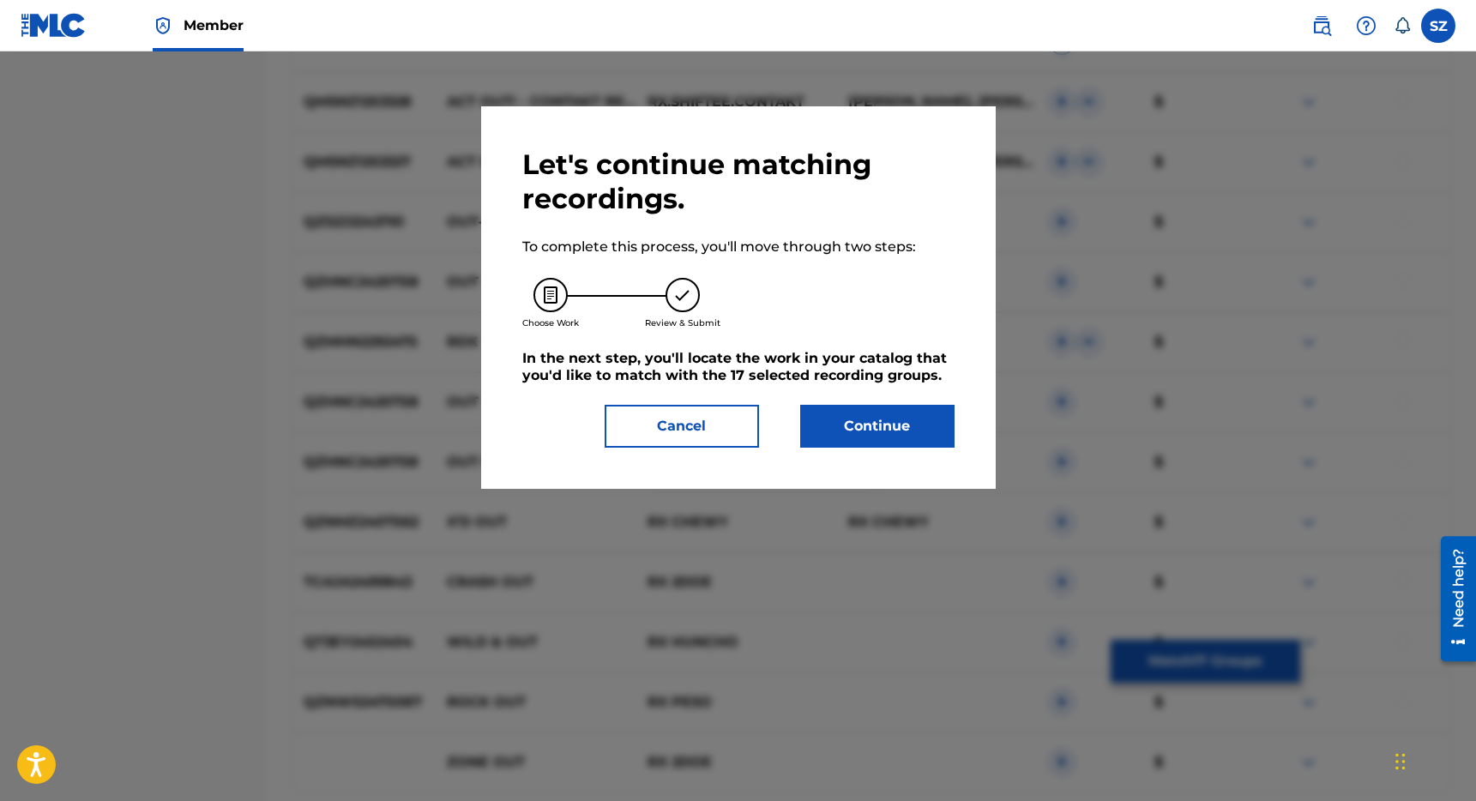
click at [863, 414] on button "Continue" at bounding box center [877, 426] width 154 height 43
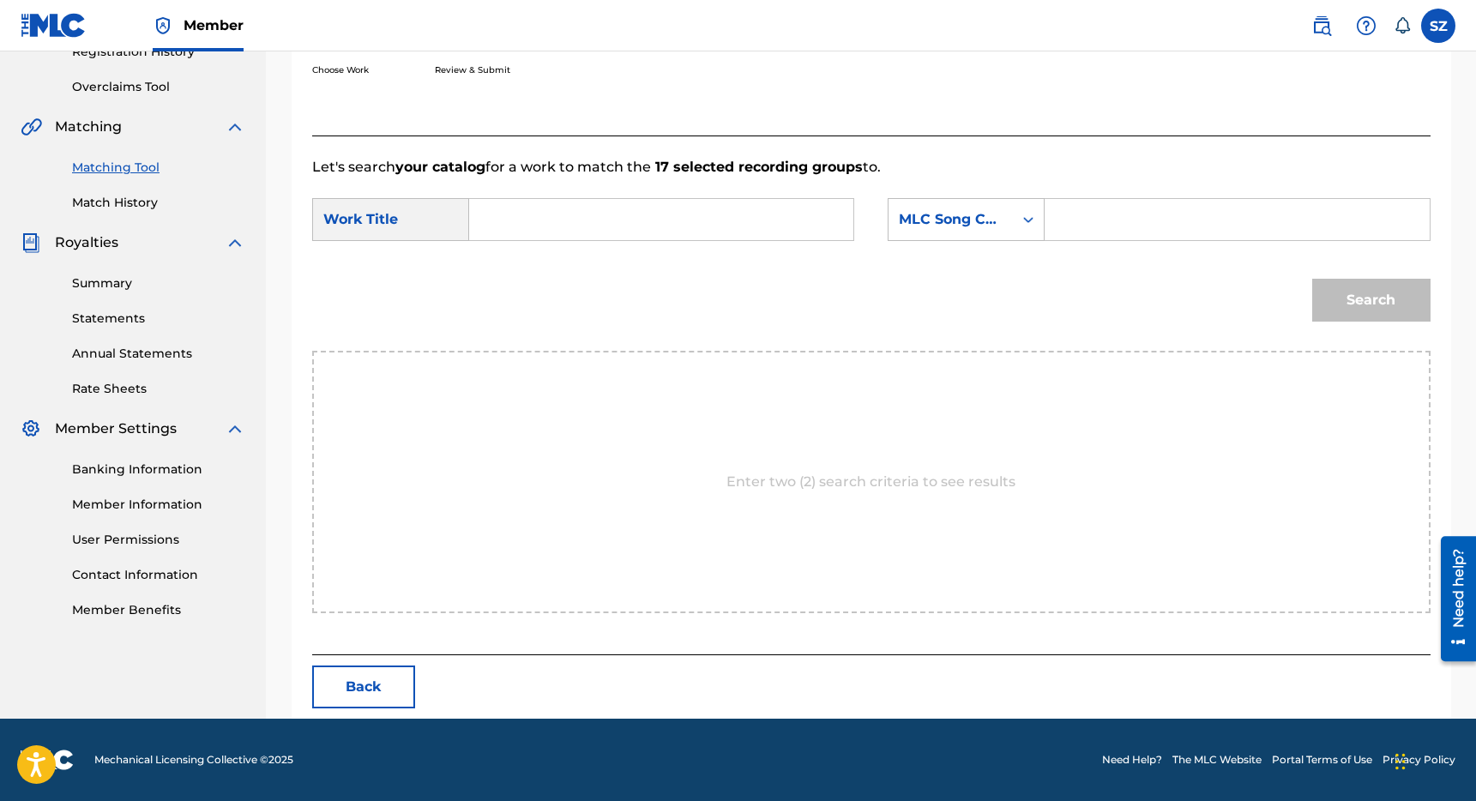
click at [601, 220] on input "Search Form" at bounding box center [661, 219] width 355 height 41
type input "act out!"
click at [1028, 219] on icon "Search Form" at bounding box center [1028, 219] width 17 height 17
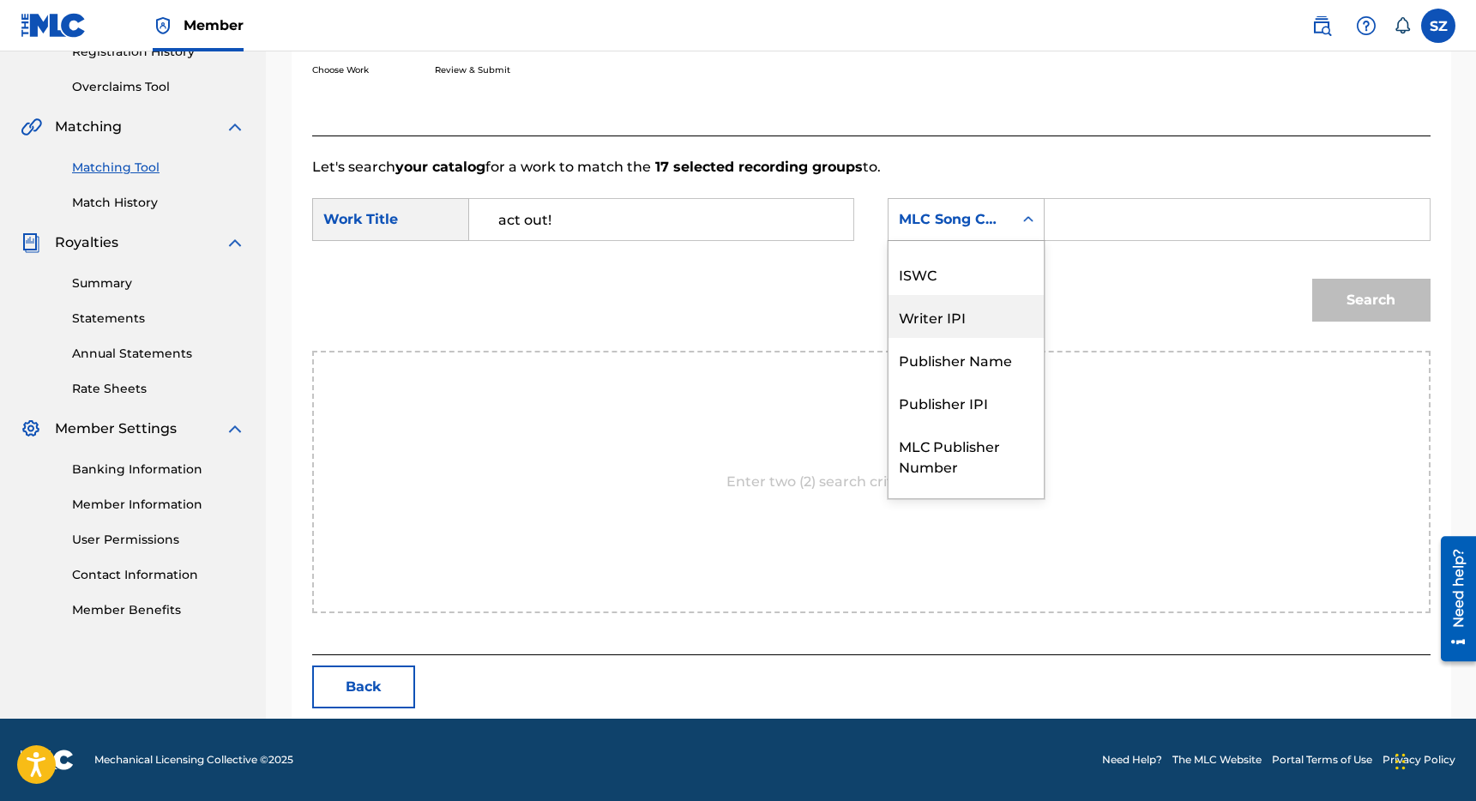
scroll to position [0, 0]
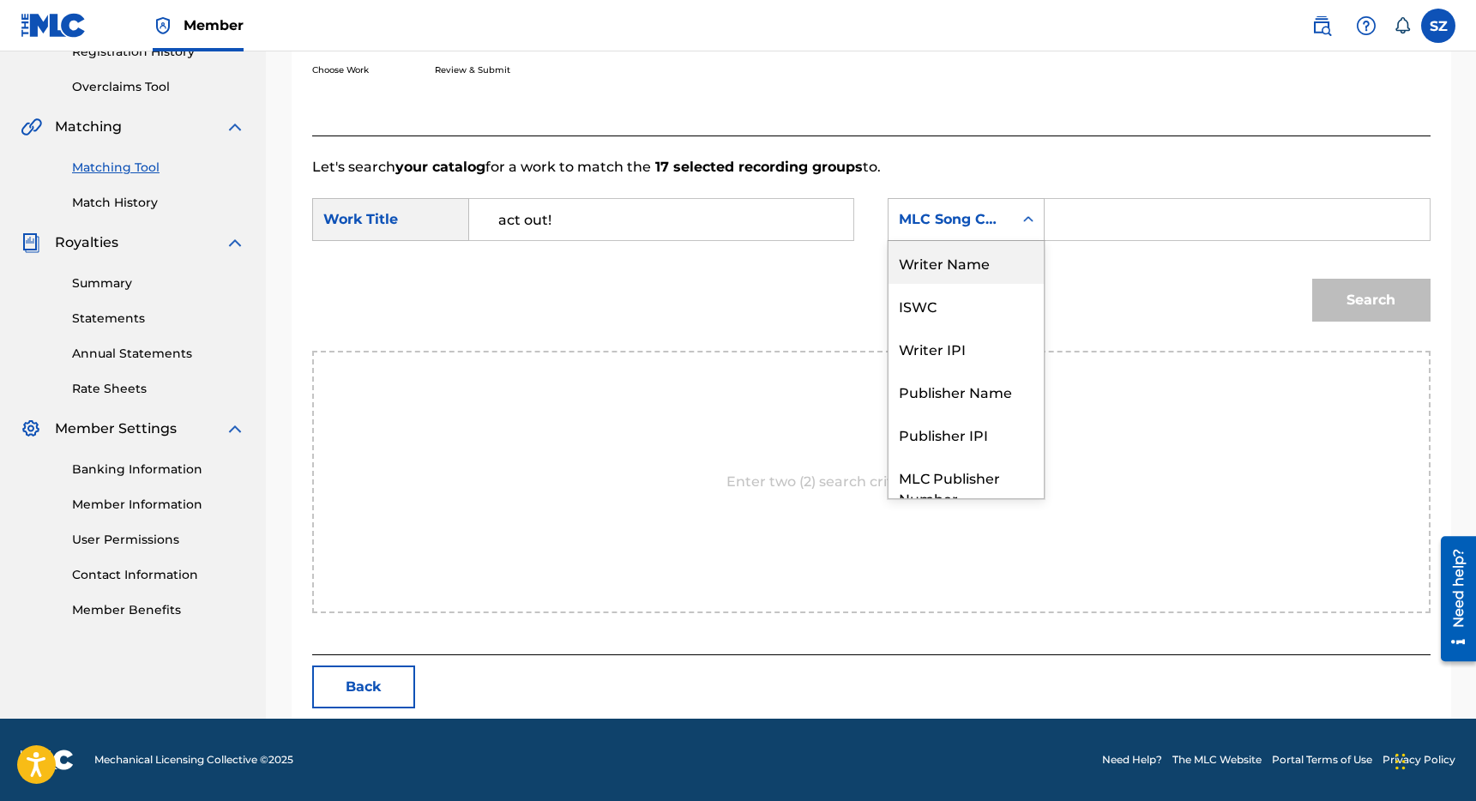
click at [960, 265] on div "Writer Name" at bounding box center [966, 262] width 155 height 43
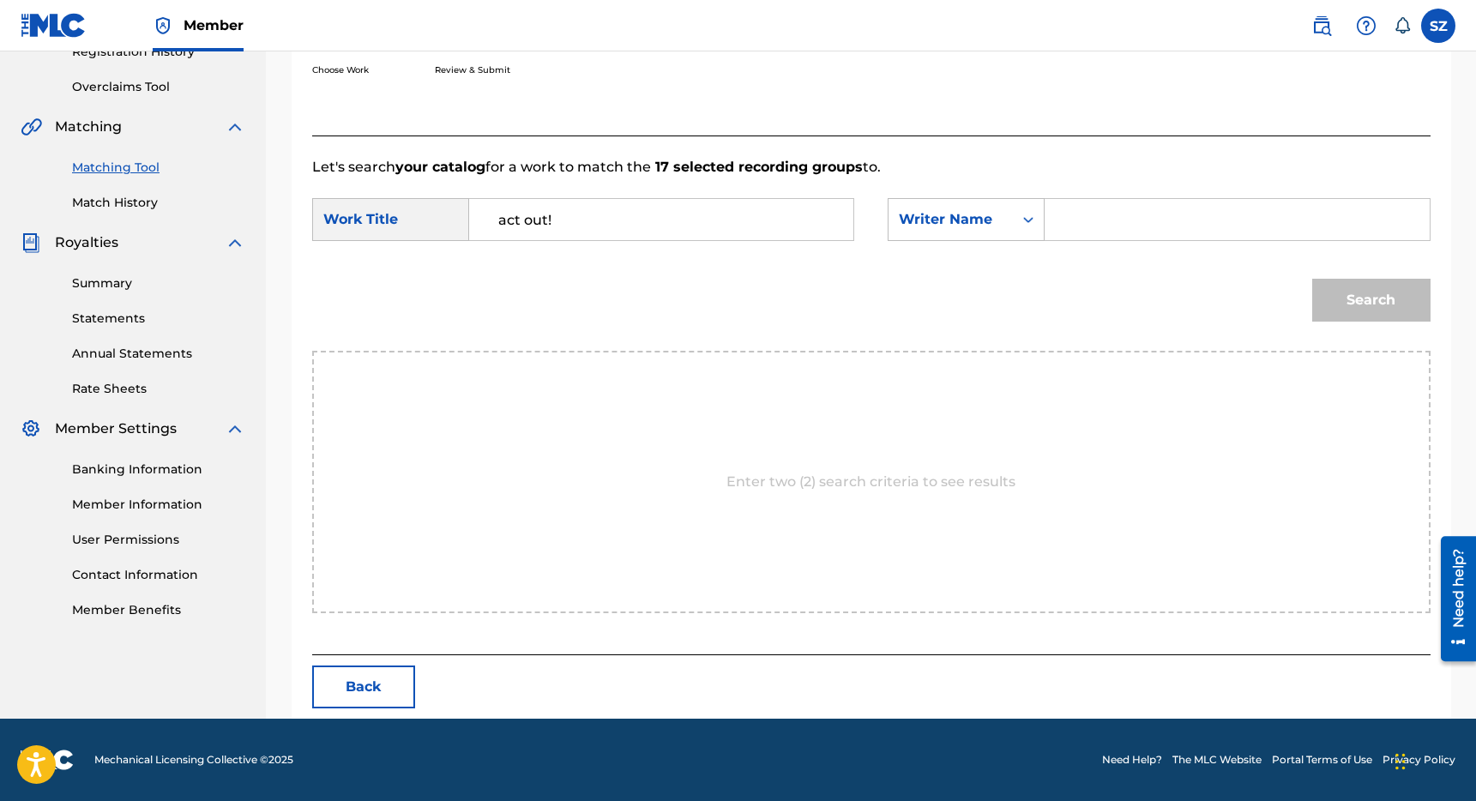
click at [1092, 219] on input "Search Form" at bounding box center [1236, 219] width 355 height 41
type input "[PERSON_NAME]"
click at [1312, 279] on button "Search" at bounding box center [1371, 300] width 118 height 43
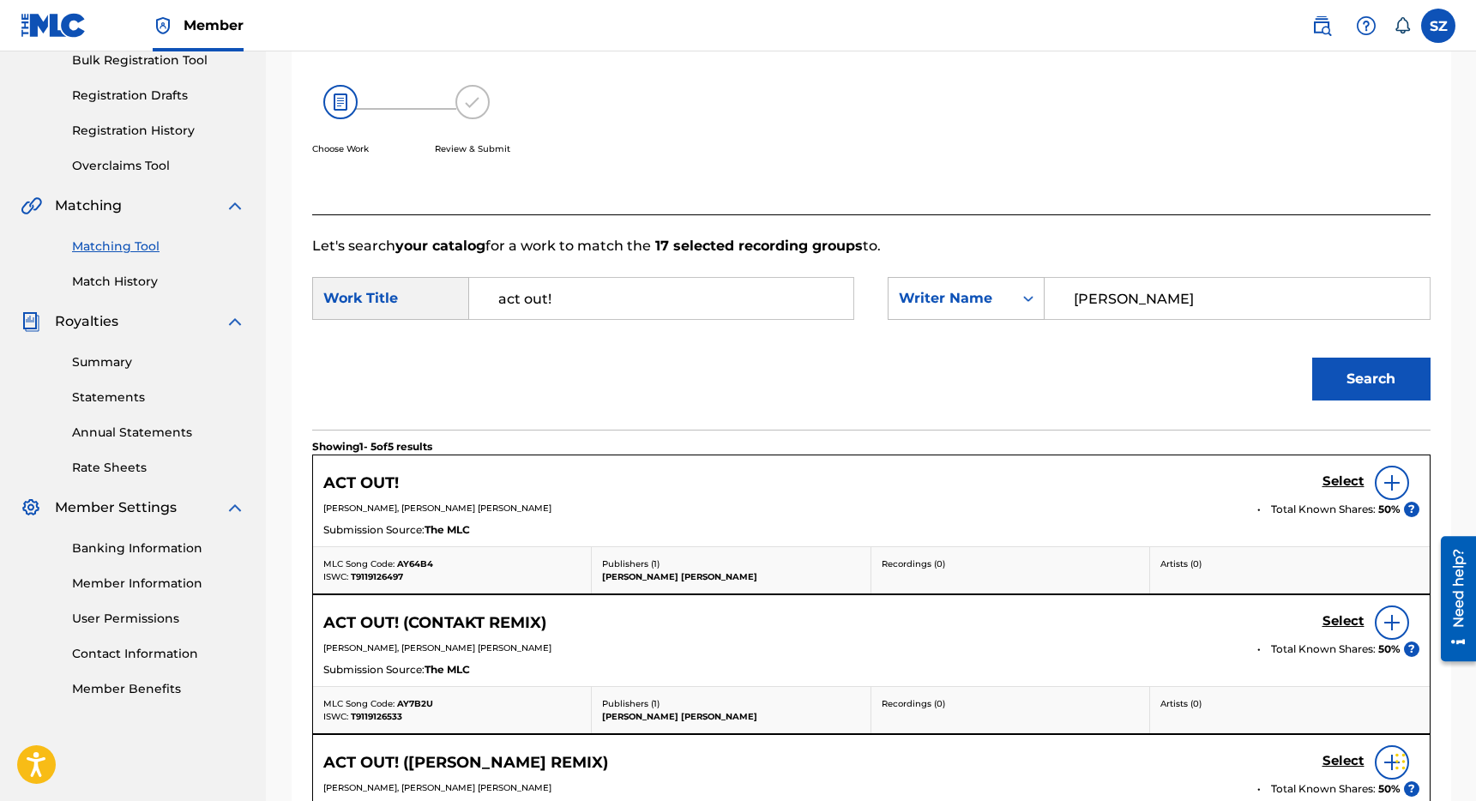
scroll to position [341, 0]
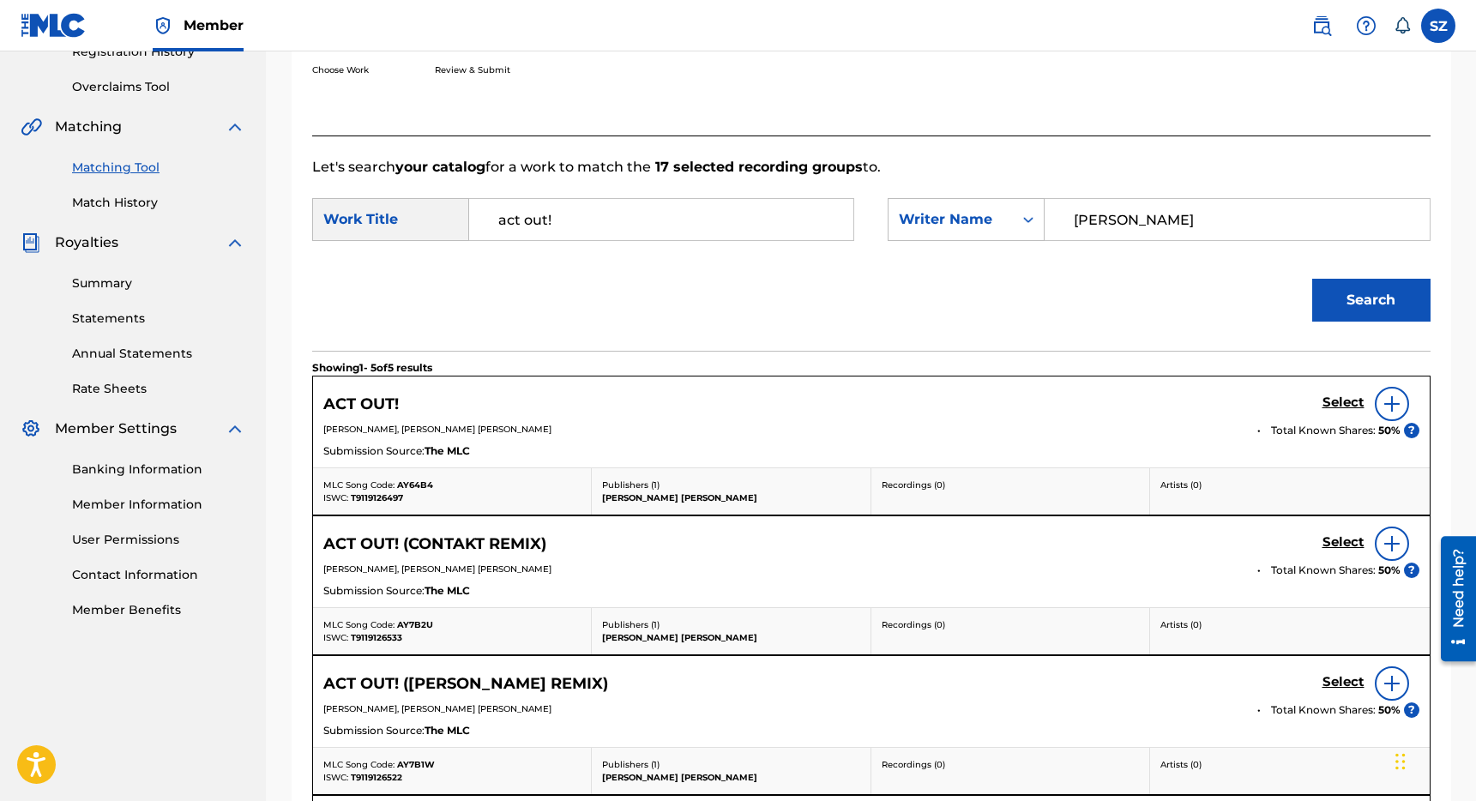
click at [1342, 405] on h5 "Select" at bounding box center [1343, 403] width 42 height 16
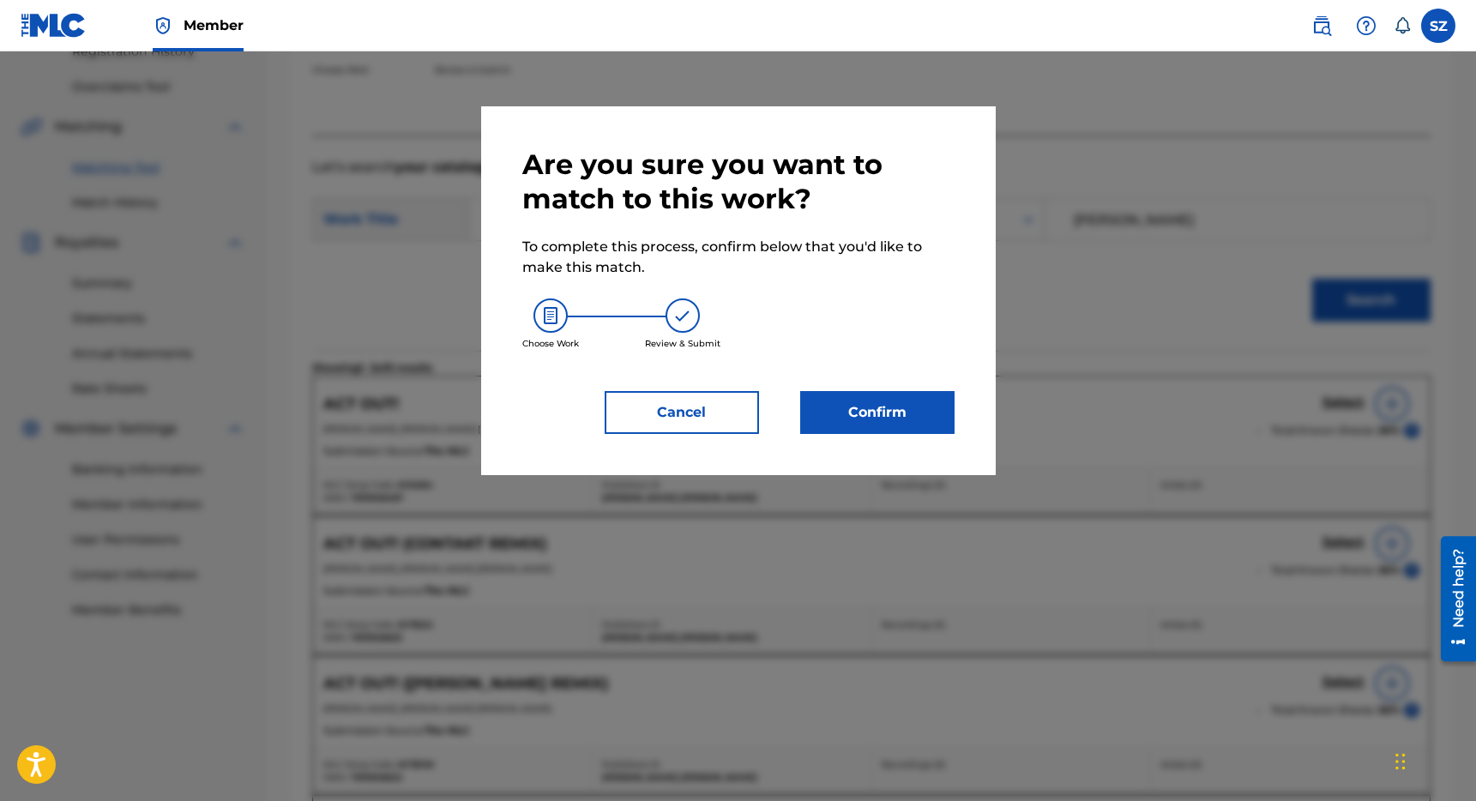
click at [855, 409] on button "Confirm" at bounding box center [877, 412] width 154 height 43
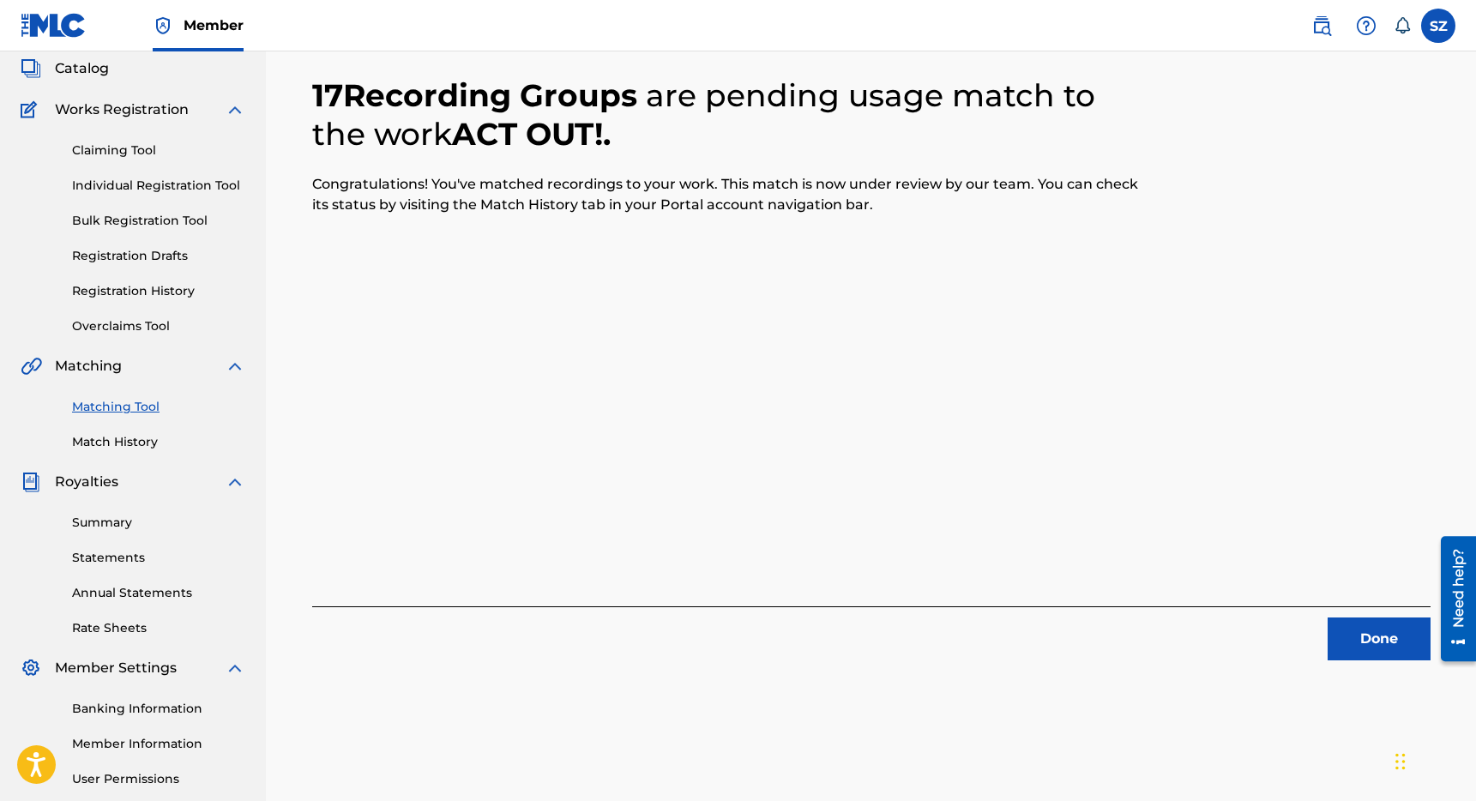
scroll to position [104, 0]
click at [1360, 641] on button "Done" at bounding box center [1379, 637] width 103 height 43
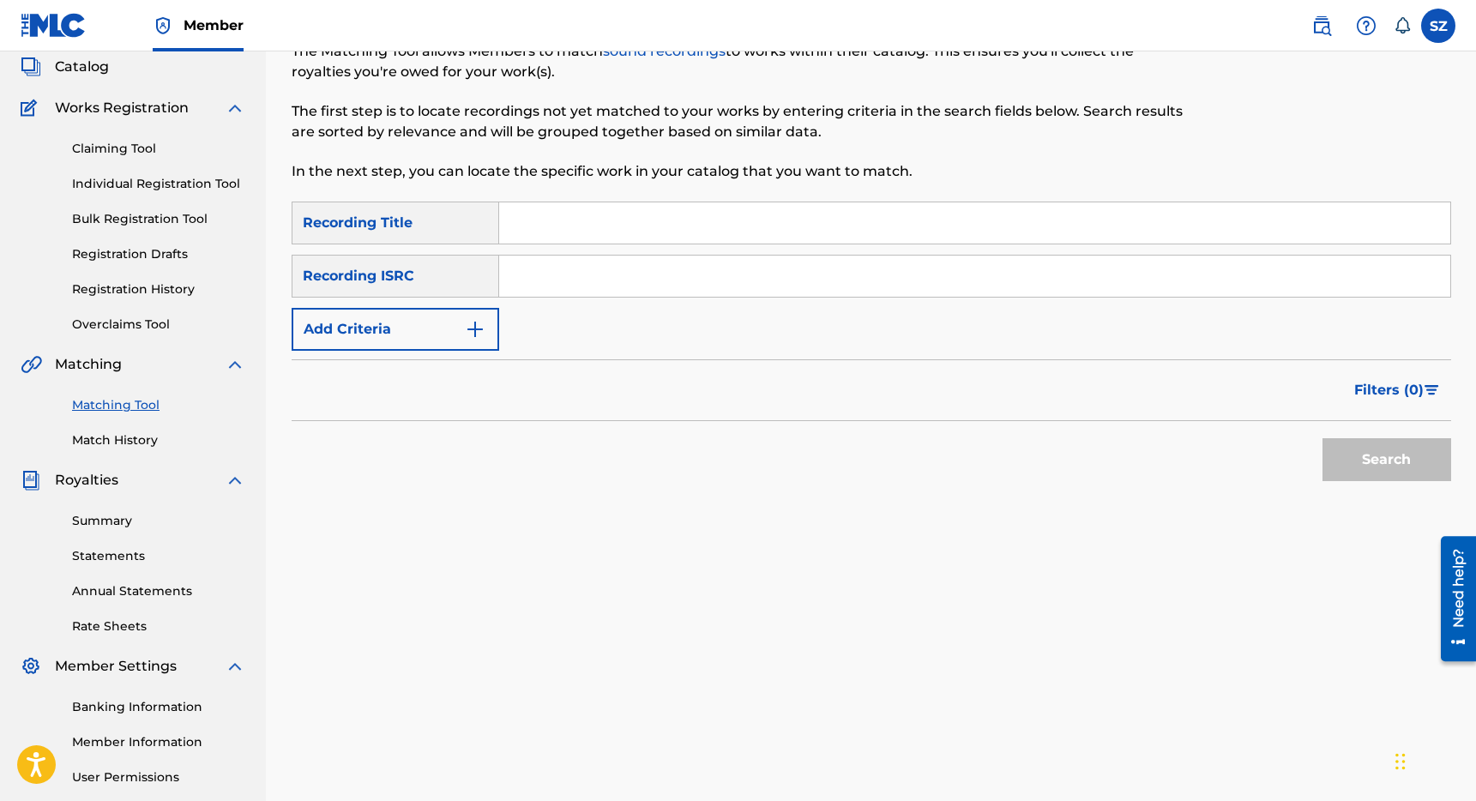
click at [576, 230] on input "Search Form" at bounding box center [974, 222] width 951 height 41
click at [1395, 451] on button "Search" at bounding box center [1386, 459] width 129 height 43
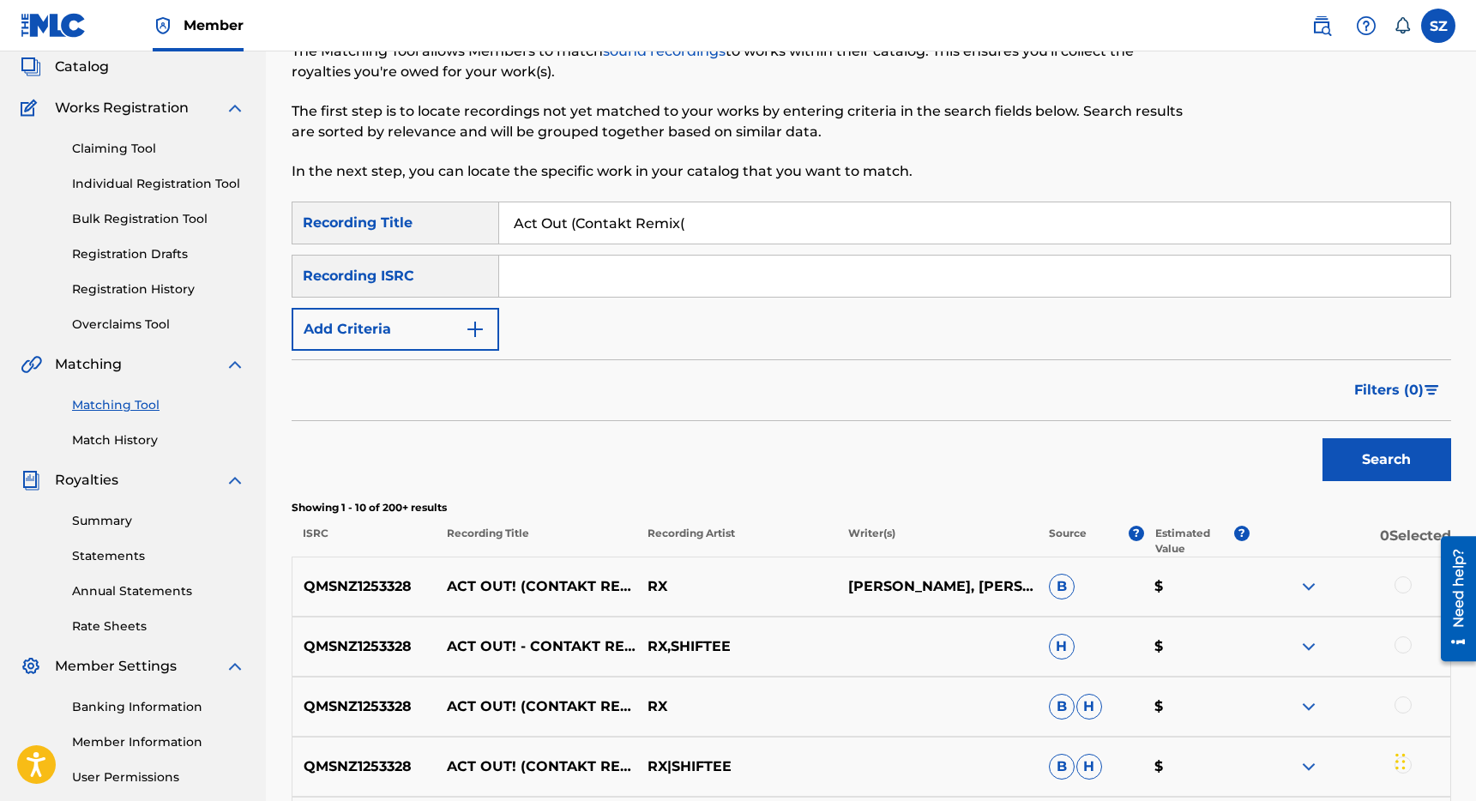
click at [704, 232] on input "Act Out (Contakt Remix(" at bounding box center [974, 222] width 951 height 41
type input "Act Out (Contakt Remix)"
click at [1427, 475] on button "Search" at bounding box center [1386, 459] width 129 height 43
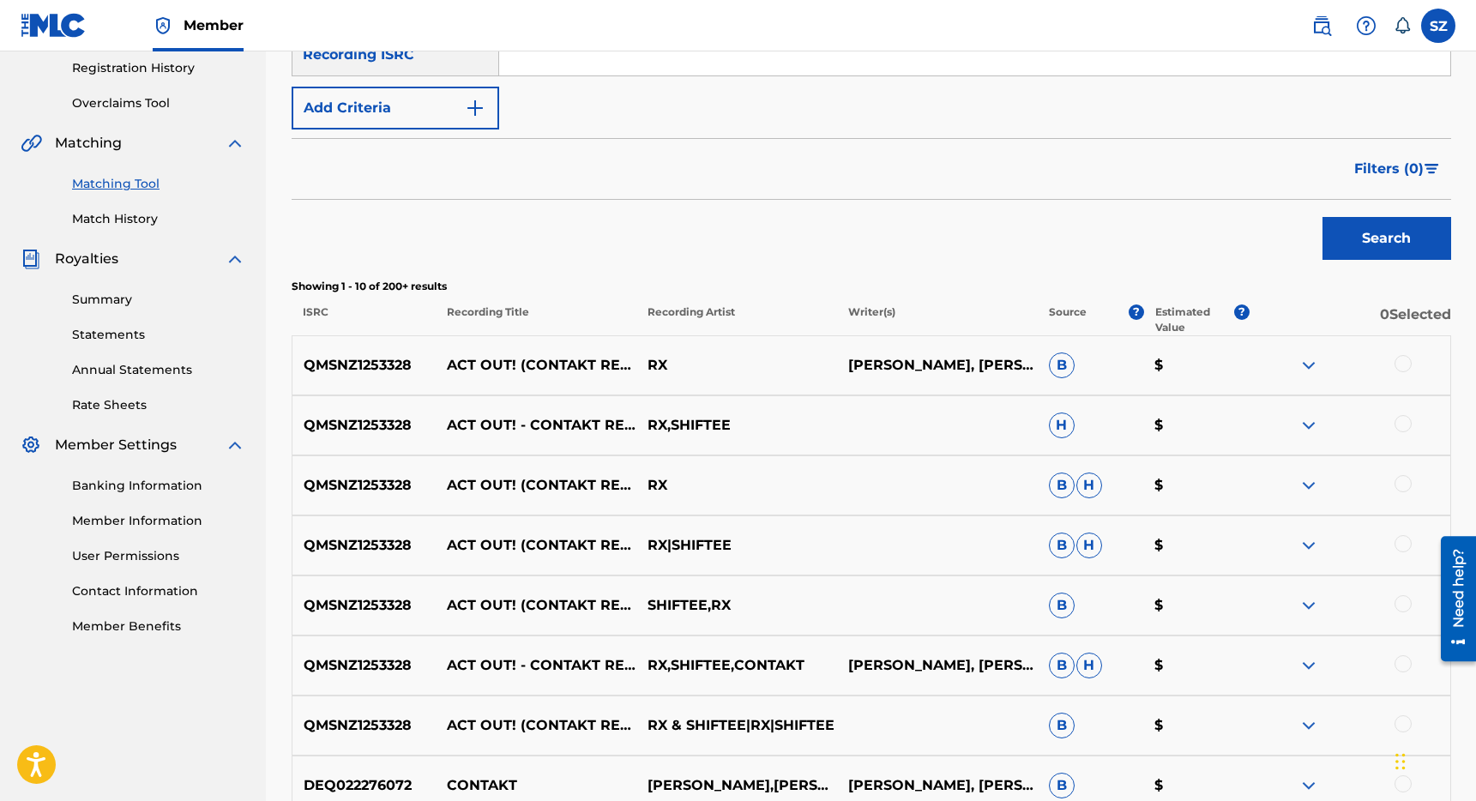
scroll to position [330, 0]
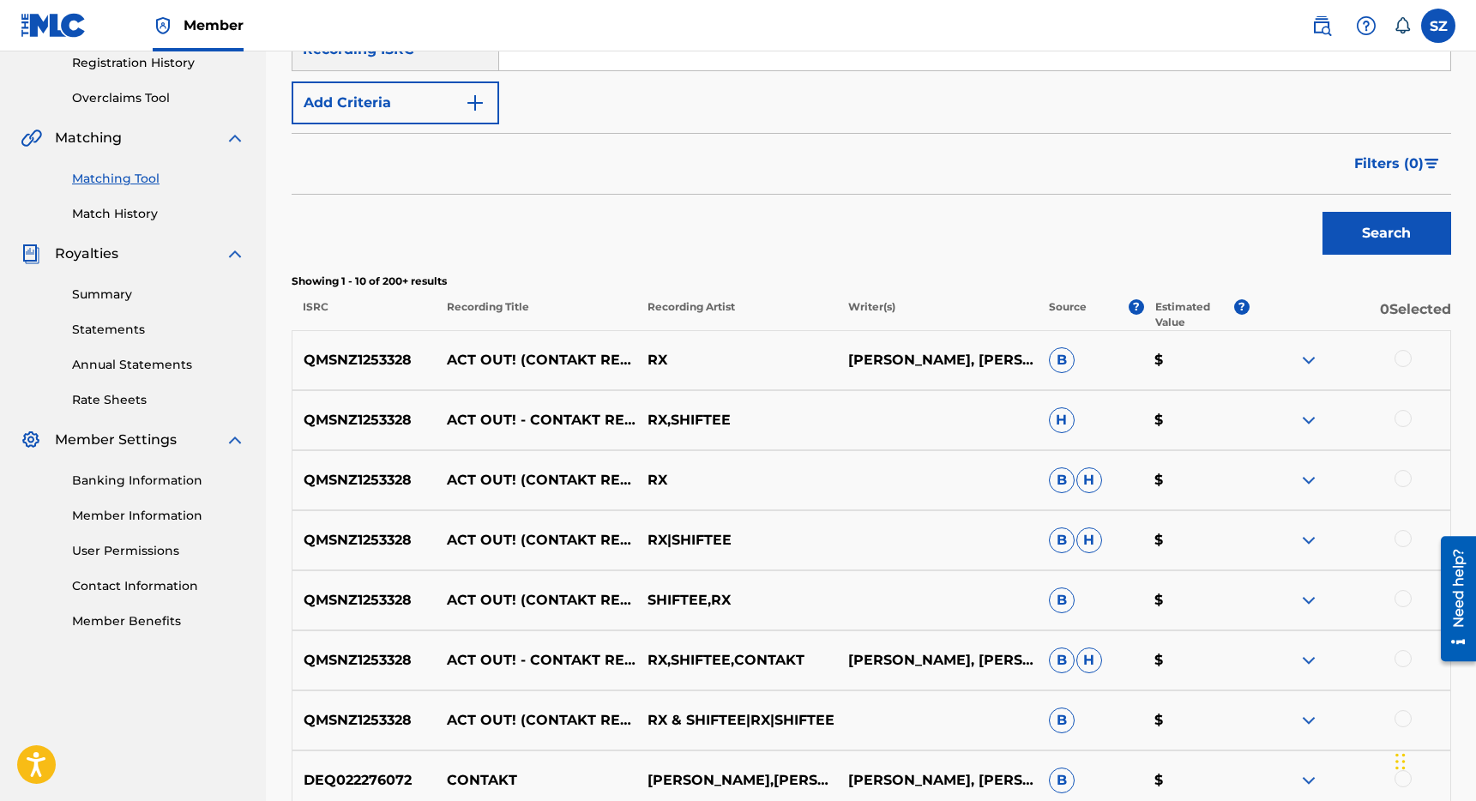
click at [1403, 358] on div at bounding box center [1403, 358] width 17 height 17
click at [1403, 422] on div at bounding box center [1403, 418] width 17 height 17
click at [1403, 481] on div at bounding box center [1403, 478] width 17 height 17
click at [1407, 539] on div at bounding box center [1403, 538] width 17 height 17
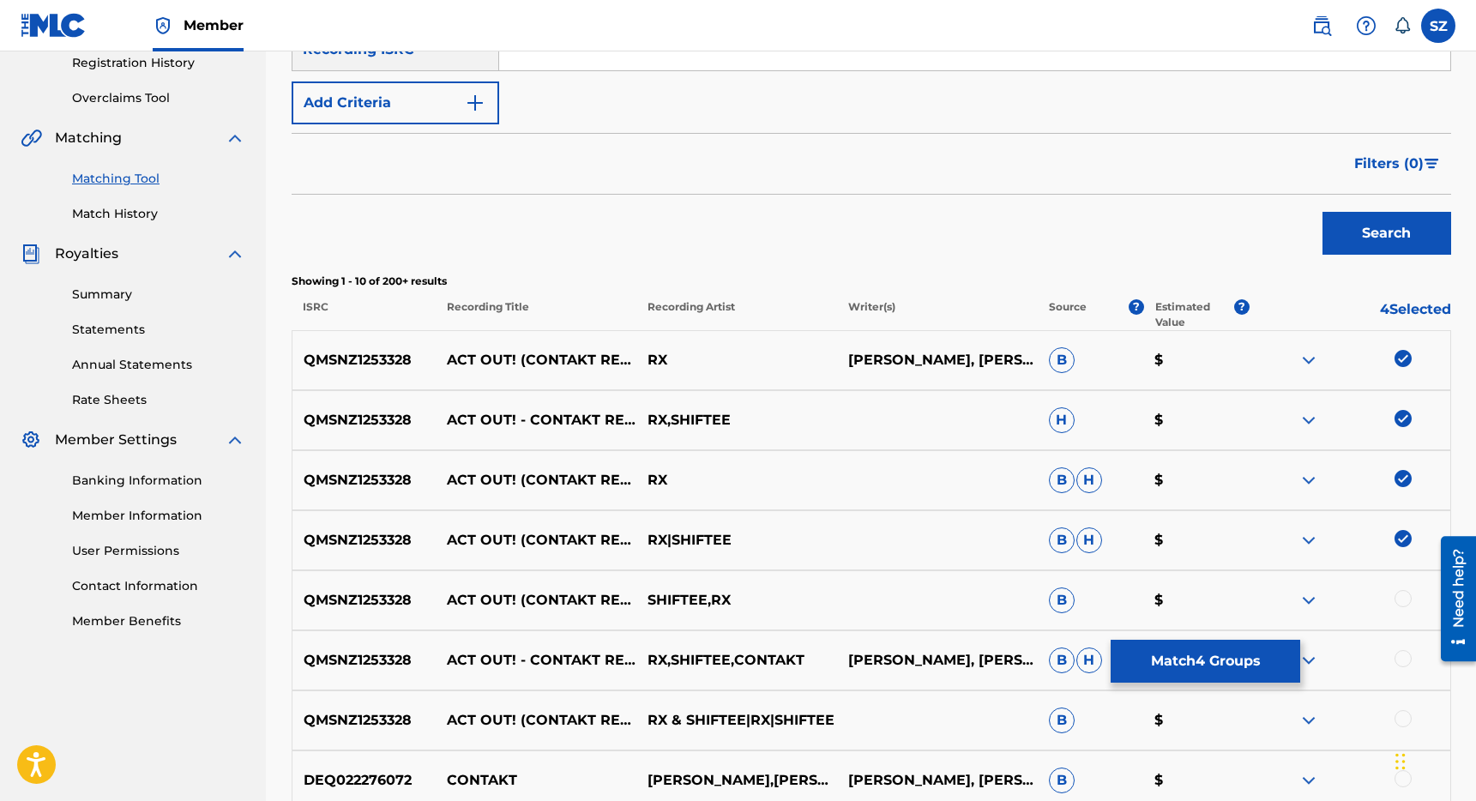
click at [1405, 601] on div at bounding box center [1403, 598] width 17 height 17
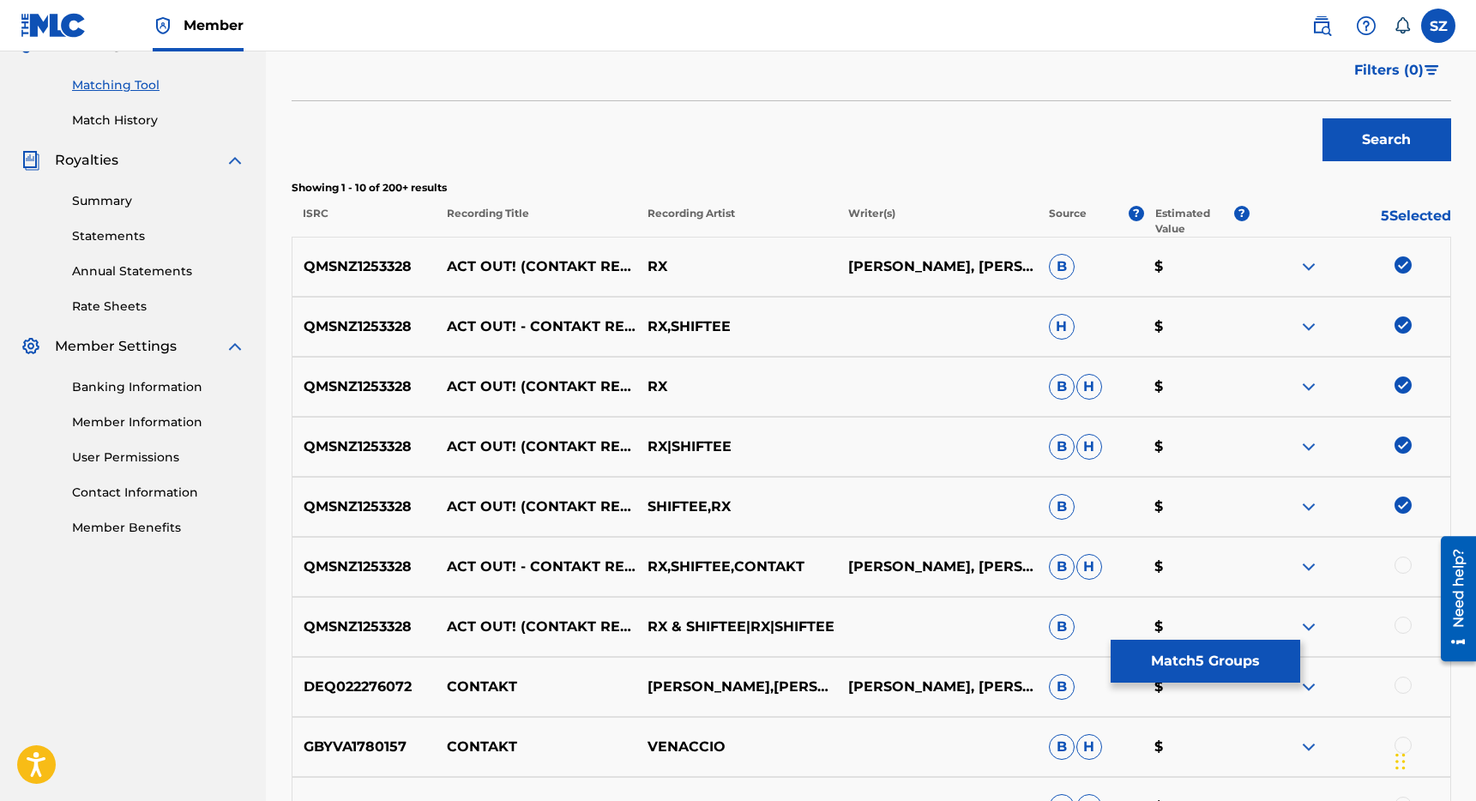
scroll to position [436, 0]
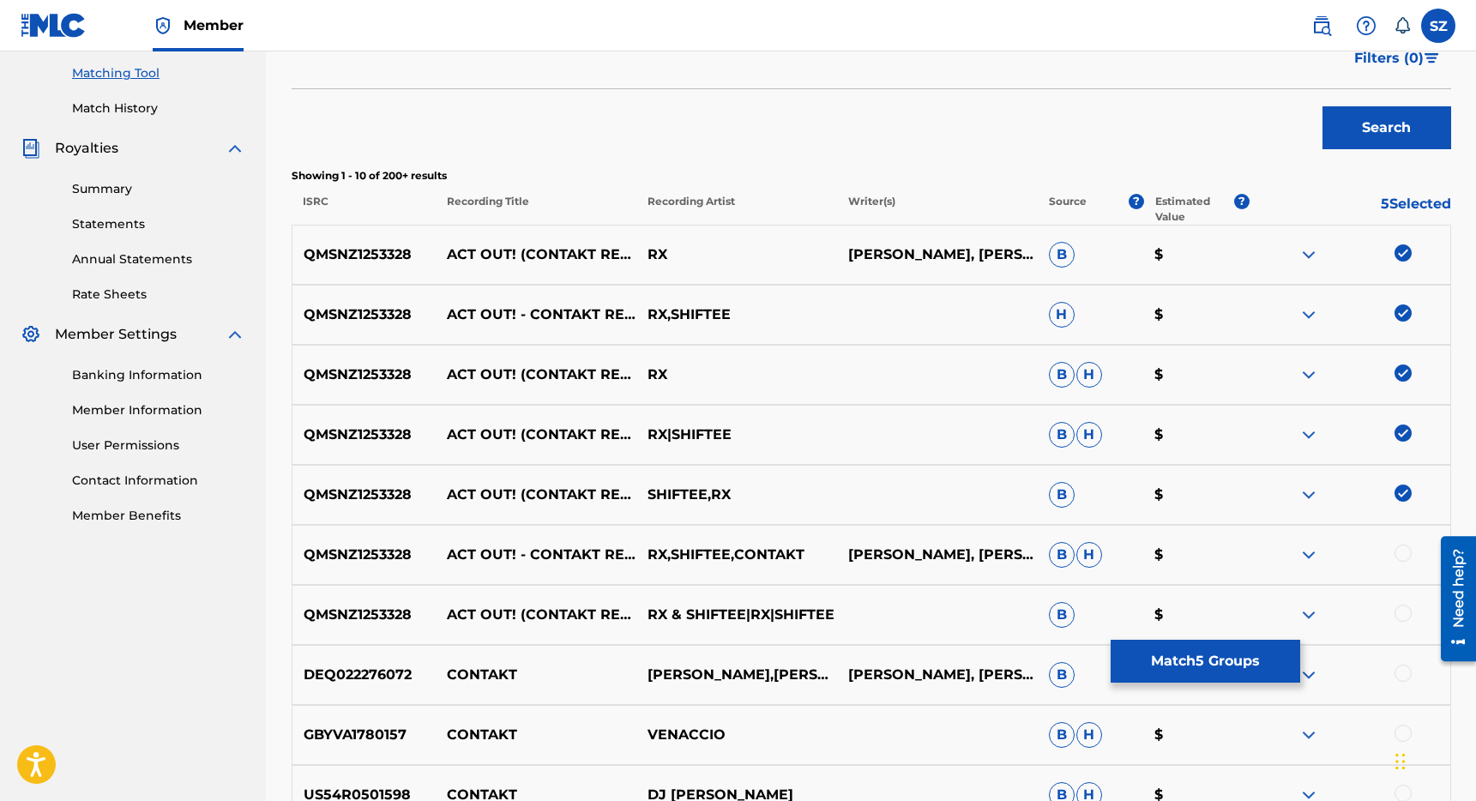
click at [1400, 560] on div at bounding box center [1403, 553] width 17 height 17
click at [1401, 616] on div at bounding box center [1403, 613] width 17 height 17
click at [1207, 667] on button "Match 7 Groups" at bounding box center [1206, 661] width 190 height 43
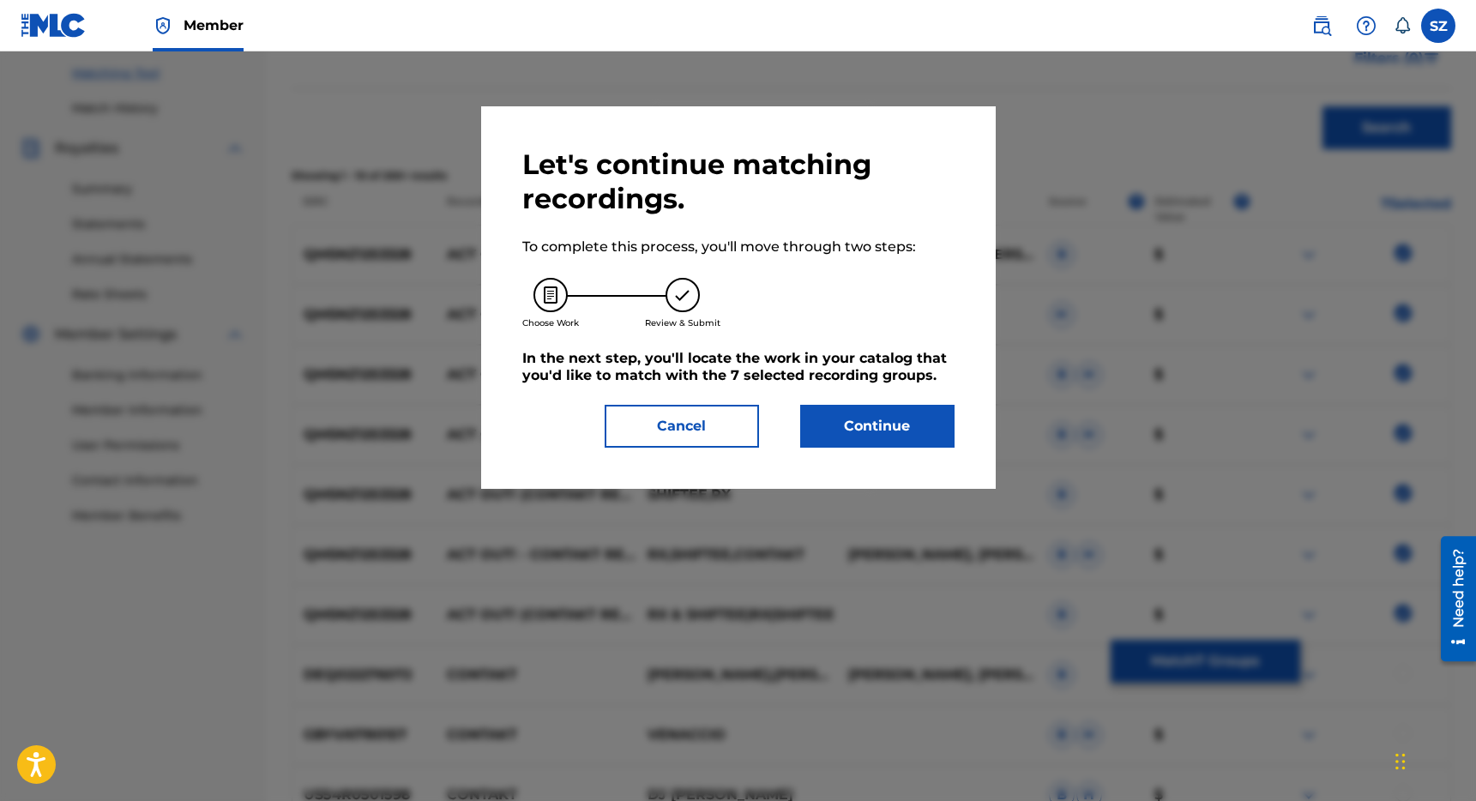
click at [871, 423] on button "Continue" at bounding box center [877, 426] width 154 height 43
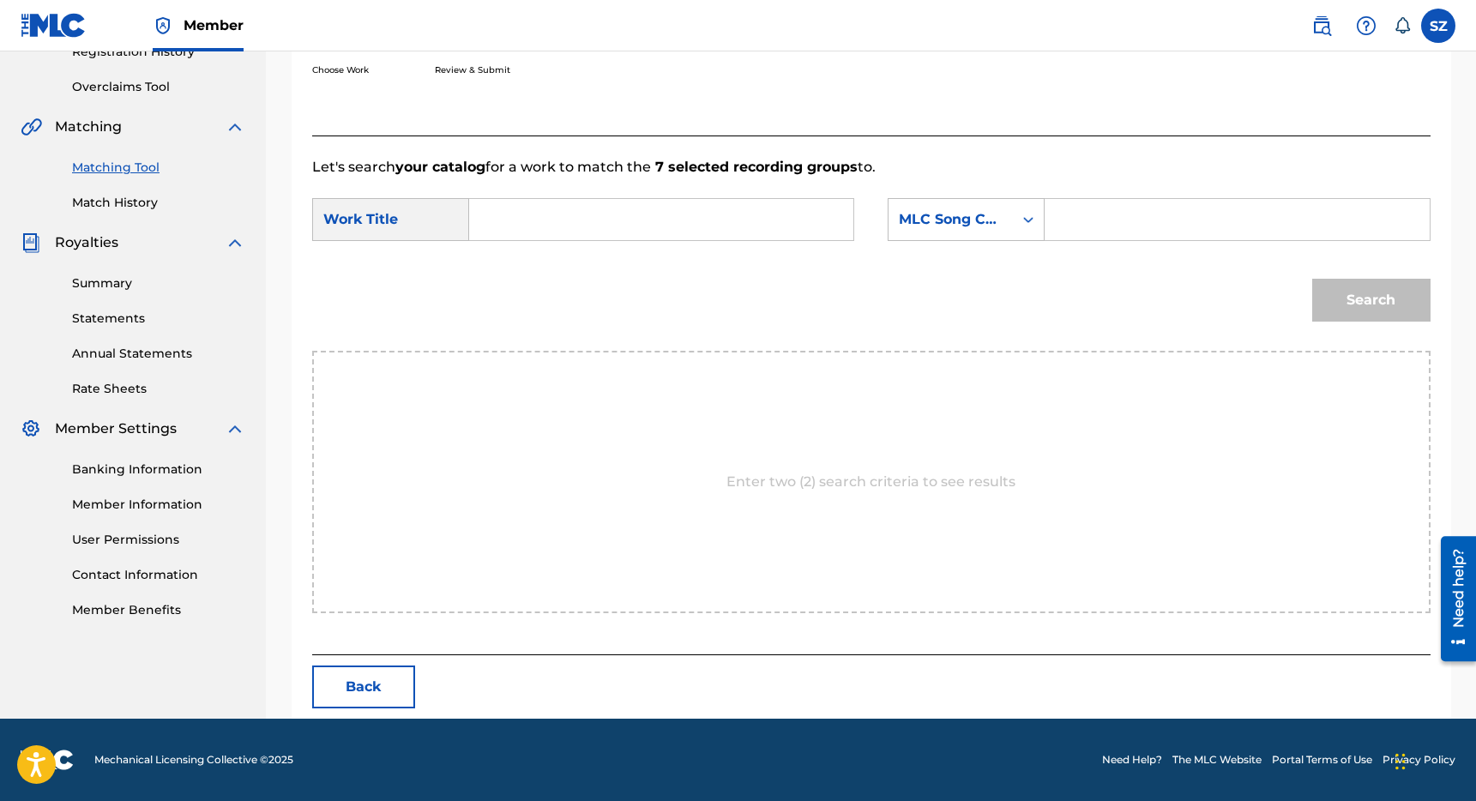
click at [585, 211] on input "Search Form" at bounding box center [661, 219] width 355 height 41
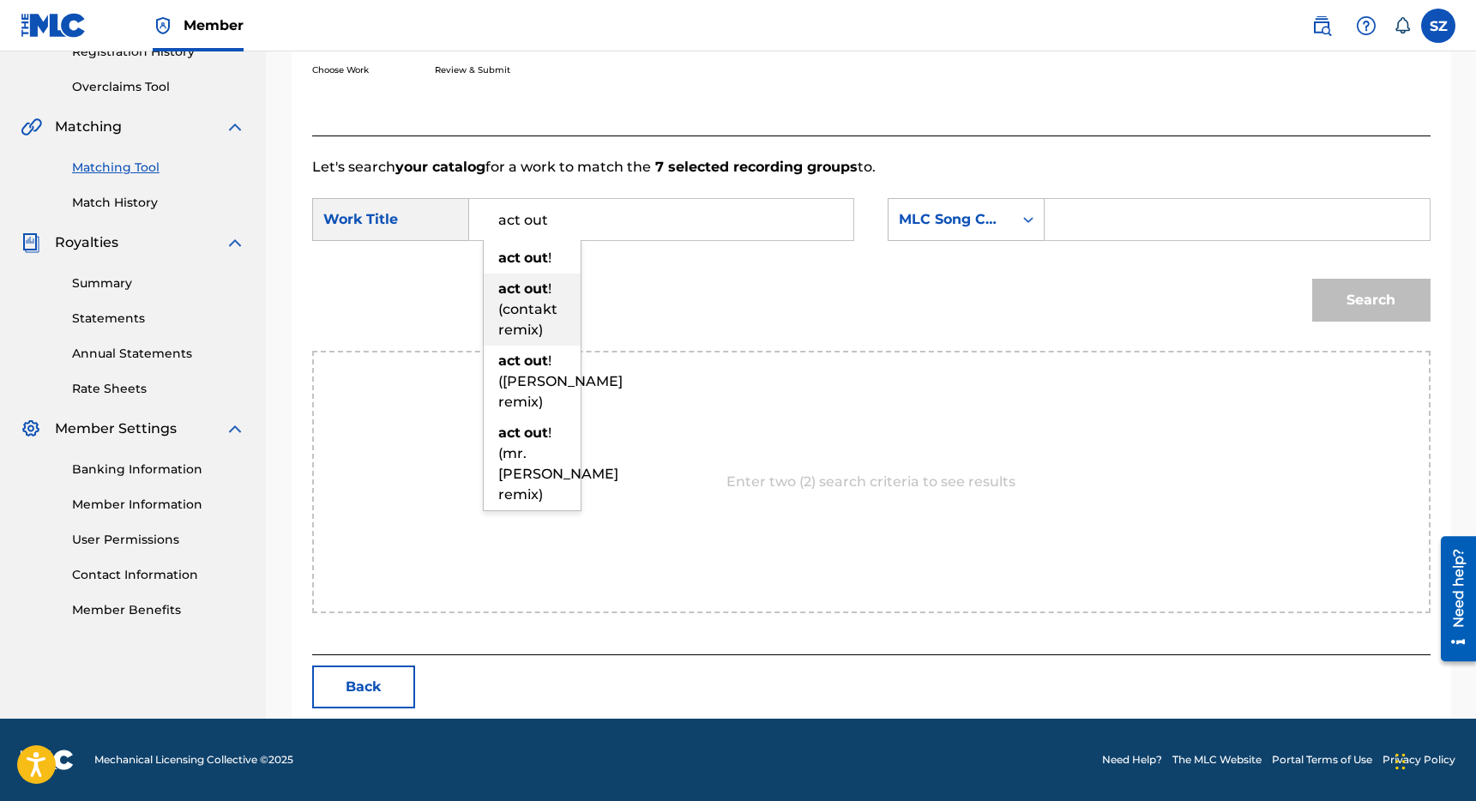
click at [513, 304] on span "! (contakt remix)" at bounding box center [527, 308] width 59 height 57
type input "act out! (contakt remix)"
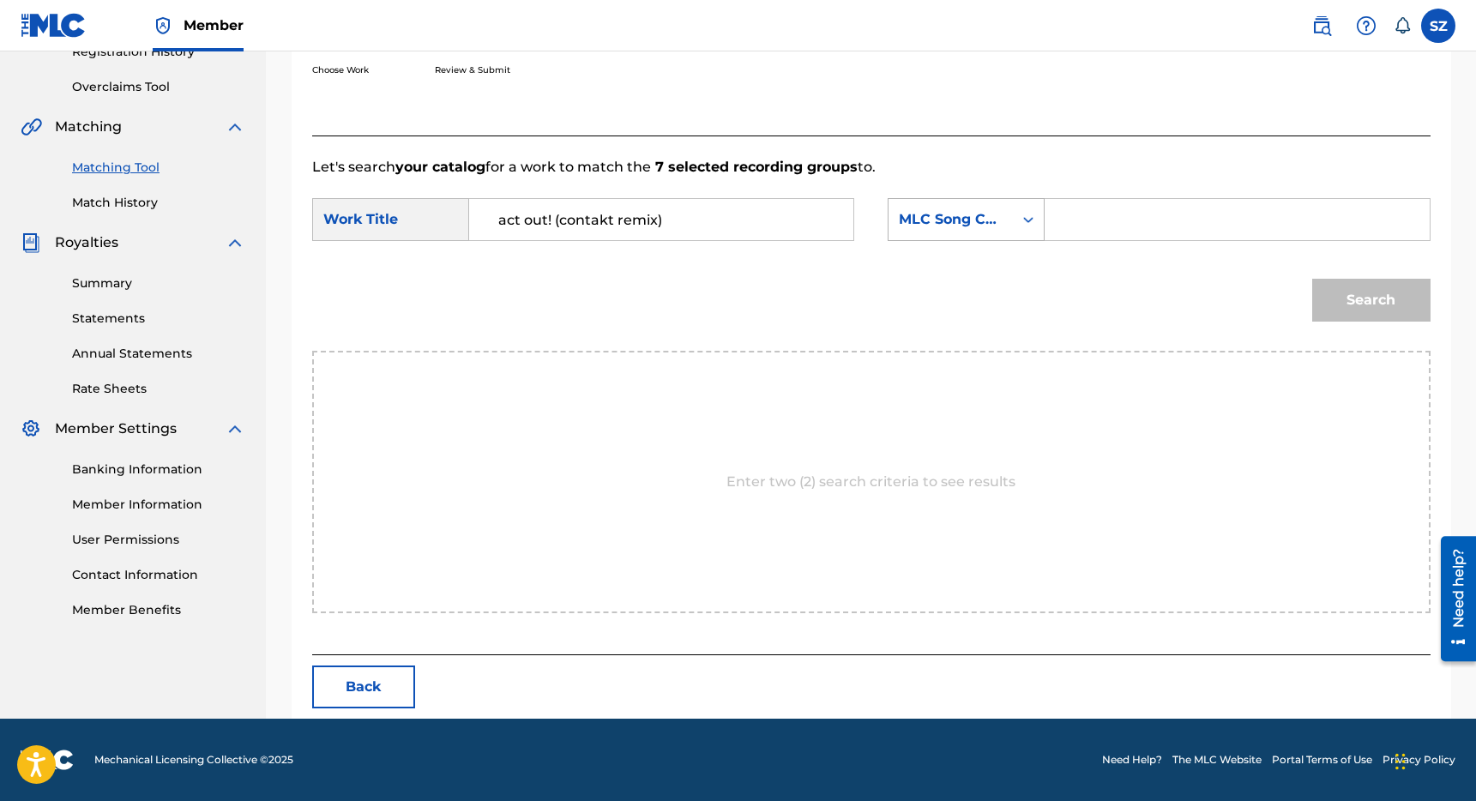
click at [1011, 213] on div "MLC Song Code" at bounding box center [951, 219] width 124 height 33
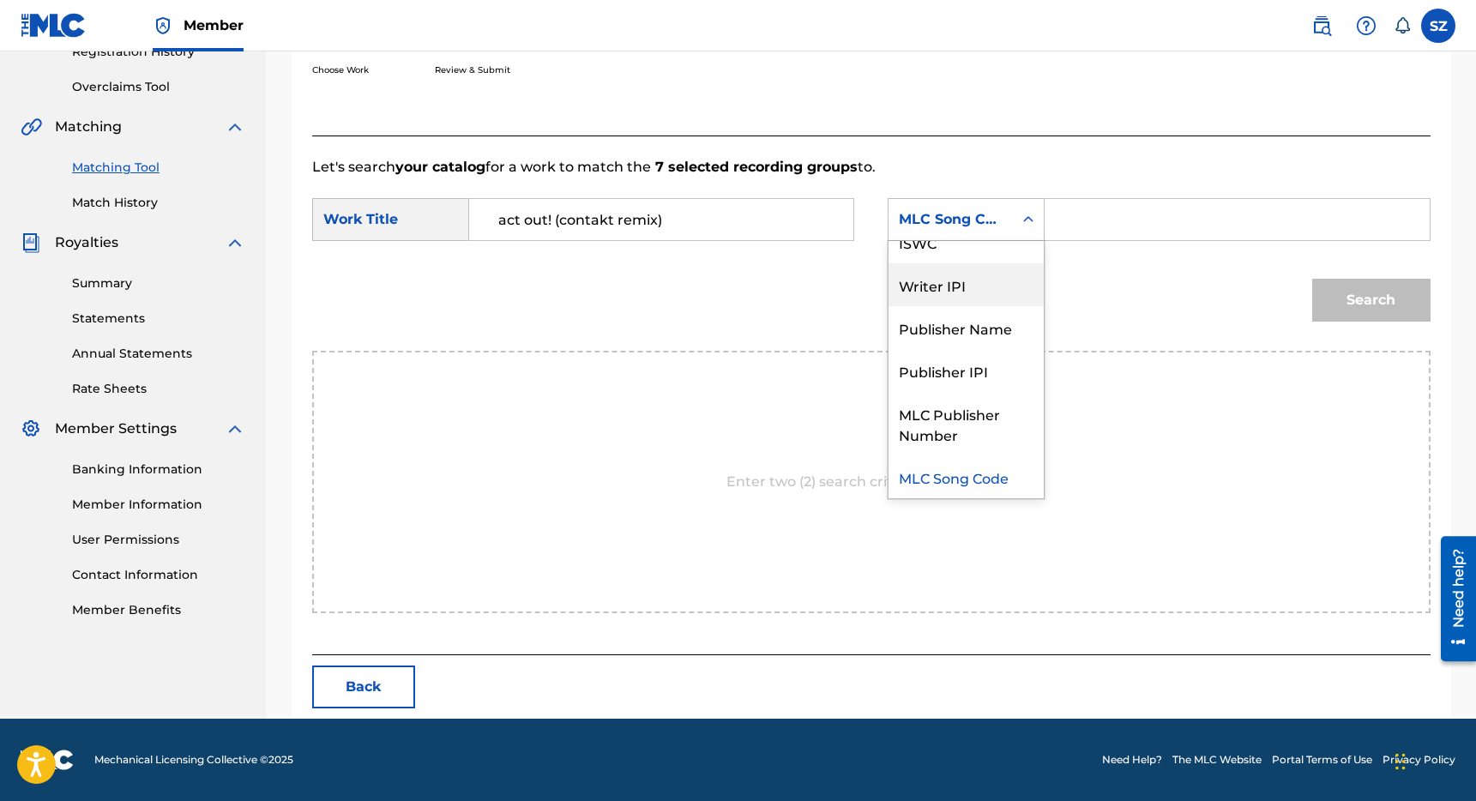
scroll to position [0, 0]
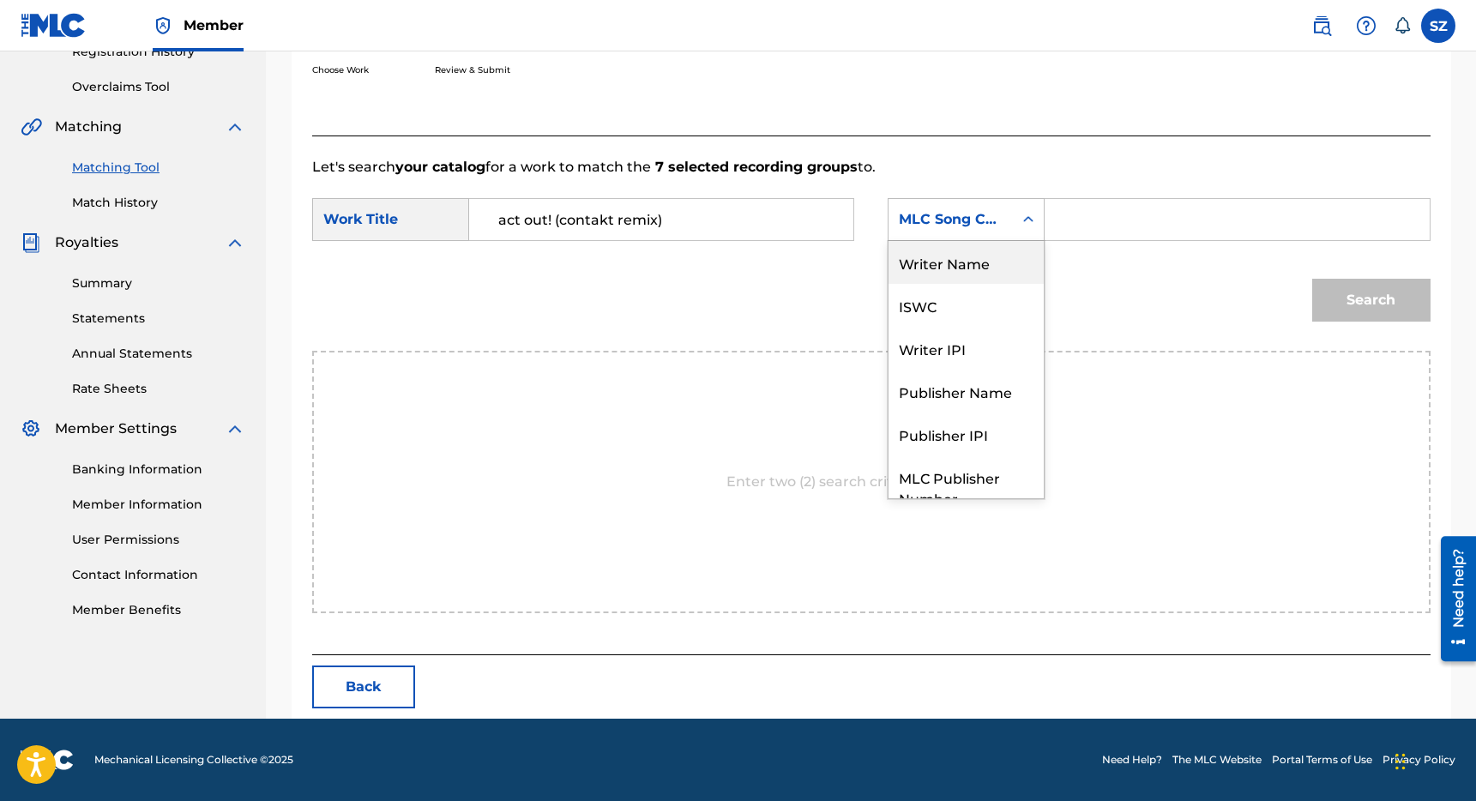
click at [971, 275] on div "Writer Name" at bounding box center [966, 262] width 155 height 43
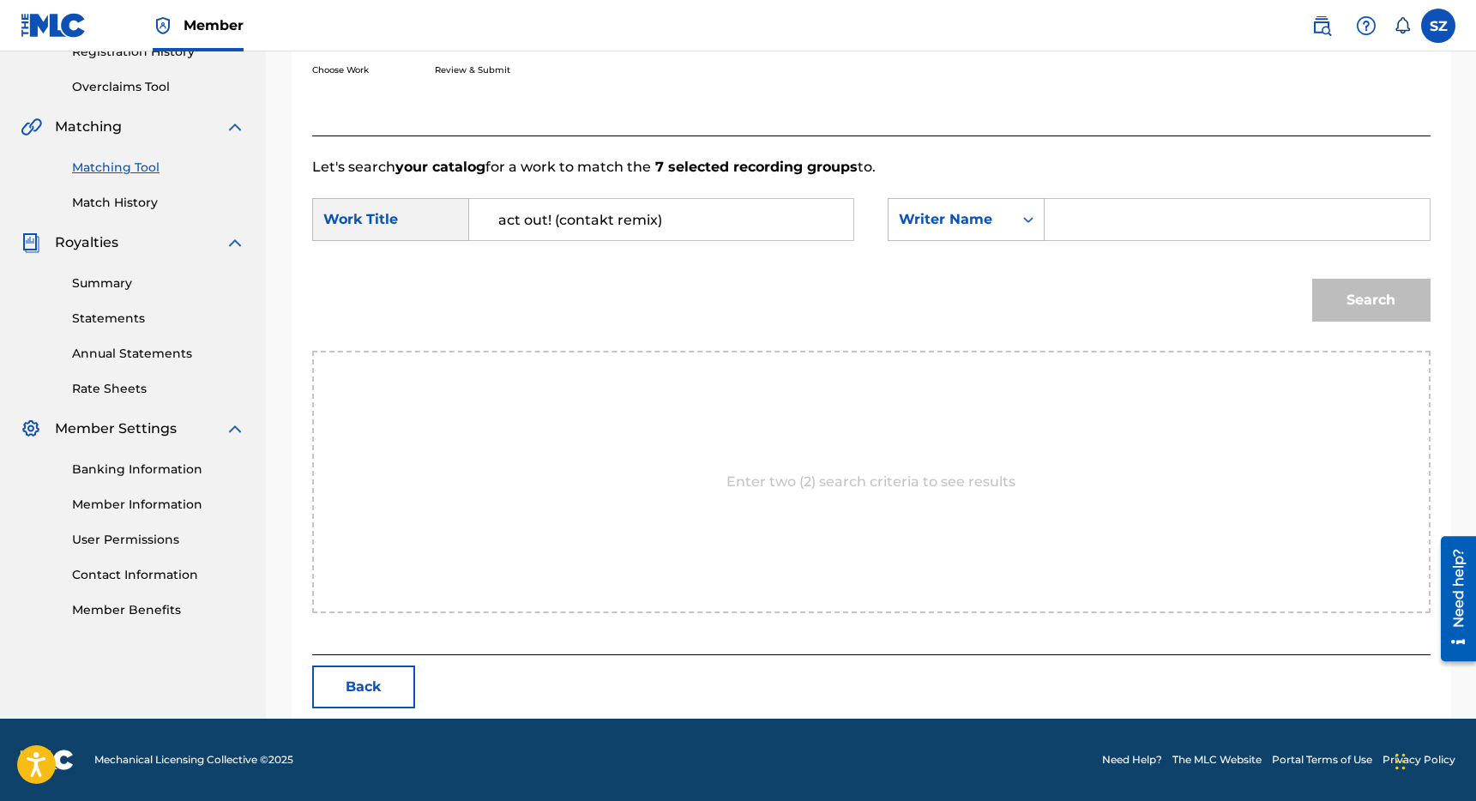
click at [1095, 226] on input "Search Form" at bounding box center [1236, 219] width 355 height 41
type input "[PERSON_NAME]"
click at [1312, 279] on button "Search" at bounding box center [1371, 300] width 118 height 43
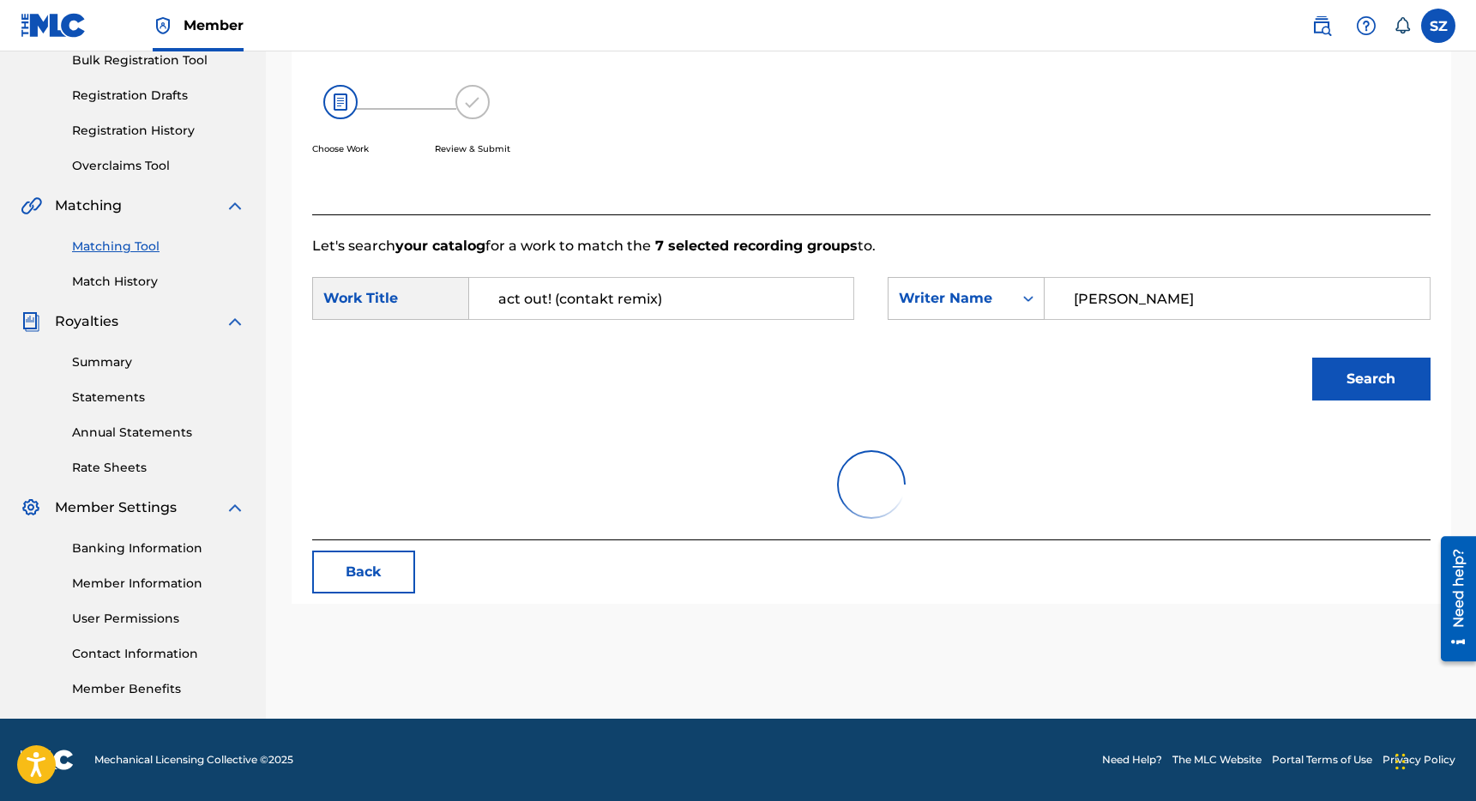
scroll to position [341, 0]
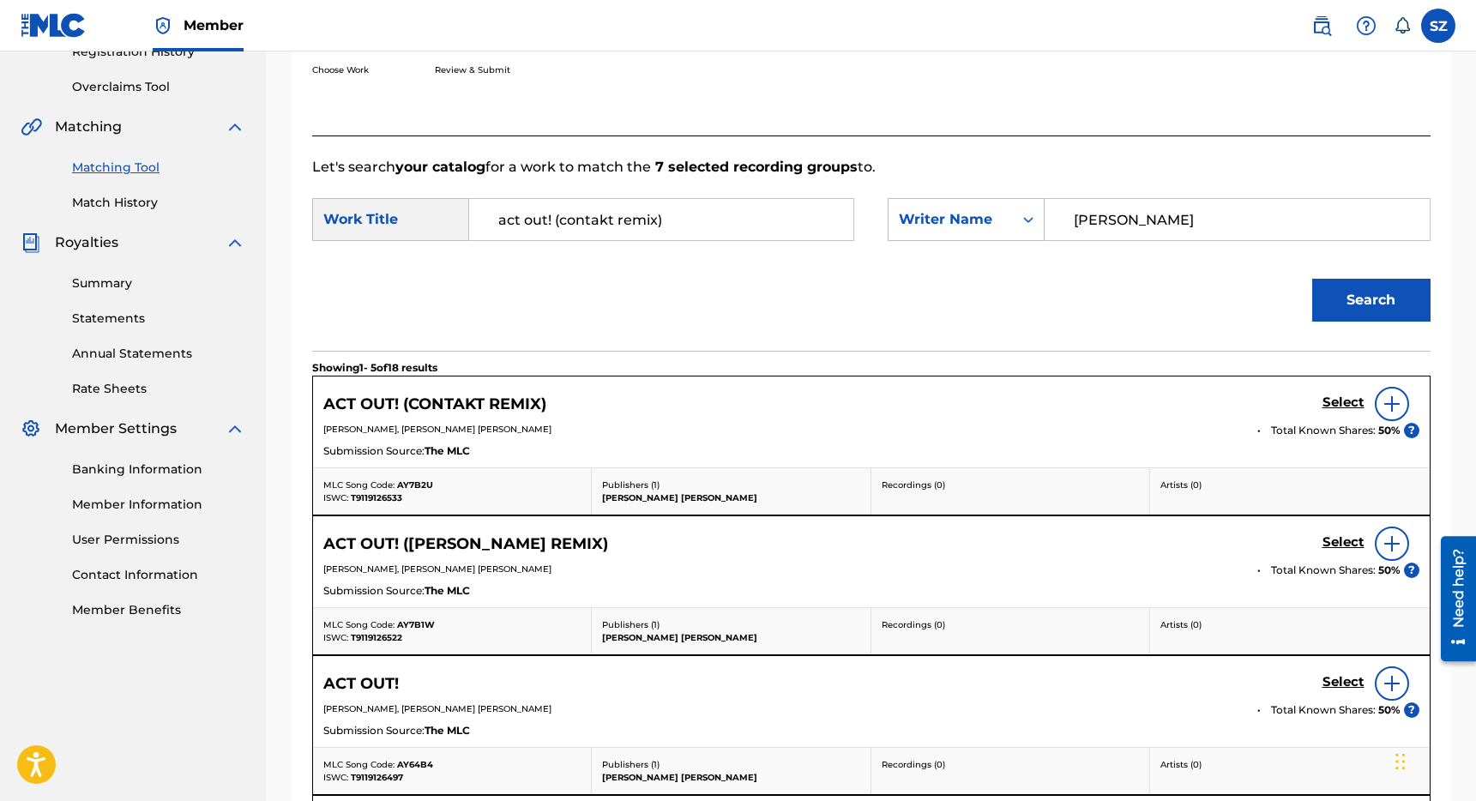
click at [1340, 404] on h5 "Select" at bounding box center [1343, 403] width 42 height 16
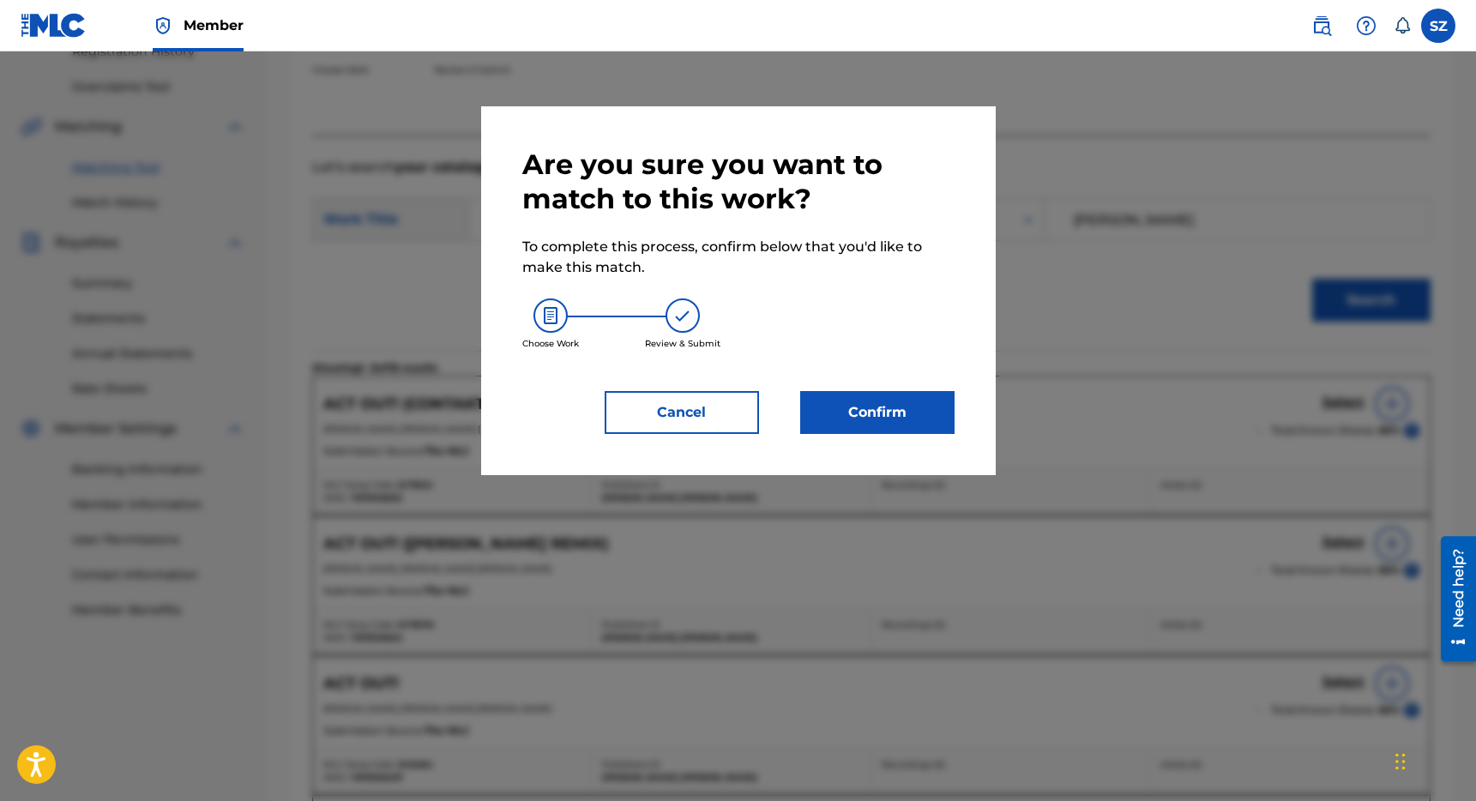
click at [899, 419] on button "Confirm" at bounding box center [877, 412] width 154 height 43
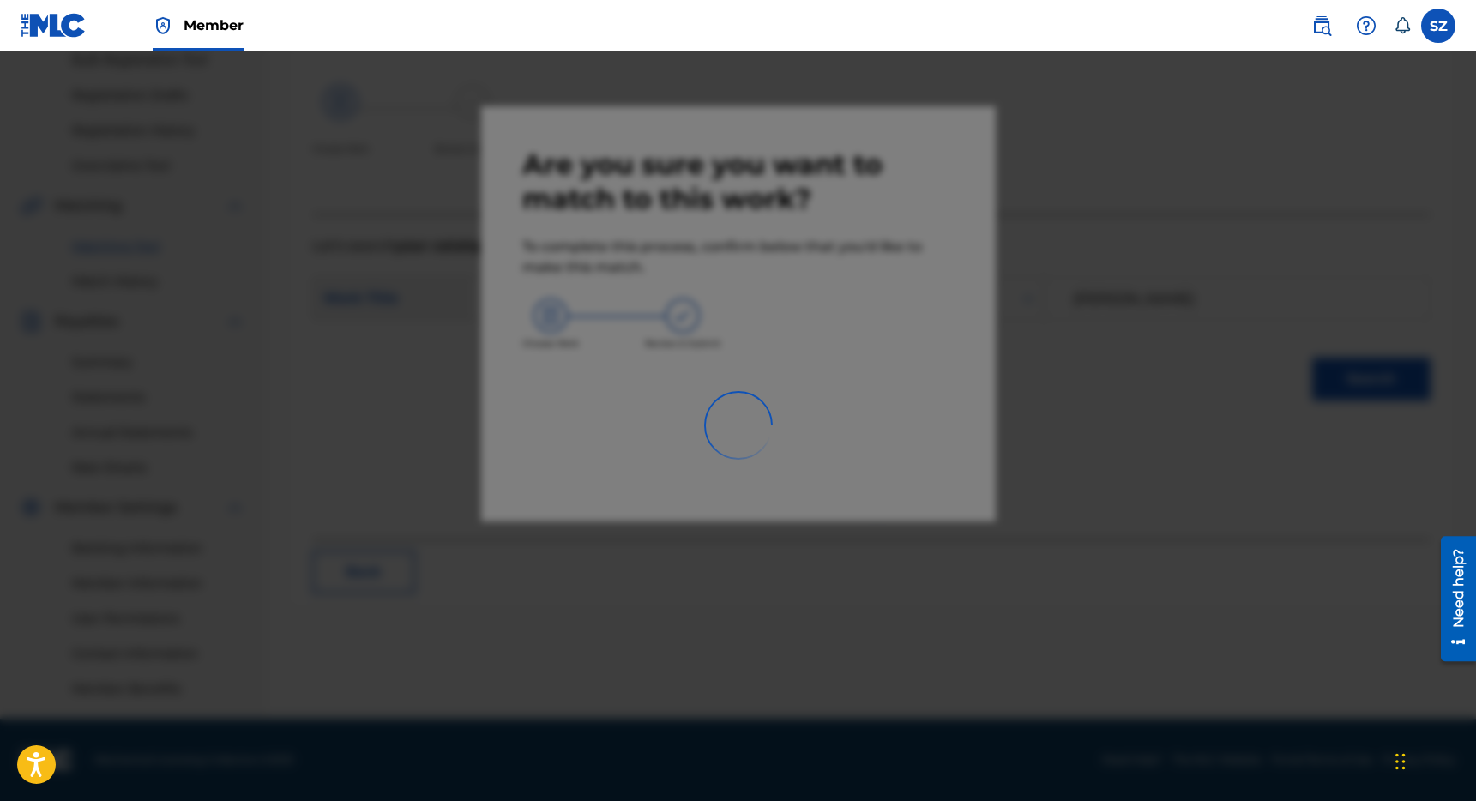
scroll to position [262, 0]
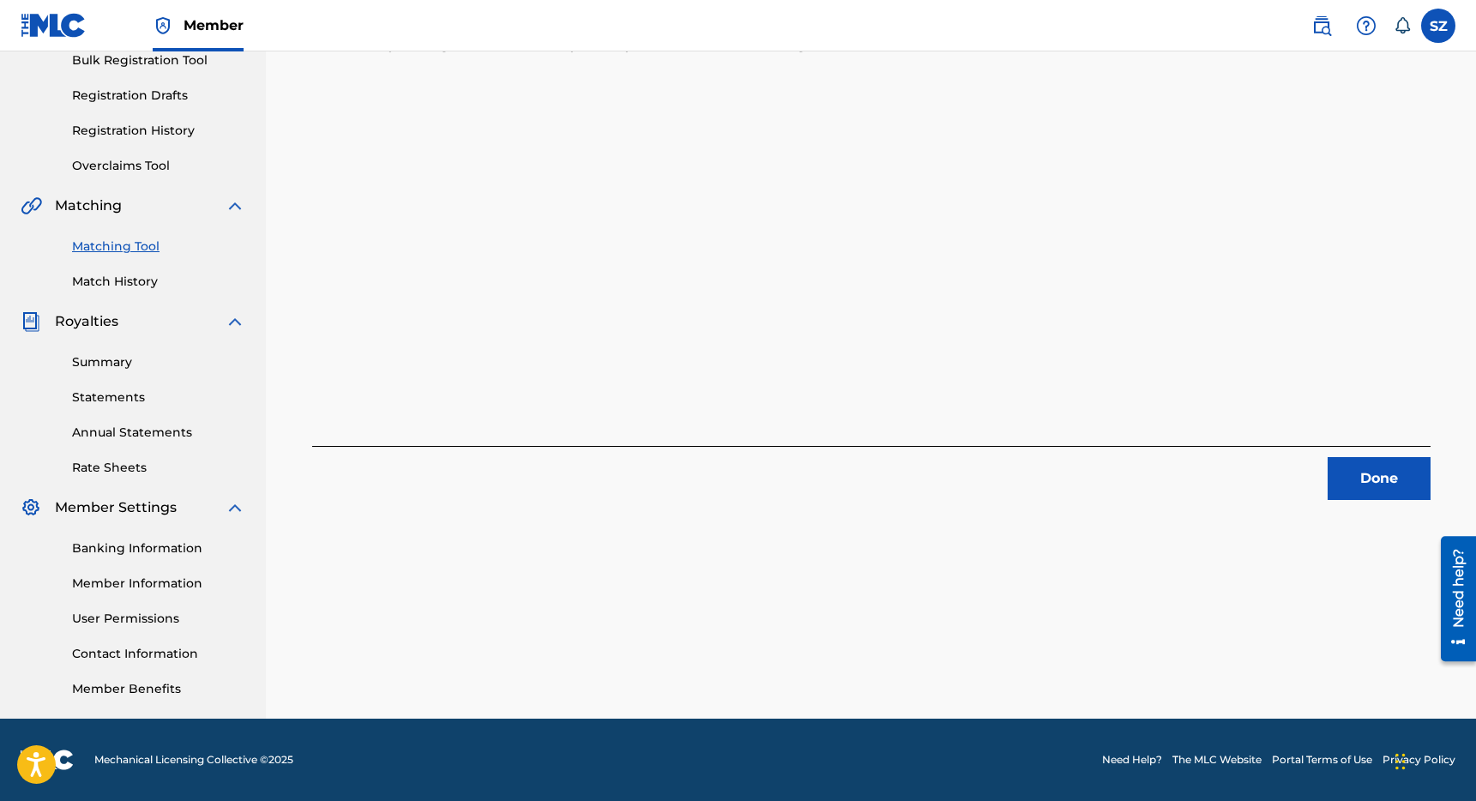
click at [1361, 479] on button "Done" at bounding box center [1379, 478] width 103 height 43
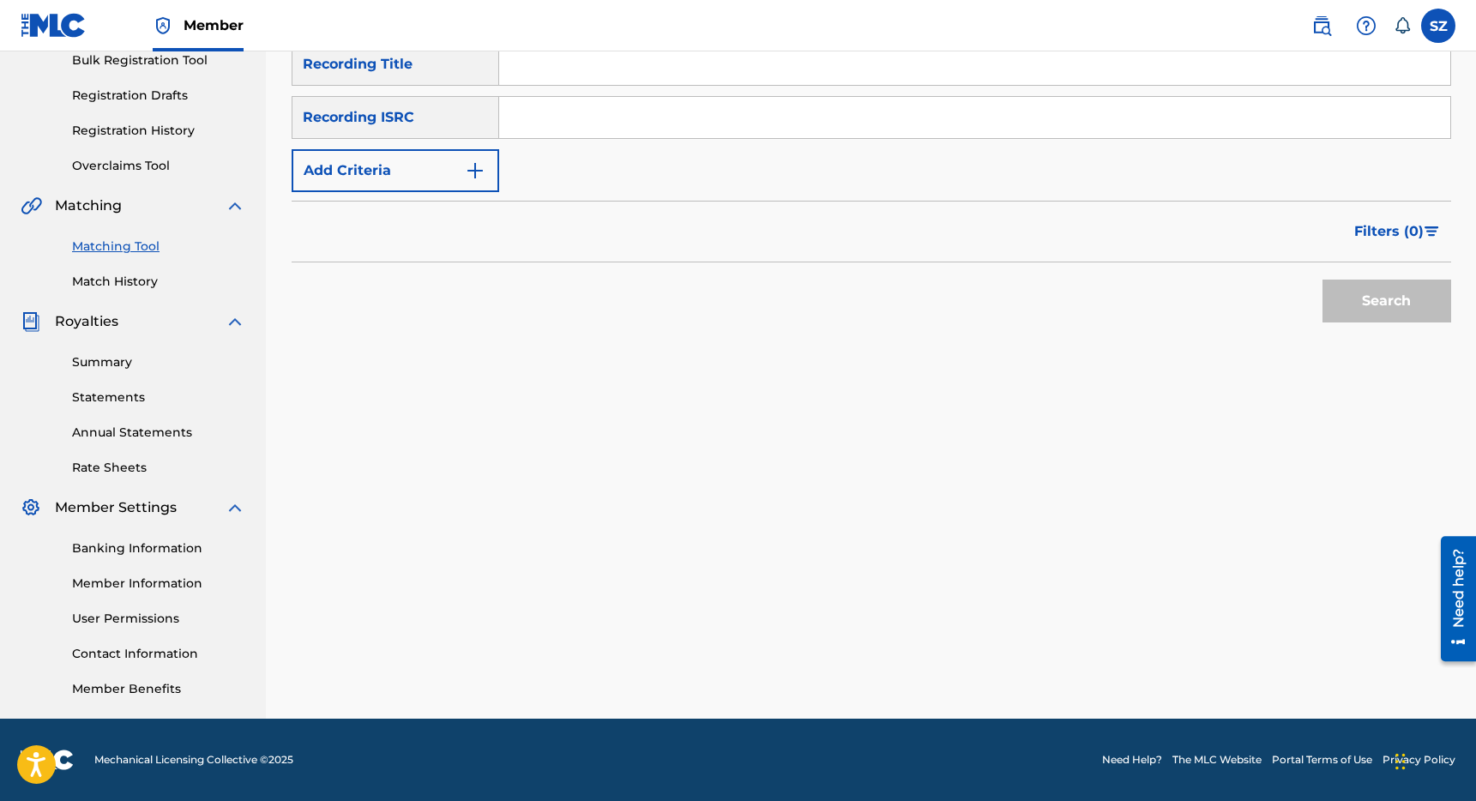
scroll to position [0, 0]
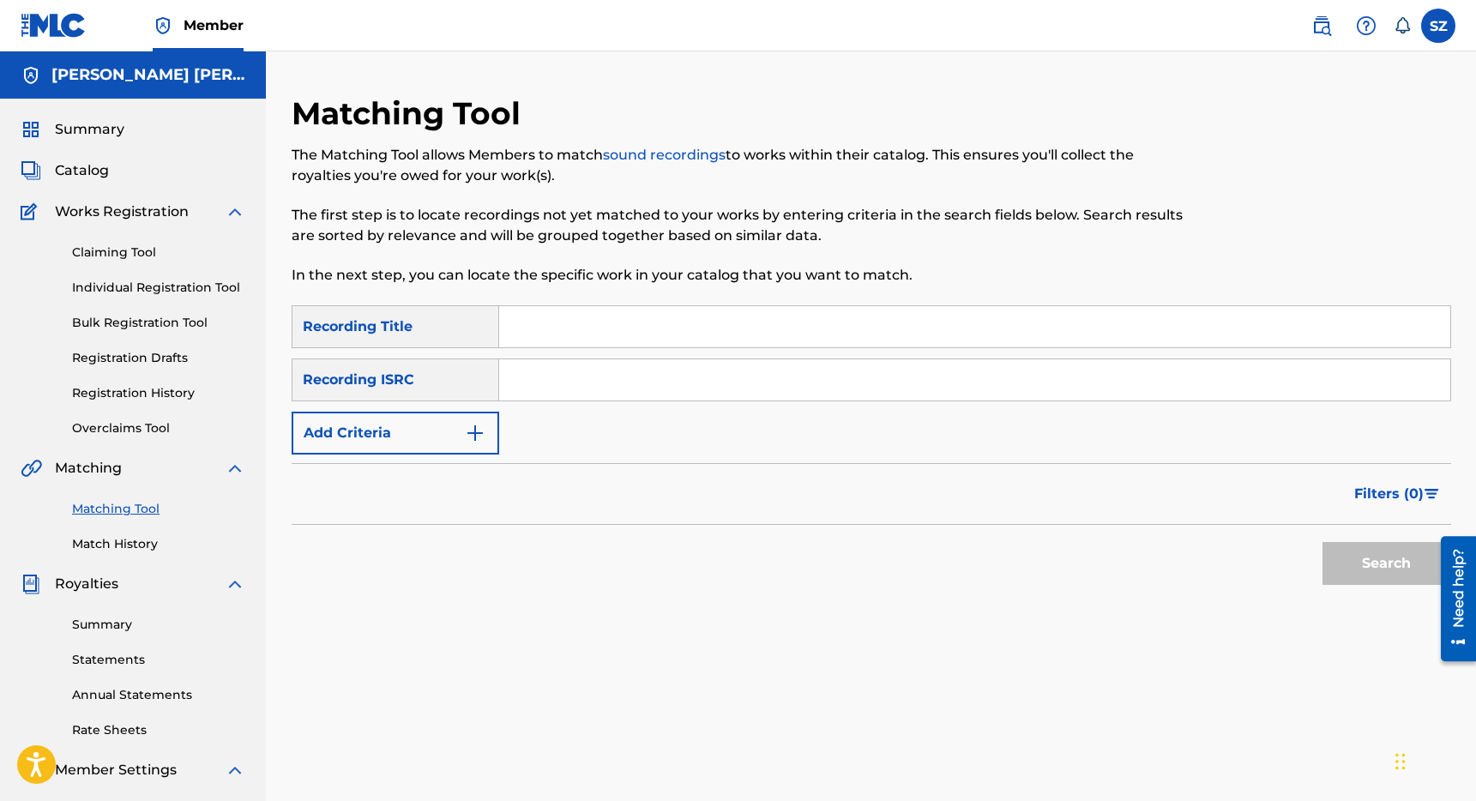
click at [529, 316] on input "Search Form" at bounding box center [974, 326] width 951 height 41
type input "ABO System"
click at [413, 433] on button "Add Criteria" at bounding box center [396, 433] width 208 height 43
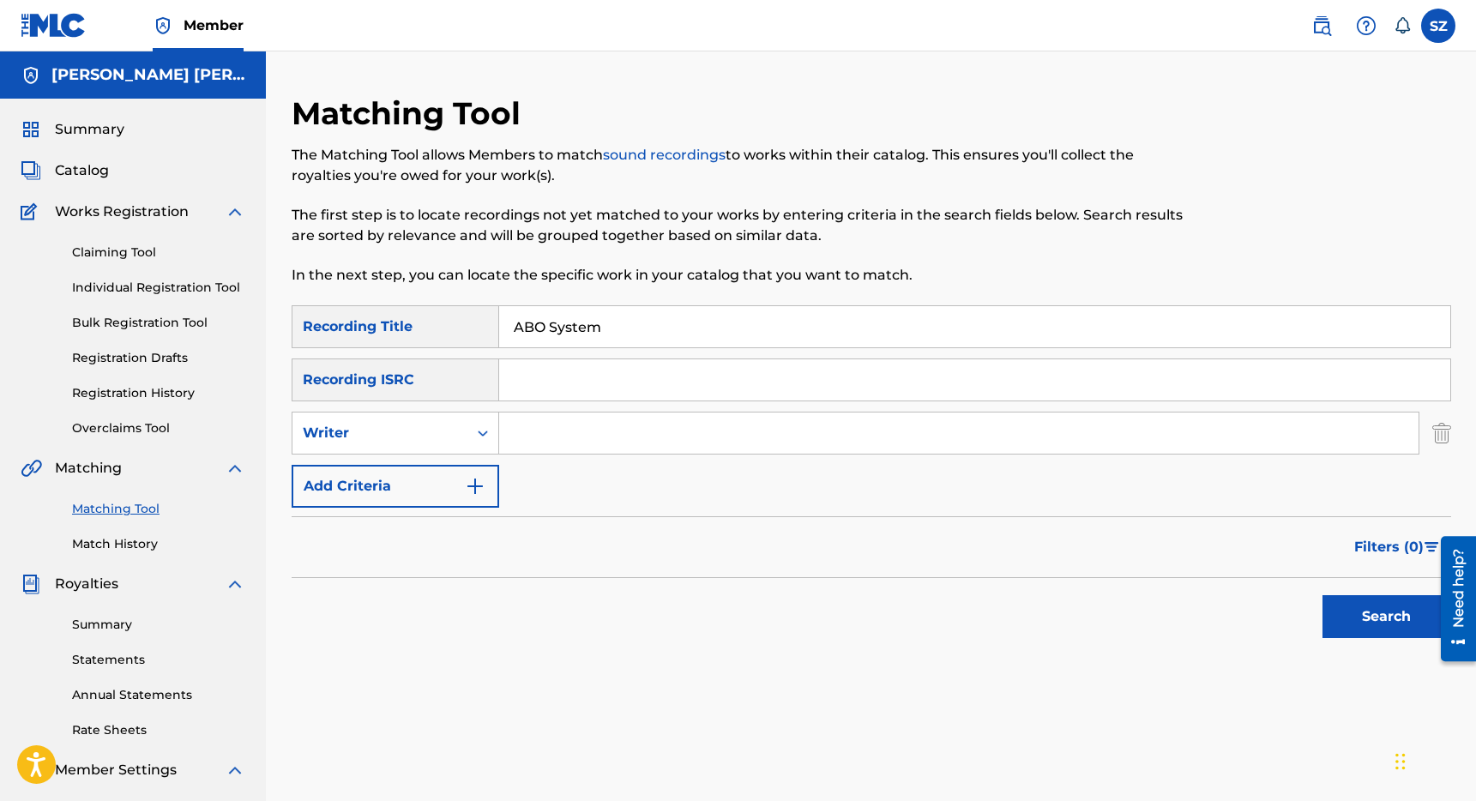
click at [575, 447] on input "Search Form" at bounding box center [958, 433] width 919 height 41
type input "[PERSON_NAME]"
click at [1322, 595] on button "Search" at bounding box center [1386, 616] width 129 height 43
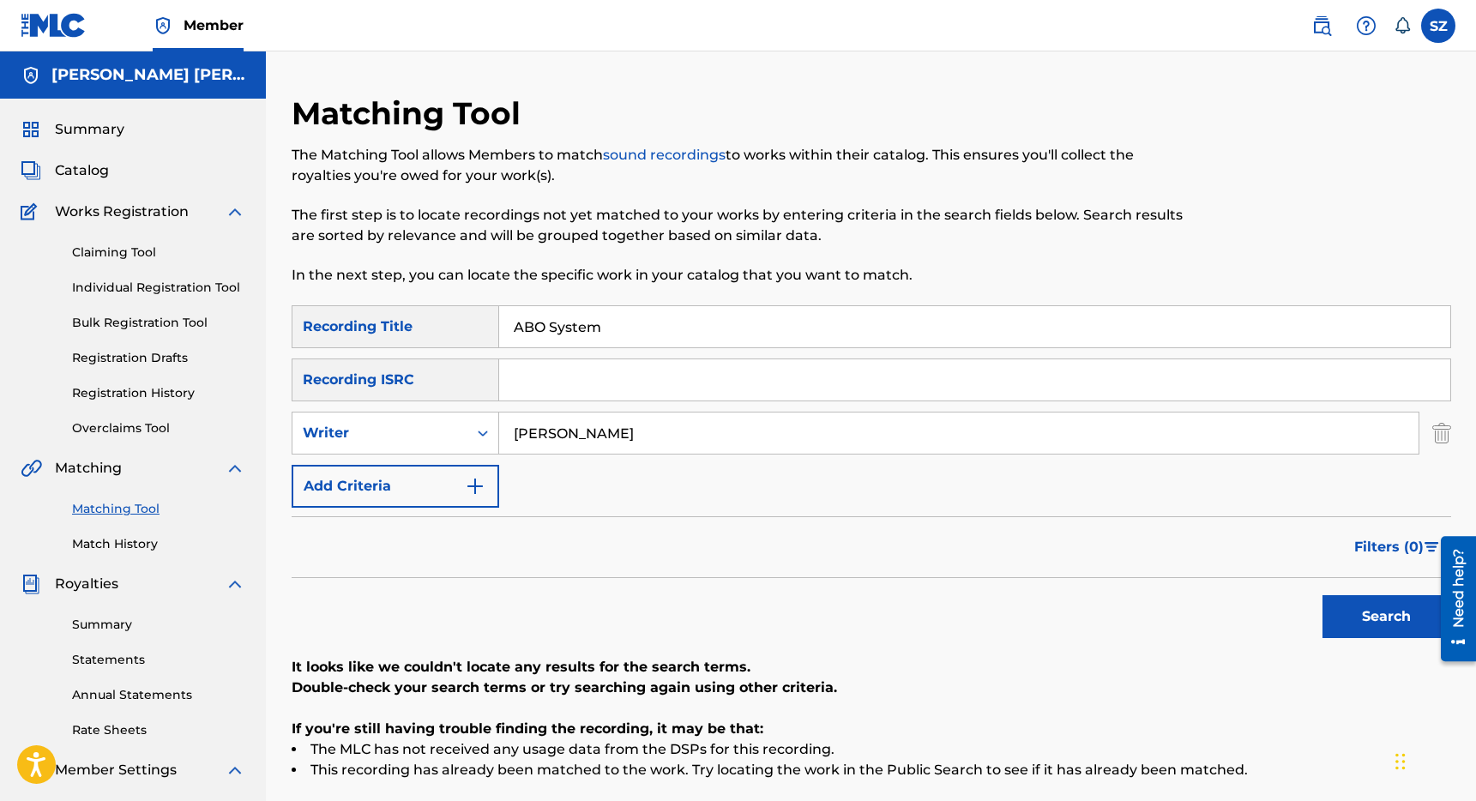
drag, startPoint x: 611, startPoint y: 330, endPoint x: 491, endPoint y: 330, distance: 120.1
click at [491, 330] on div "SearchWithCriteriaeaf74fd2-9137-4e23-9edc-013c569be2dd Recording Title ABO Syst…" at bounding box center [872, 326] width 1160 height 43
type input "Act Out! ([PERSON_NAME] Remix)"
drag, startPoint x: 590, startPoint y: 426, endPoint x: 488, endPoint y: 426, distance: 102.1
click at [488, 426] on div "SearchWithCriteriac16ea9a0-f65e-4848-9dfc-e5c5fd621dae Writer [PERSON_NAME]" at bounding box center [872, 433] width 1160 height 43
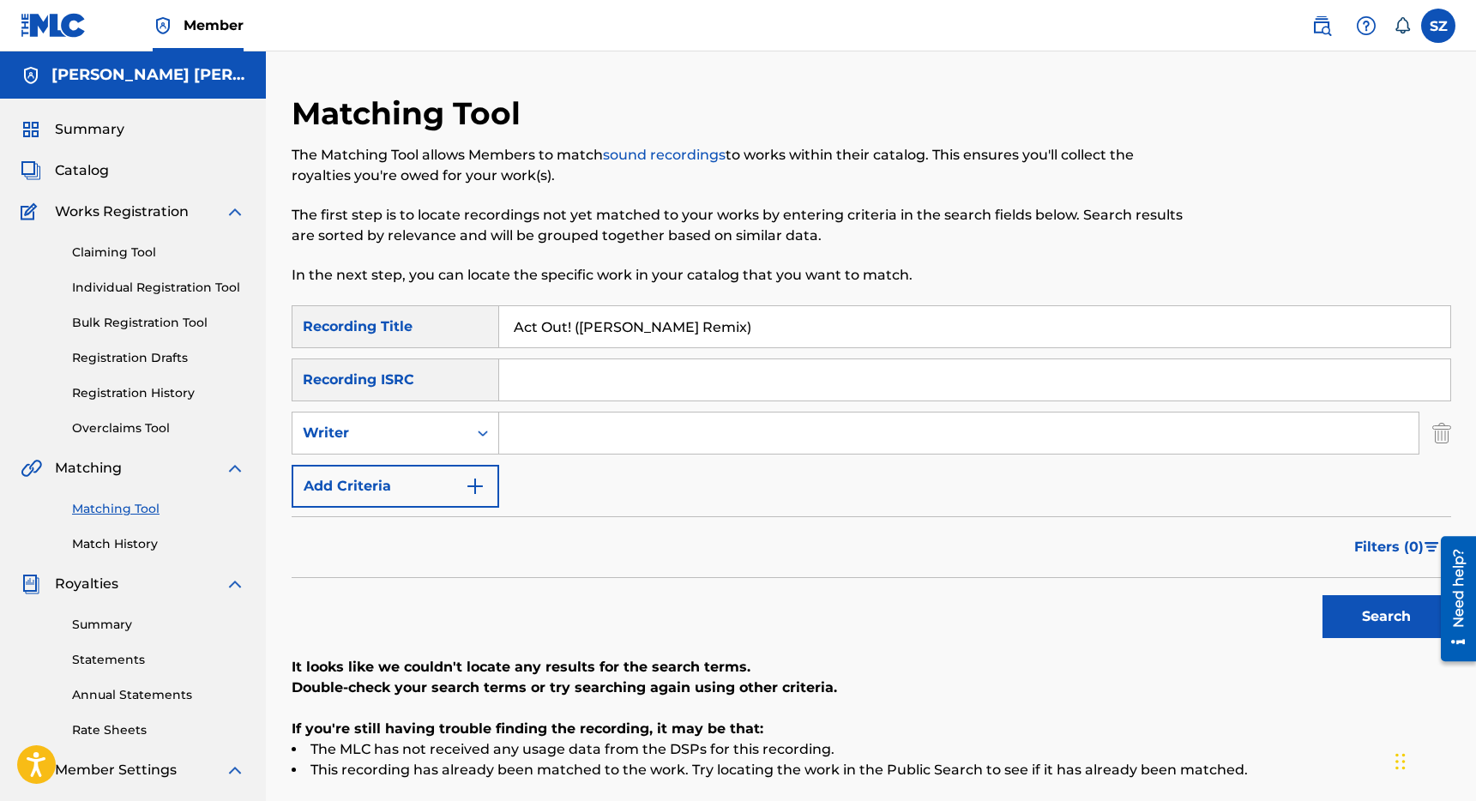
click at [1373, 616] on button "Search" at bounding box center [1386, 616] width 129 height 43
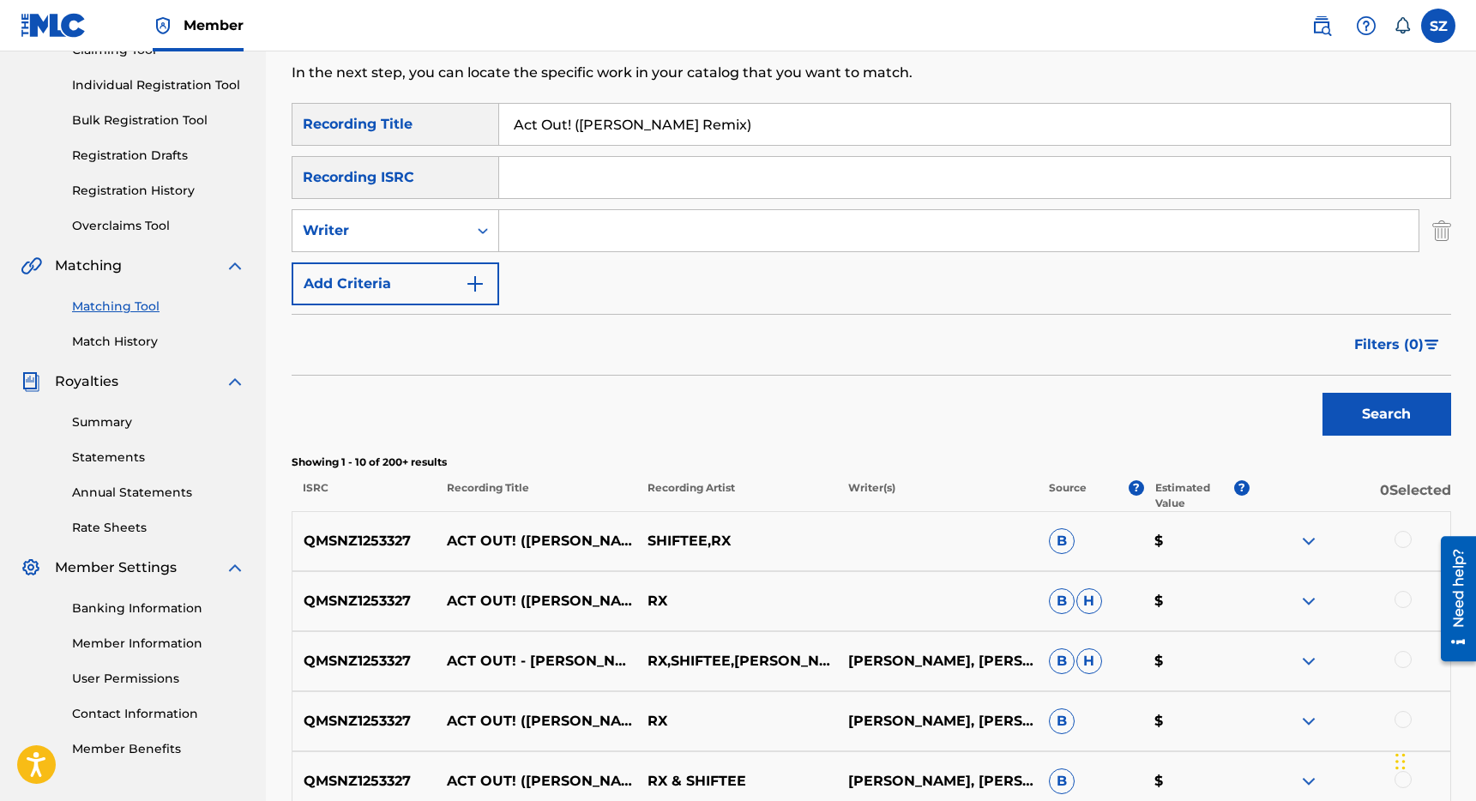
scroll to position [213, 0]
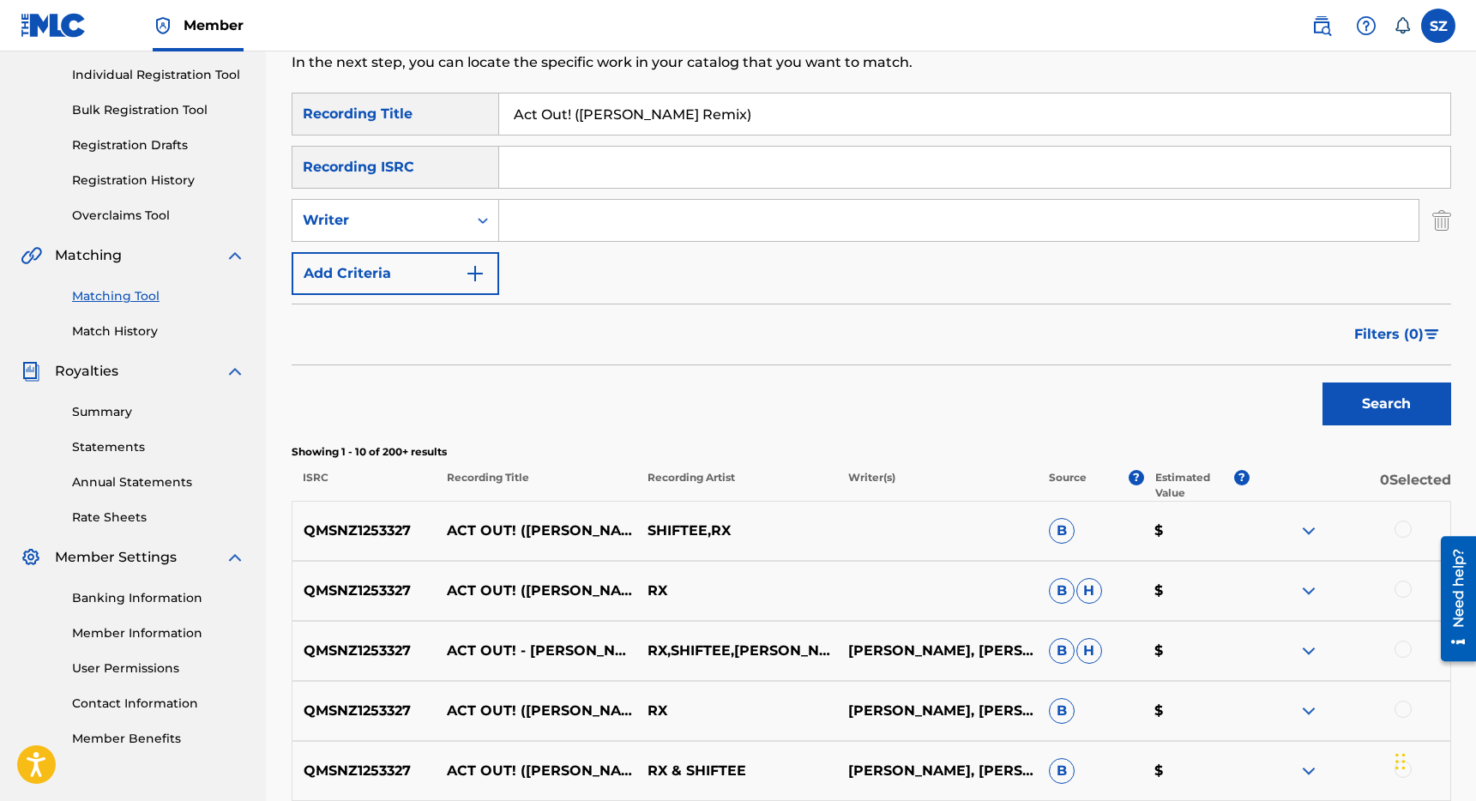
click at [1403, 530] on div at bounding box center [1403, 529] width 17 height 17
click at [1405, 593] on div at bounding box center [1403, 589] width 17 height 17
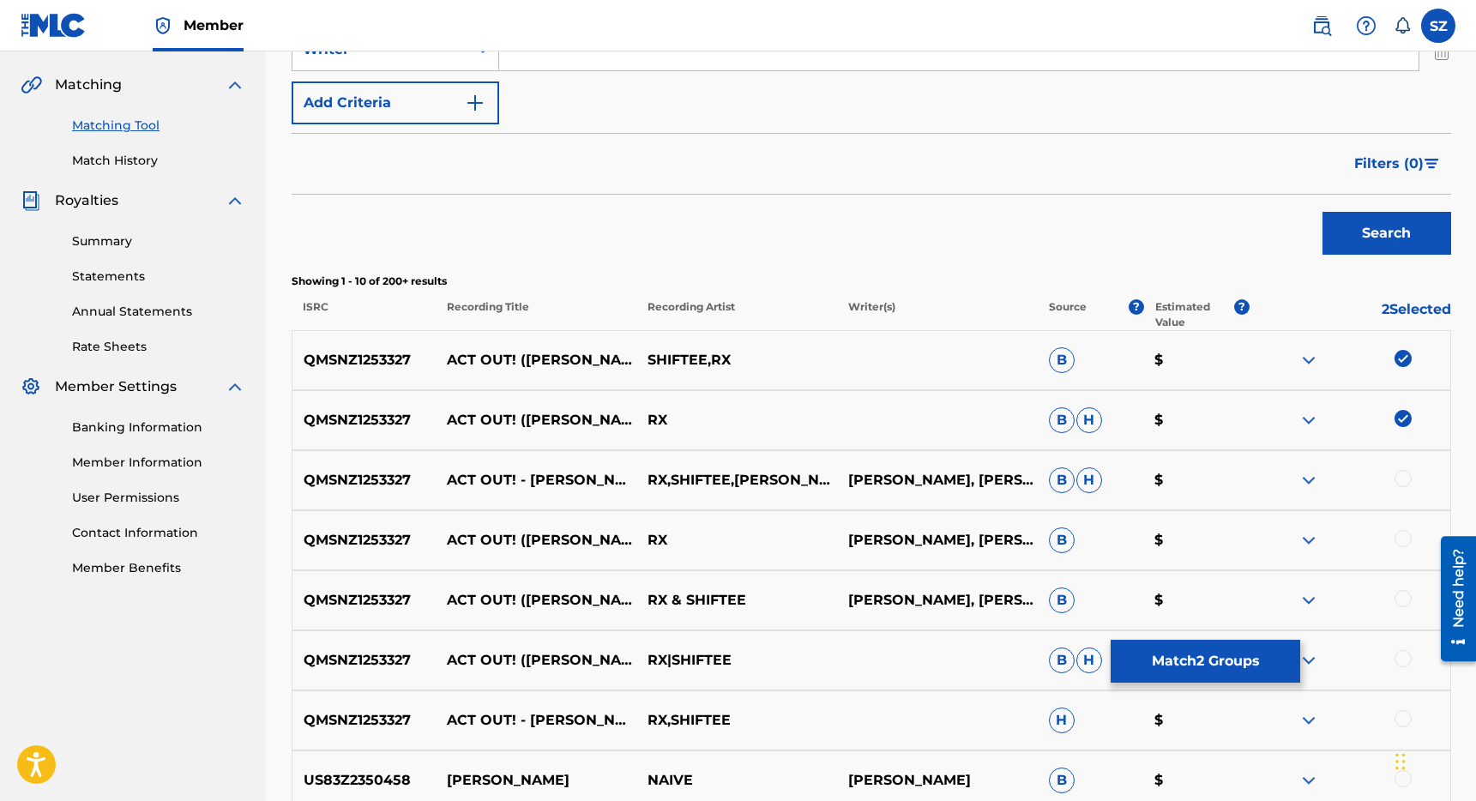
scroll to position [391, 0]
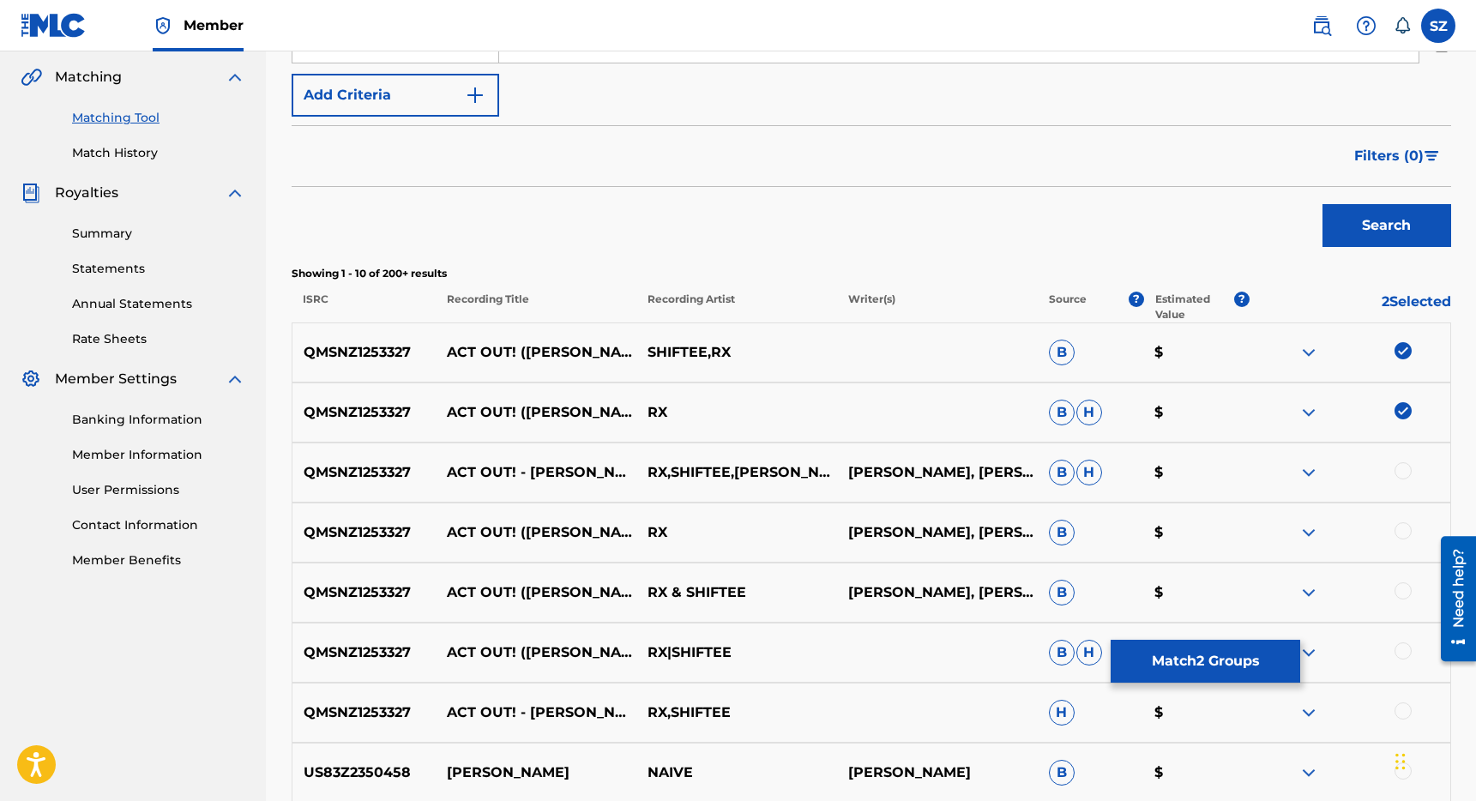
click at [1407, 469] on div at bounding box center [1403, 470] width 17 height 17
click at [1407, 527] on div at bounding box center [1403, 530] width 17 height 17
click at [1406, 590] on div at bounding box center [1403, 590] width 17 height 17
click at [1406, 649] on div at bounding box center [1403, 650] width 17 height 17
click at [1402, 716] on div at bounding box center [1403, 710] width 17 height 17
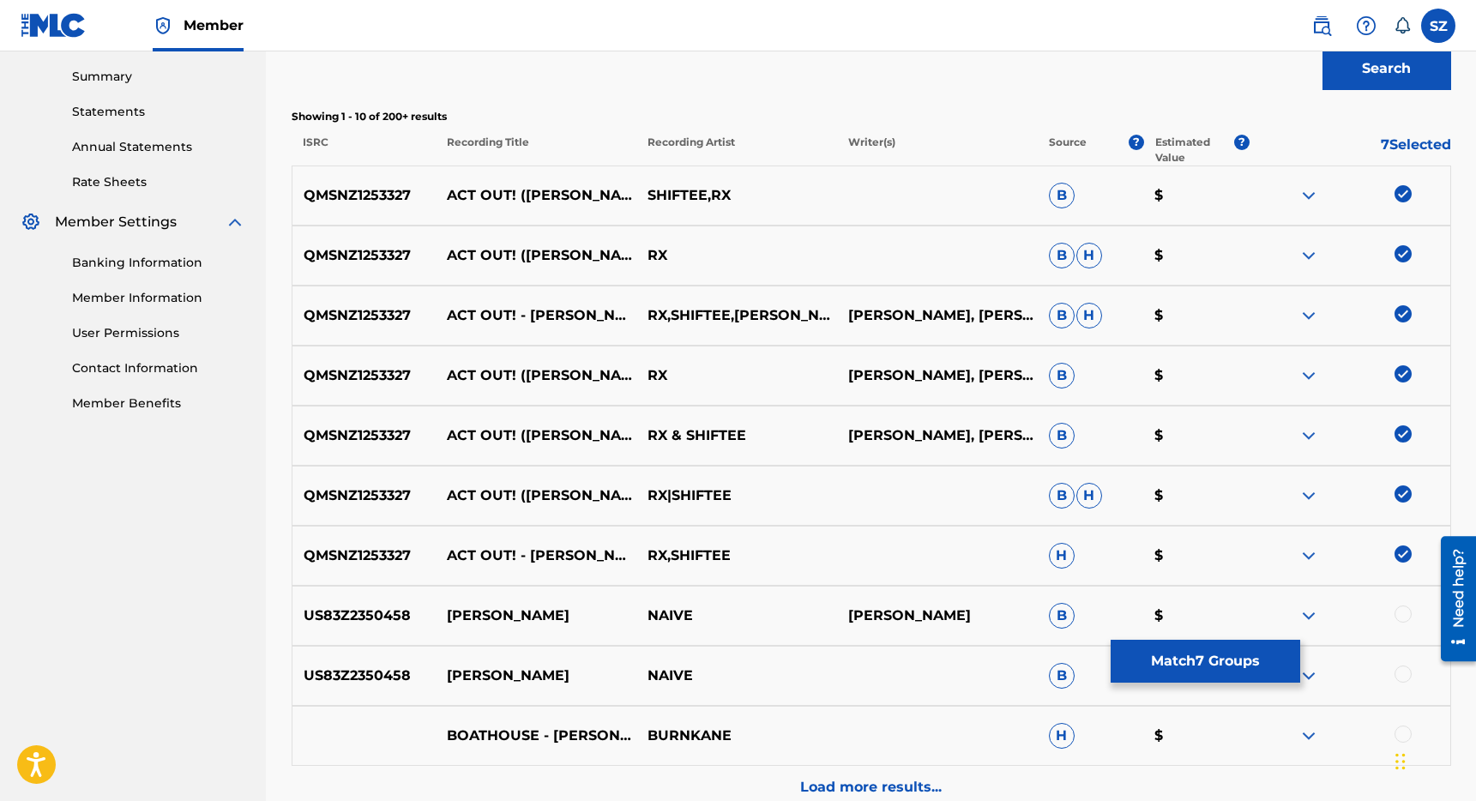
scroll to position [580, 0]
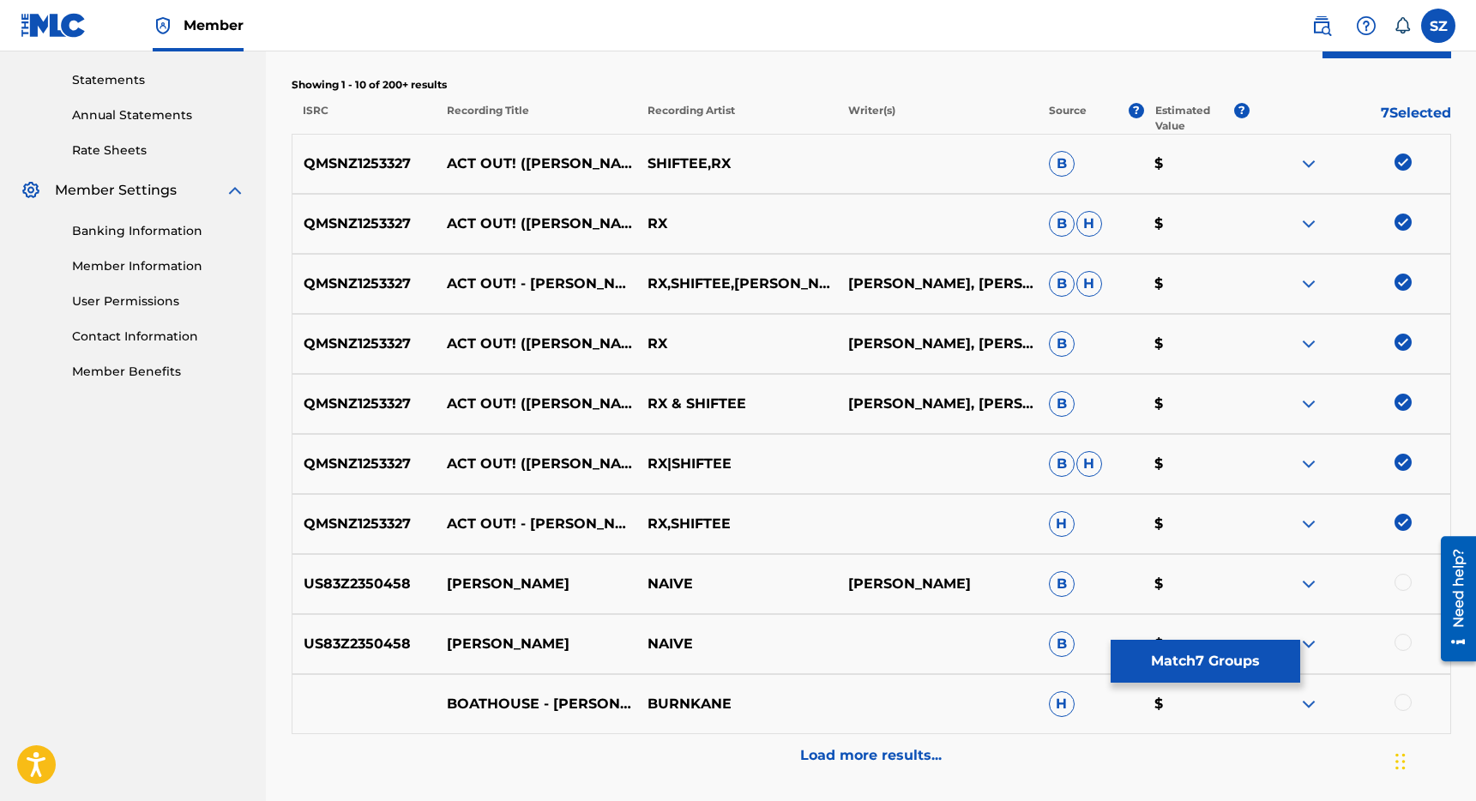
click at [1214, 666] on button "Match 7 Groups" at bounding box center [1206, 661] width 190 height 43
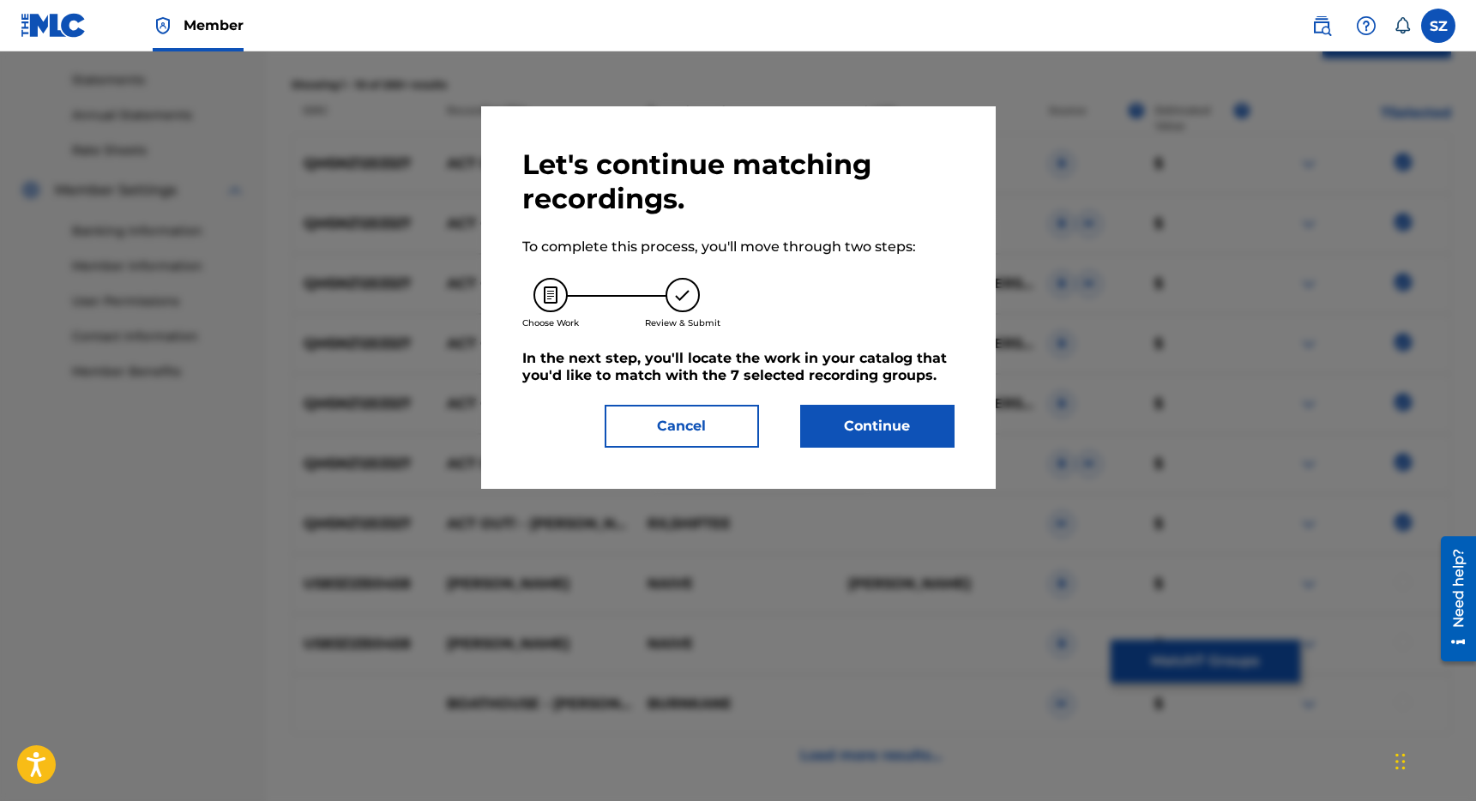
click at [874, 428] on button "Continue" at bounding box center [877, 426] width 154 height 43
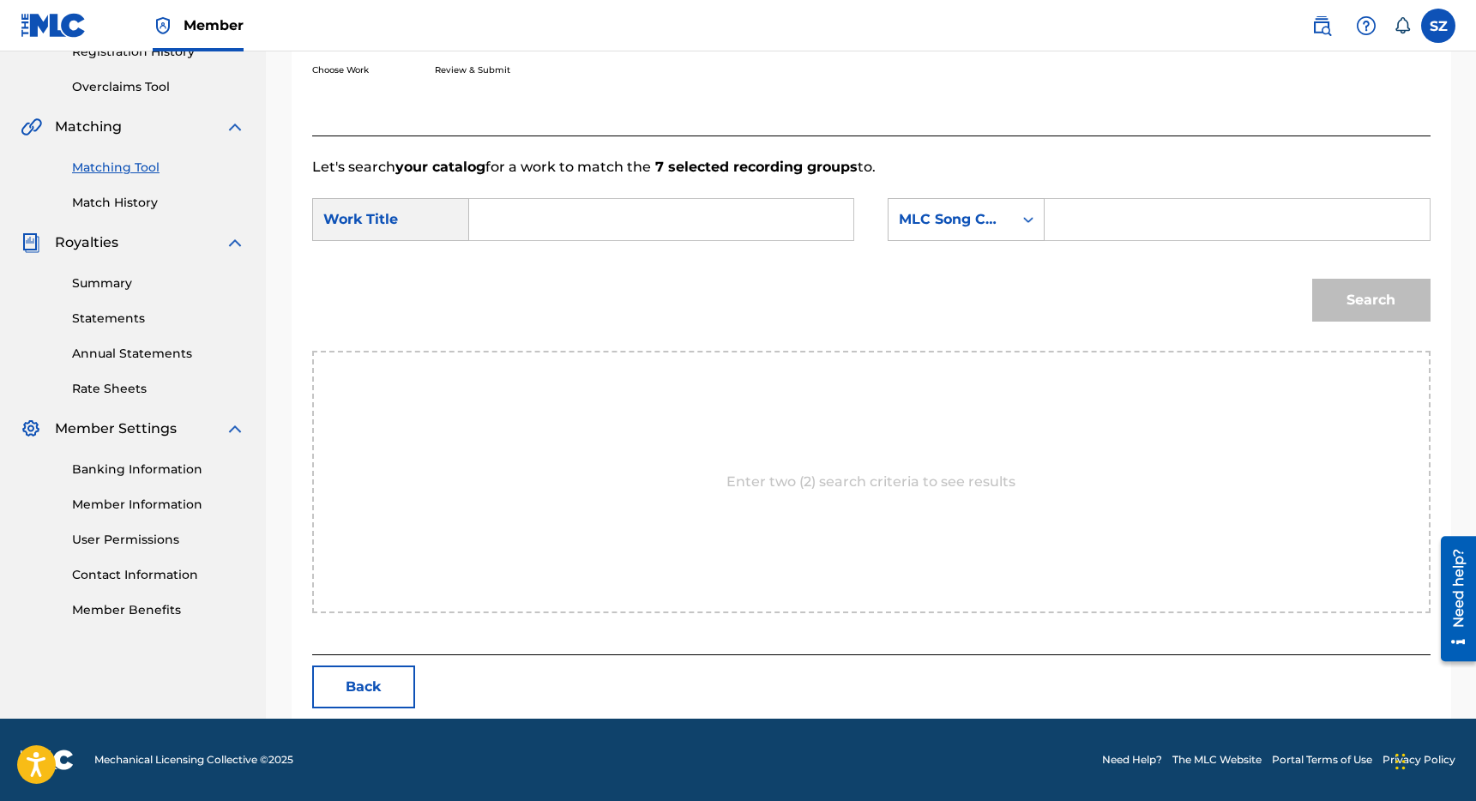
click at [670, 220] on input "Search Form" at bounding box center [661, 219] width 355 height 41
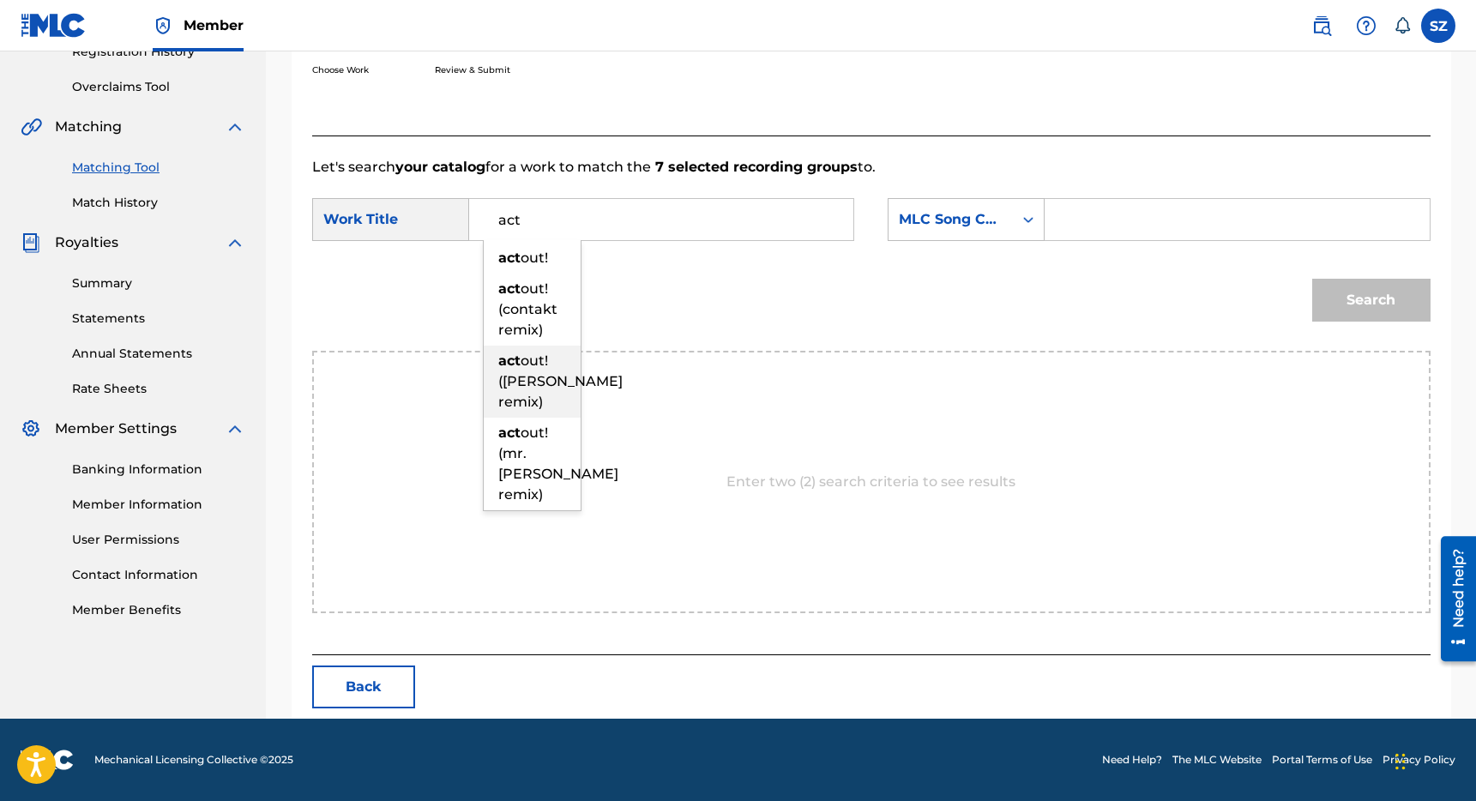
click at [518, 379] on span "out! ([PERSON_NAME] remix)" at bounding box center [560, 380] width 124 height 57
type input "act out! ([PERSON_NAME] remix)"
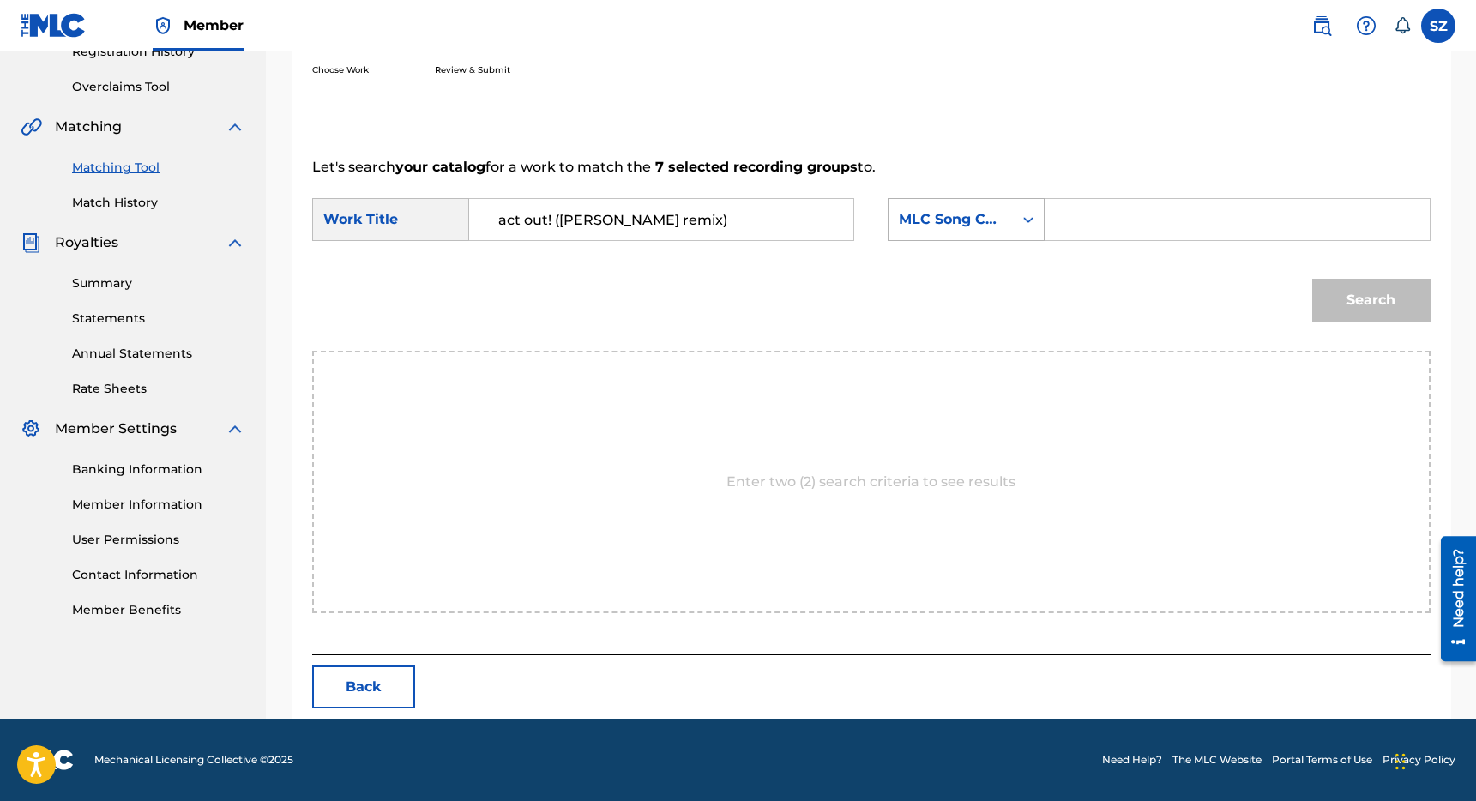
click at [979, 231] on div "MLC Song Code" at bounding box center [951, 219] width 124 height 33
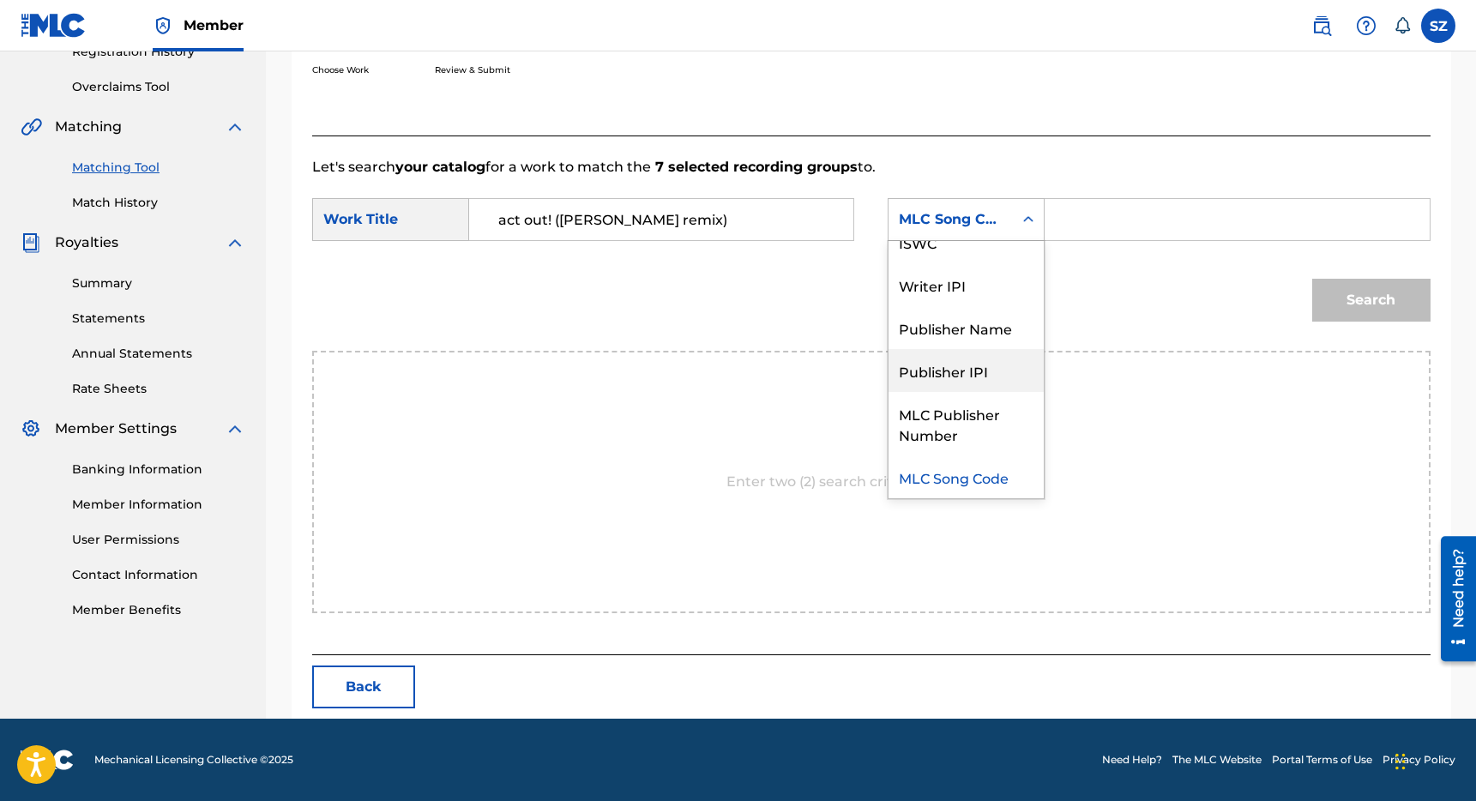
scroll to position [0, 0]
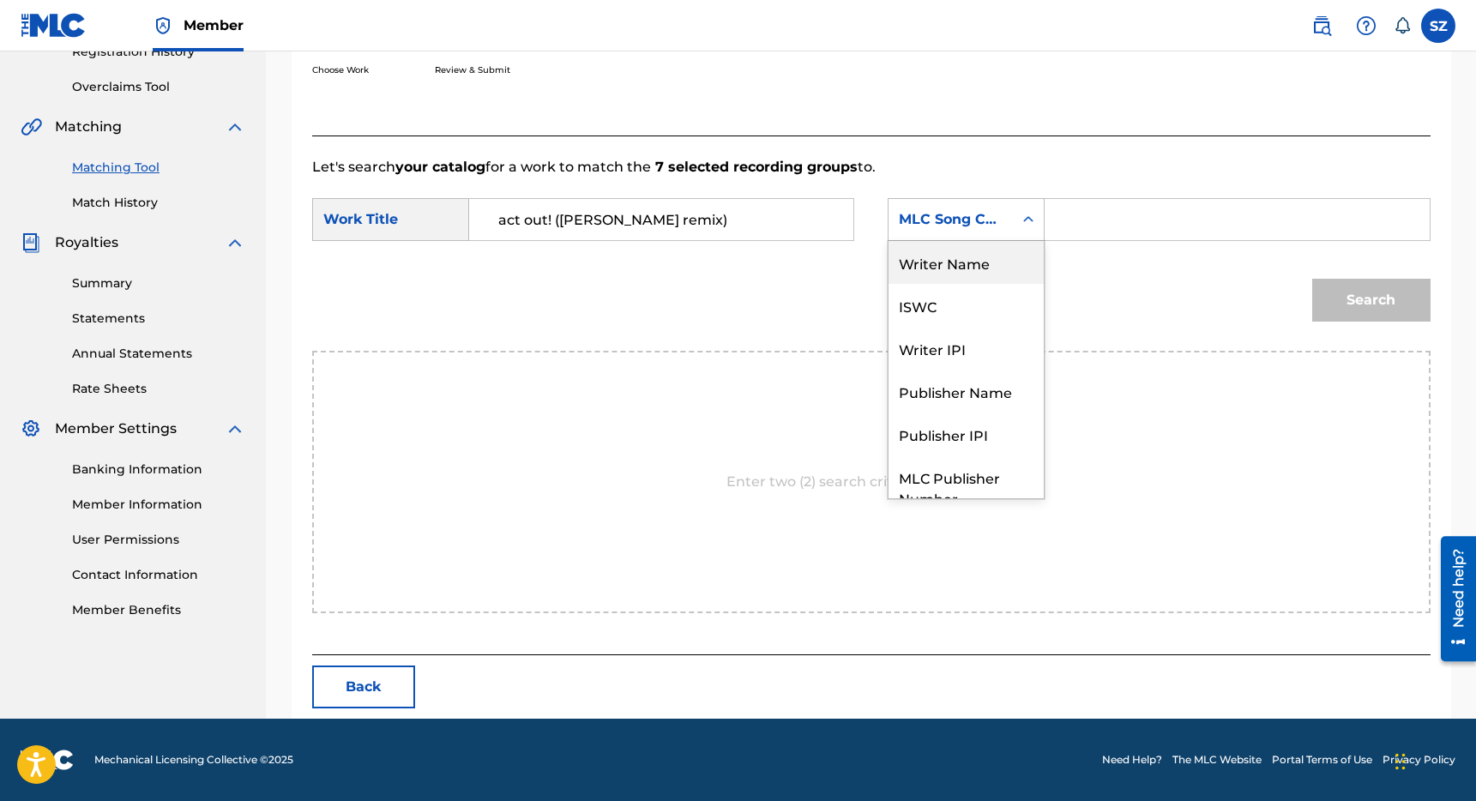
click at [989, 266] on div "Writer Name" at bounding box center [966, 262] width 155 height 43
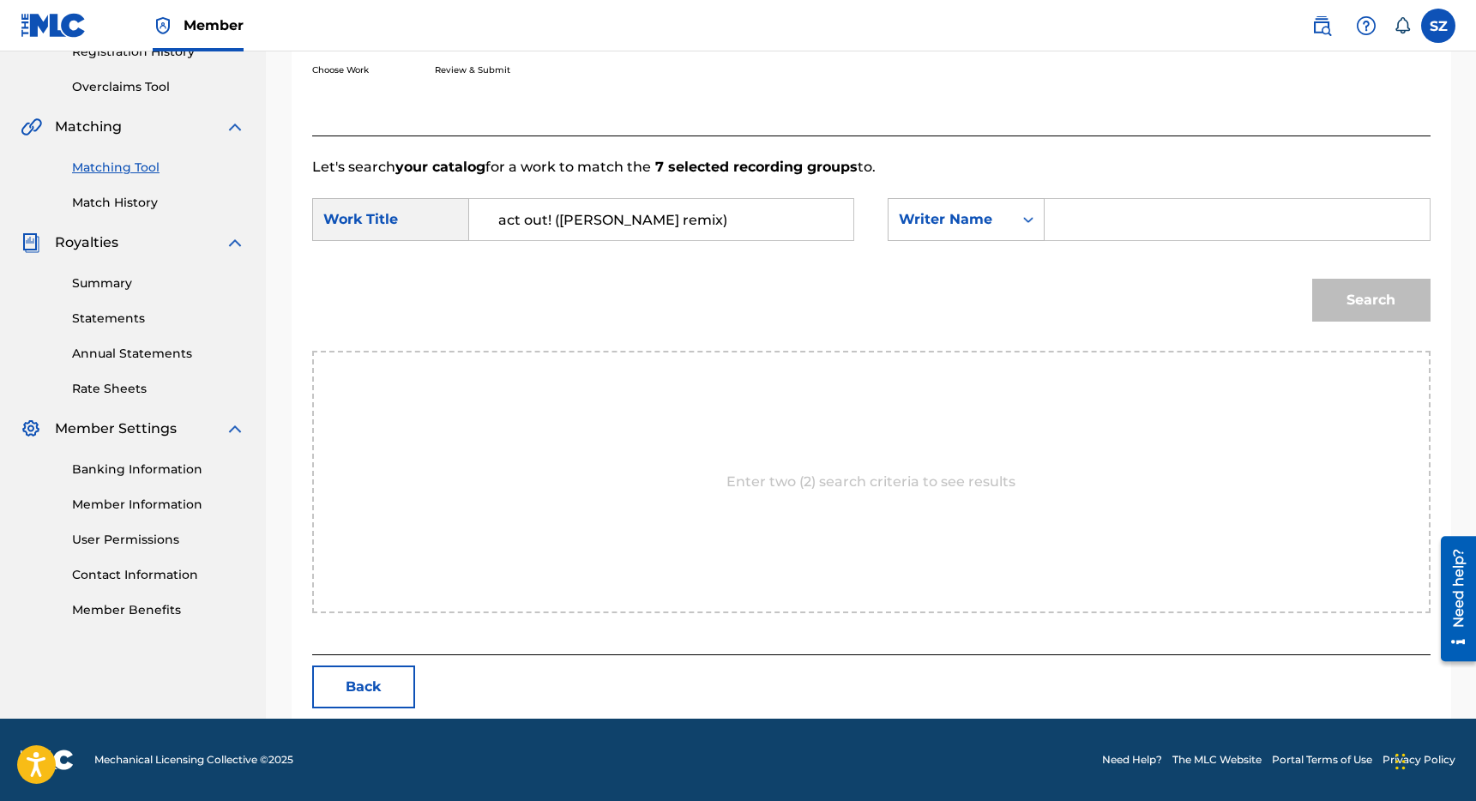
click at [1089, 224] on input "Search Form" at bounding box center [1236, 219] width 355 height 41
type input "[PERSON_NAME]"
click at [1312, 279] on button "Search" at bounding box center [1371, 300] width 118 height 43
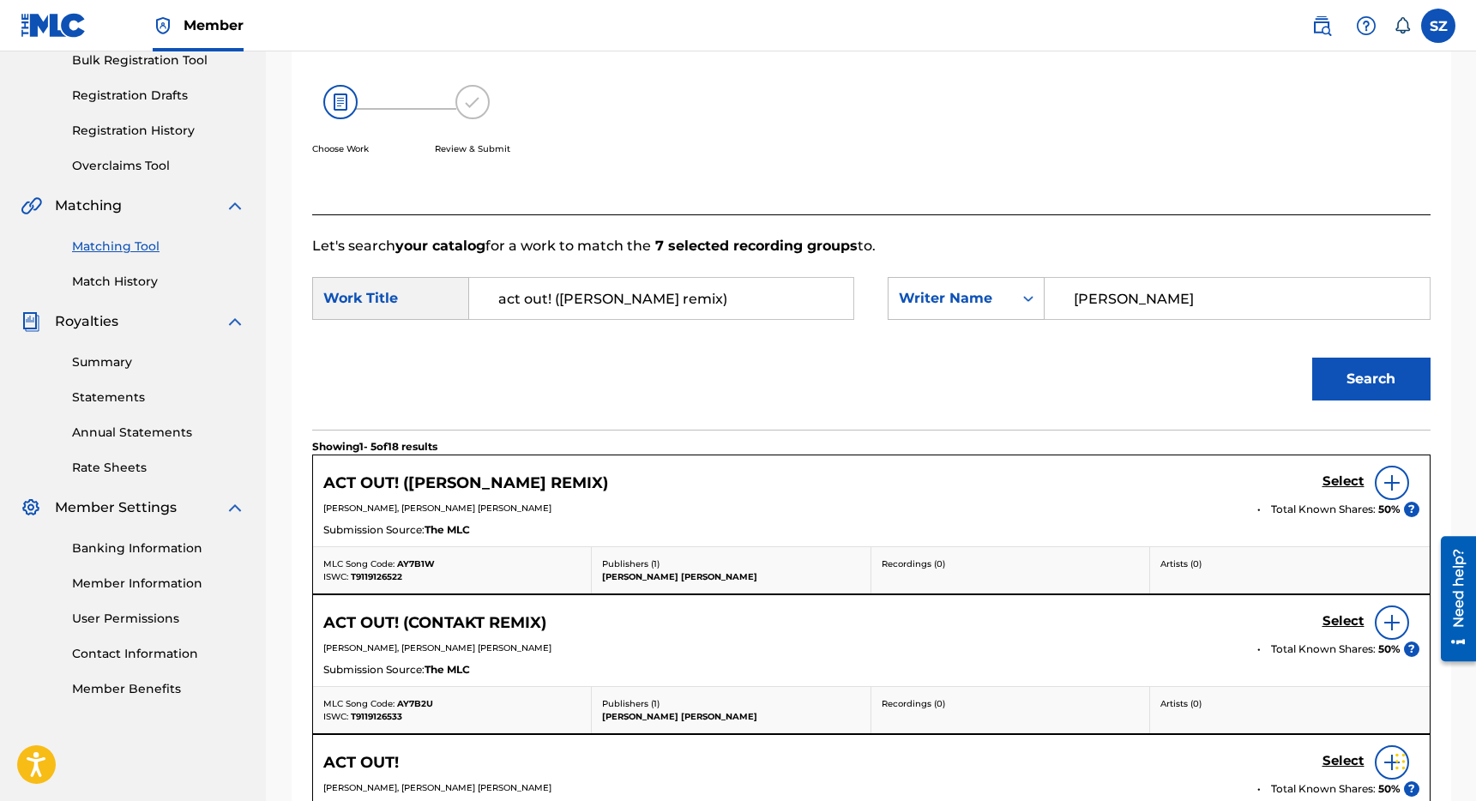
scroll to position [341, 0]
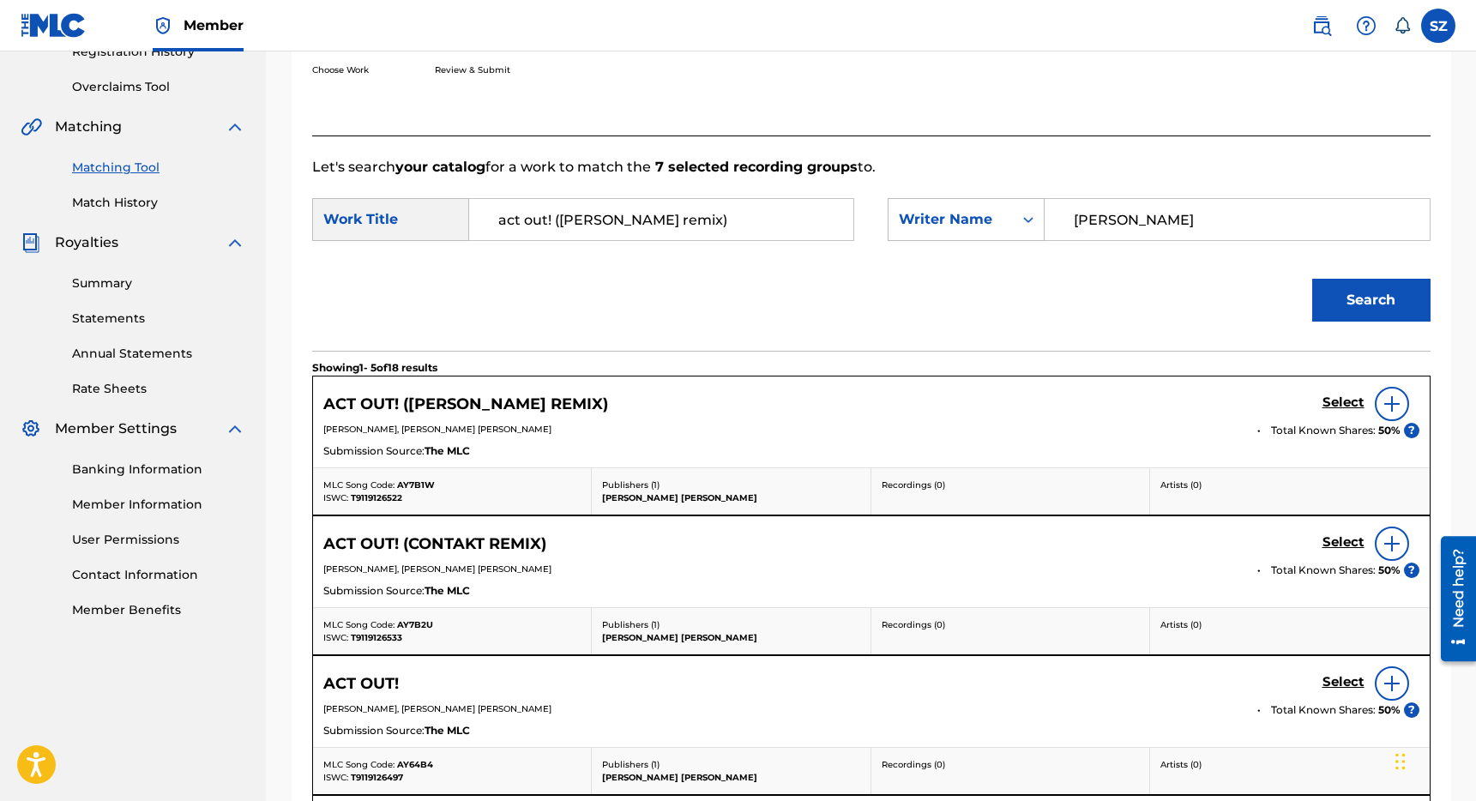
click at [1340, 405] on h5 "Select" at bounding box center [1343, 403] width 42 height 16
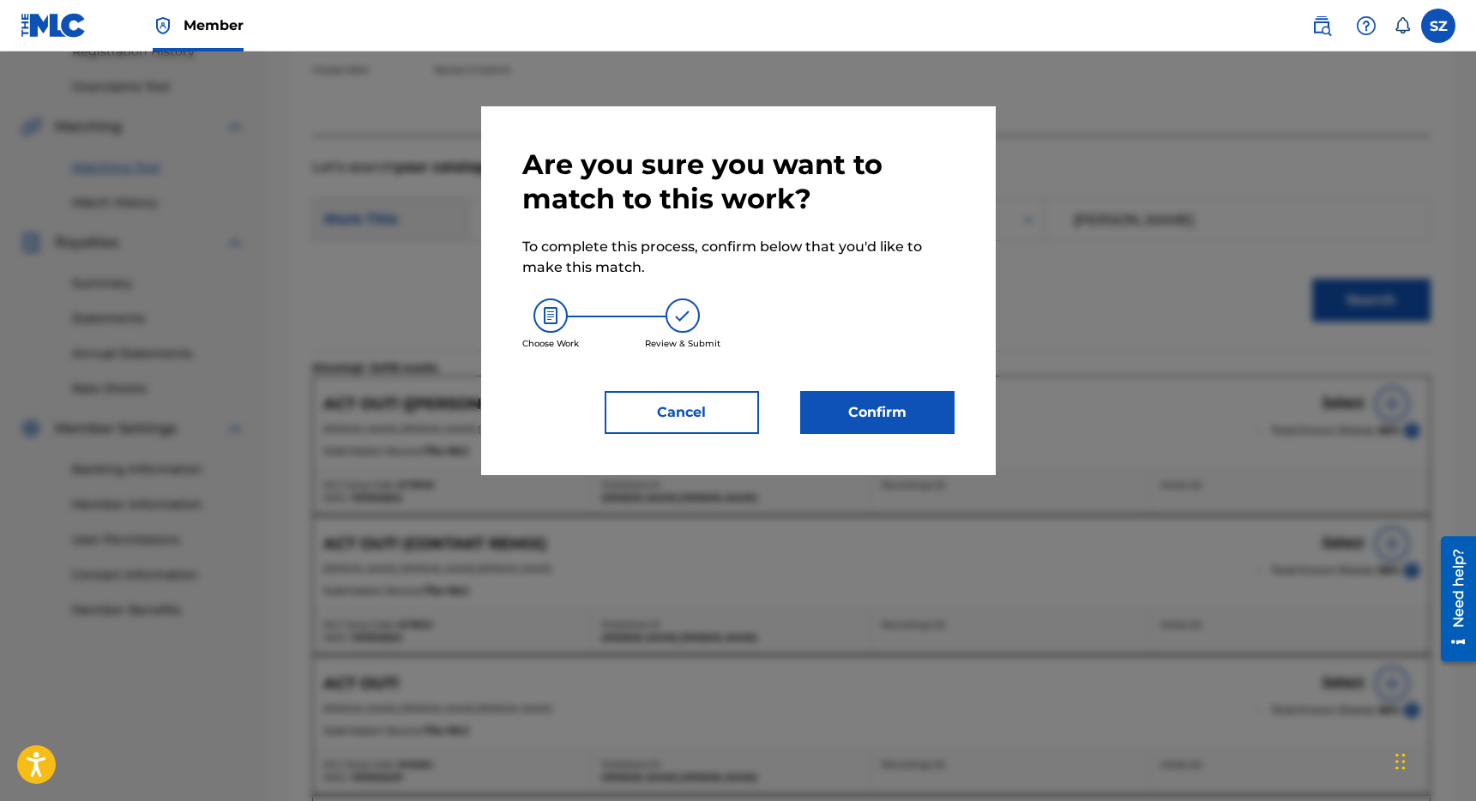
click at [877, 404] on button "Confirm" at bounding box center [877, 412] width 154 height 43
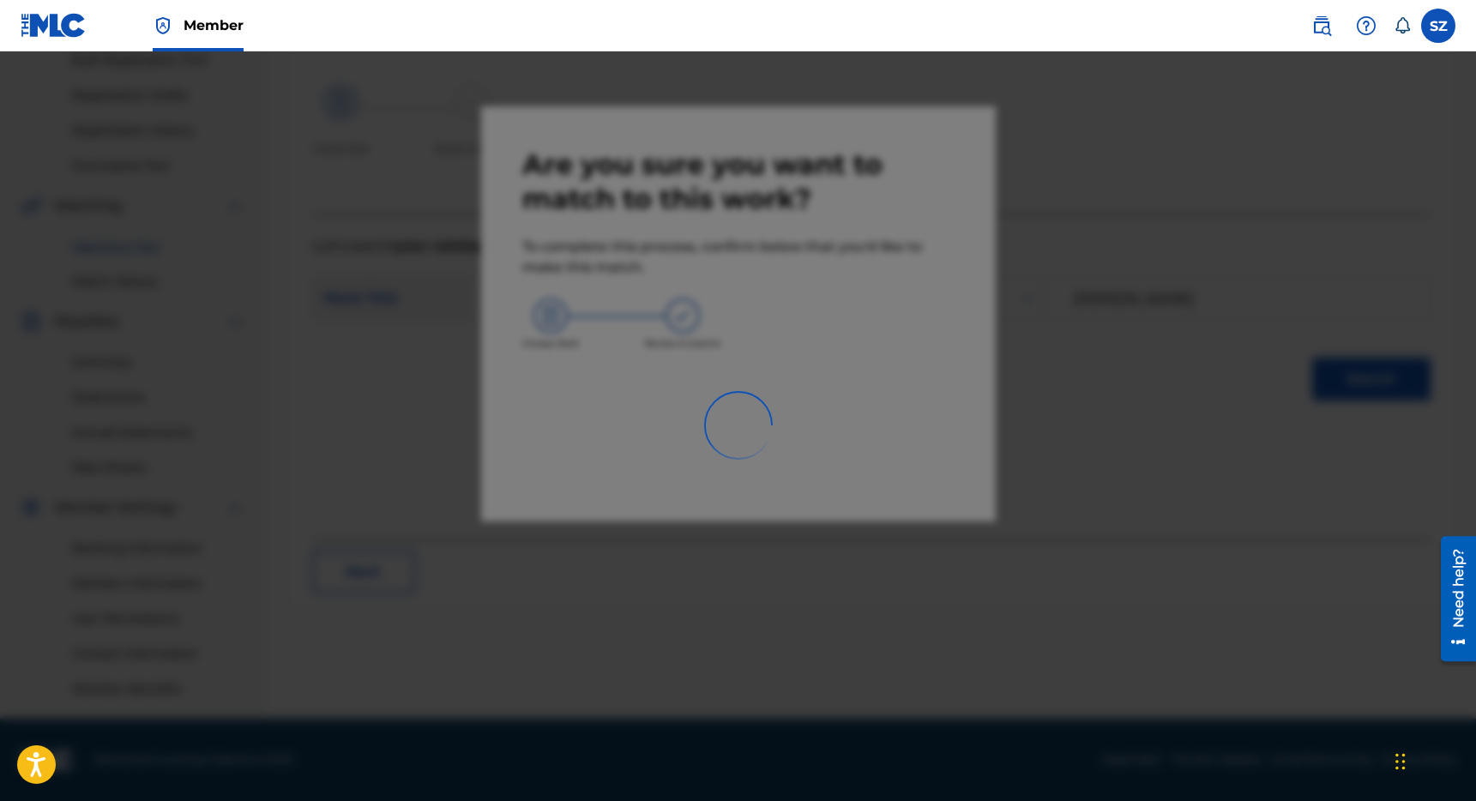
scroll to position [262, 0]
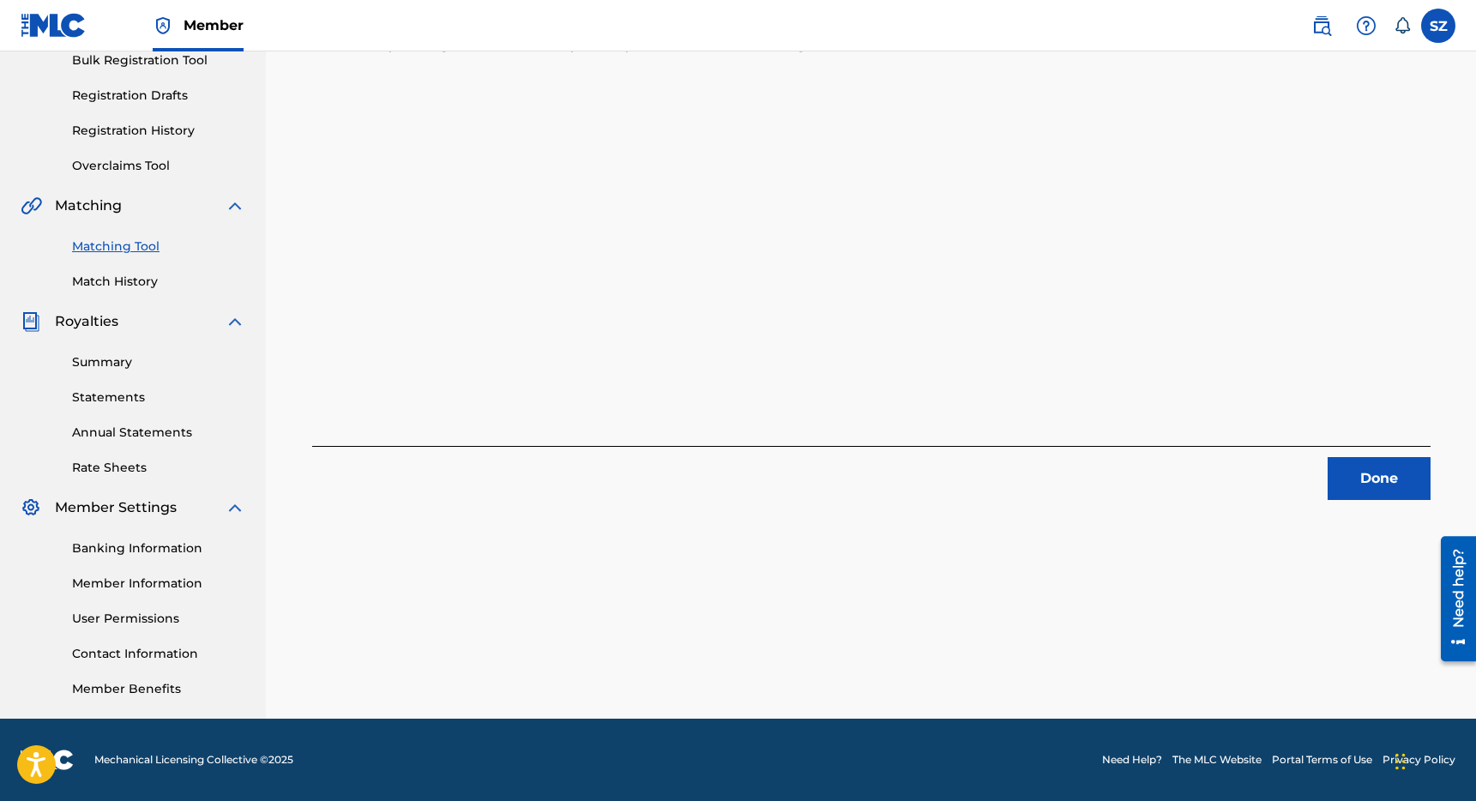
click at [1372, 473] on button "Done" at bounding box center [1379, 478] width 103 height 43
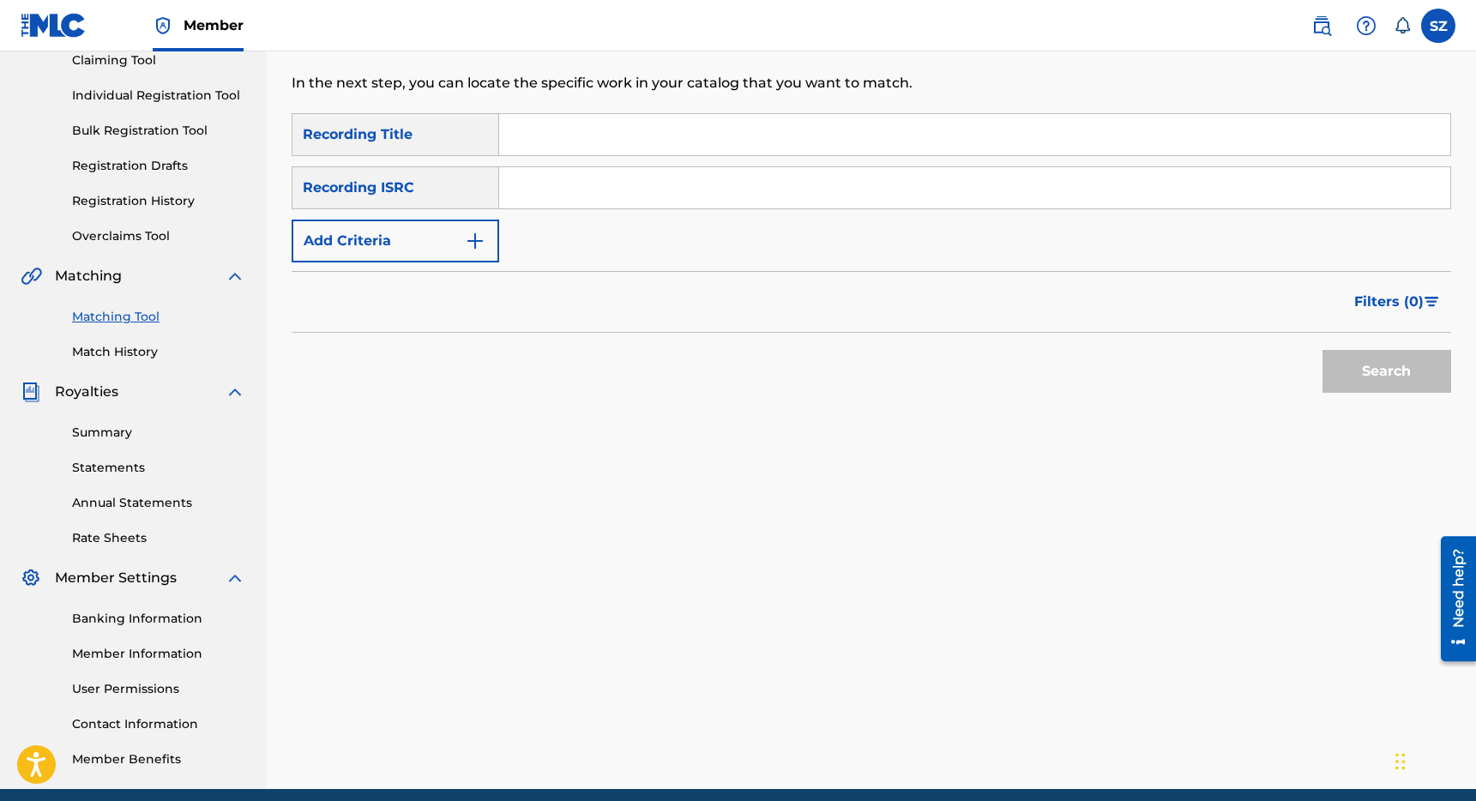
scroll to position [190, 0]
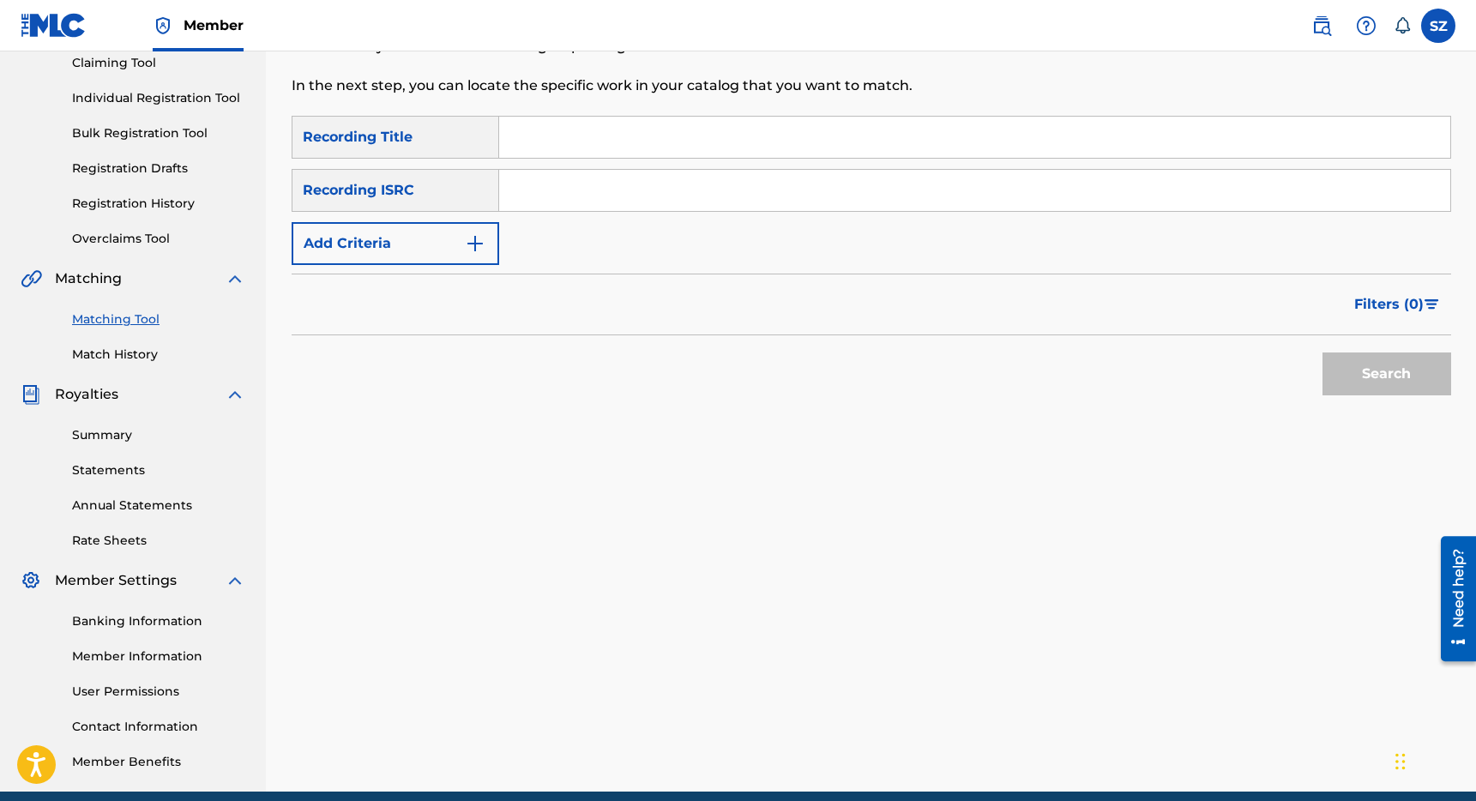
click at [546, 126] on input "Search Form" at bounding box center [974, 137] width 951 height 41
type input "Arriba"
click at [433, 237] on button "Add Criteria" at bounding box center [396, 243] width 208 height 43
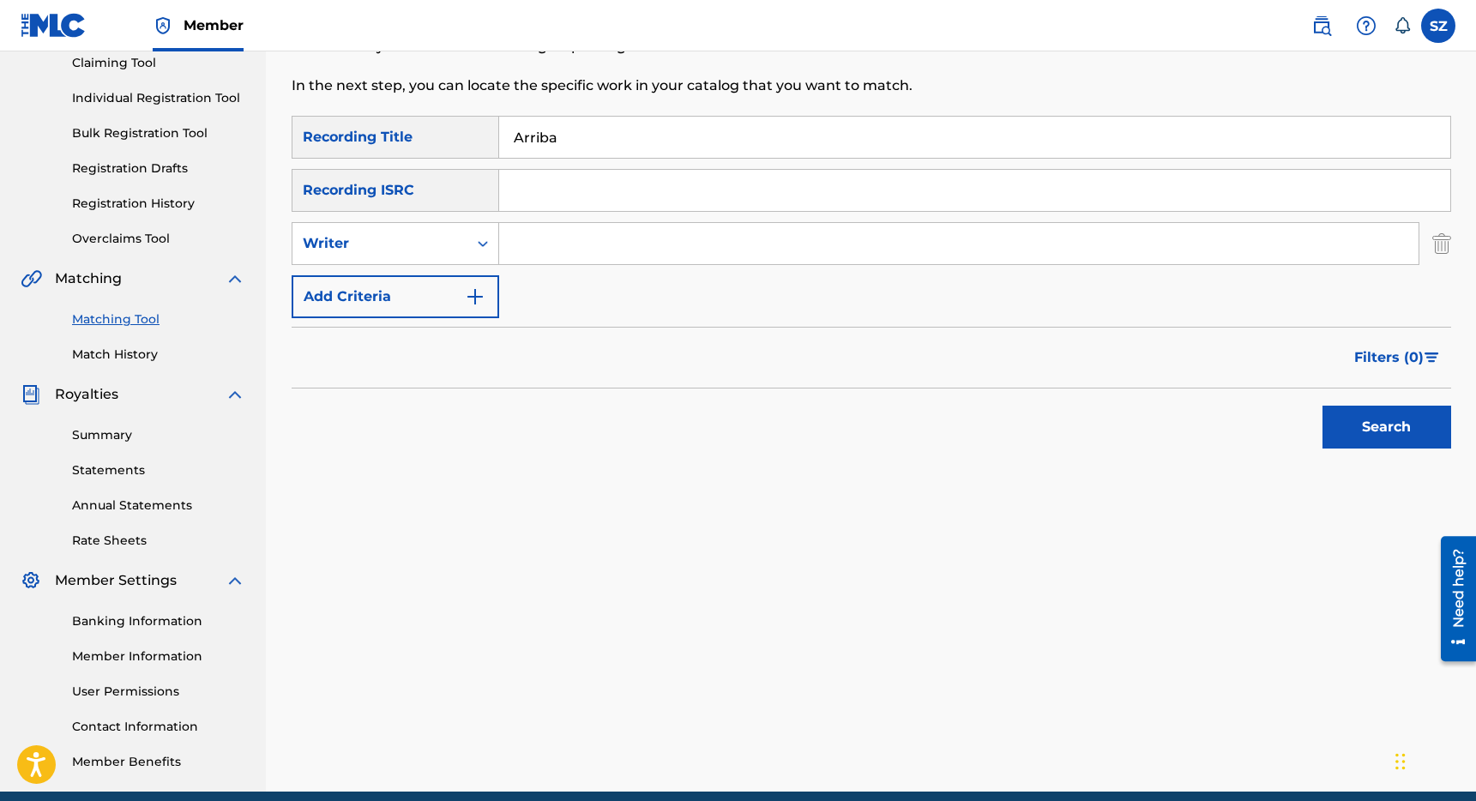
click at [538, 246] on input "Search Form" at bounding box center [958, 243] width 919 height 41
click at [481, 252] on div "Search Form" at bounding box center [482, 243] width 31 height 31
click at [442, 285] on div "Recording Artist" at bounding box center [395, 286] width 206 height 43
click at [526, 249] on input "Search Form" at bounding box center [958, 243] width 919 height 41
type input "Sliink"
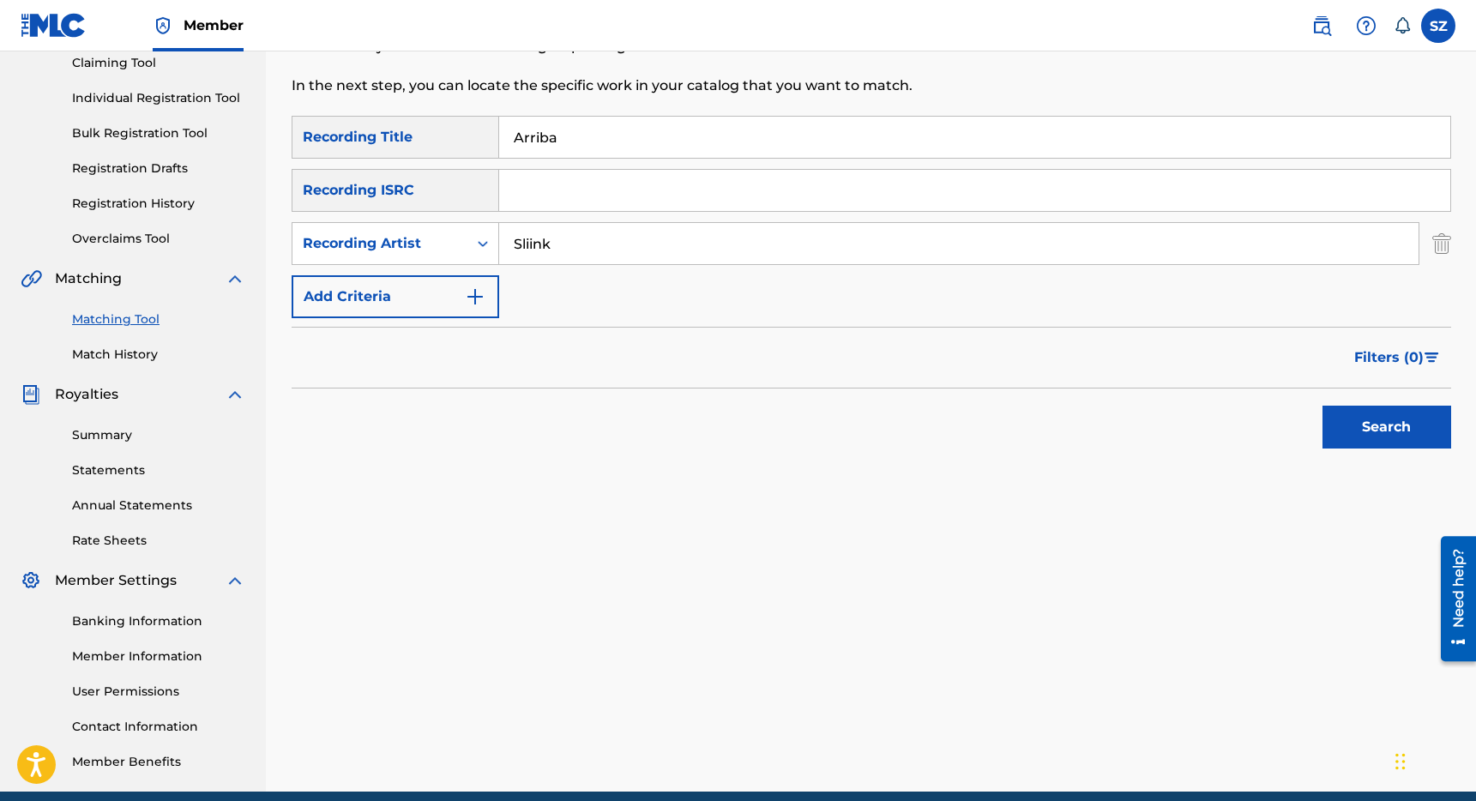
click at [1322, 406] on button "Search" at bounding box center [1386, 427] width 129 height 43
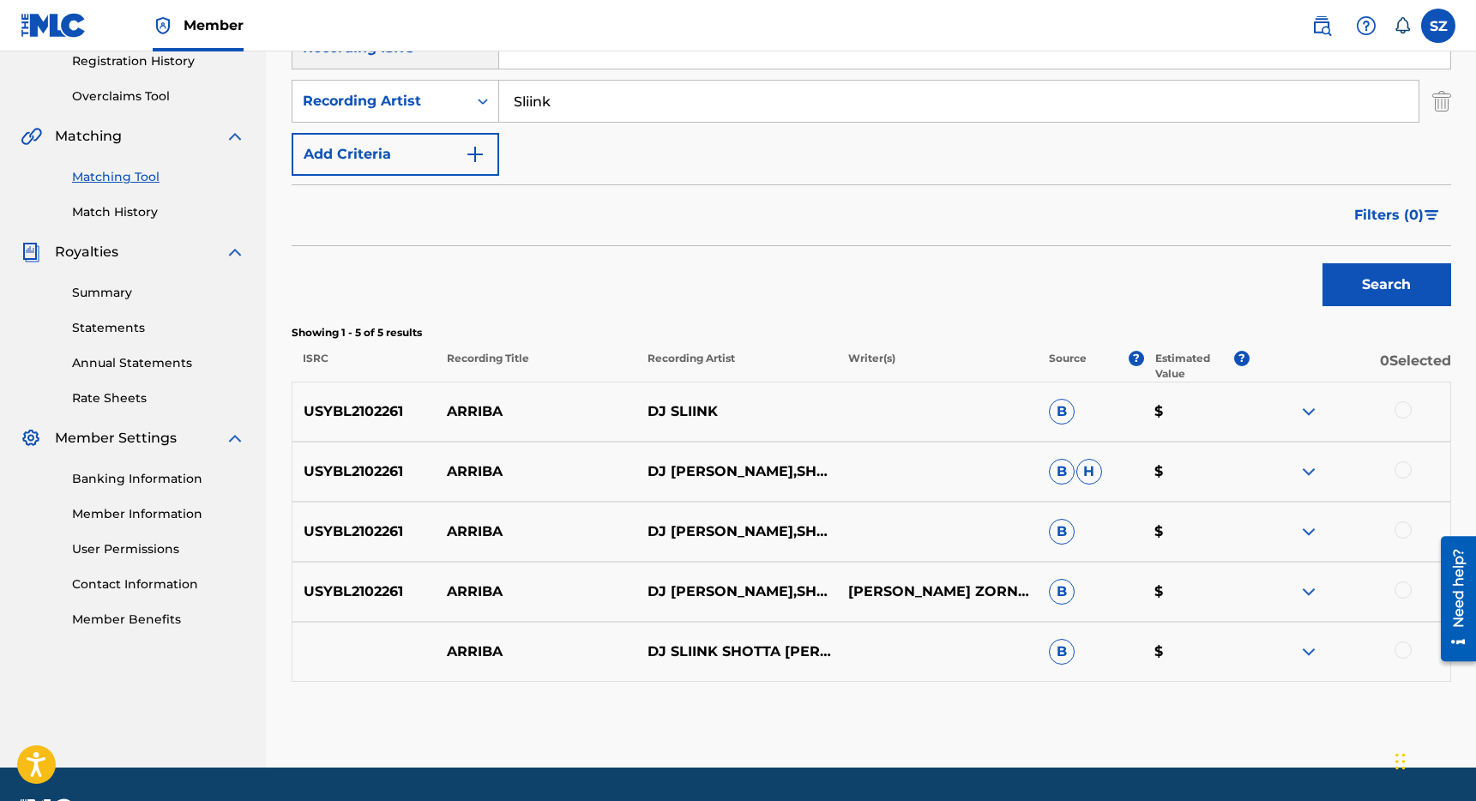
scroll to position [338, 0]
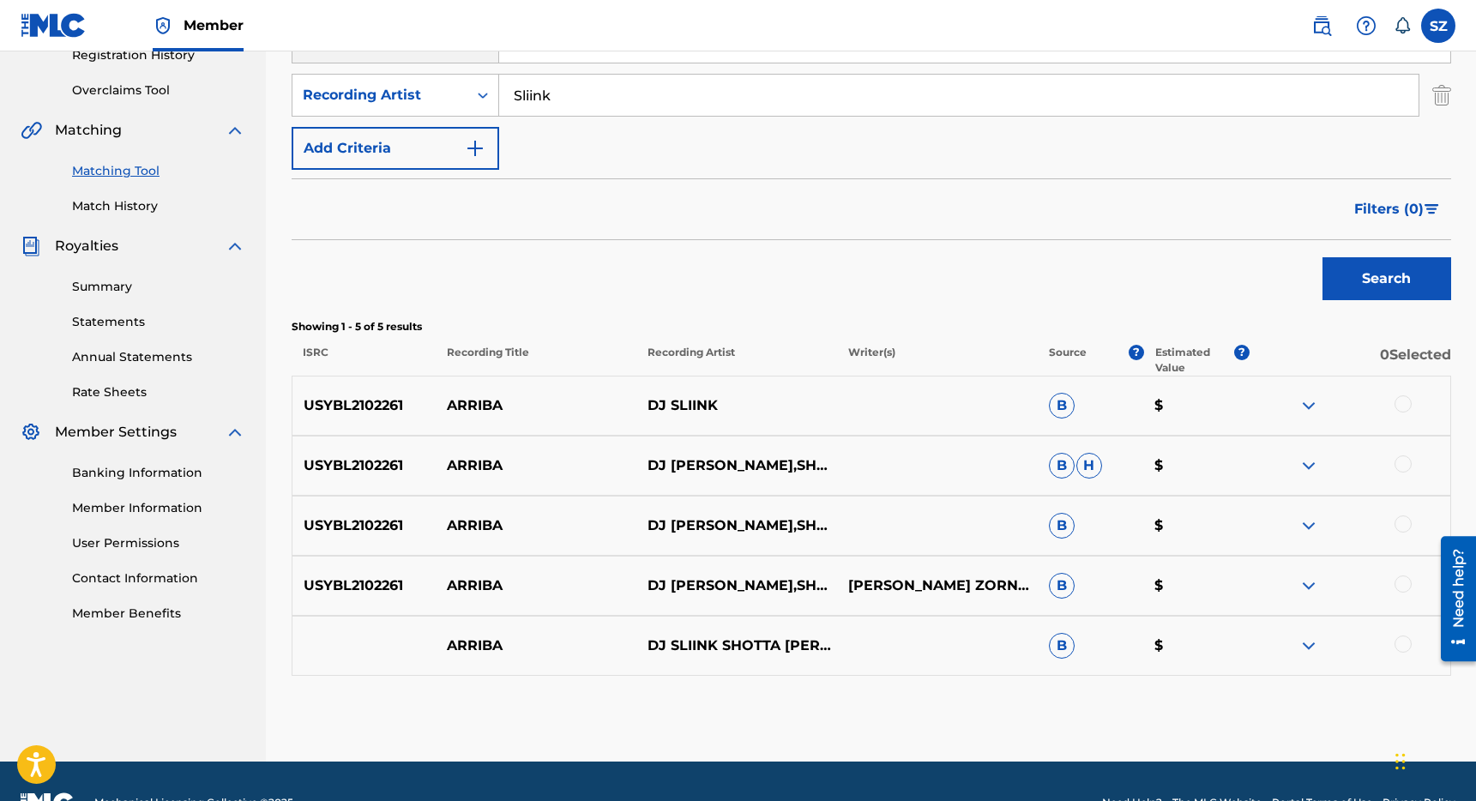
click at [1408, 405] on div at bounding box center [1403, 403] width 17 height 17
click at [1403, 453] on div "USYBL2102261 ARRIBA DJ [PERSON_NAME],SHOTTA [PERSON_NAME] $" at bounding box center [872, 466] width 1160 height 60
click at [1403, 462] on div at bounding box center [1403, 463] width 17 height 17
click at [1403, 523] on div at bounding box center [1403, 523] width 17 height 17
click at [1409, 588] on div at bounding box center [1403, 583] width 17 height 17
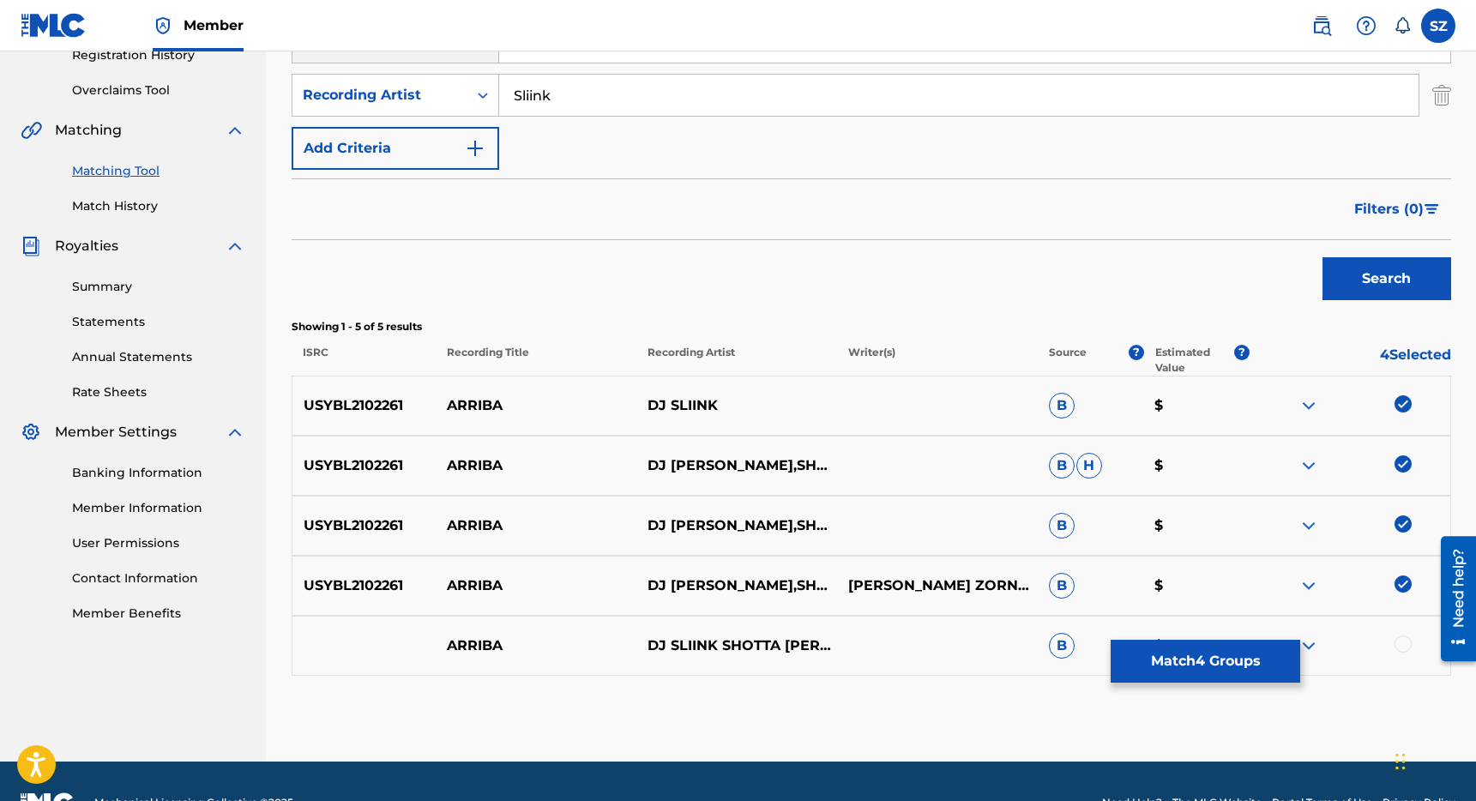
click at [1405, 644] on div at bounding box center [1403, 644] width 17 height 17
click at [1199, 649] on button "Match 5 Groups" at bounding box center [1206, 661] width 190 height 43
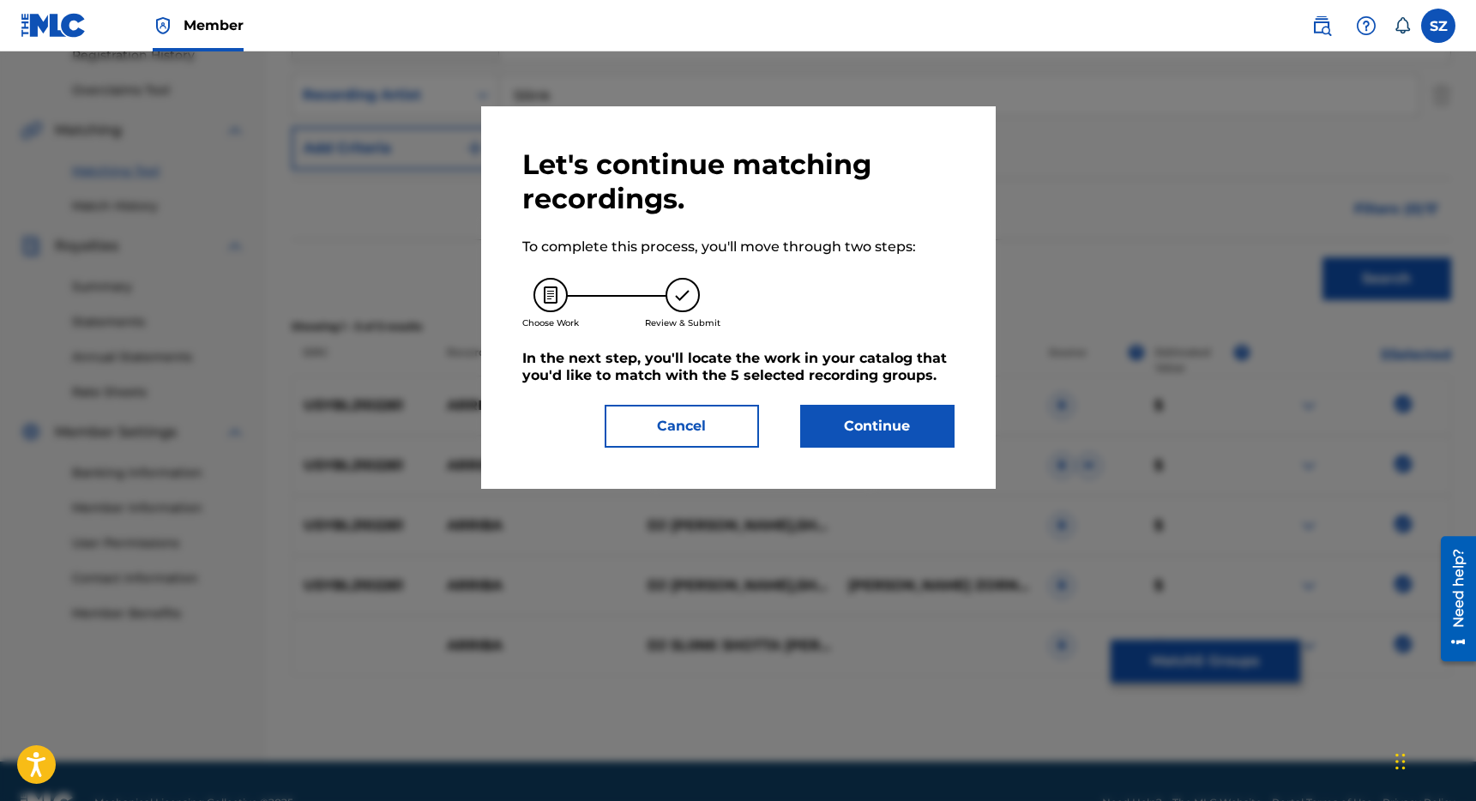
click at [903, 424] on button "Continue" at bounding box center [877, 426] width 154 height 43
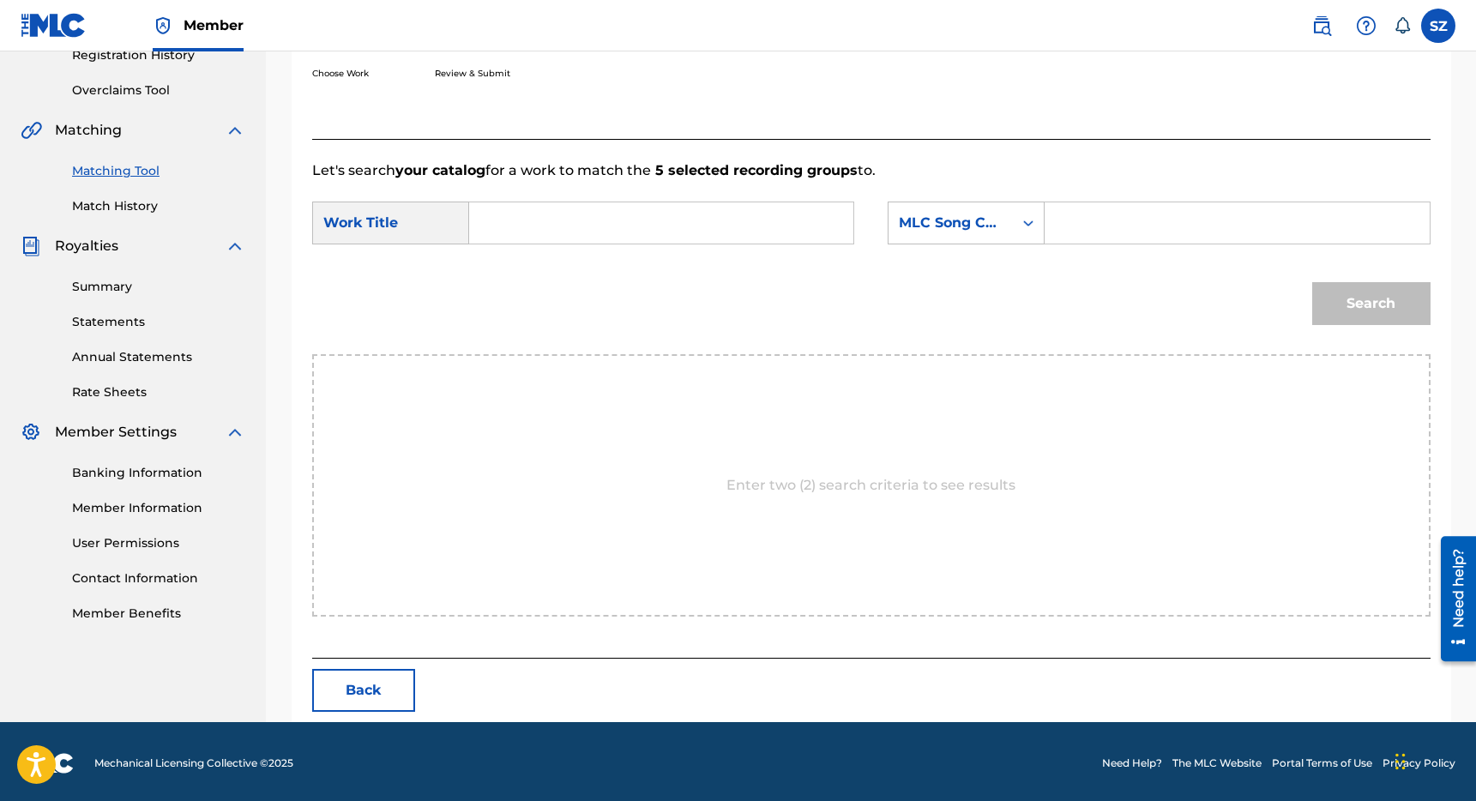
click at [653, 223] on input "Search Form" at bounding box center [661, 222] width 355 height 41
type input "arriba"
click at [548, 256] on div "arriba" at bounding box center [532, 261] width 97 height 31
click at [992, 220] on div "MLC Song Code" at bounding box center [951, 223] width 104 height 21
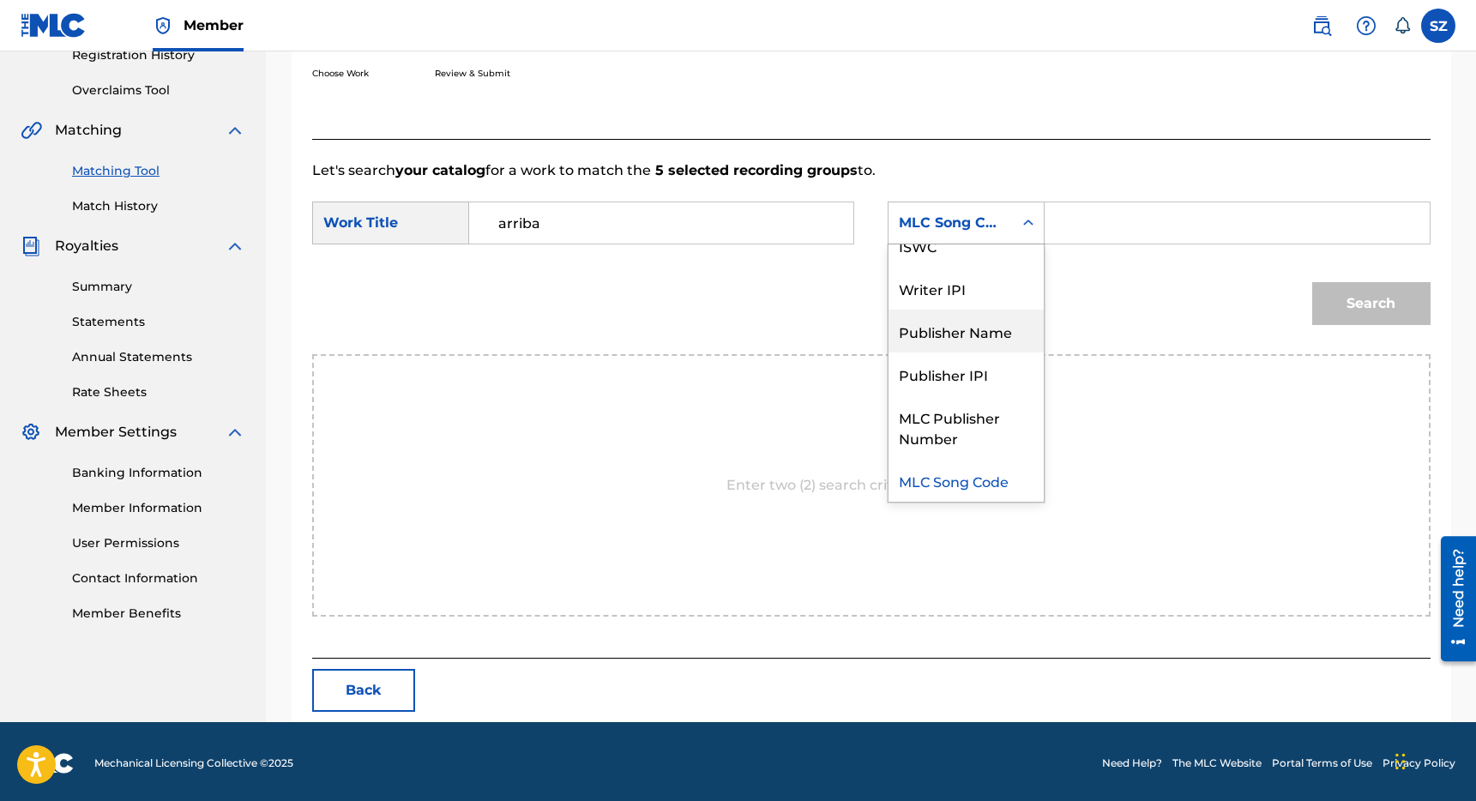
scroll to position [0, 0]
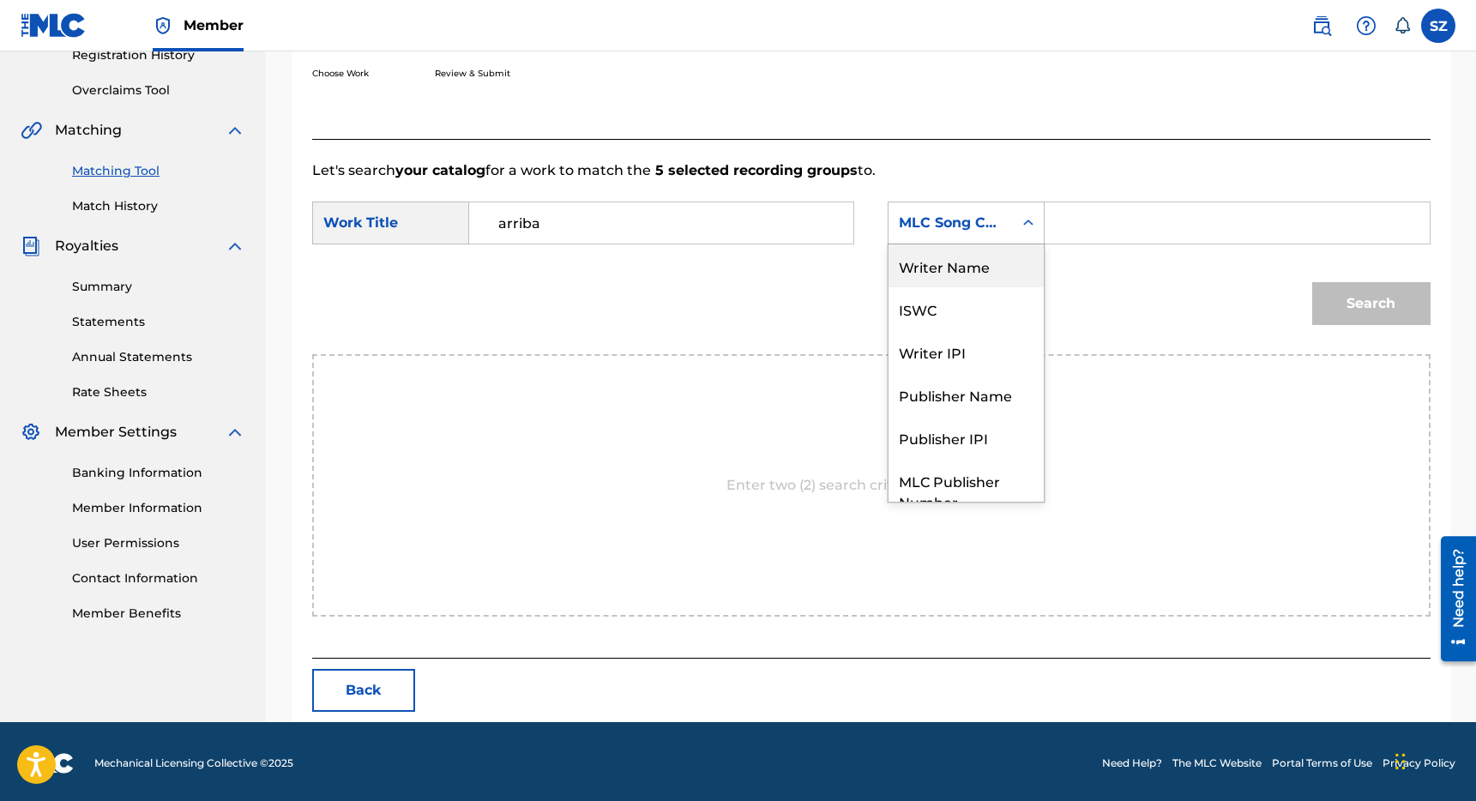
click at [982, 283] on div "Writer Name" at bounding box center [966, 265] width 155 height 43
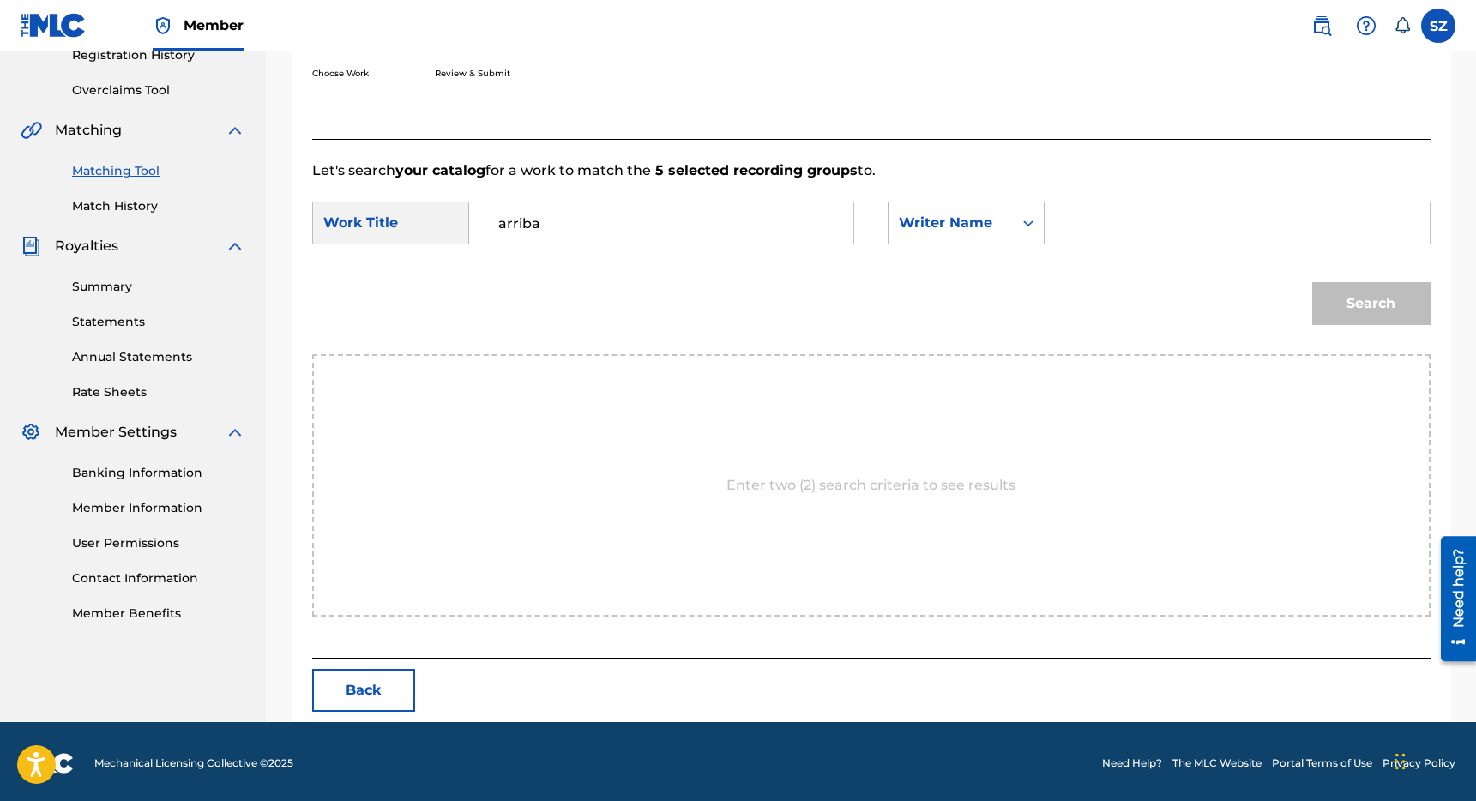
click at [1076, 227] on input "Search Form" at bounding box center [1236, 222] width 355 height 41
type input "[PERSON_NAME]"
click at [1312, 282] on button "Search" at bounding box center [1371, 303] width 118 height 43
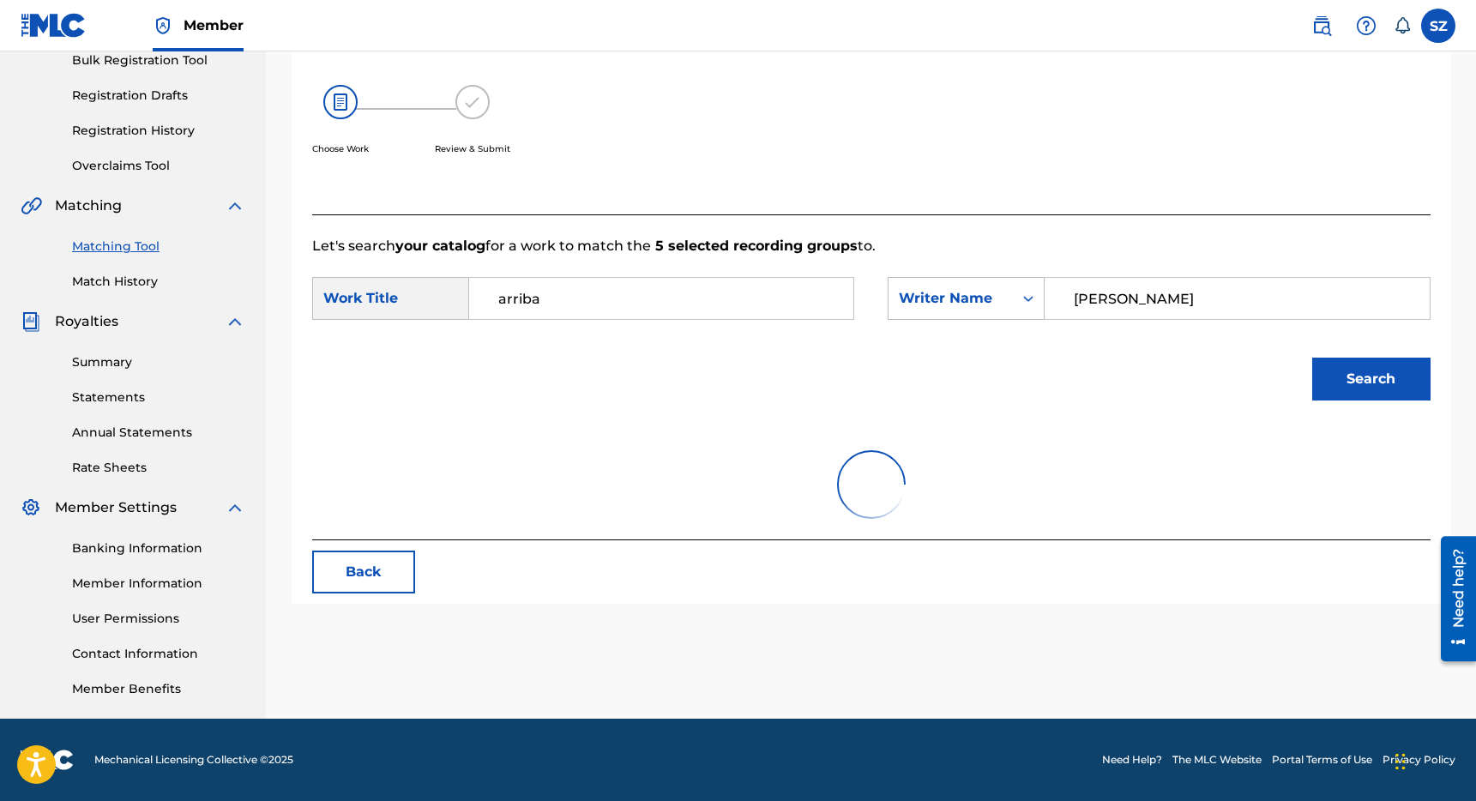
scroll to position [291, 0]
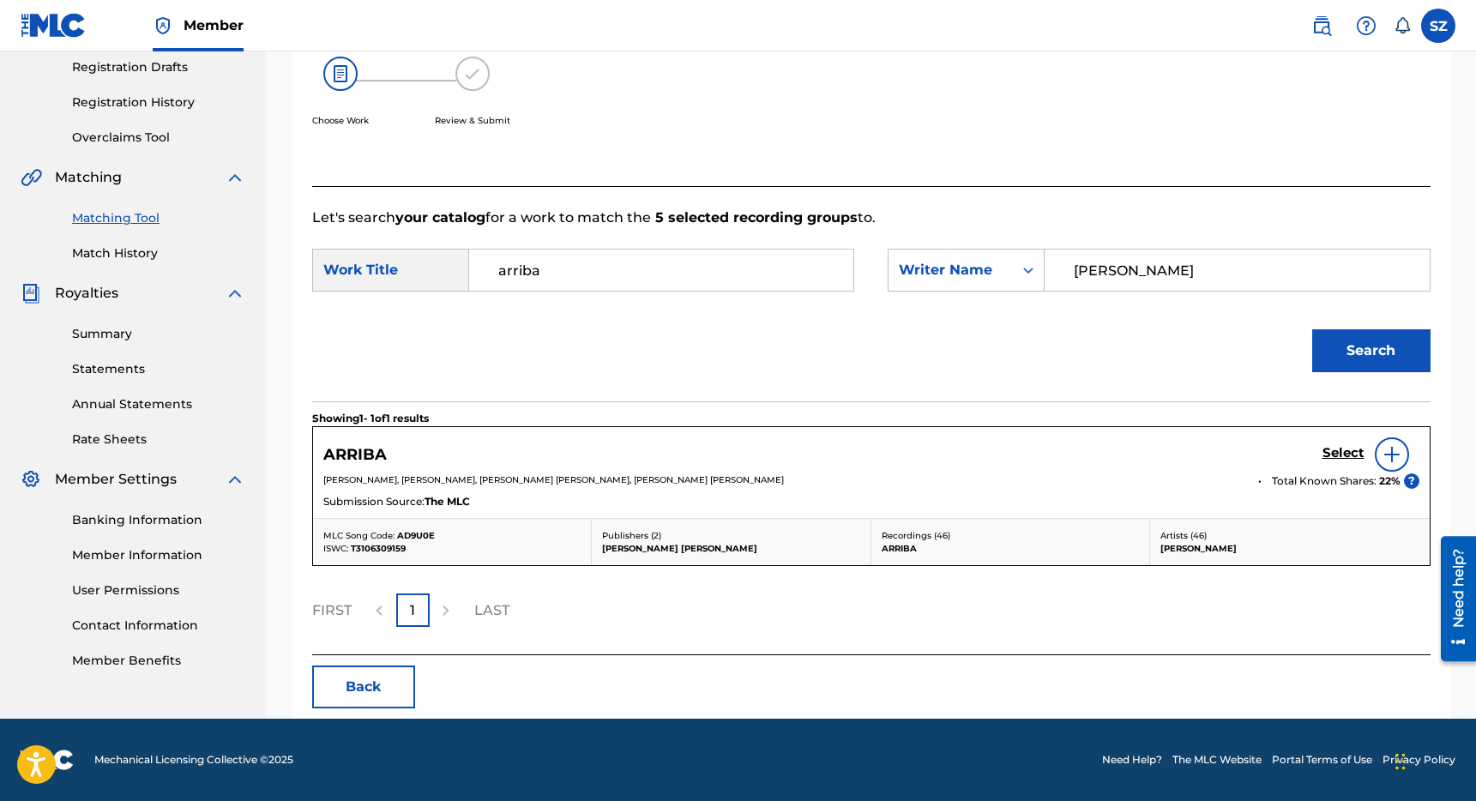
click at [1343, 449] on h5 "Select" at bounding box center [1343, 453] width 42 height 16
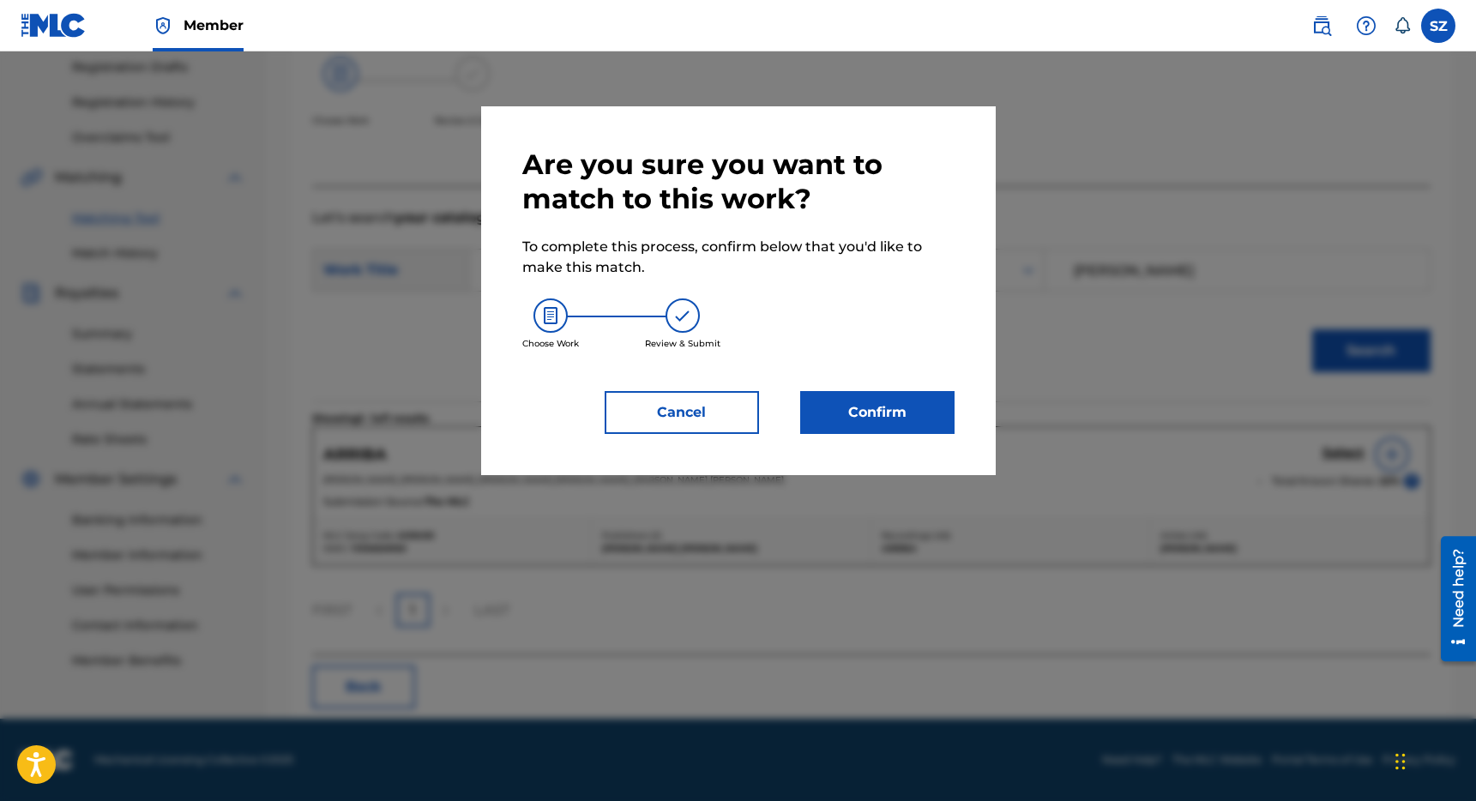
click at [889, 427] on button "Confirm" at bounding box center [877, 412] width 154 height 43
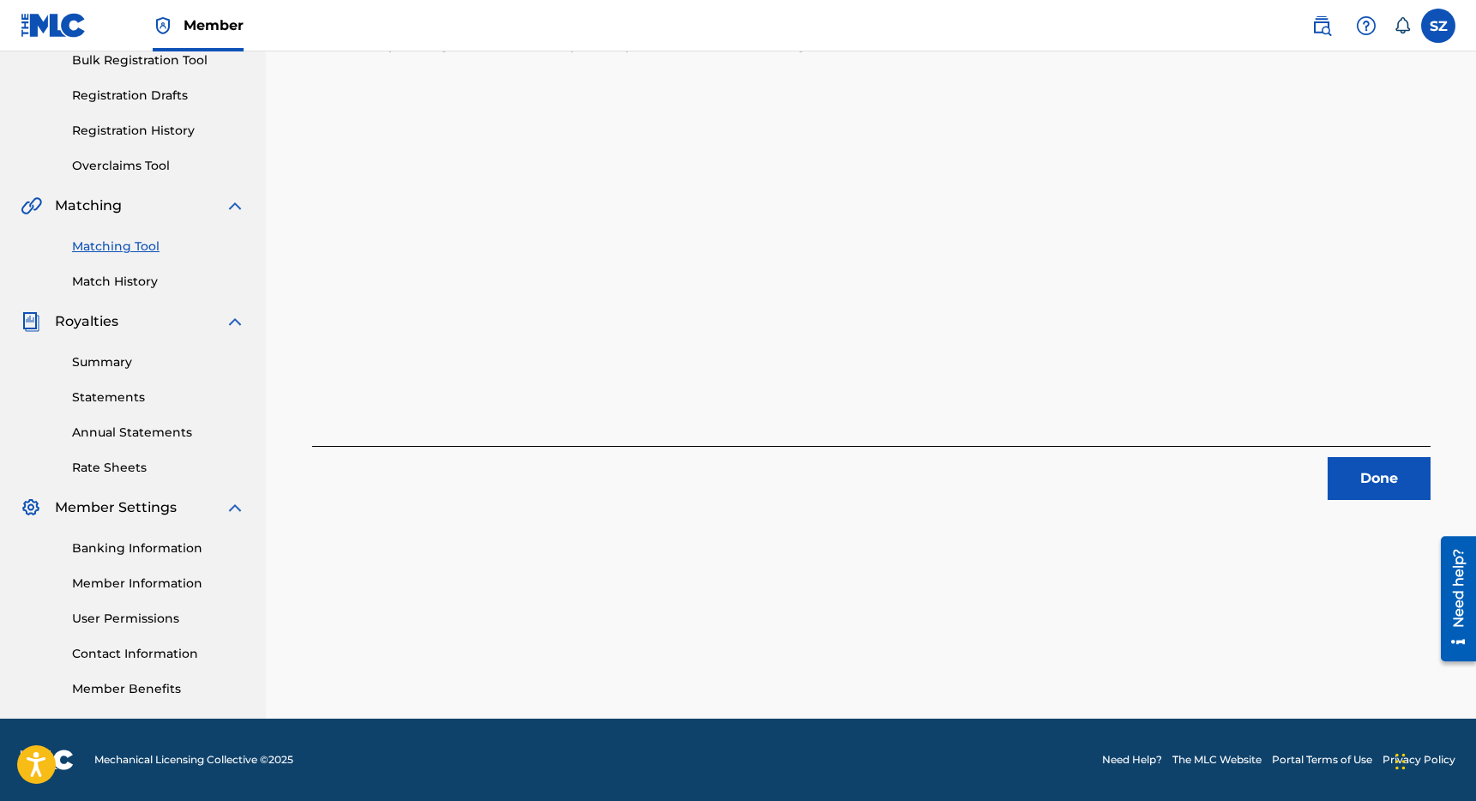
click at [1400, 465] on button "Done" at bounding box center [1379, 478] width 103 height 43
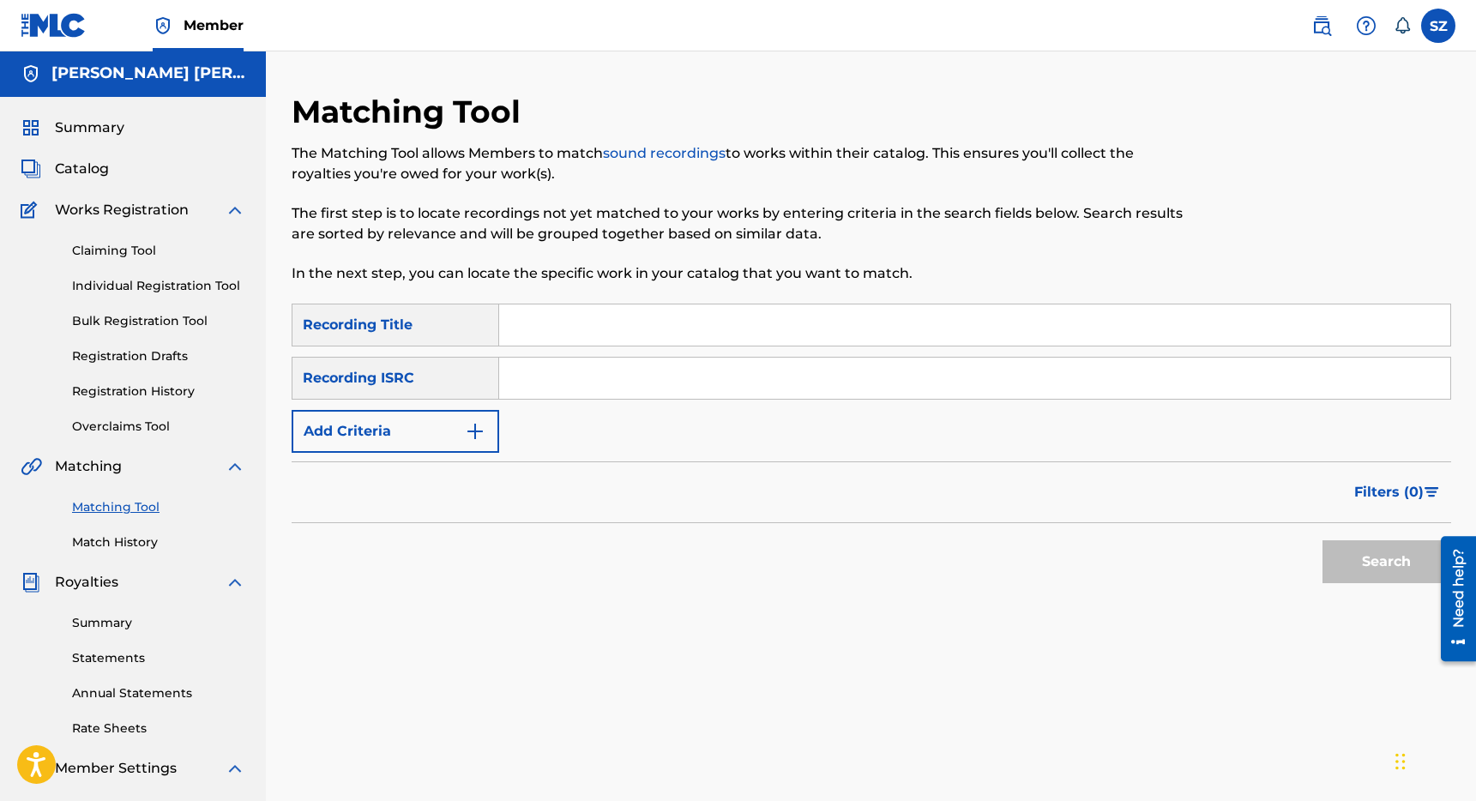
scroll to position [0, 0]
click at [554, 318] on input "Search Form" at bounding box center [974, 326] width 951 height 41
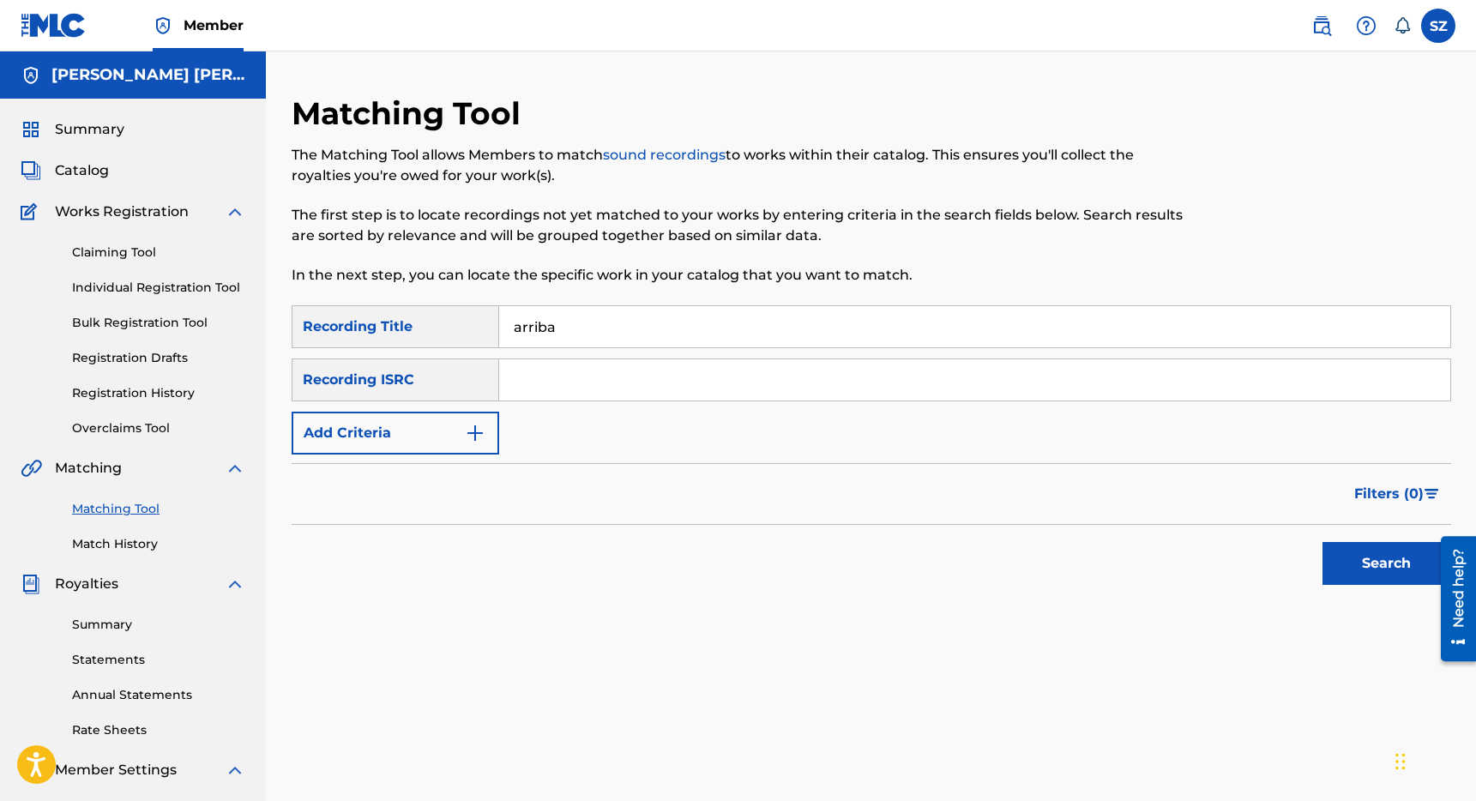
type input "arriba"
click at [436, 433] on button "Add Criteria" at bounding box center [396, 433] width 208 height 43
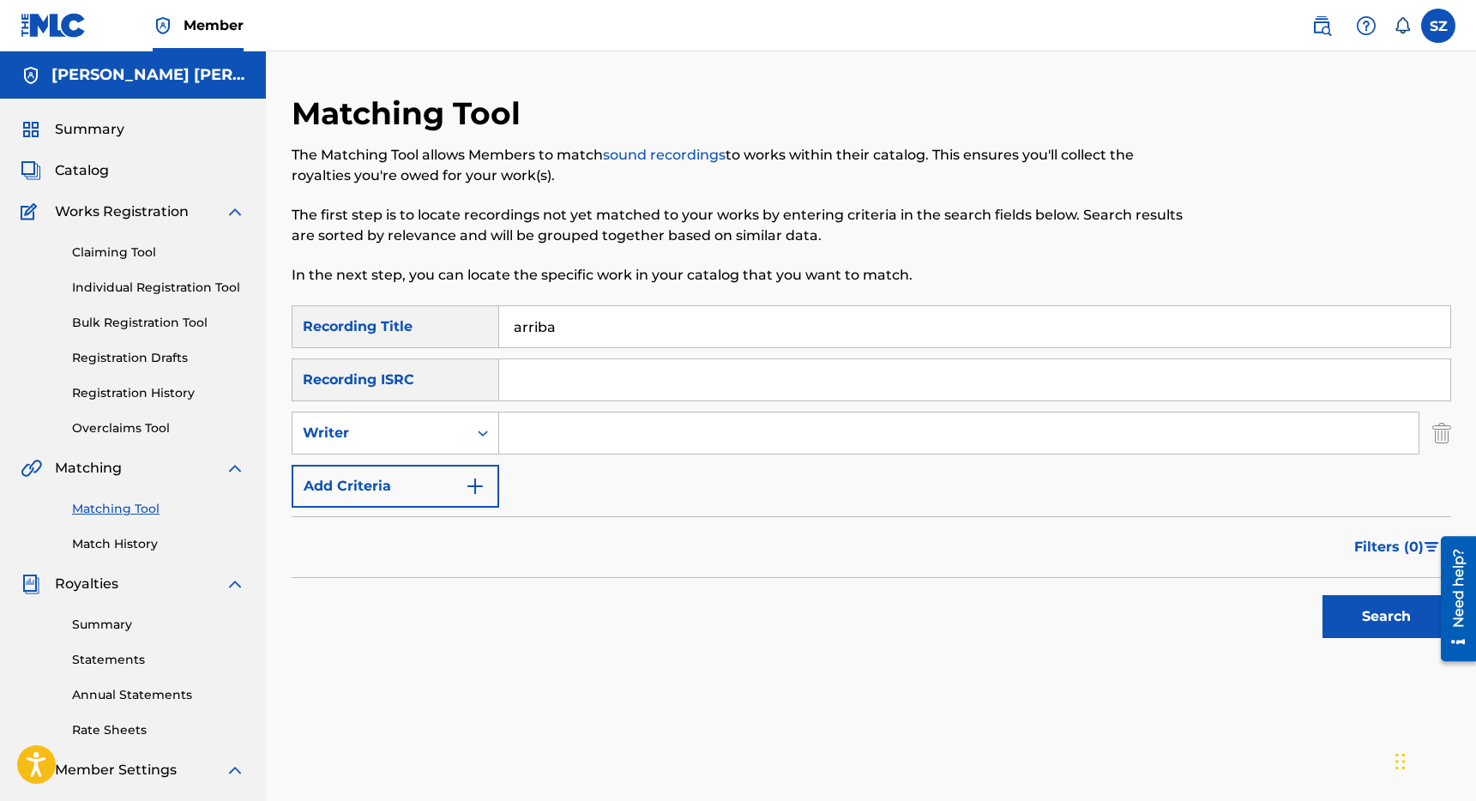
click at [533, 431] on input "Search Form" at bounding box center [958, 433] width 919 height 41
click at [1322, 595] on button "Search" at bounding box center [1386, 616] width 129 height 43
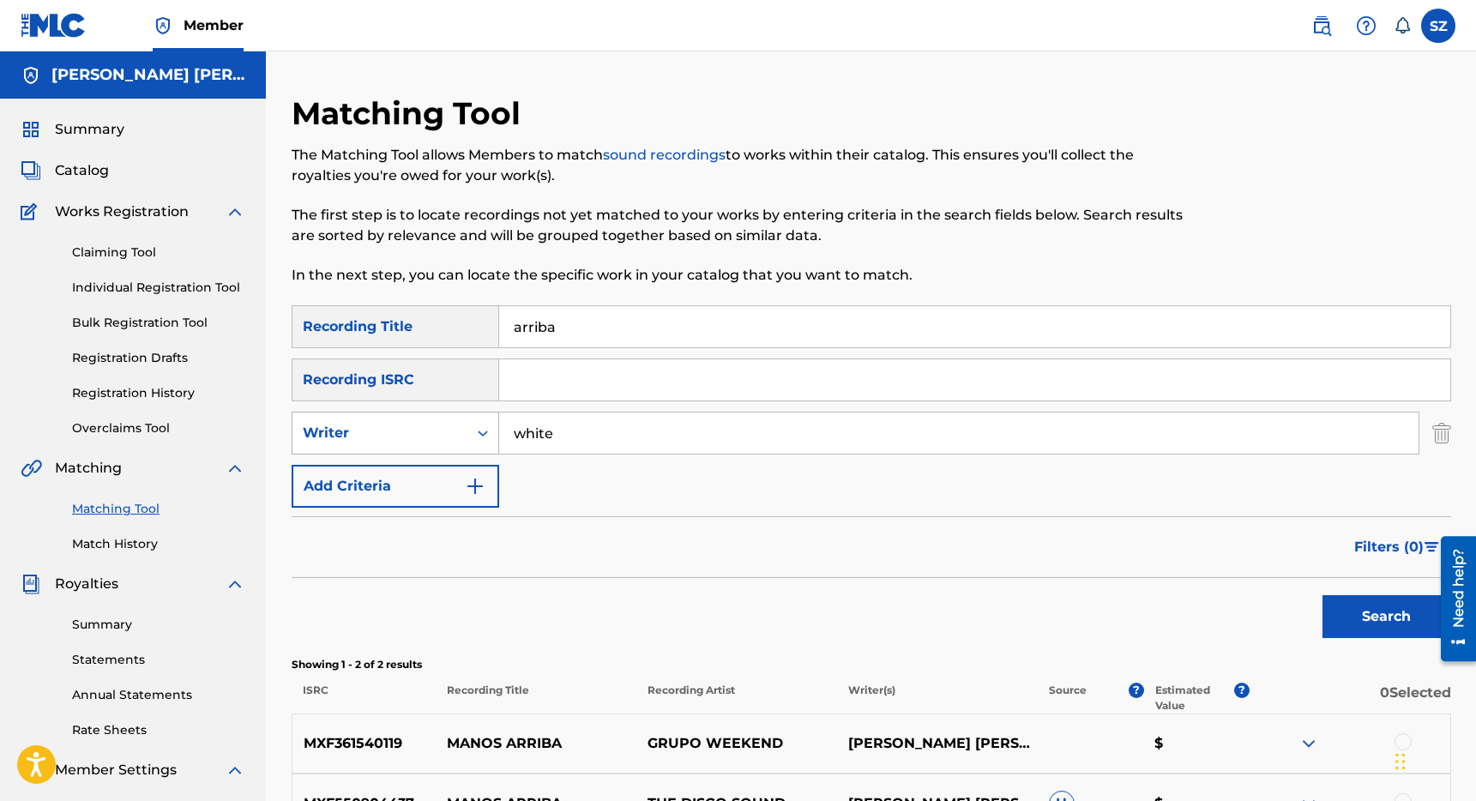
drag, startPoint x: 563, startPoint y: 437, endPoint x: 493, endPoint y: 433, distance: 70.4
click at [493, 433] on div "SearchWithCriteriac16ea9a0-f65e-4848-9dfc-e5c5fd621dae Writer white" at bounding box center [872, 433] width 1160 height 43
type input "[PERSON_NAME]"
click at [1322, 595] on button "Search" at bounding box center [1386, 616] width 129 height 43
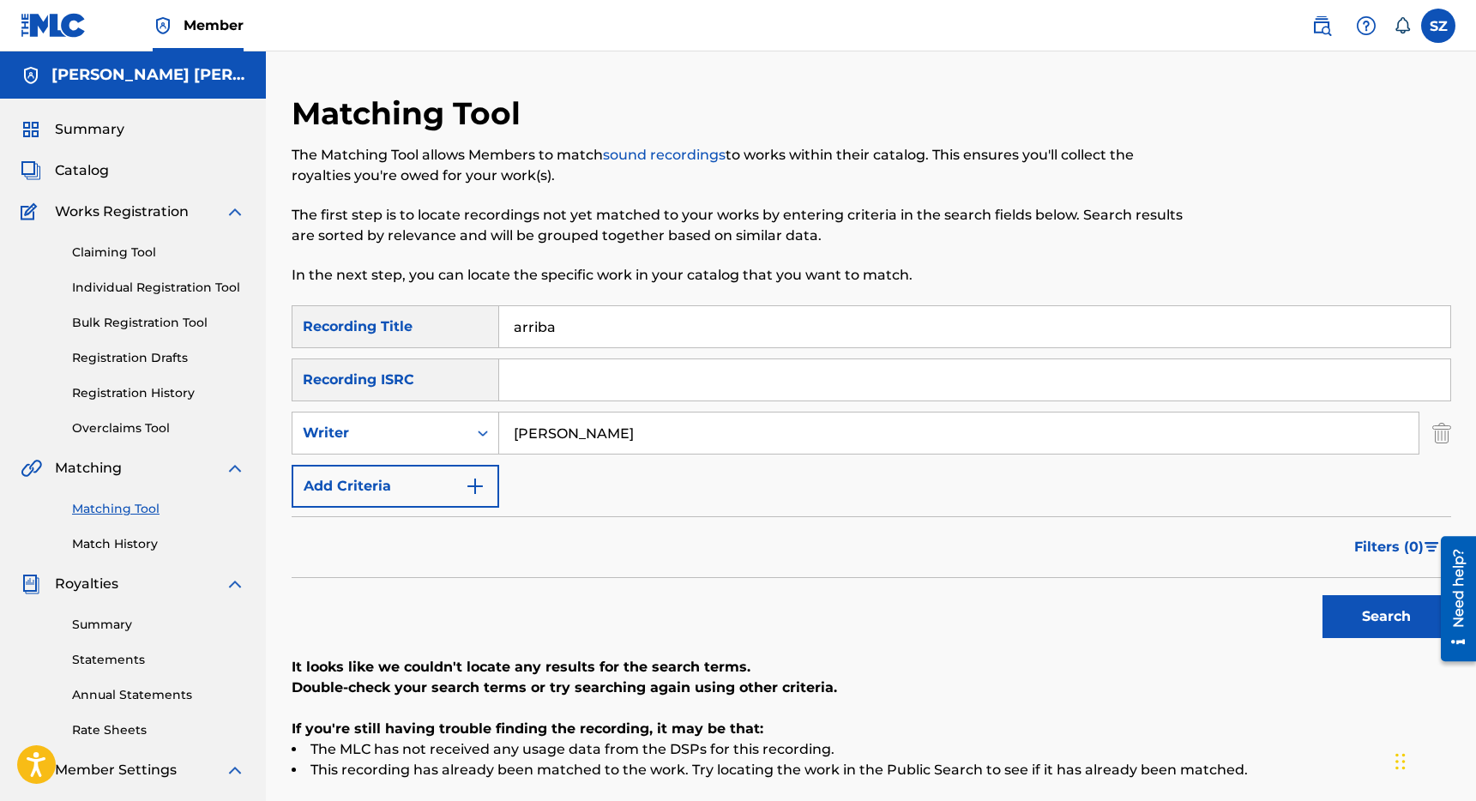
drag, startPoint x: 563, startPoint y: 332, endPoint x: 487, endPoint y: 325, distance: 75.8
click at [487, 325] on div "SearchWithCriteriaeaf74fd2-9137-4e23-9edc-013c569be2dd Recording Title arriba" at bounding box center [872, 326] width 1160 height 43
type input "better without you"
drag, startPoint x: 575, startPoint y: 433, endPoint x: 498, endPoint y: 433, distance: 77.2
click at [499, 433] on input "[PERSON_NAME]" at bounding box center [958, 433] width 919 height 41
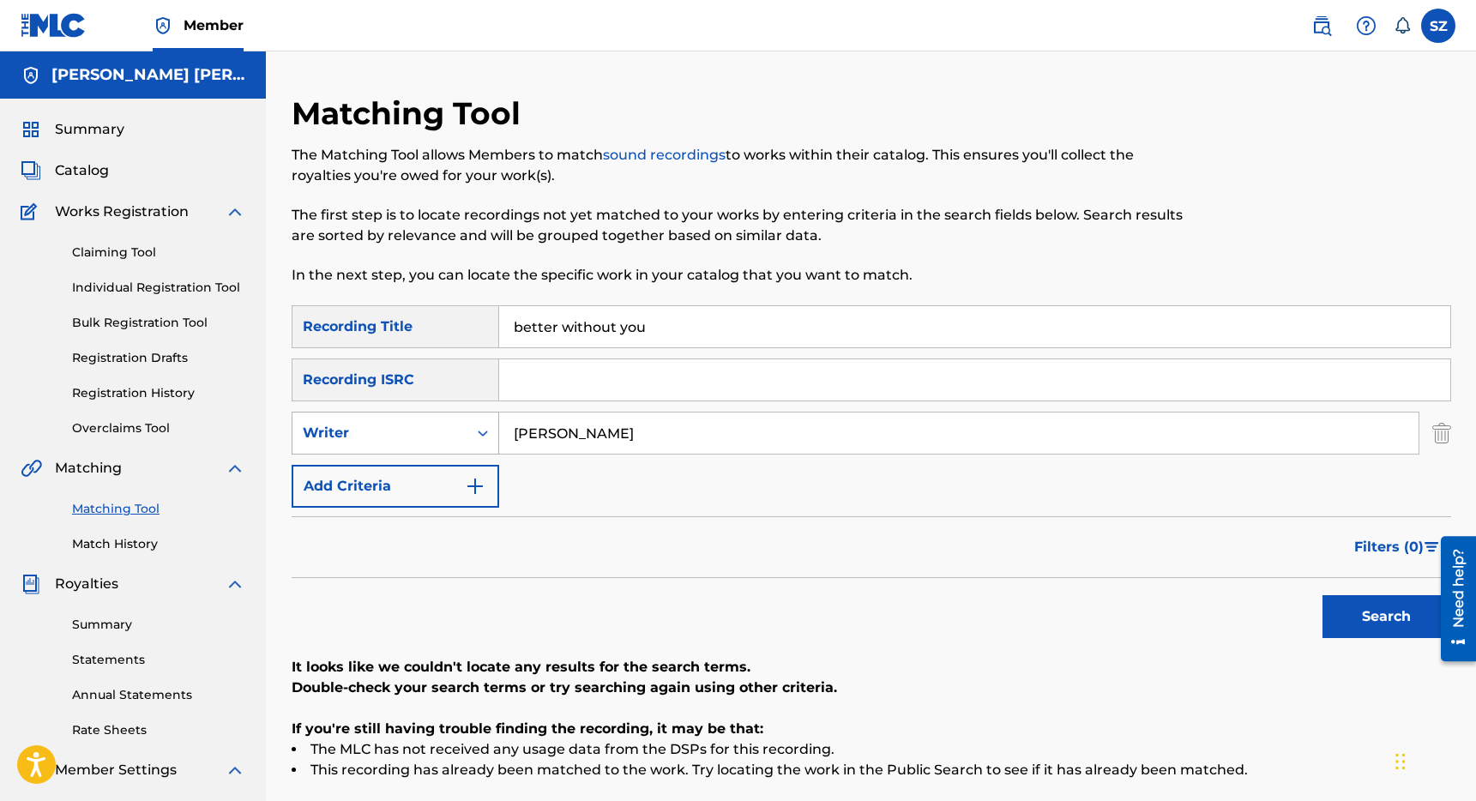
click at [486, 433] on icon "Search Form" at bounding box center [482, 433] width 17 height 17
click at [437, 477] on div "Recording Artist" at bounding box center [395, 476] width 206 height 43
click at [551, 443] on input "Search Form" at bounding box center [958, 433] width 919 height 41
click at [1322, 595] on button "Search" at bounding box center [1386, 616] width 129 height 43
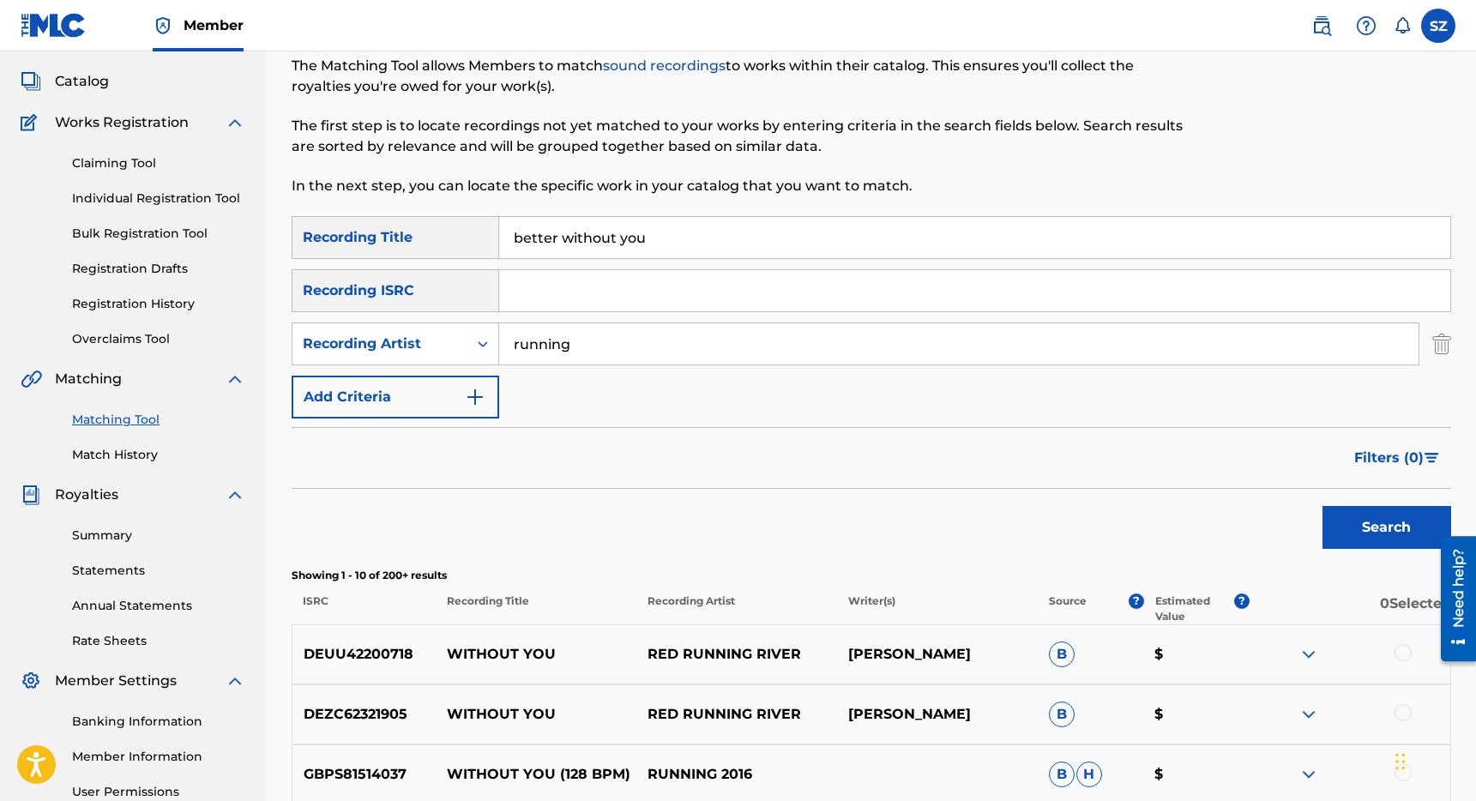
scroll to position [75, 0]
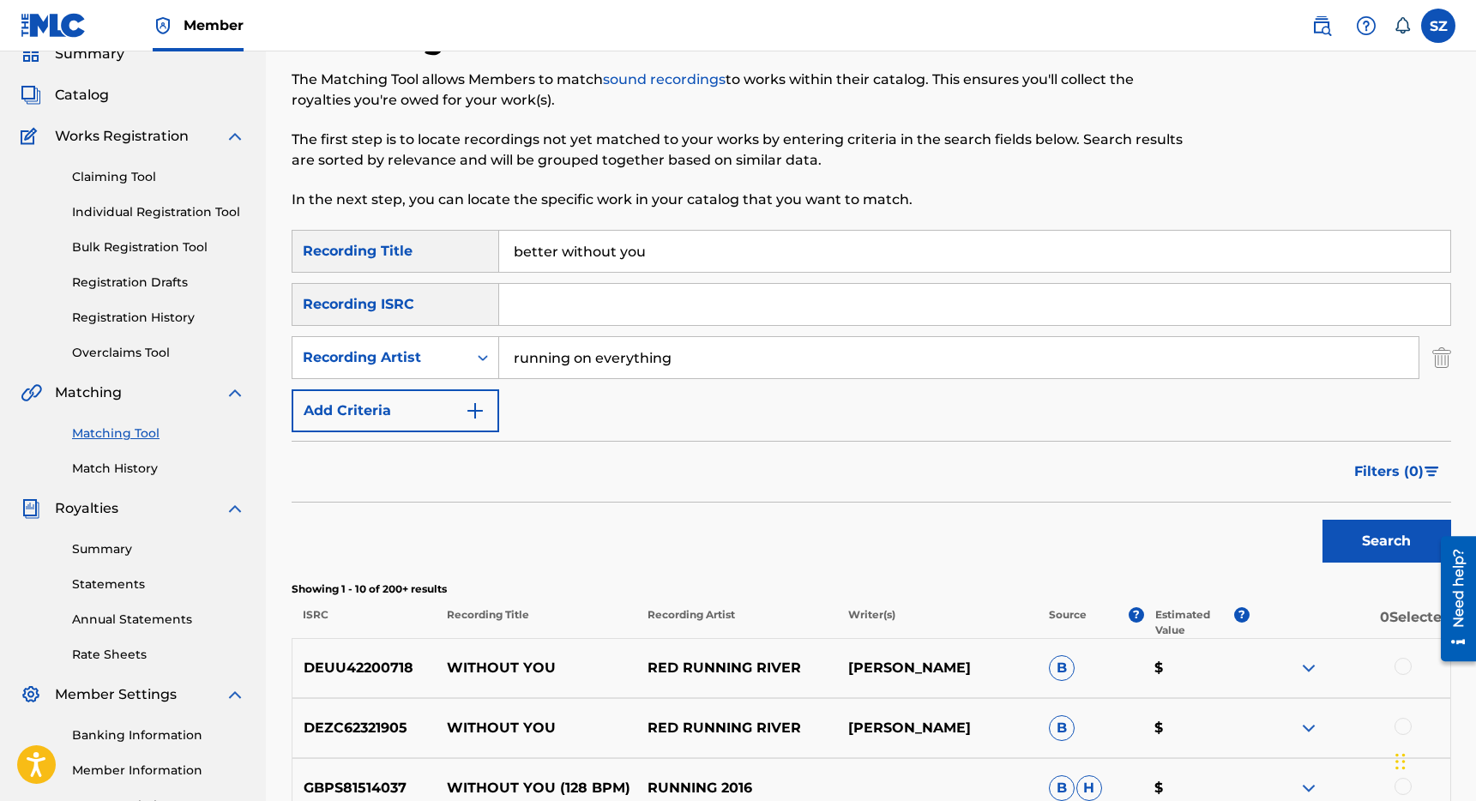
click at [1322, 520] on button "Search" at bounding box center [1386, 541] width 129 height 43
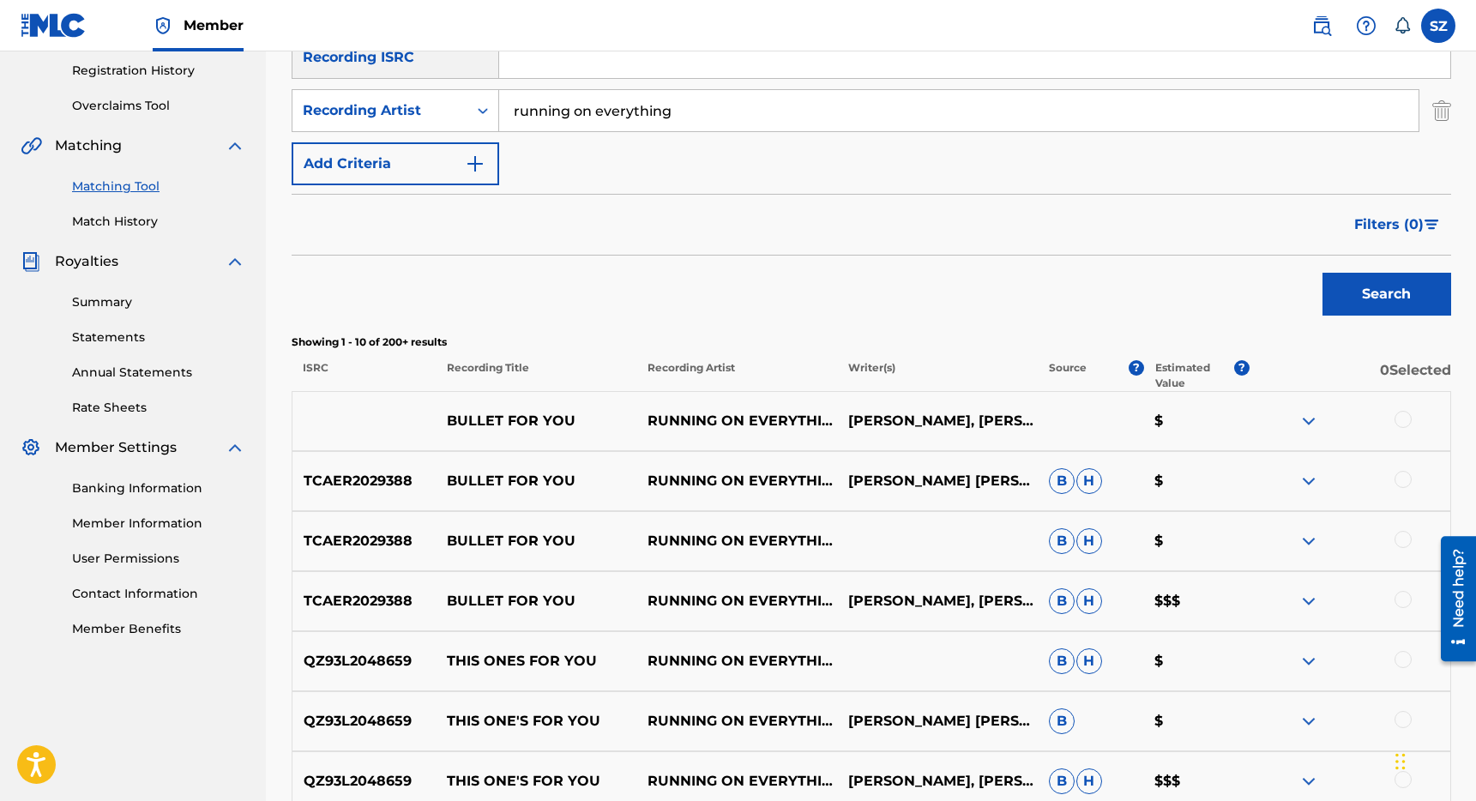
scroll to position [0, 0]
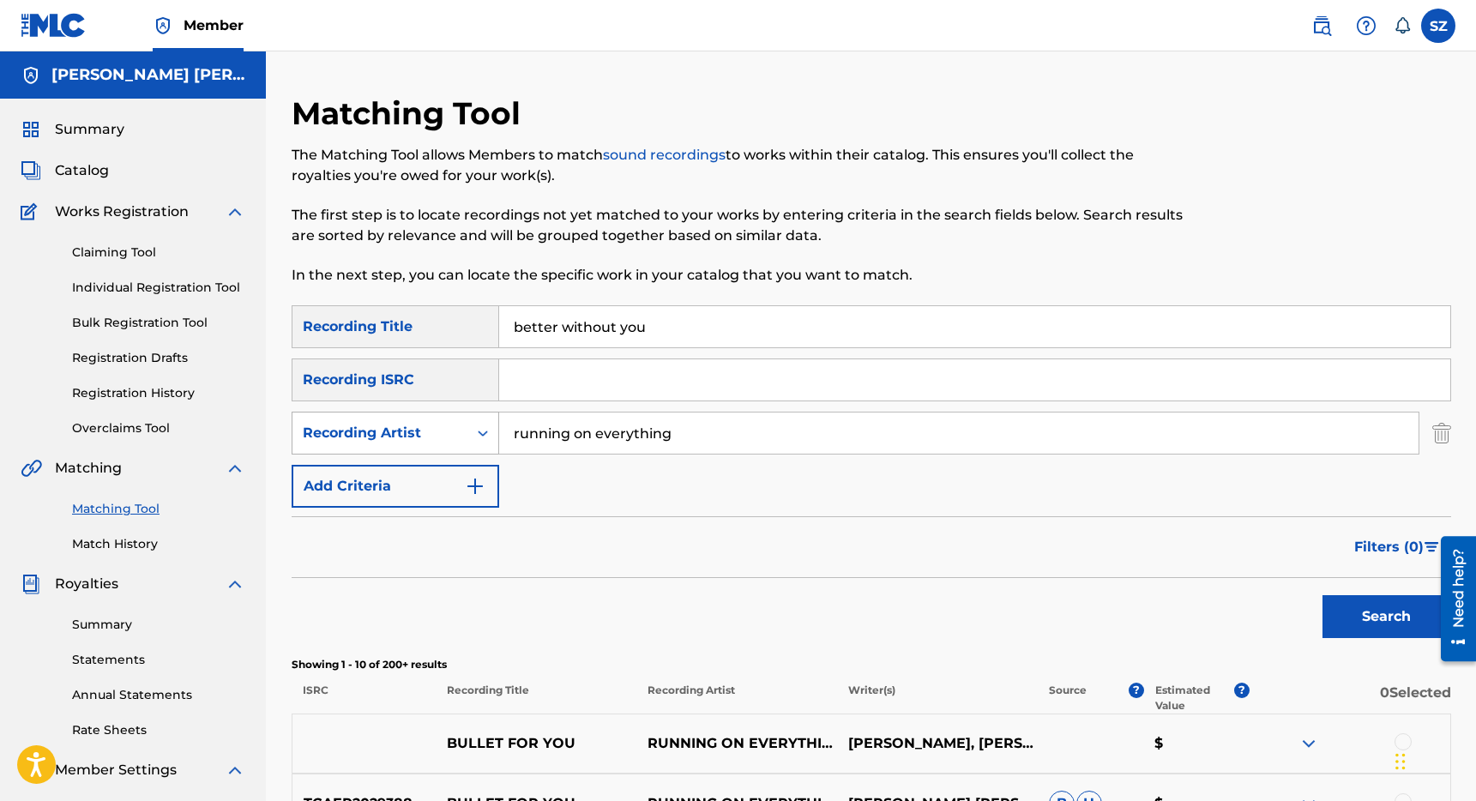
drag, startPoint x: 693, startPoint y: 434, endPoint x: 497, endPoint y: 430, distance: 195.6
click at [497, 430] on div "SearchWithCriteria343585dc-72b2-4089-bc59-c06a524a05b9 Recording Artist running…" at bounding box center [872, 433] width 1160 height 43
type input "laila"
click at [1322, 595] on button "Search" at bounding box center [1386, 616] width 129 height 43
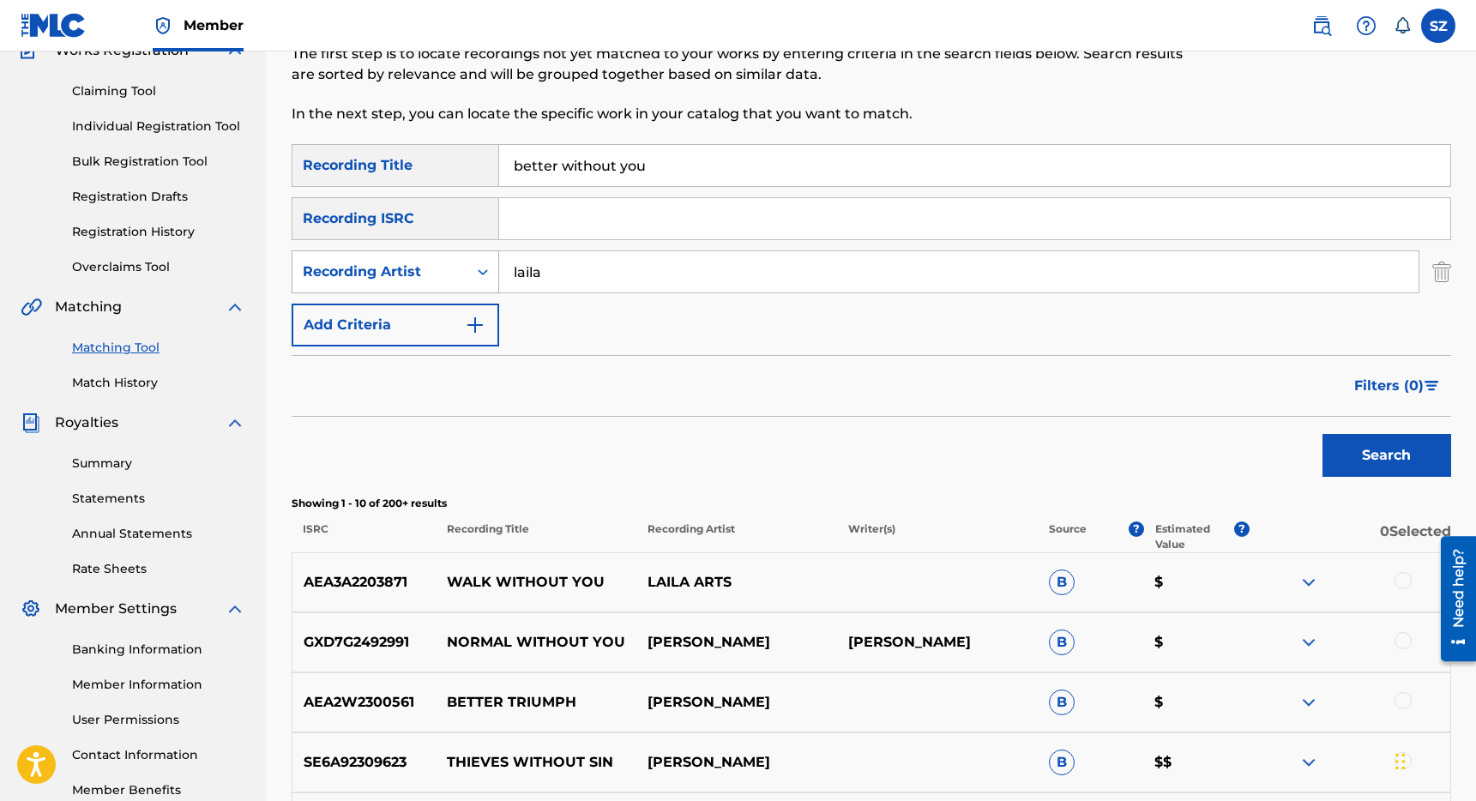
scroll to position [166, 0]
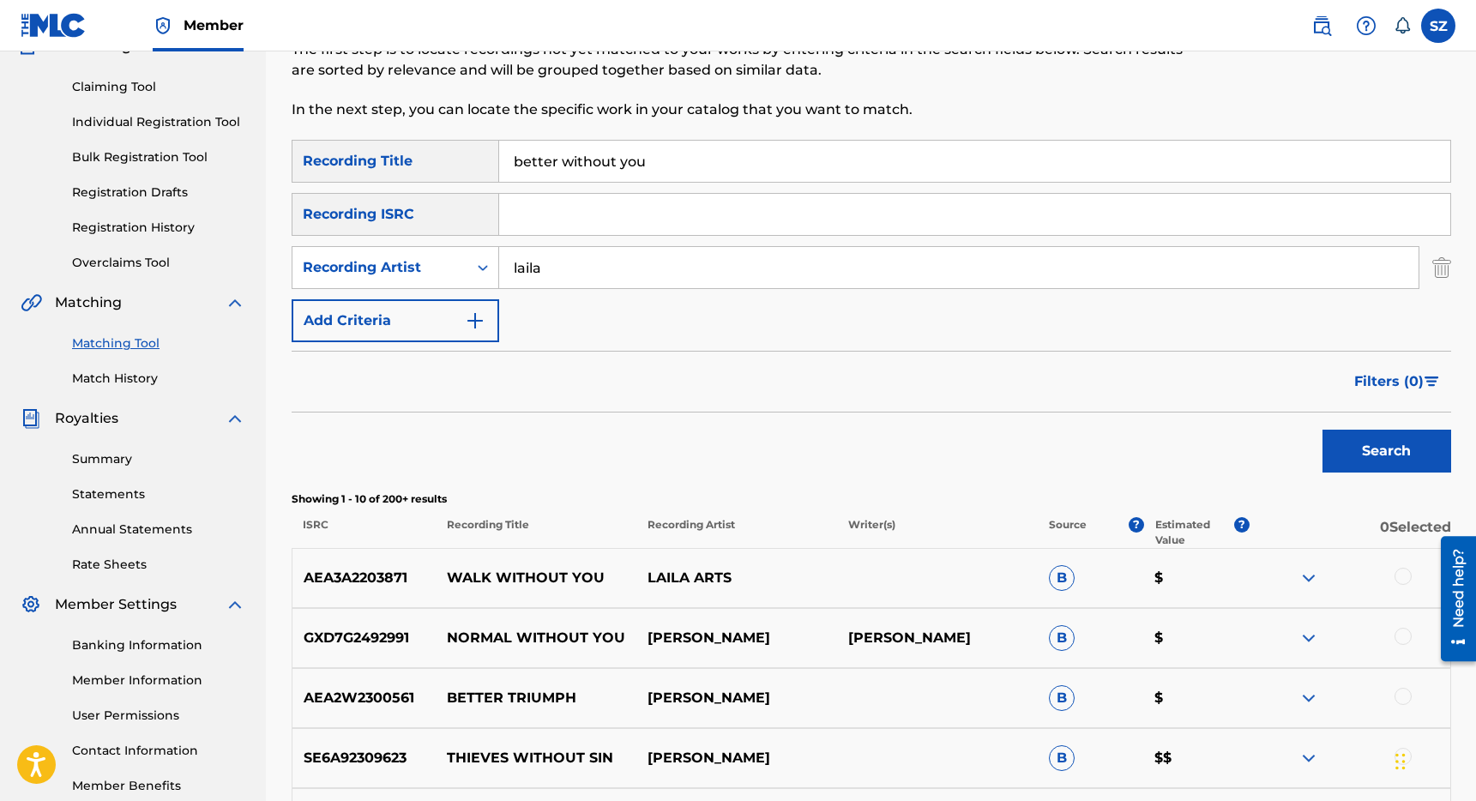
drag, startPoint x: 651, startPoint y: 157, endPoint x: 468, endPoint y: 155, distance: 182.7
click at [468, 155] on div "SearchWithCriteriaeaf74fd2-9137-4e23-9edc-013c569be2dd Recording Title better w…" at bounding box center [872, 161] width 1160 height 43
type input "bite the burger"
drag, startPoint x: 558, startPoint y: 268, endPoint x: 481, endPoint y: 262, distance: 77.5
click at [481, 262] on div "SearchWithCriteria343585dc-72b2-4089-bc59-c06a524a05b9 Recording Artist [PERSON…" at bounding box center [872, 267] width 1160 height 43
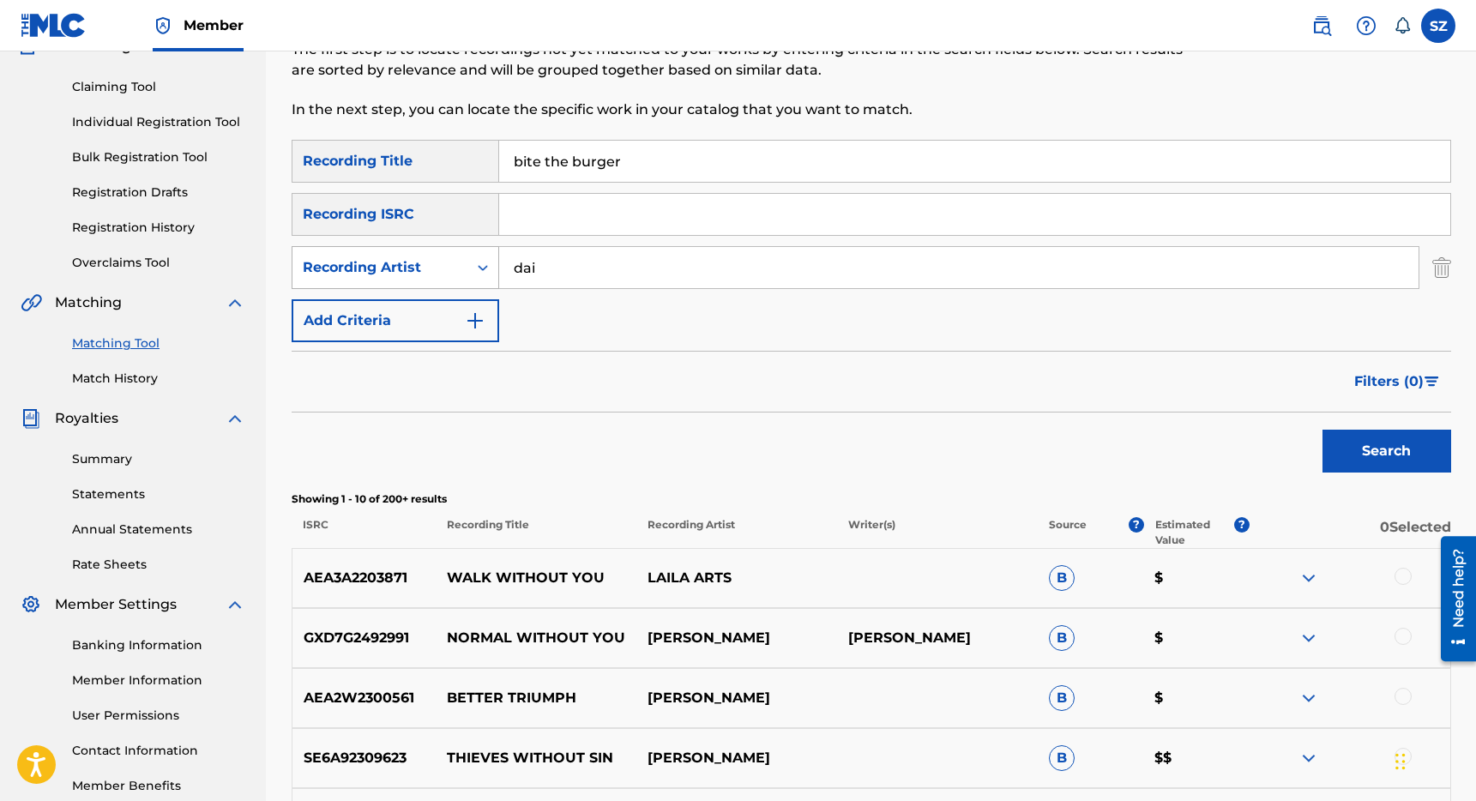
type input "dai"
click at [1322, 430] on button "Search" at bounding box center [1386, 451] width 129 height 43
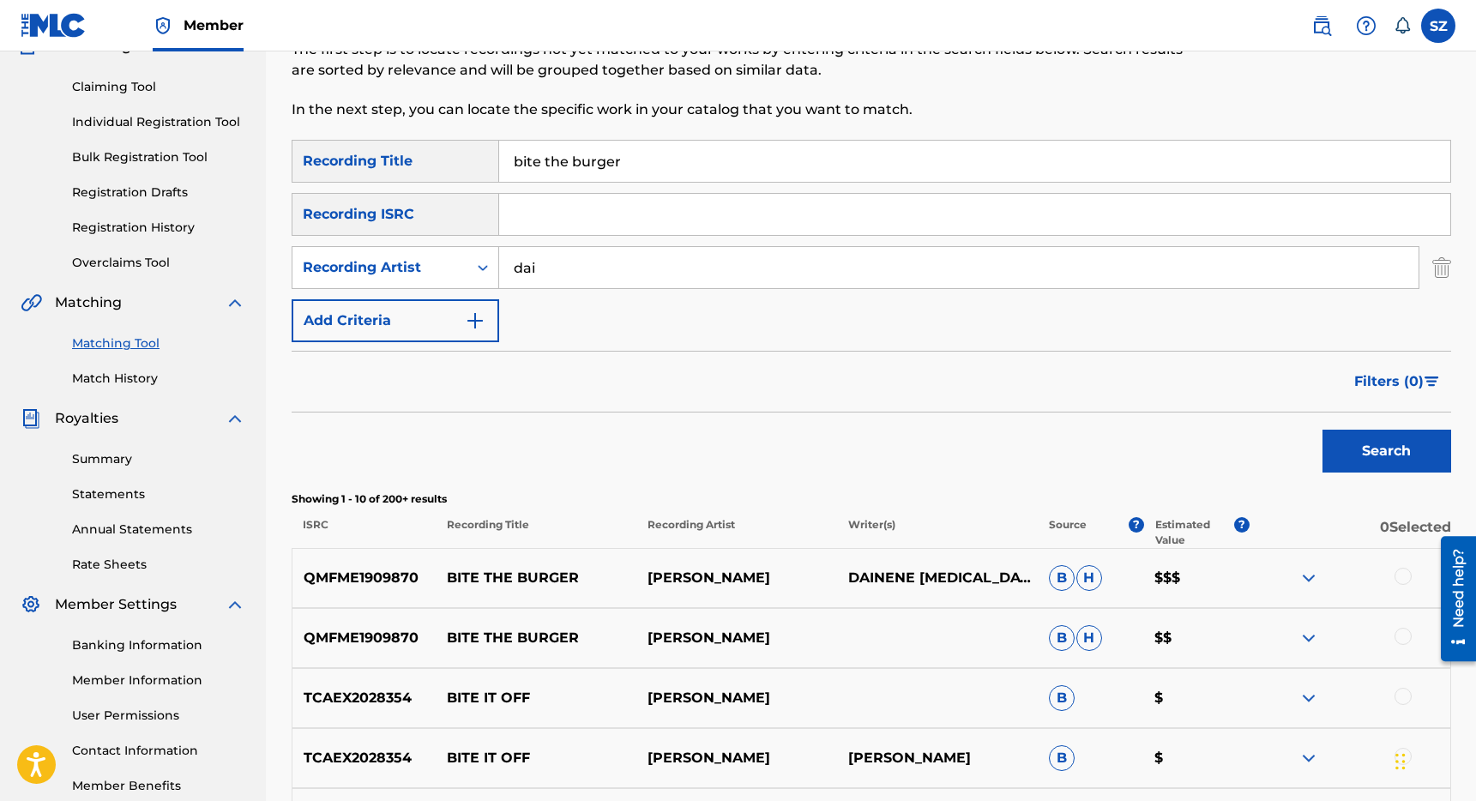
click at [1407, 577] on div at bounding box center [1403, 576] width 17 height 17
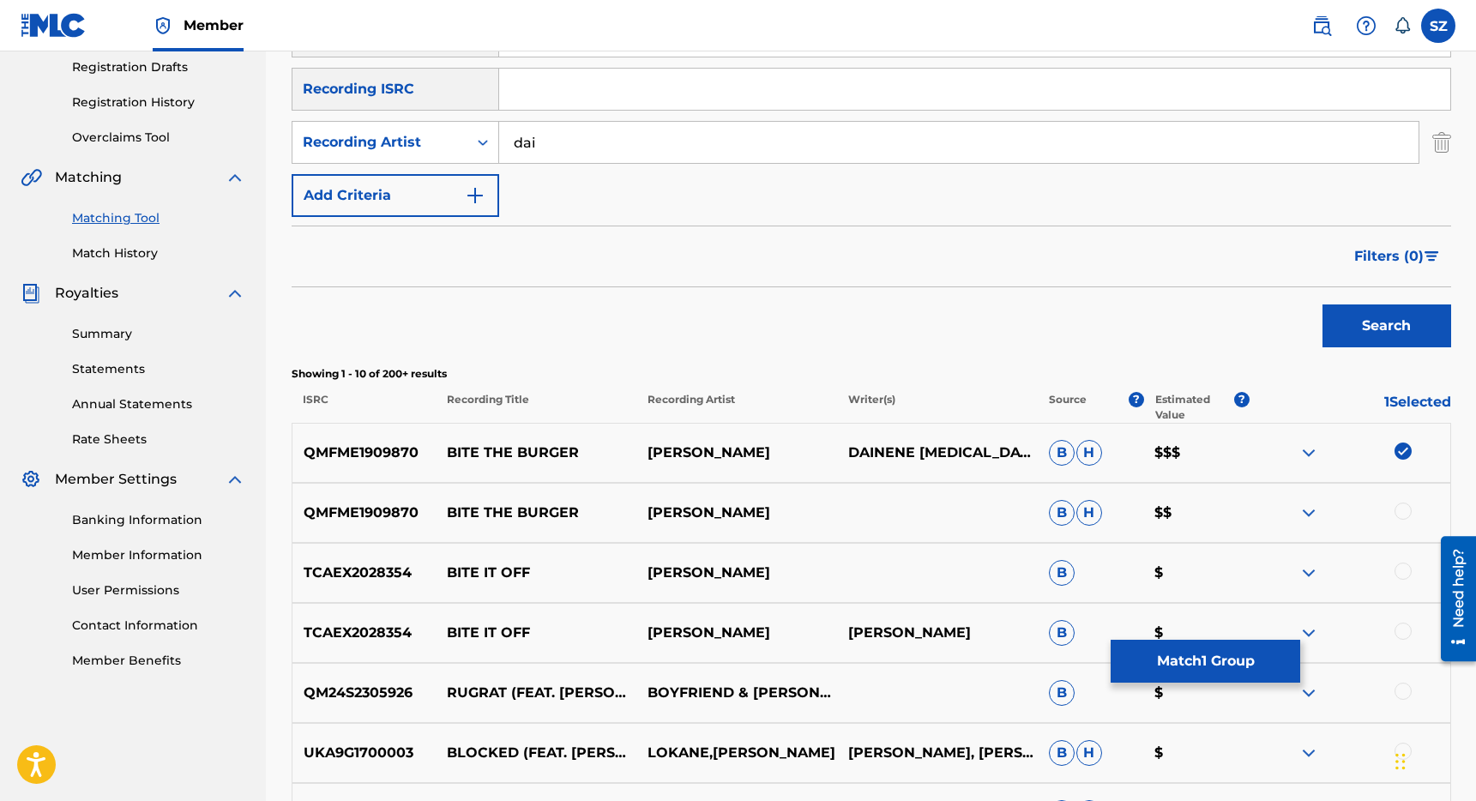
scroll to position [294, 0]
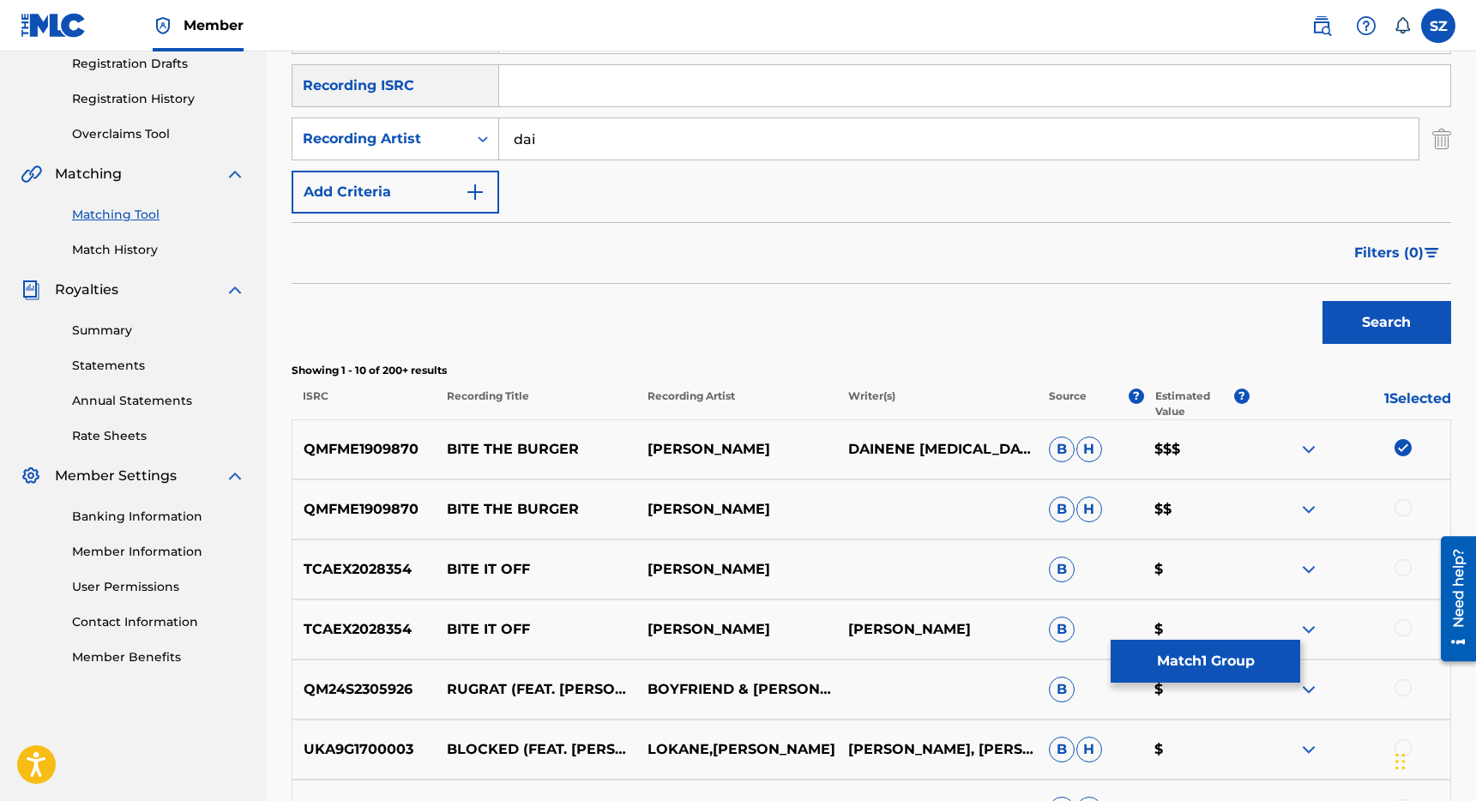
click at [1399, 503] on div at bounding box center [1403, 507] width 17 height 17
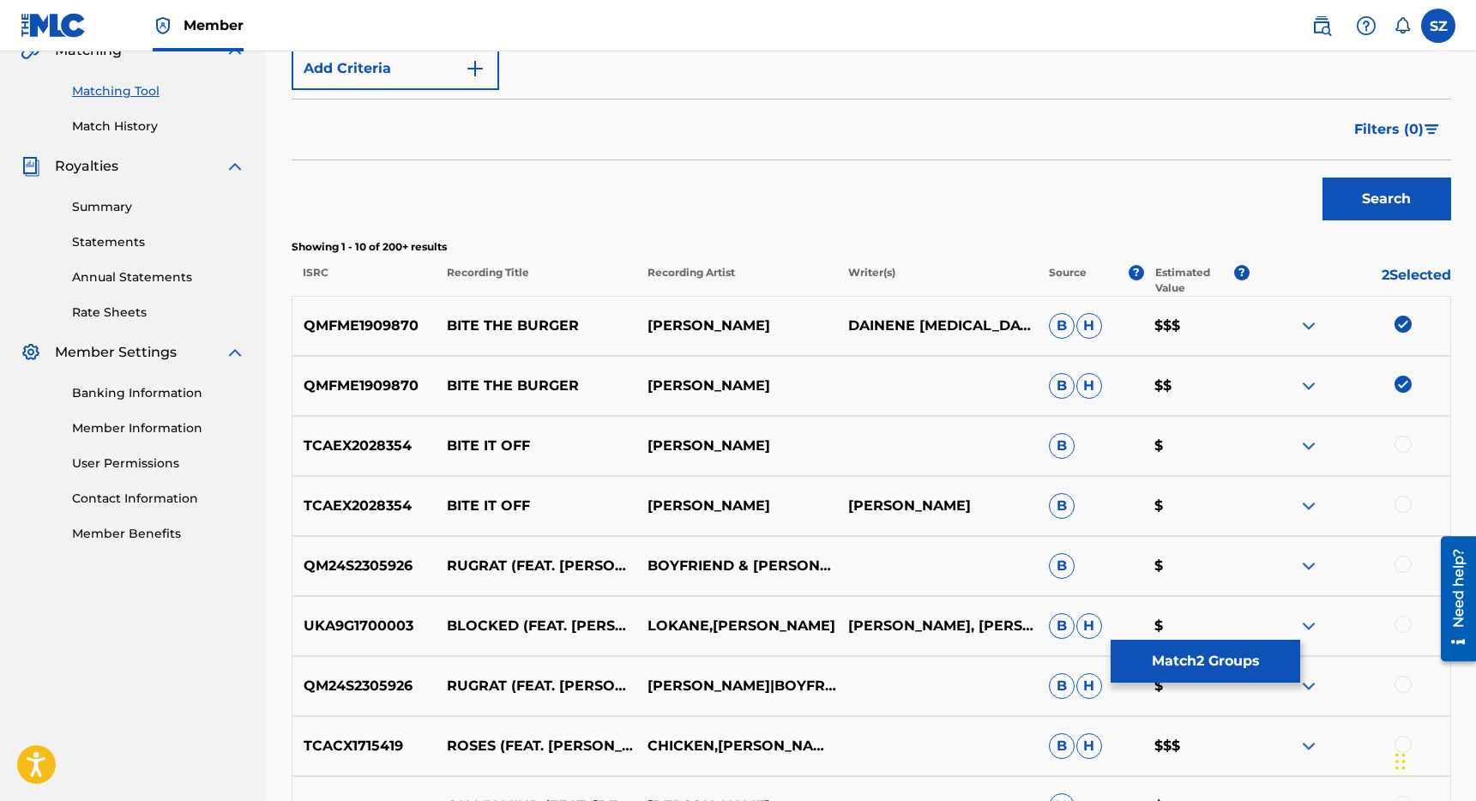
scroll to position [419, 0]
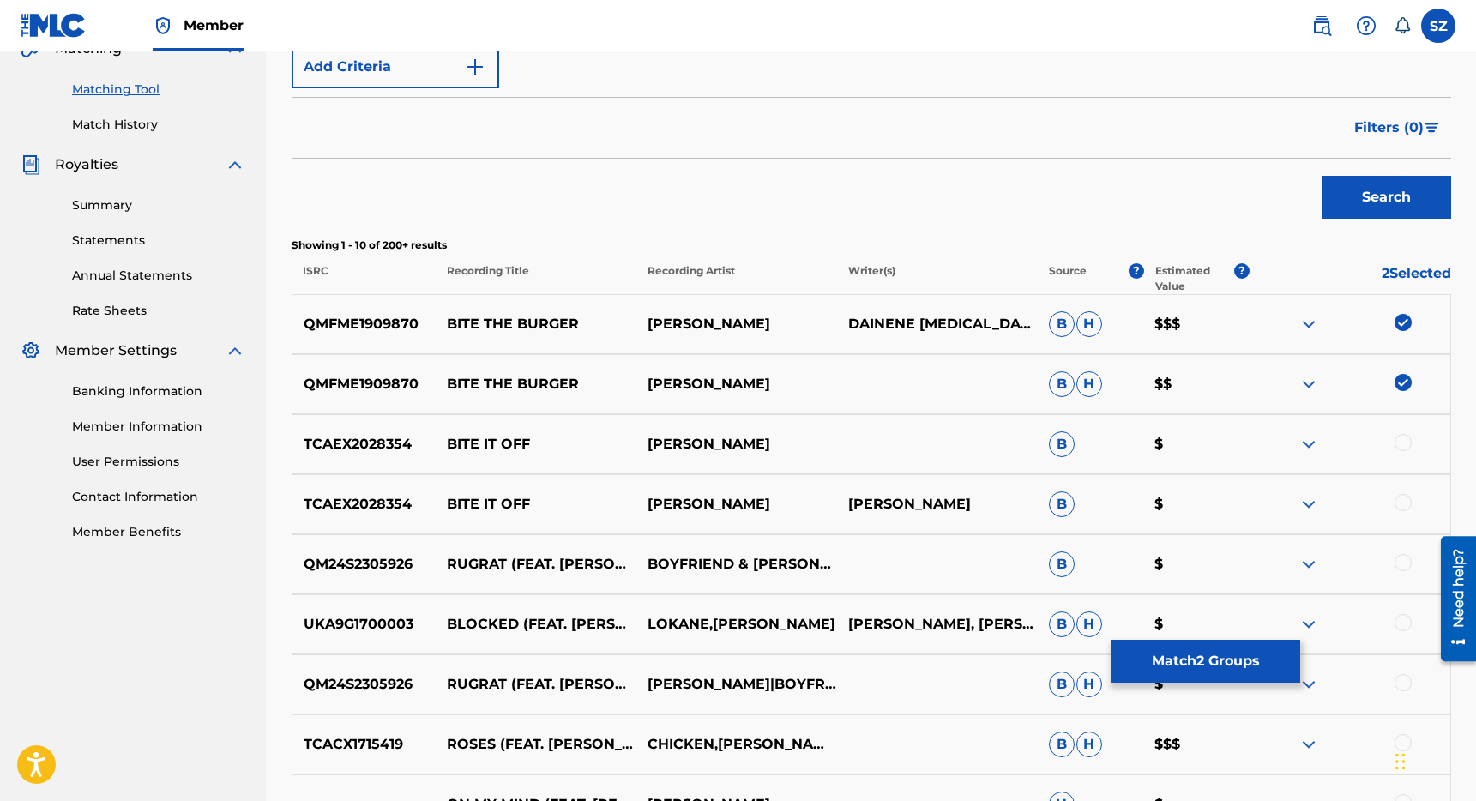
click at [1200, 654] on button "Match 2 Groups" at bounding box center [1206, 661] width 190 height 43
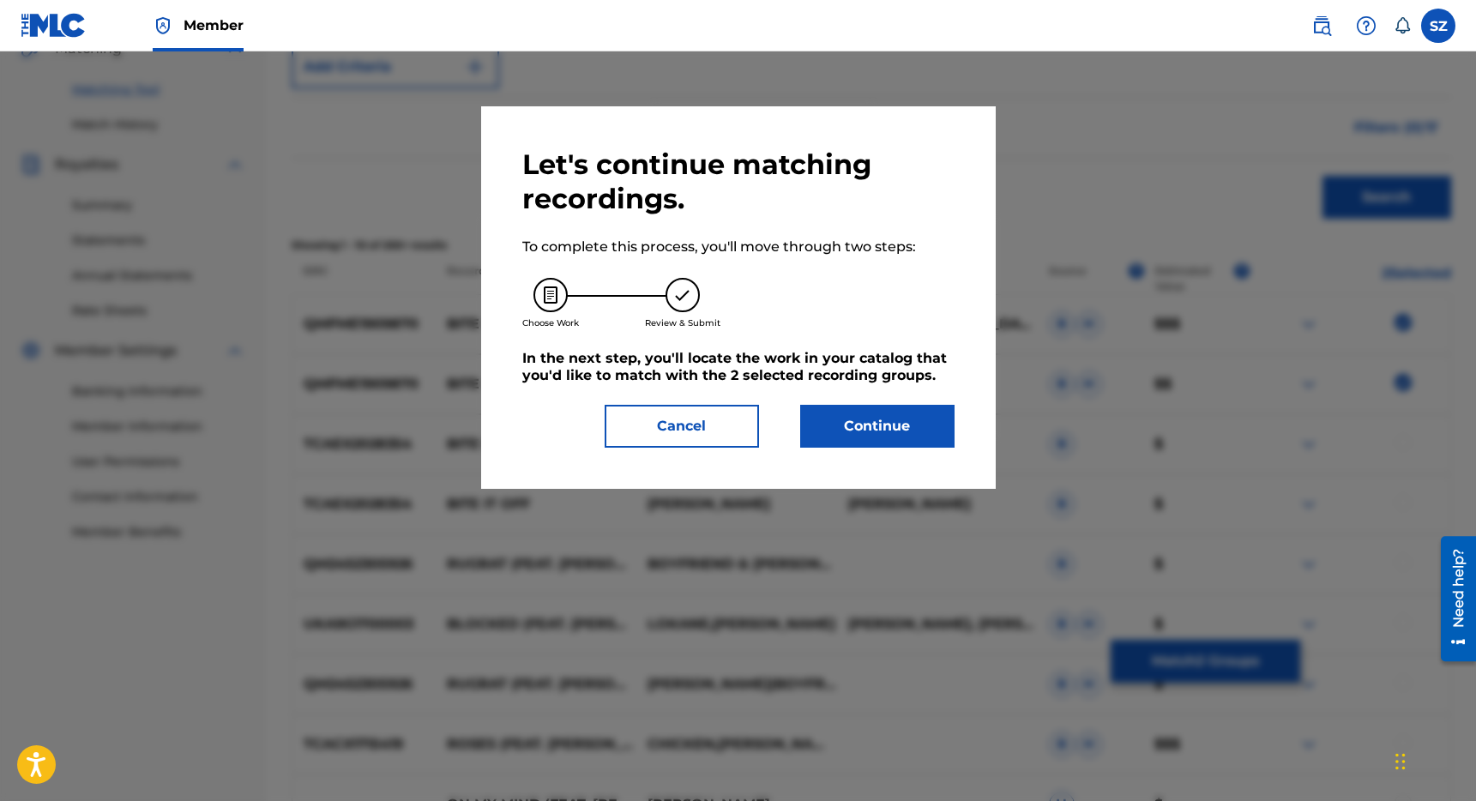
click at [913, 431] on button "Continue" at bounding box center [877, 426] width 154 height 43
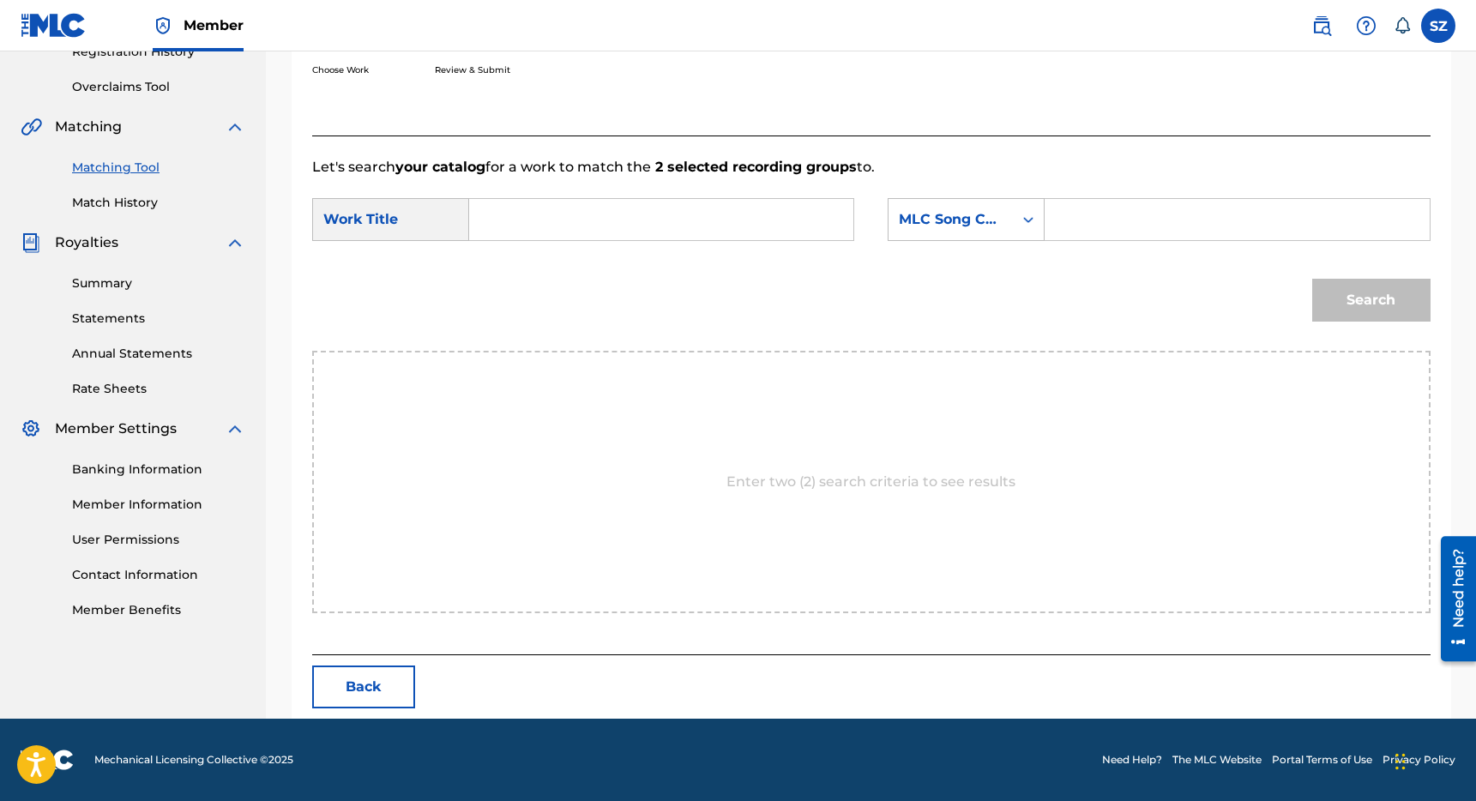
scroll to position [341, 0]
click at [680, 215] on input "Search Form" at bounding box center [661, 219] width 355 height 41
type input "bite the burger"
click at [1021, 221] on icon "Search Form" at bounding box center [1028, 219] width 17 height 17
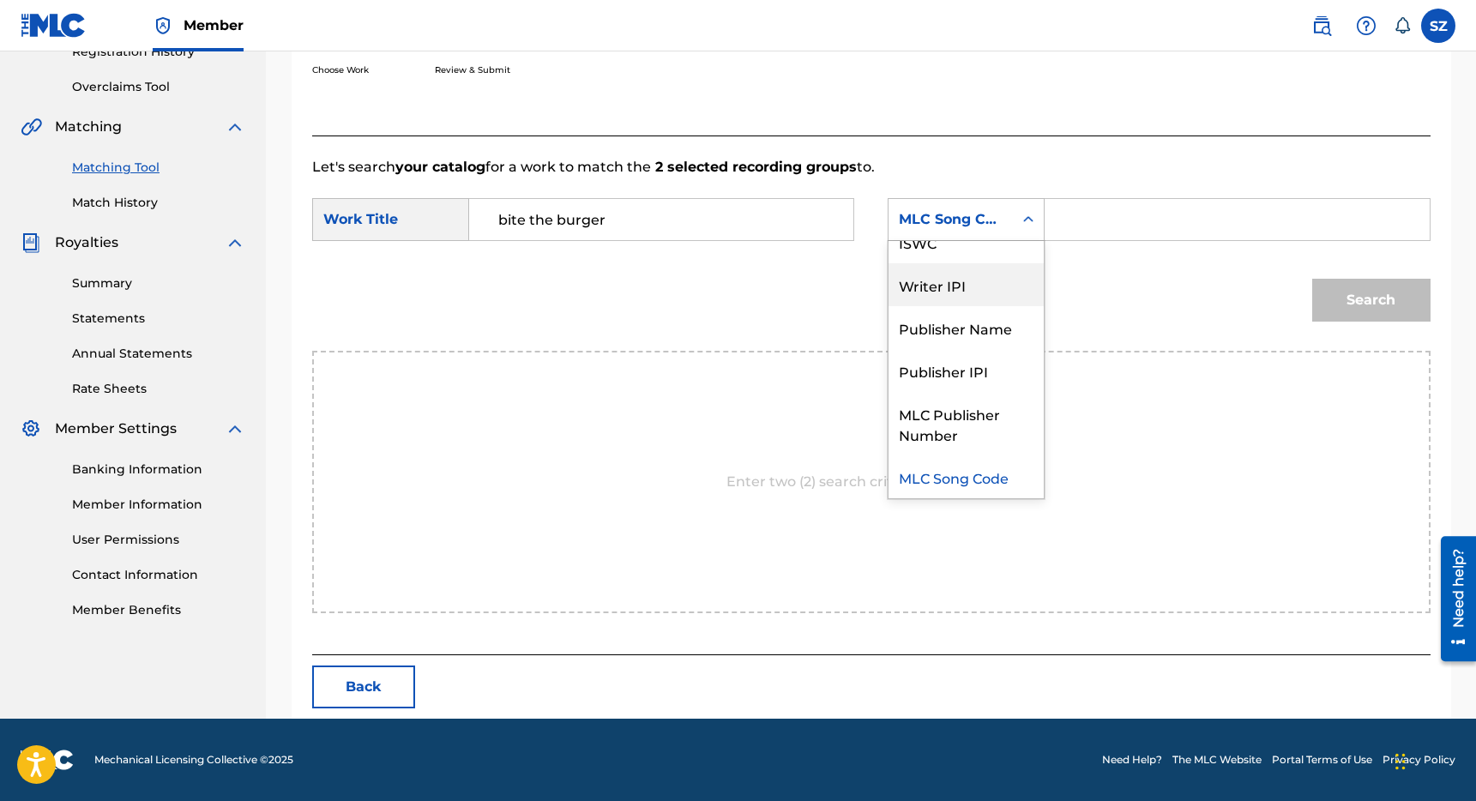
scroll to position [0, 0]
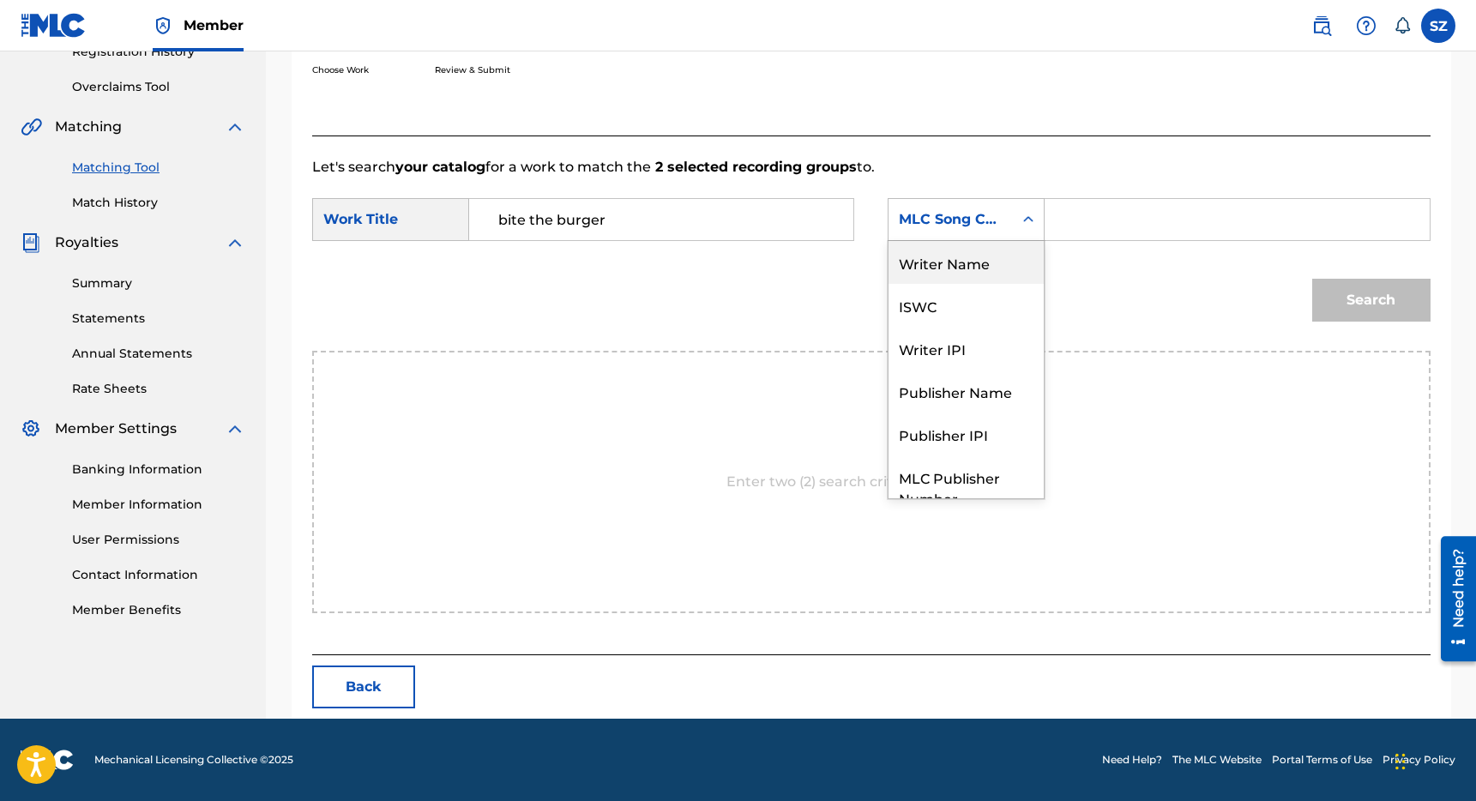
click at [980, 261] on div "Writer Name" at bounding box center [966, 262] width 155 height 43
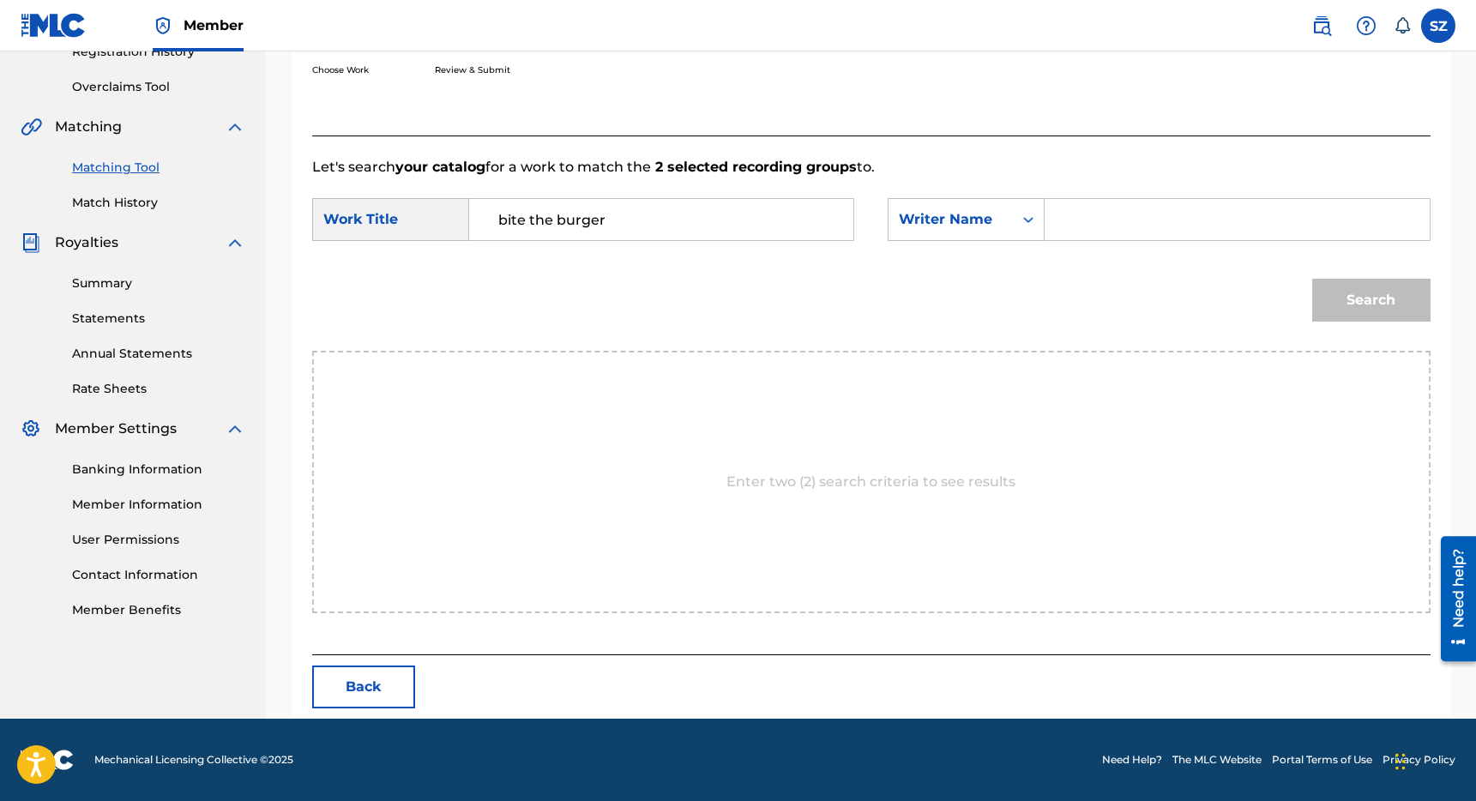
click at [1105, 218] on input "Search Form" at bounding box center [1236, 219] width 355 height 41
type input "[PERSON_NAME]"
click at [1312, 279] on button "Search" at bounding box center [1371, 300] width 118 height 43
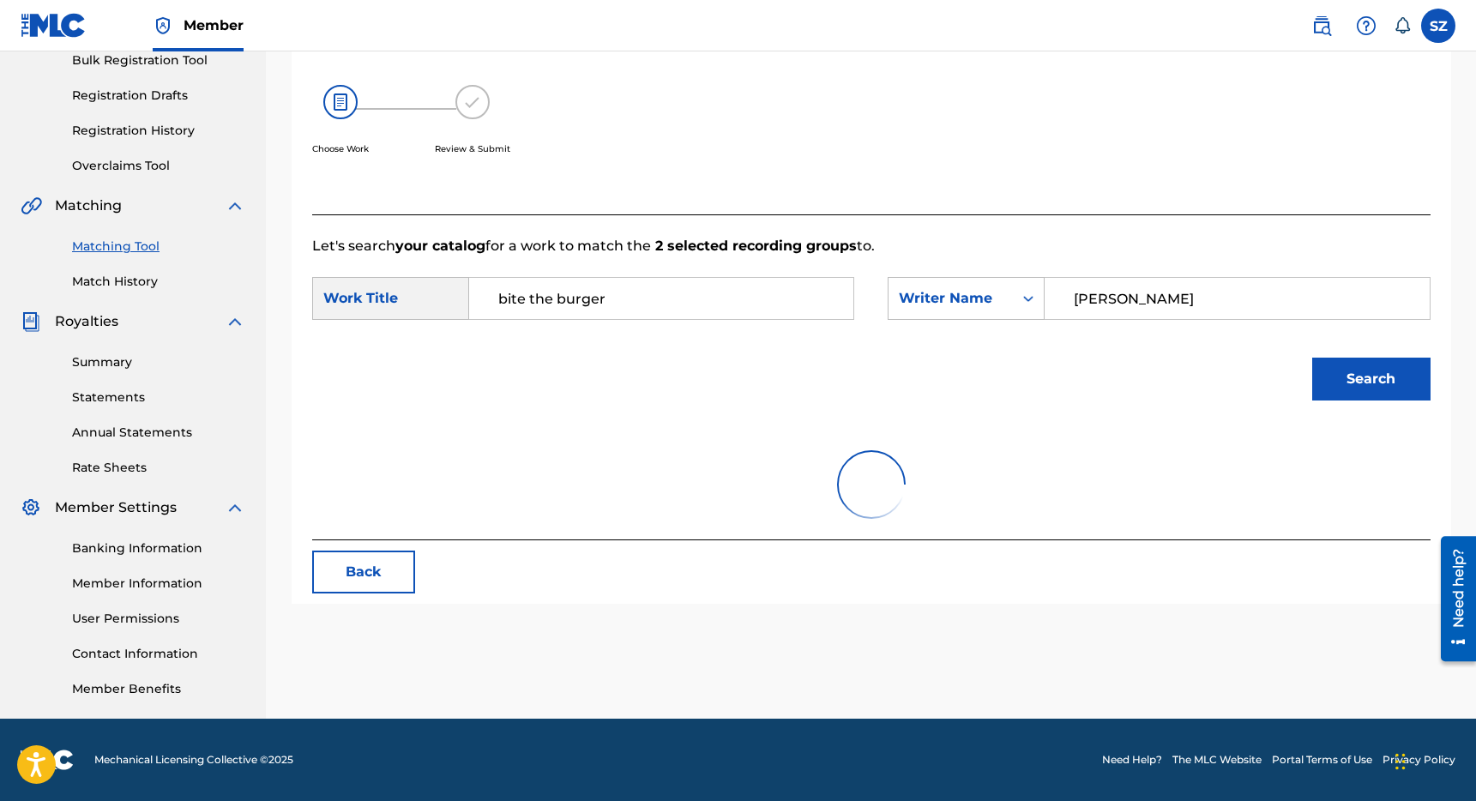
scroll to position [341, 0]
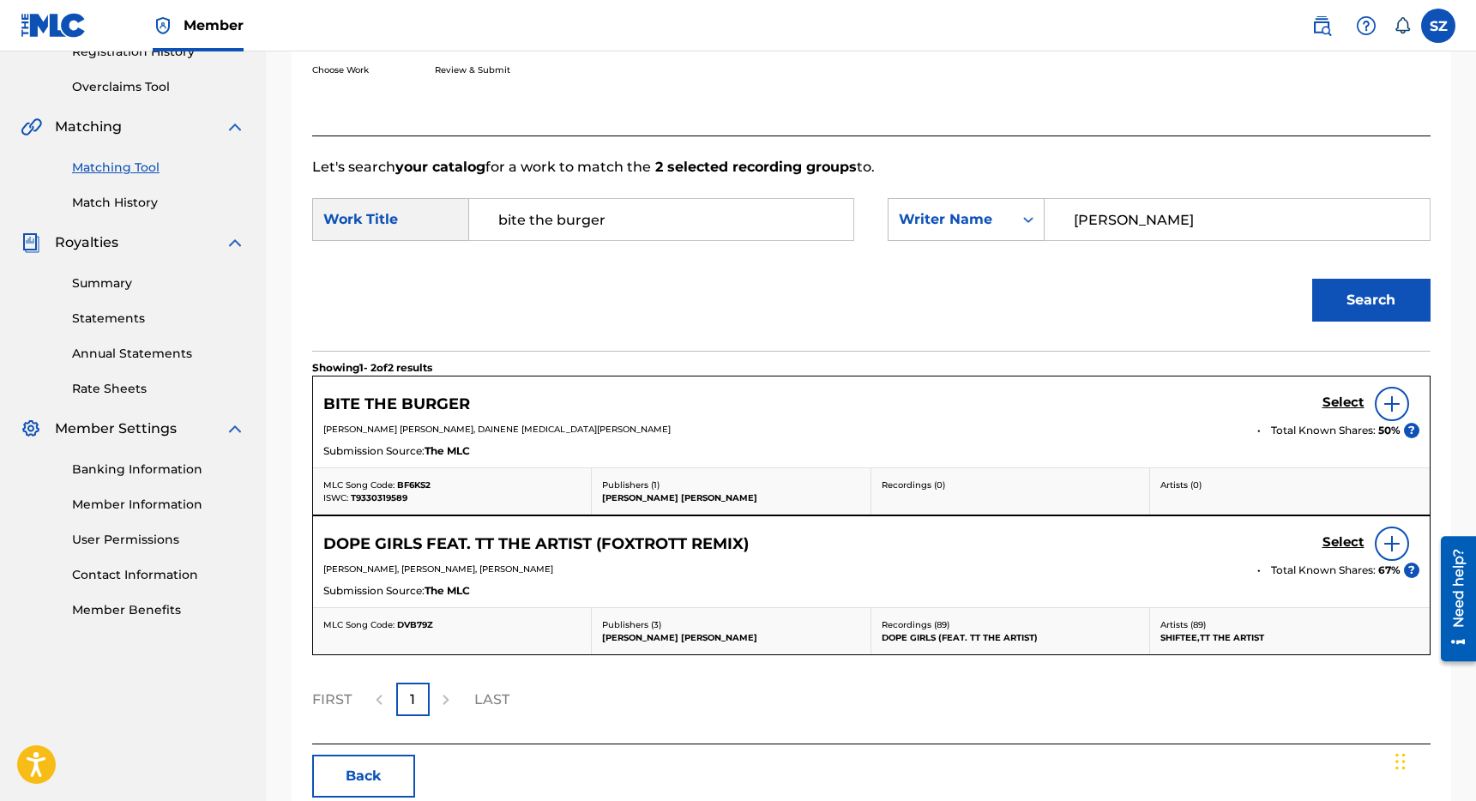
click at [1357, 401] on h5 "Select" at bounding box center [1343, 403] width 42 height 16
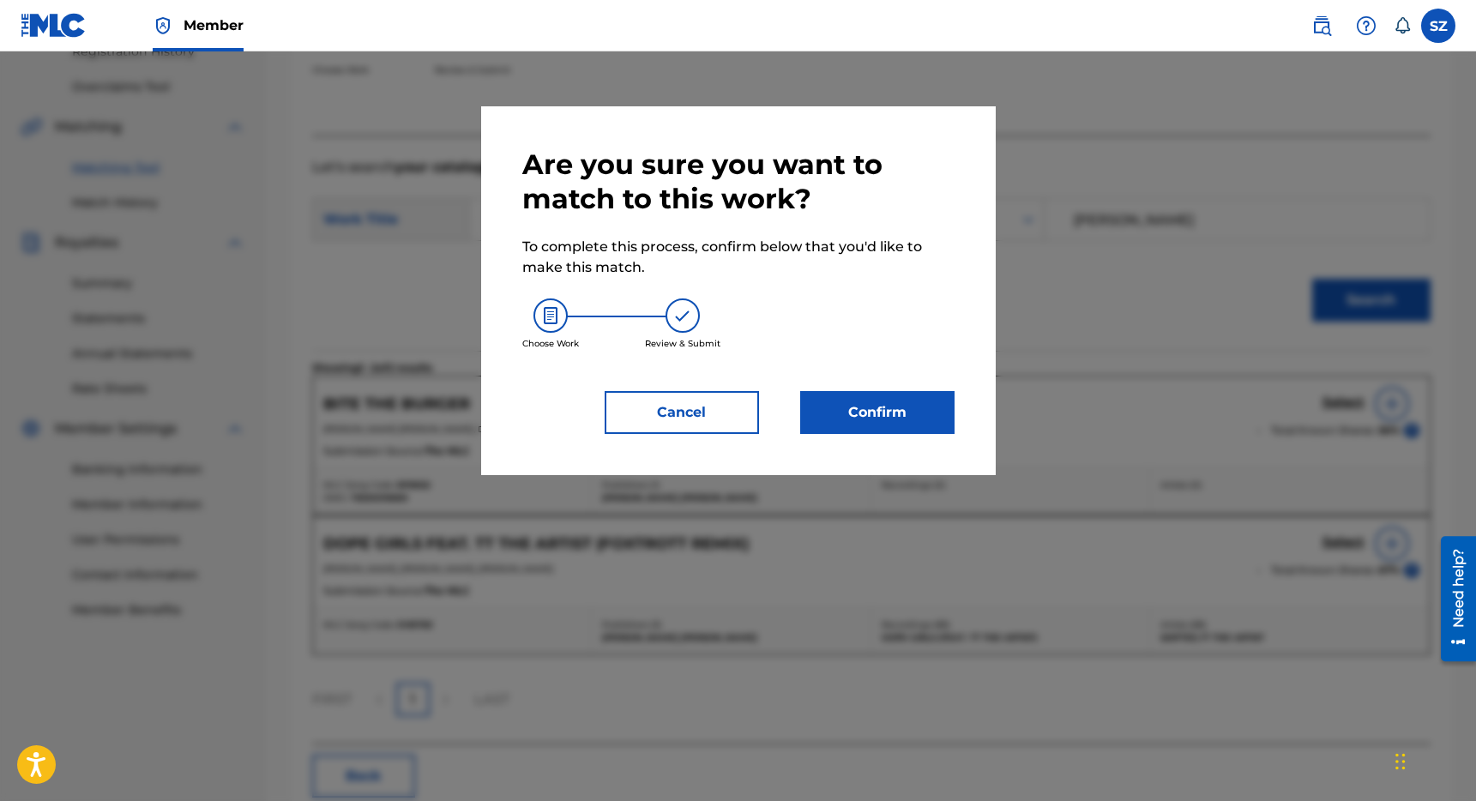
click at [930, 410] on button "Confirm" at bounding box center [877, 412] width 154 height 43
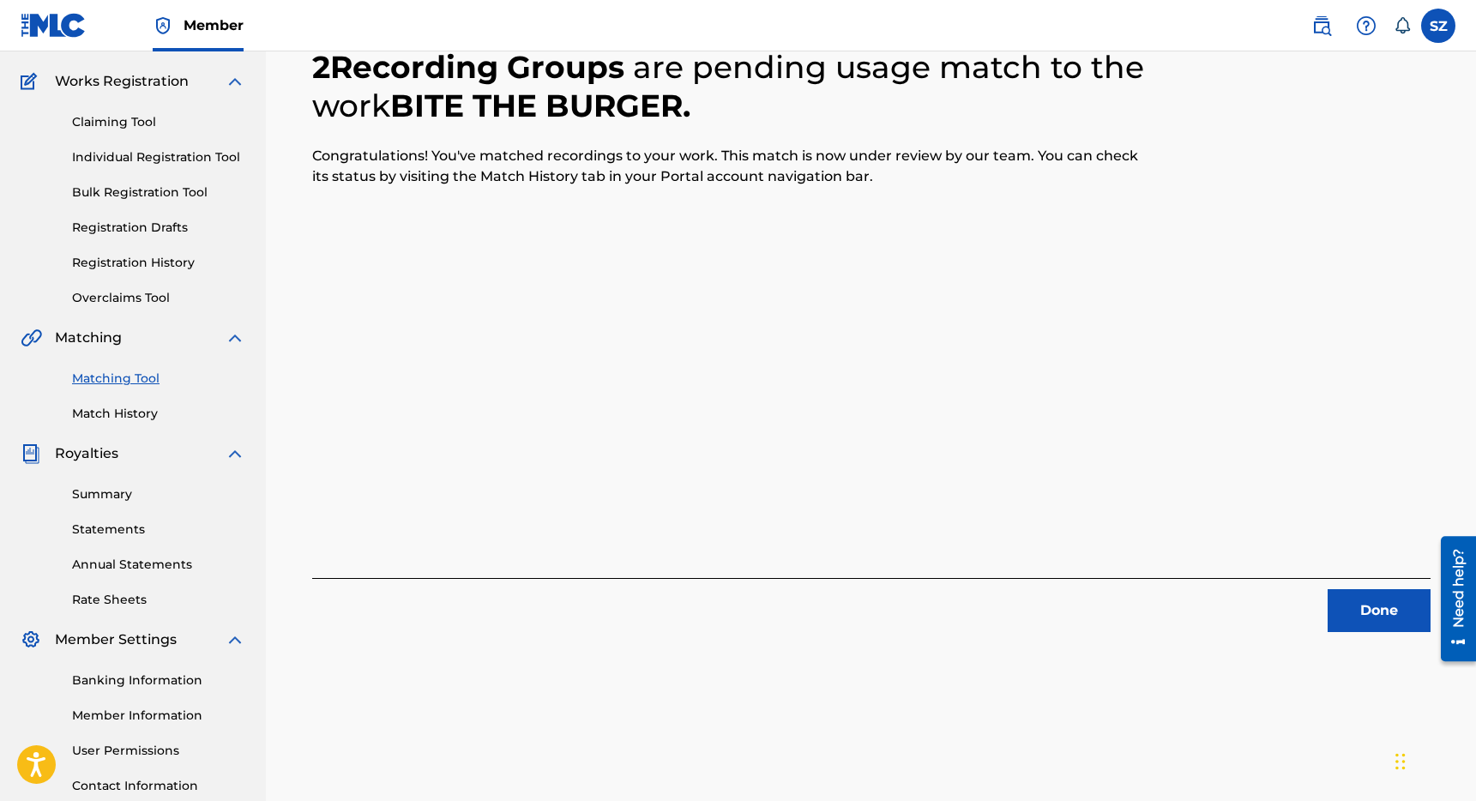
scroll to position [134, 0]
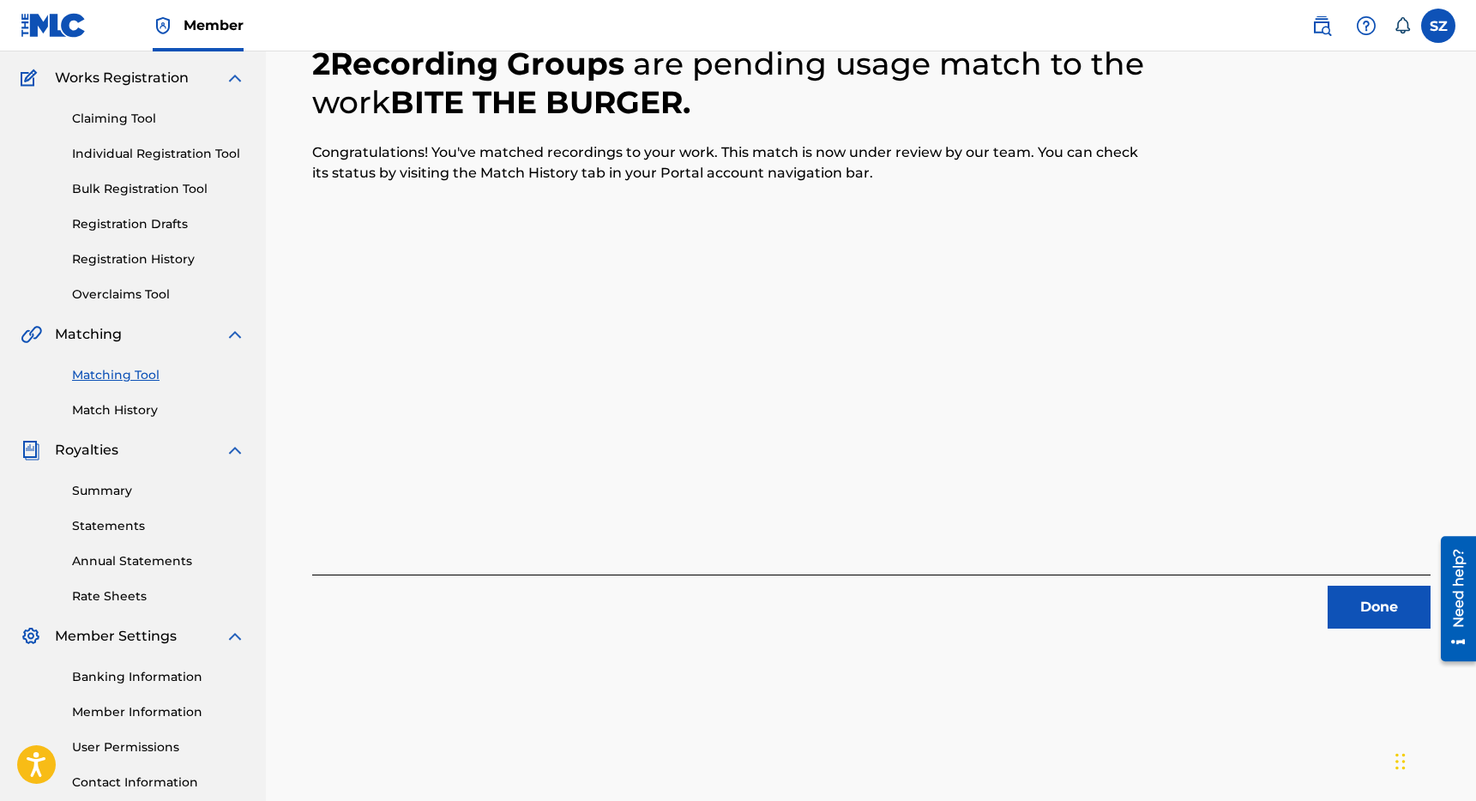
click at [1378, 616] on button "Done" at bounding box center [1379, 607] width 103 height 43
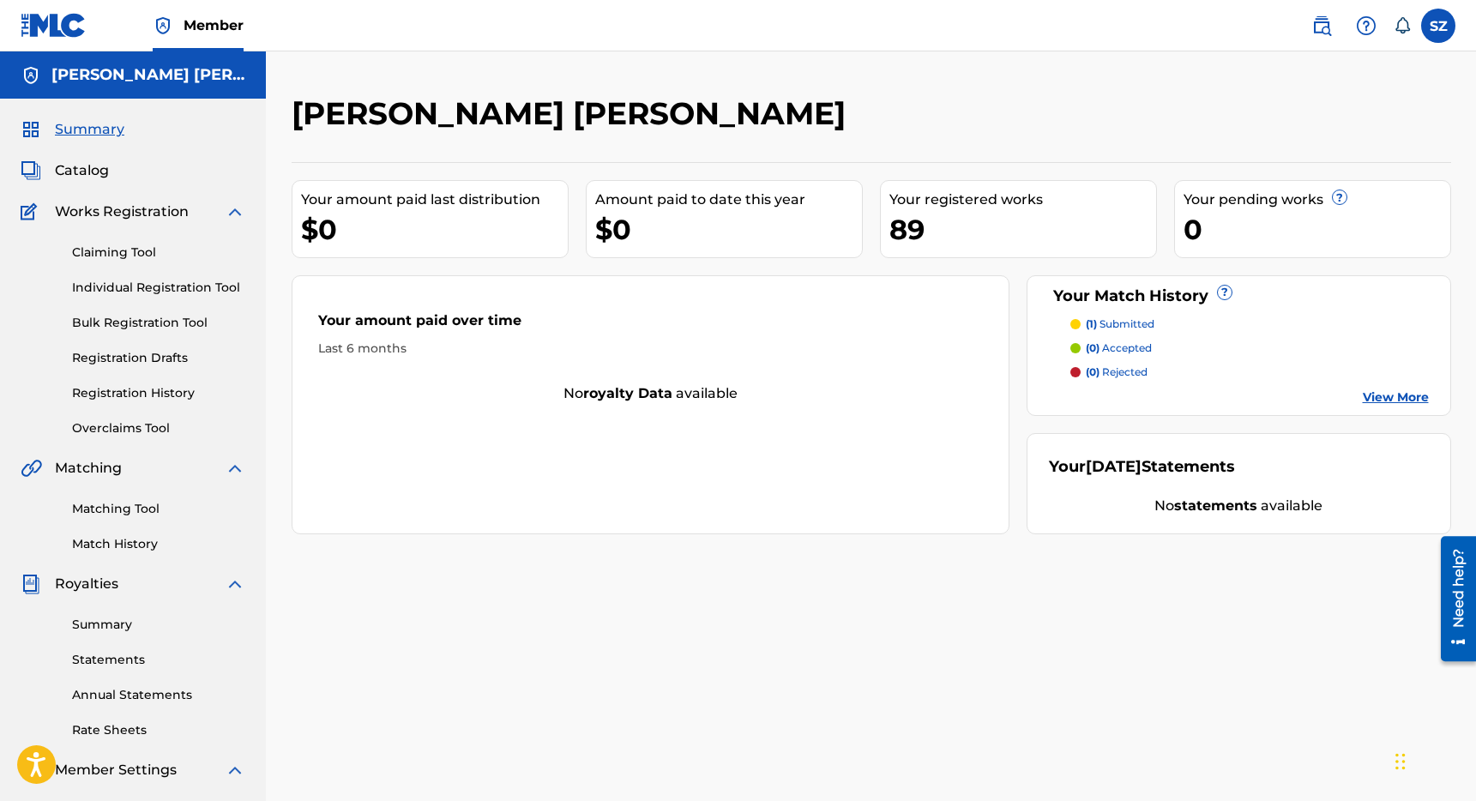
click at [142, 399] on link "Registration History" at bounding box center [158, 393] width 173 height 18
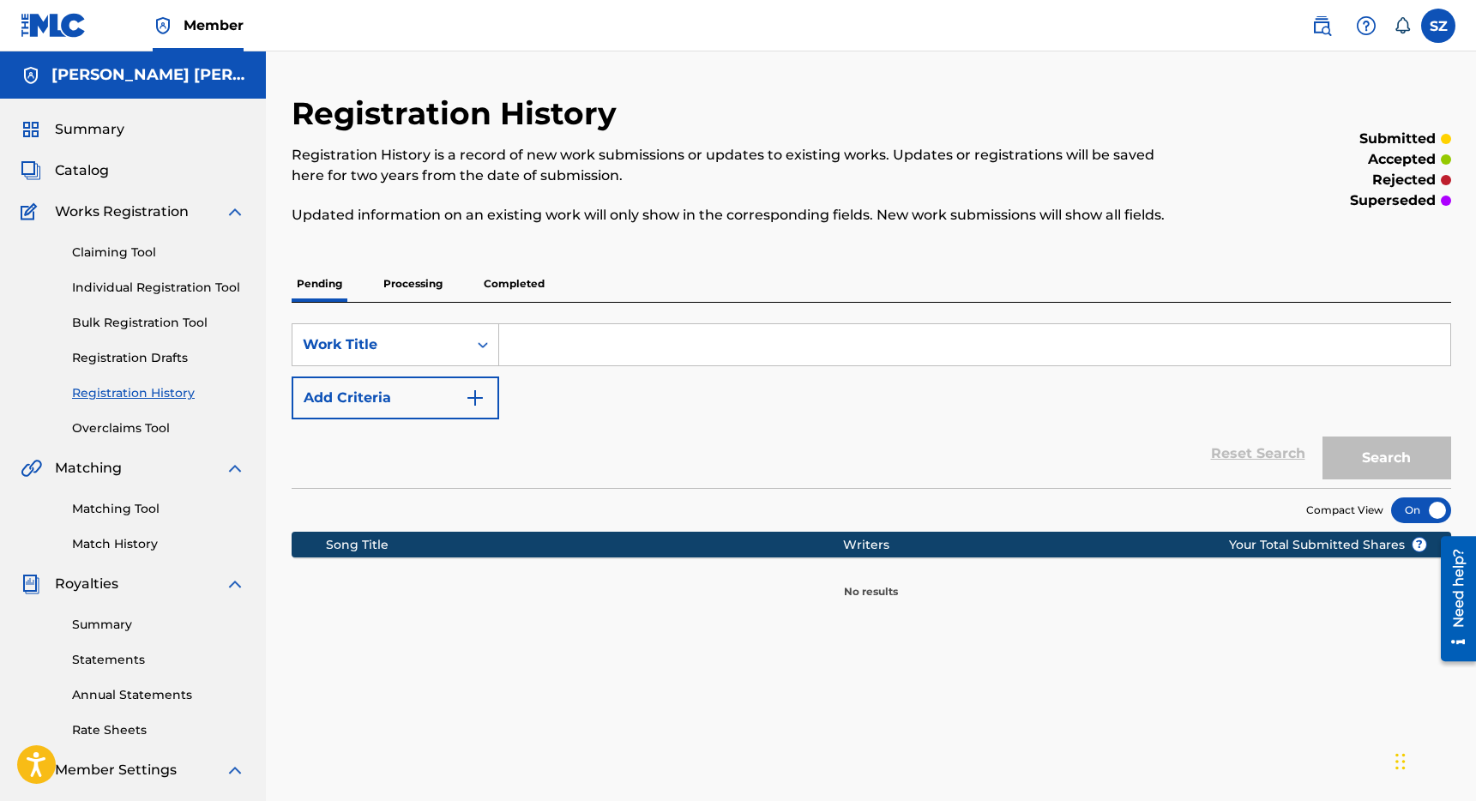
click at [426, 278] on p "Processing" at bounding box center [412, 284] width 69 height 36
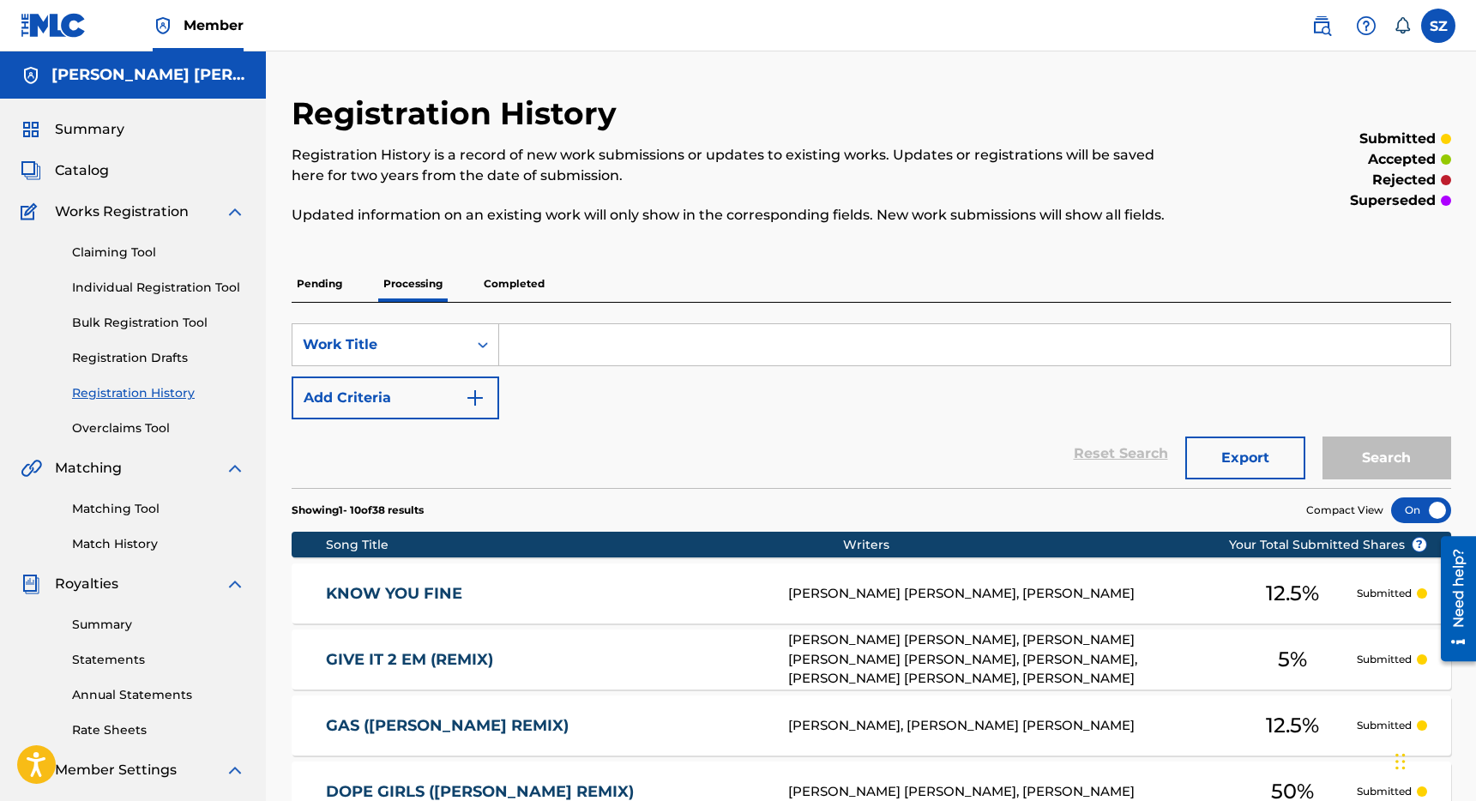
click at [575, 337] on input "Search Form" at bounding box center [974, 344] width 951 height 41
type input "bump this"
click at [1322, 437] on button "Search" at bounding box center [1386, 458] width 129 height 43
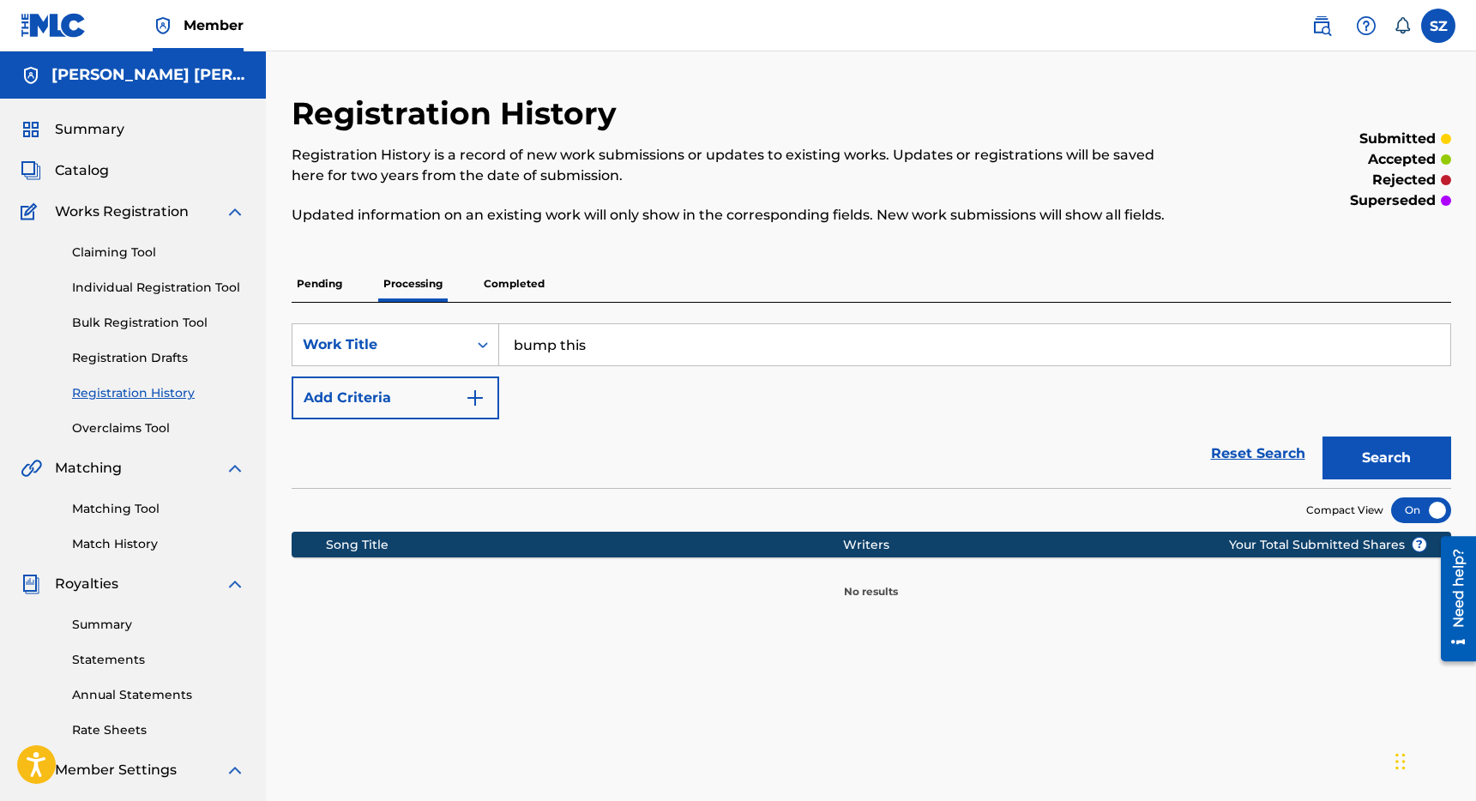
scroll to position [26, 0]
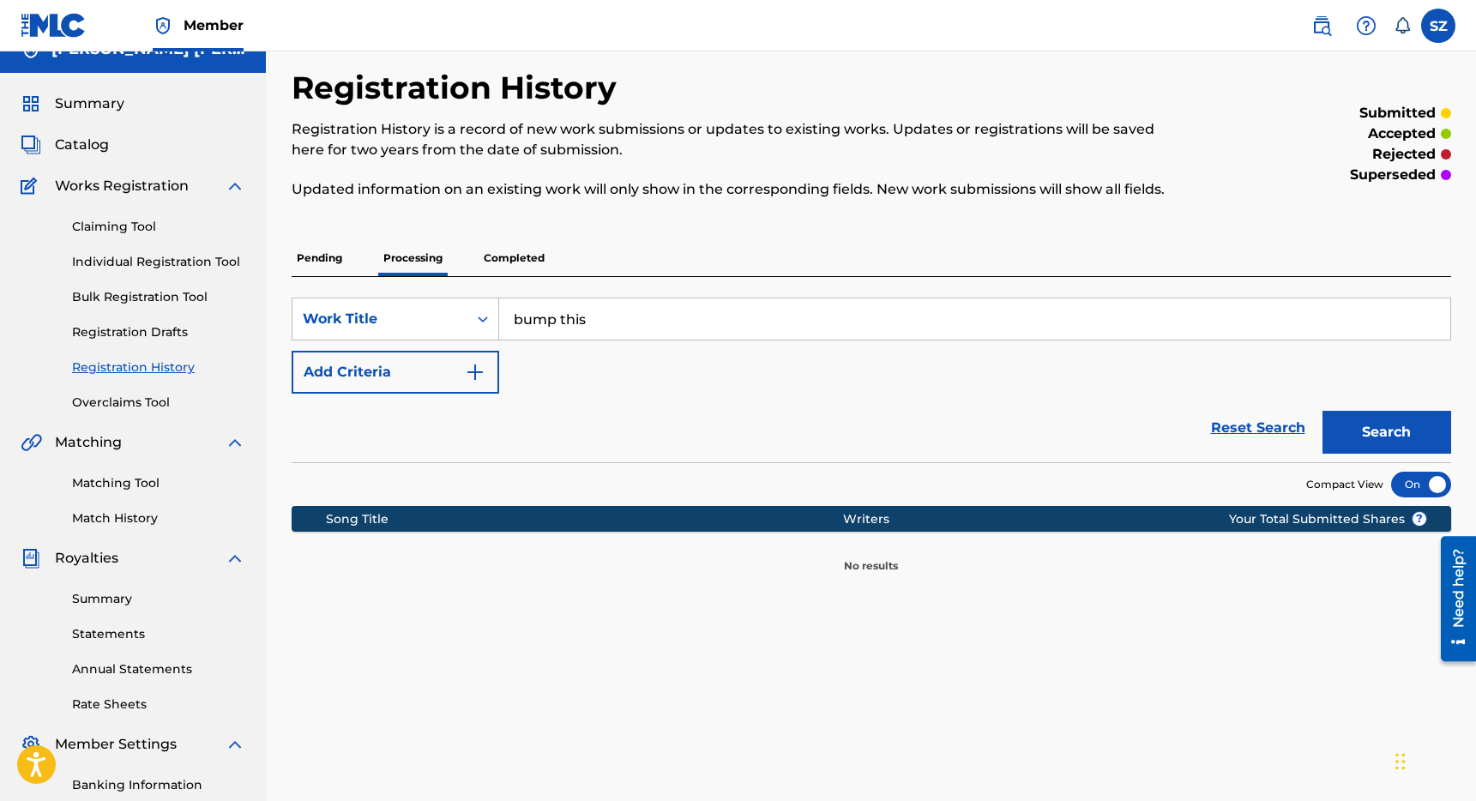
click at [513, 256] on p "Completed" at bounding box center [514, 258] width 71 height 36
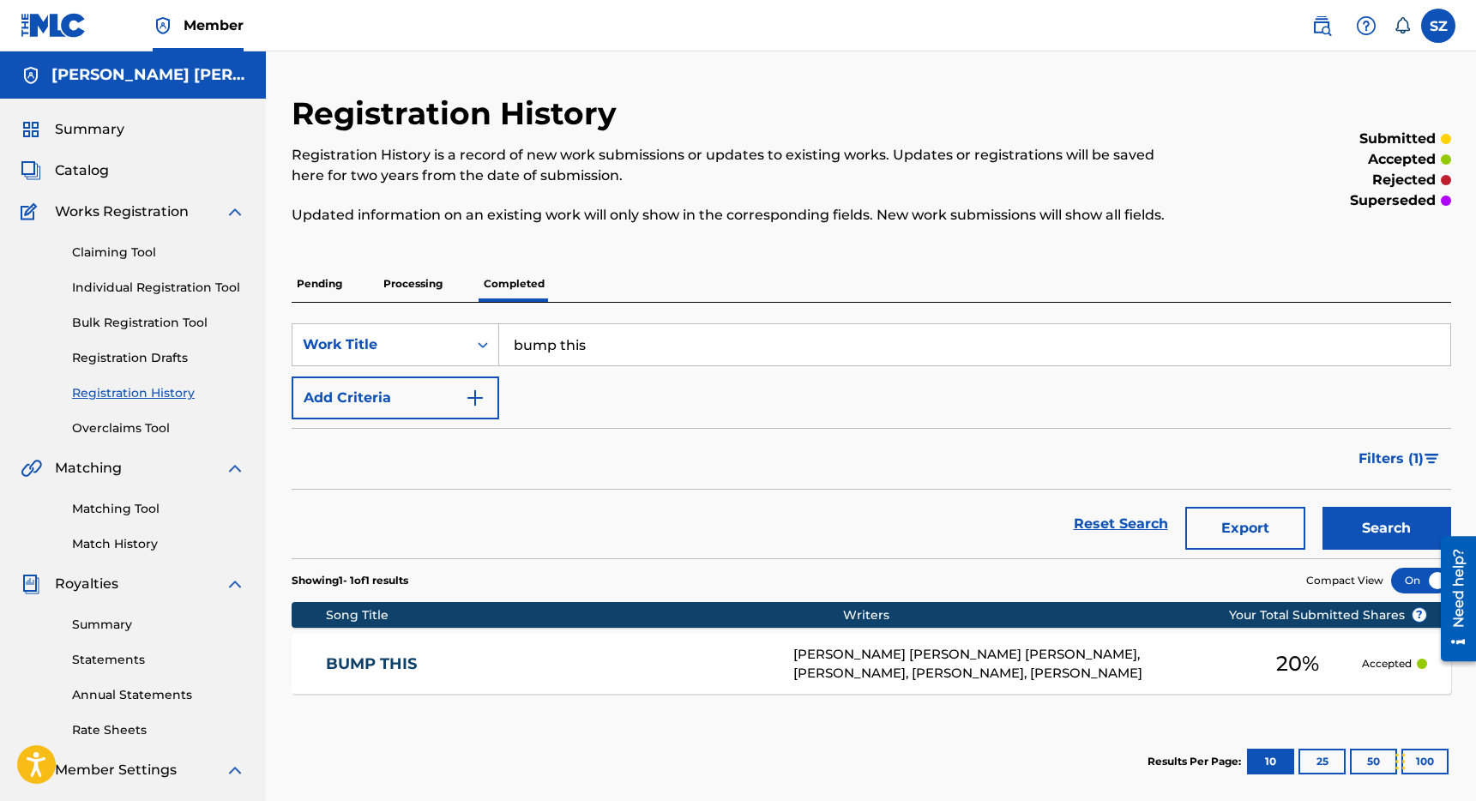
click at [87, 174] on span "Catalog" at bounding box center [82, 170] width 54 height 21
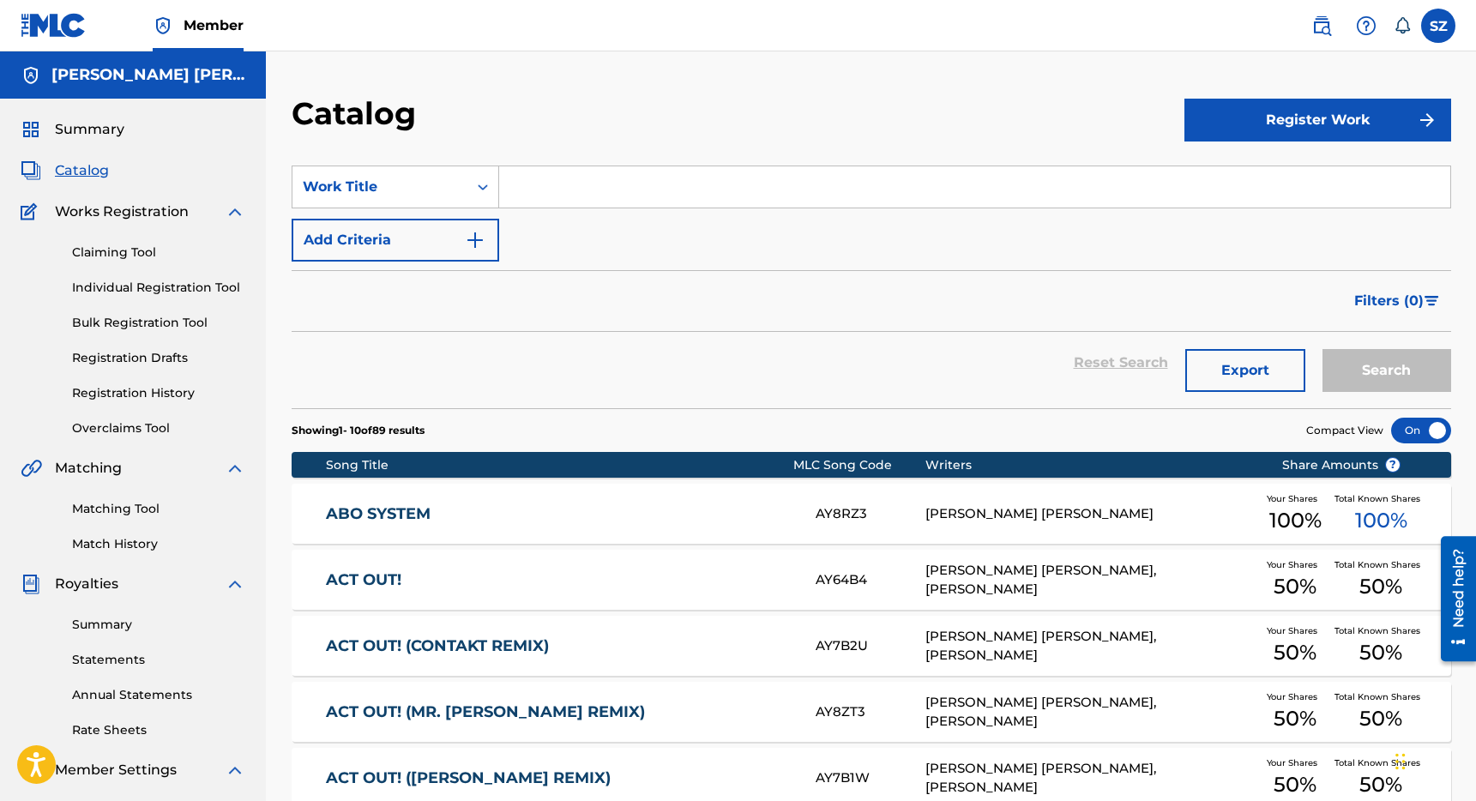
click at [598, 189] on input "Search Form" at bounding box center [974, 186] width 951 height 41
click at [1322, 349] on button "Search" at bounding box center [1386, 370] width 129 height 43
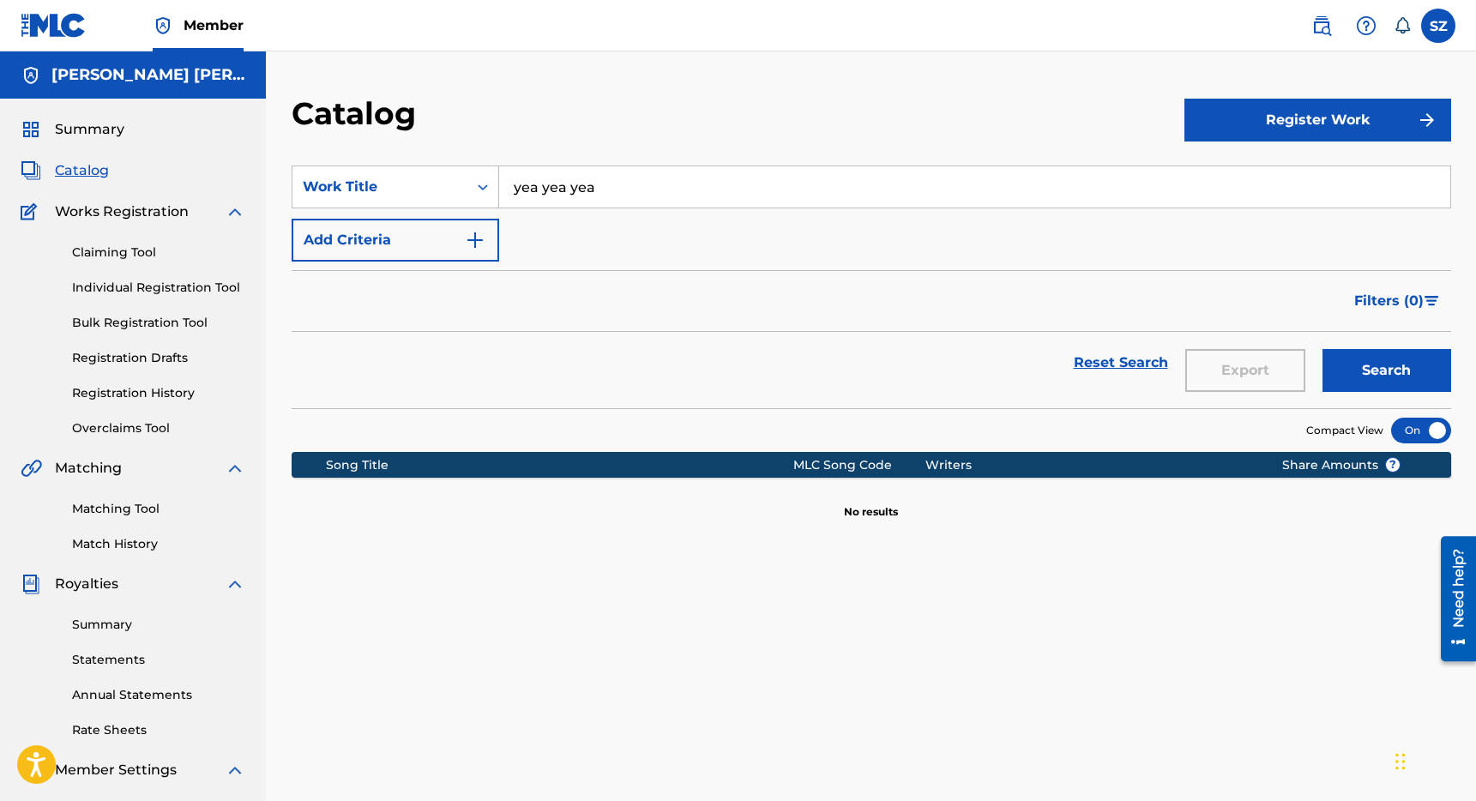
drag, startPoint x: 572, startPoint y: 193, endPoint x: 499, endPoint y: 193, distance: 72.9
click at [499, 193] on input "yea yea yea" at bounding box center [974, 186] width 951 height 41
click at [1322, 349] on button "Search" at bounding box center [1386, 370] width 129 height 43
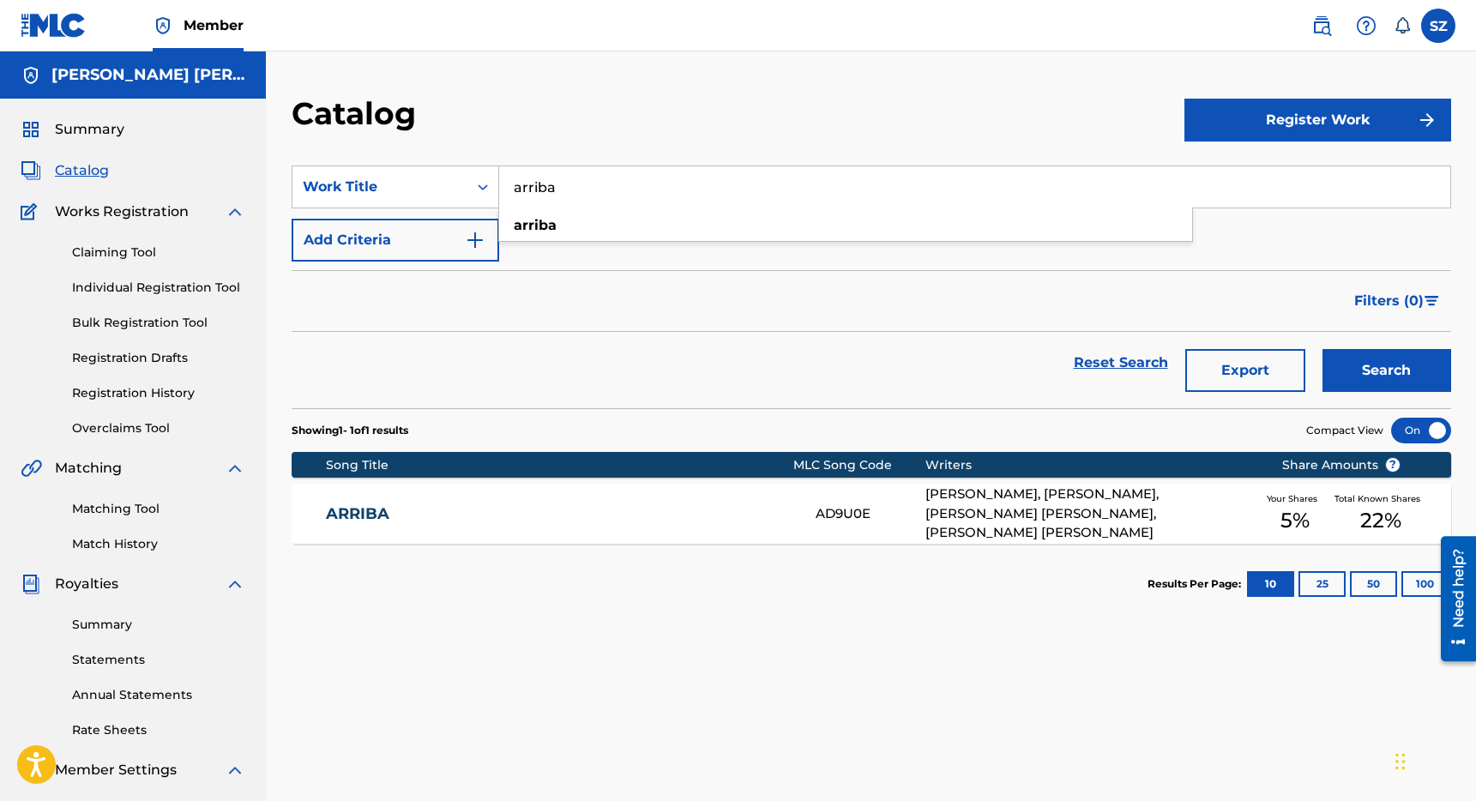
drag, startPoint x: 555, startPoint y: 184, endPoint x: 500, endPoint y: 184, distance: 54.9
click at [500, 184] on input "arriba" at bounding box center [974, 186] width 951 height 41
click at [527, 224] on strong "better" at bounding box center [536, 225] width 45 height 16
type input "better without you"
click at [644, 194] on input "better without you" at bounding box center [974, 186] width 951 height 41
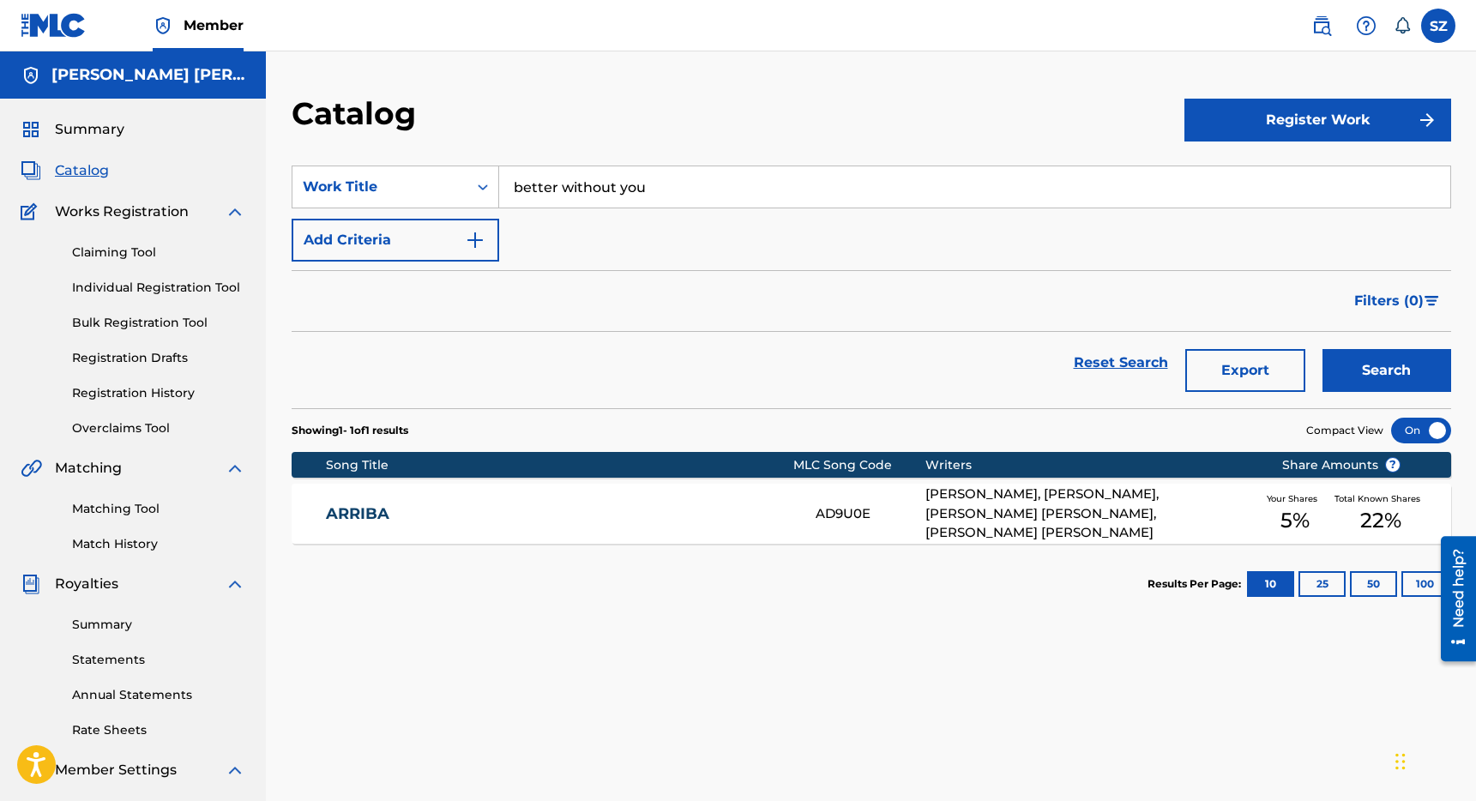
click at [1322, 349] on button "Search" at bounding box center [1386, 370] width 129 height 43
